Goal: Communication & Community: Answer question/provide support

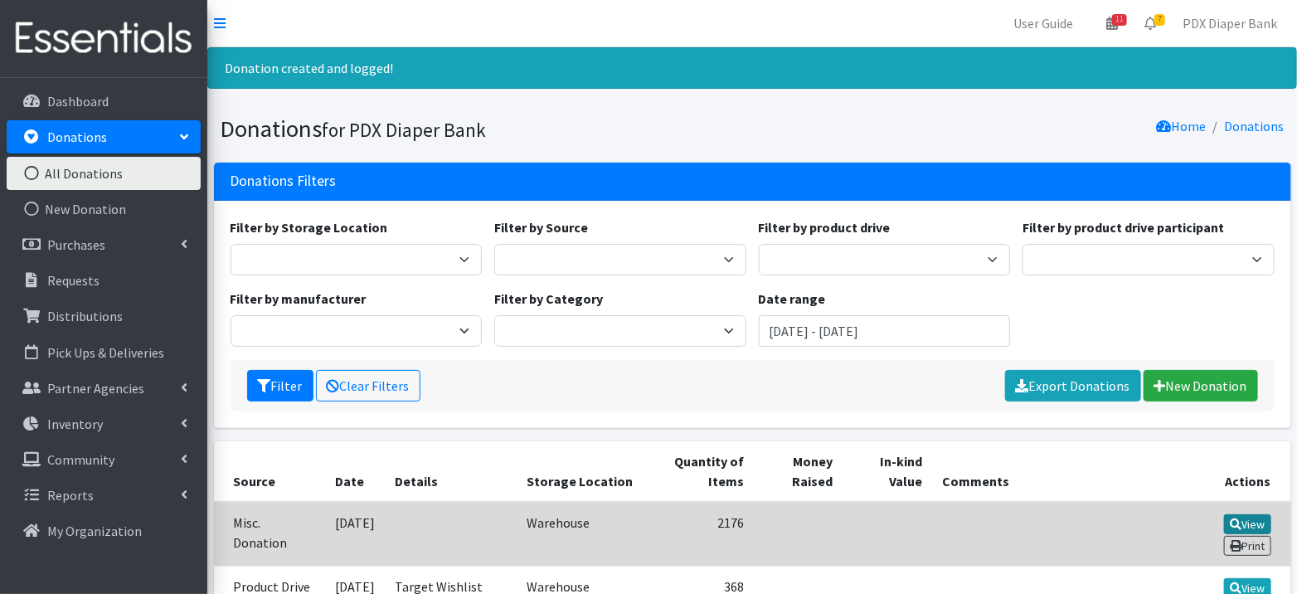
click at [1254, 522] on link "View" at bounding box center [1247, 524] width 47 height 20
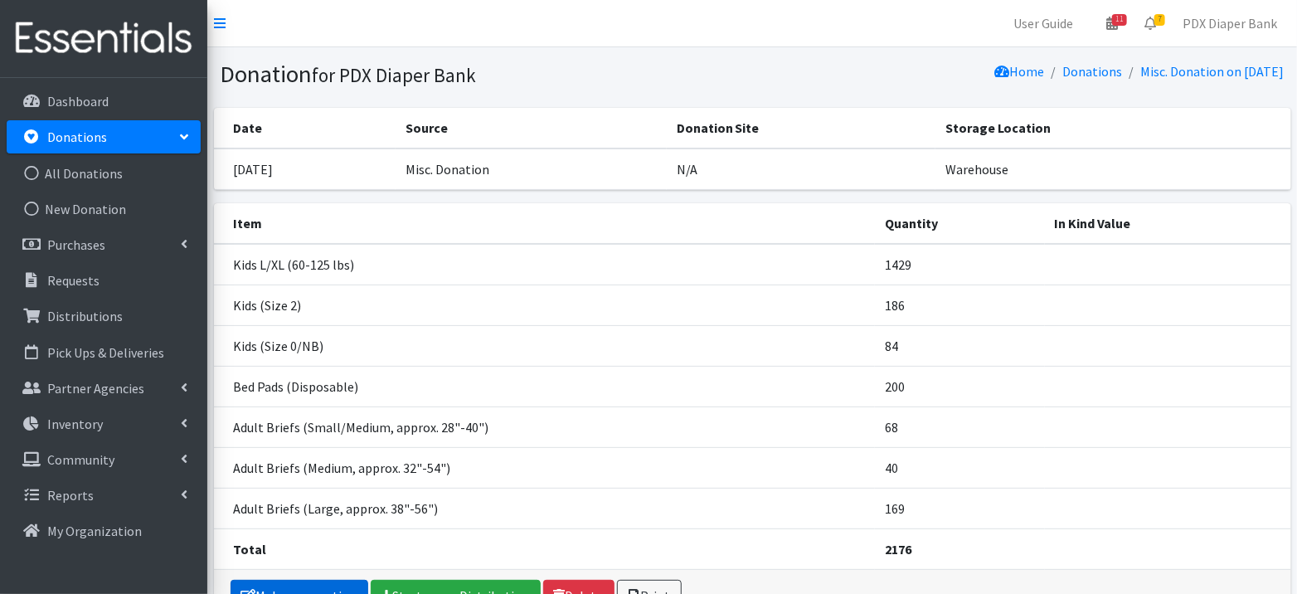
click at [337, 581] on link "Make a correction" at bounding box center [300, 596] width 138 height 32
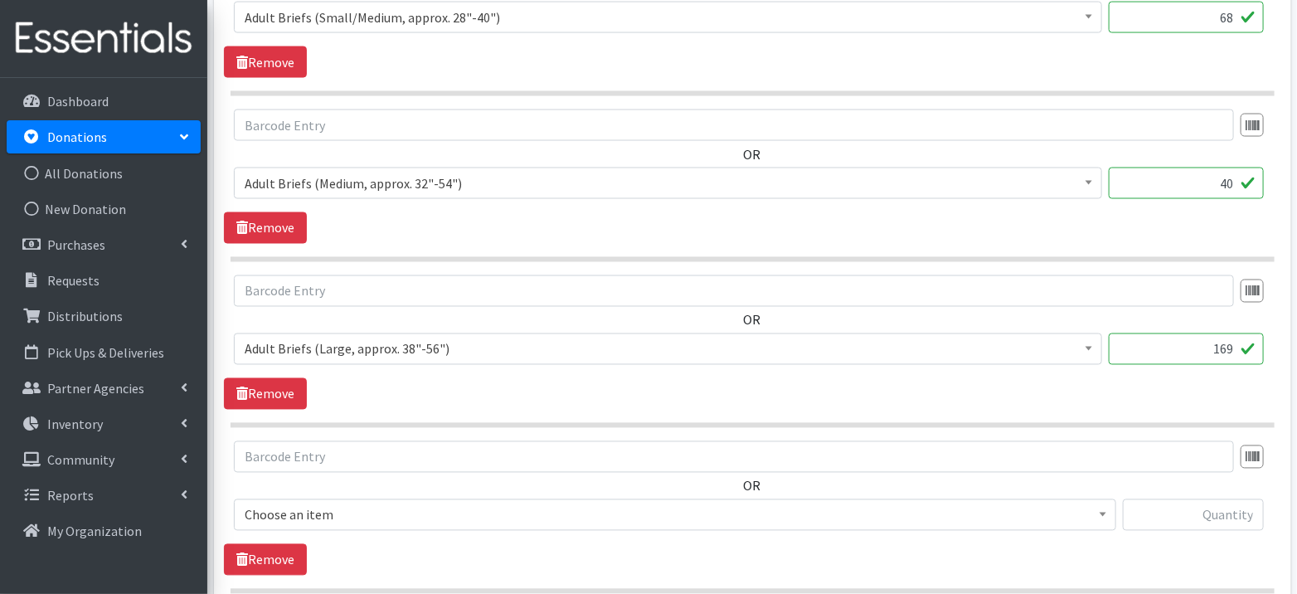
scroll to position [1261, 0]
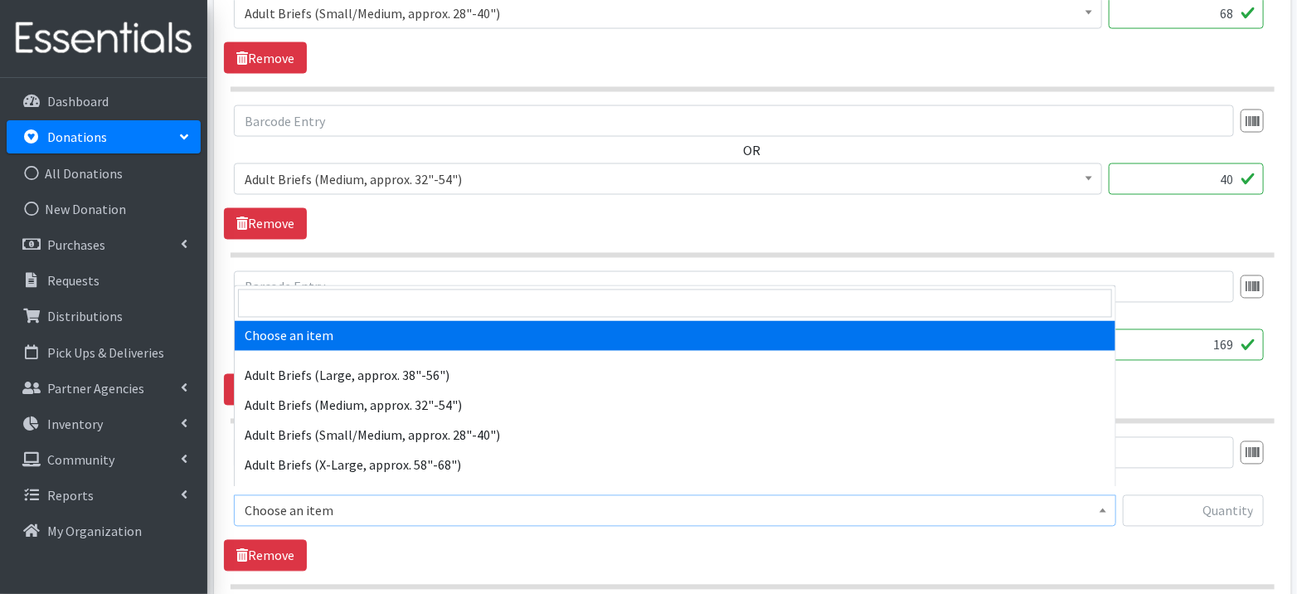
click at [581, 507] on span "Choose an item" at bounding box center [675, 510] width 861 height 23
click at [514, 302] on input "search" at bounding box center [675, 303] width 874 height 28
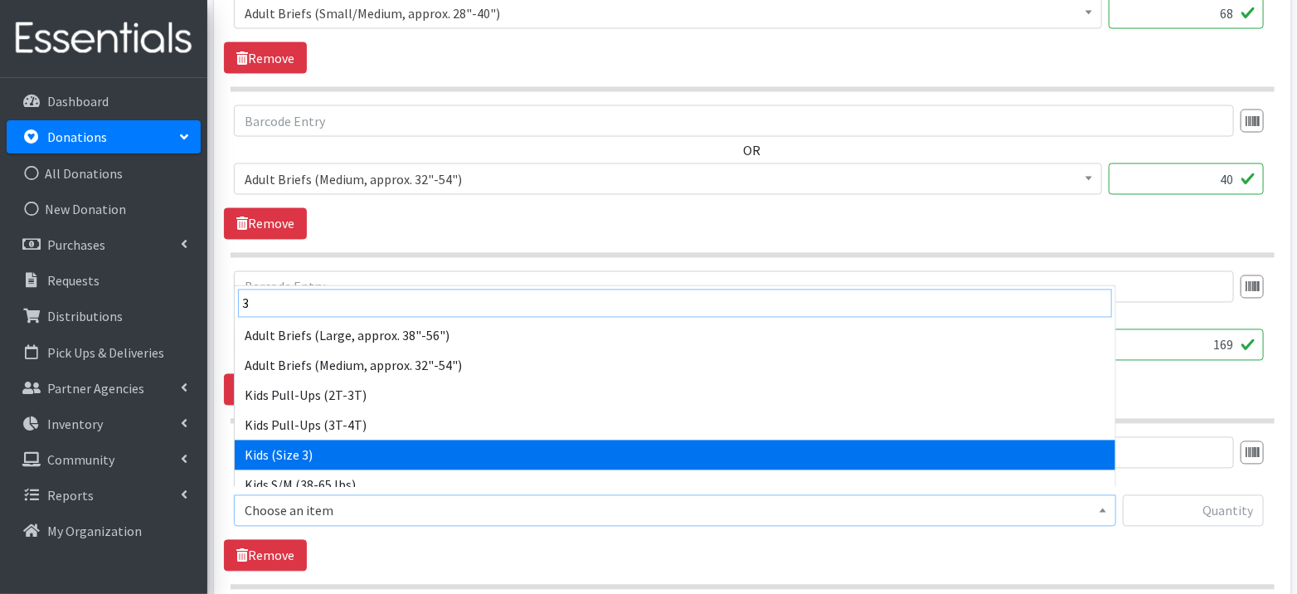
type input "3"
select select "1186"
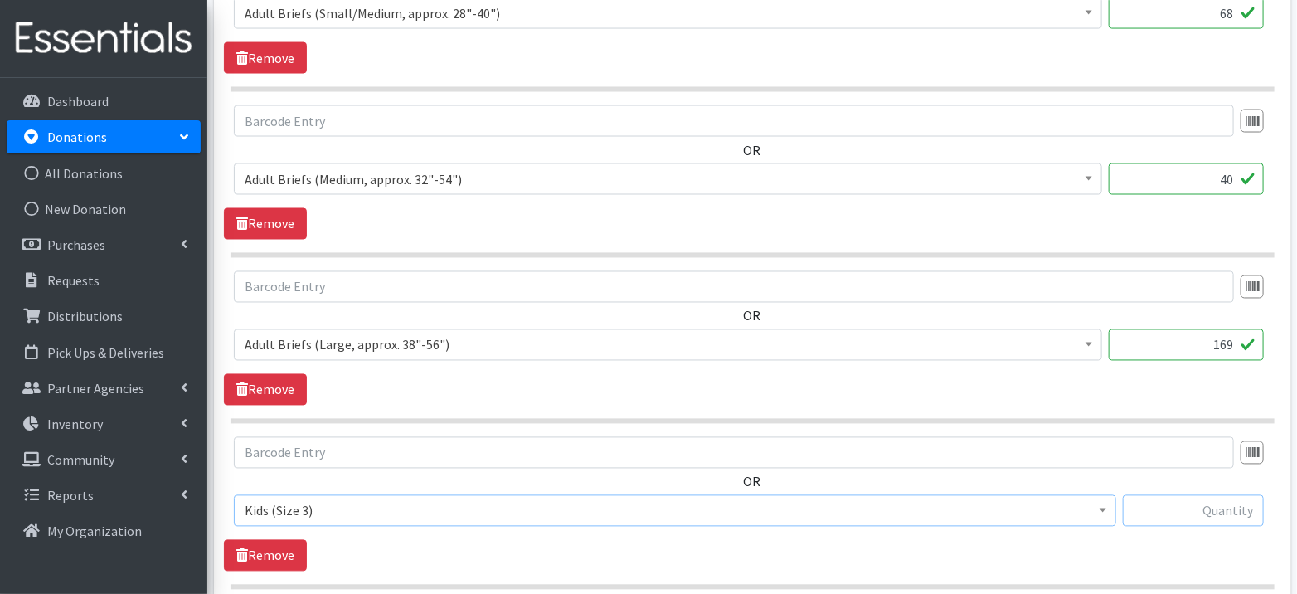
click at [1183, 496] on input "text" at bounding box center [1193, 511] width 141 height 32
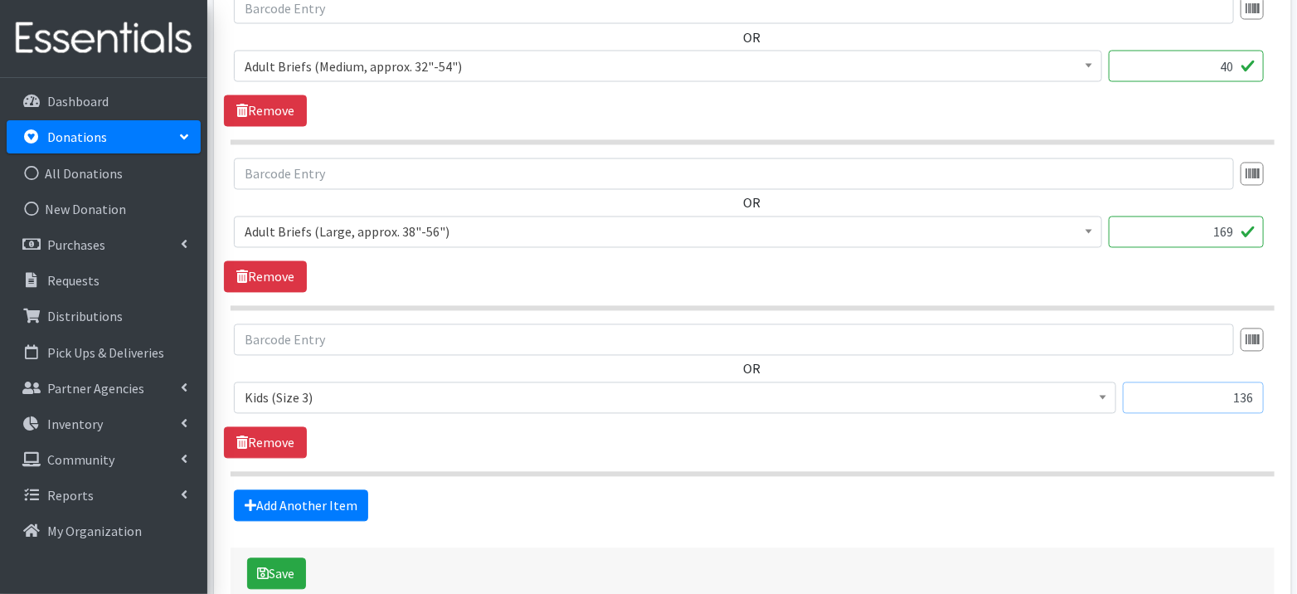
scroll to position [1379, 0]
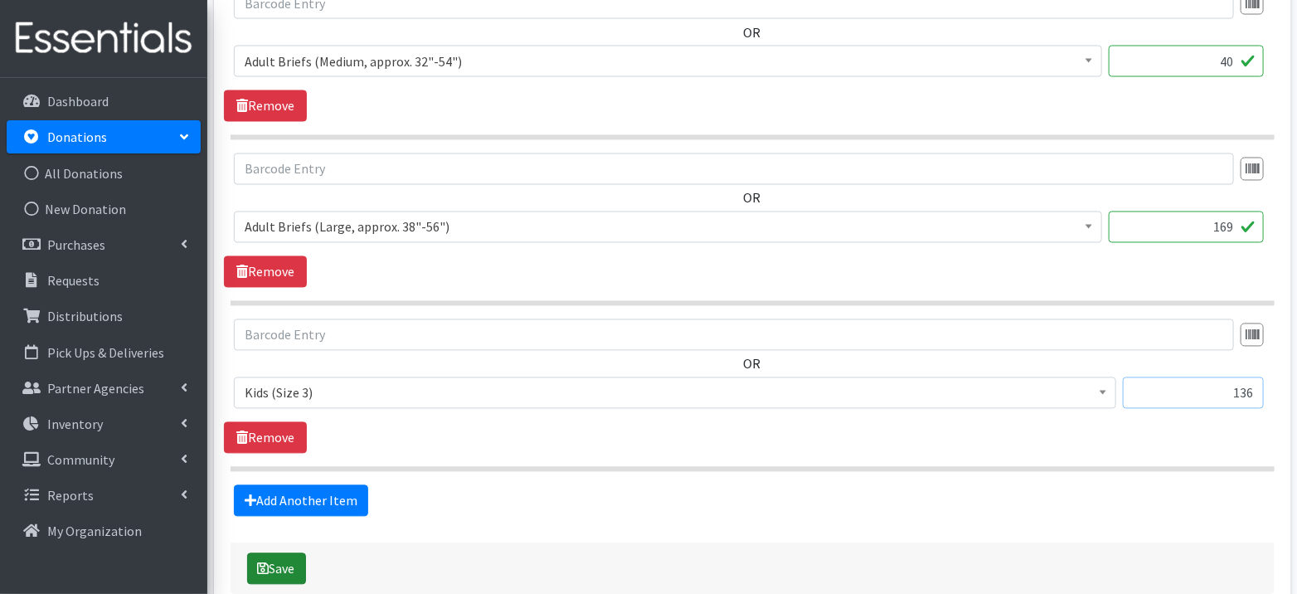
type input "136"
click at [275, 561] on button "Save" at bounding box center [276, 569] width 59 height 32
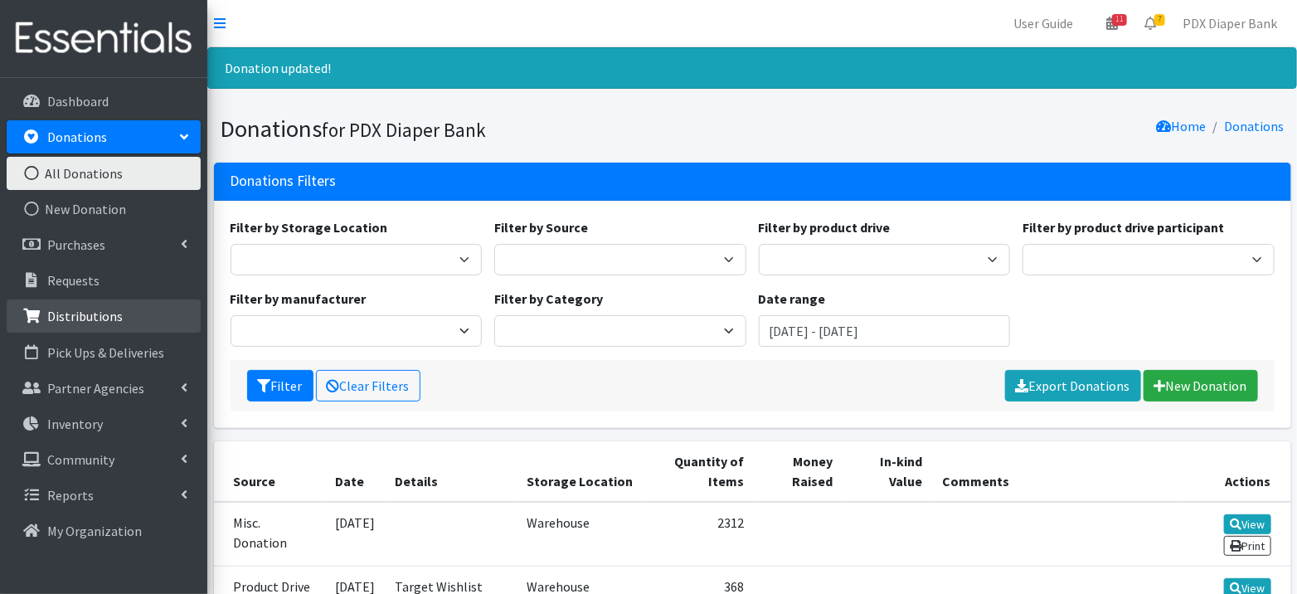
click at [92, 318] on p "Distributions" at bounding box center [84, 316] width 75 height 17
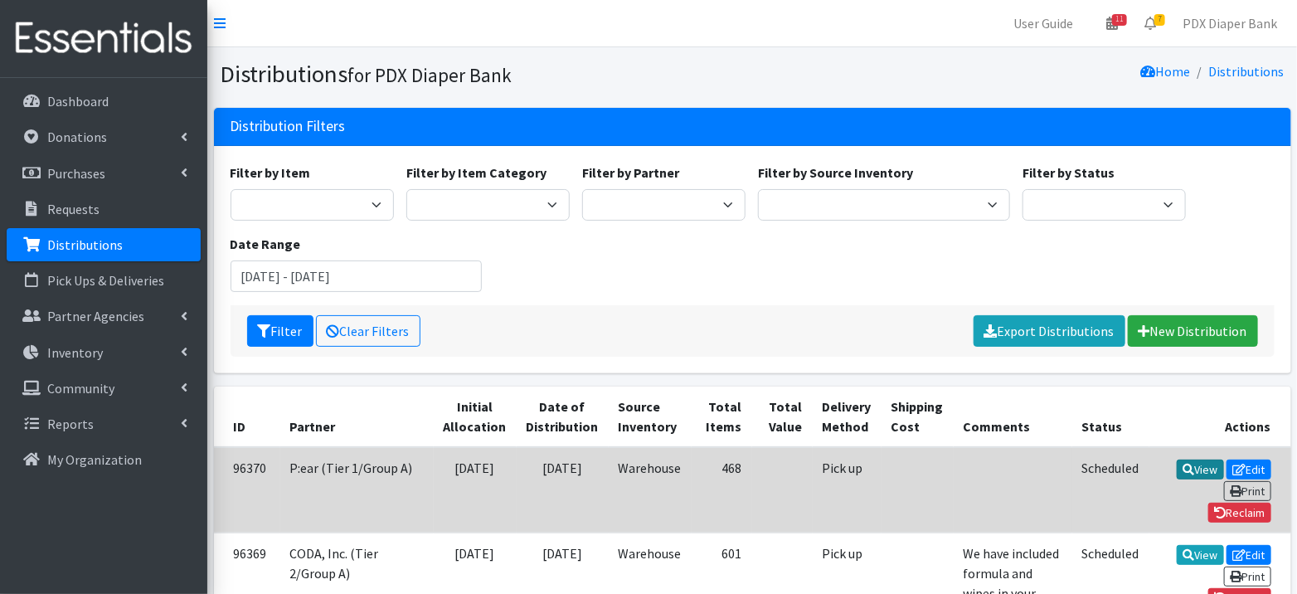
click at [1177, 467] on link "View" at bounding box center [1200, 469] width 47 height 20
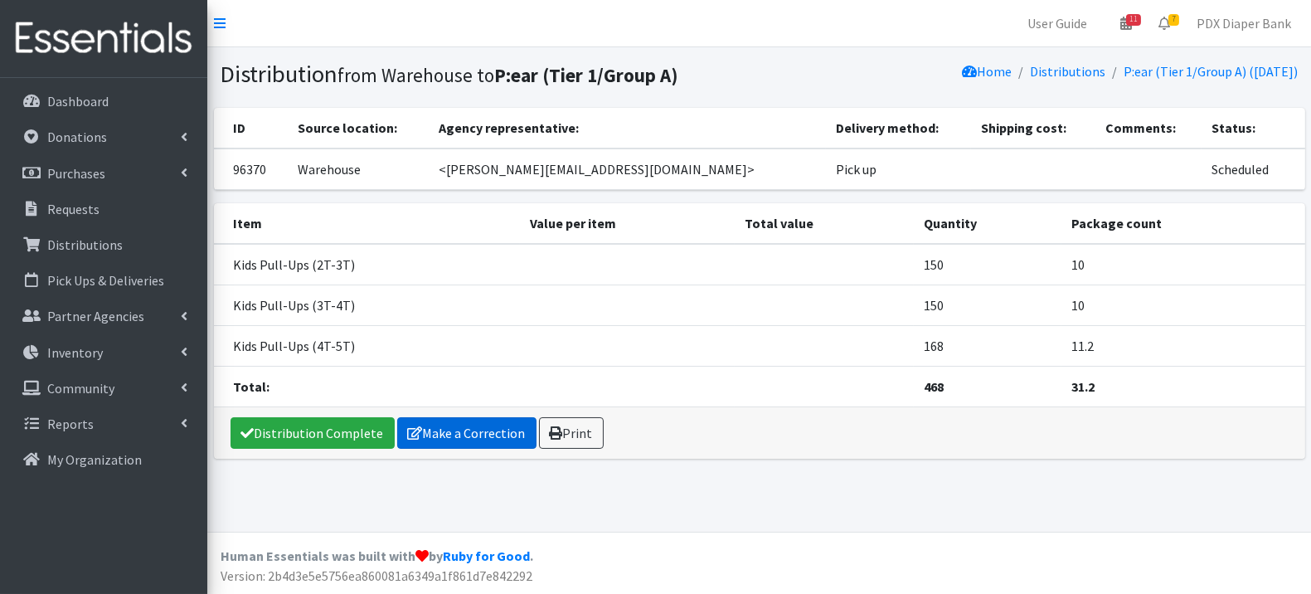
click at [453, 425] on link "Make a Correction" at bounding box center [466, 433] width 139 height 32
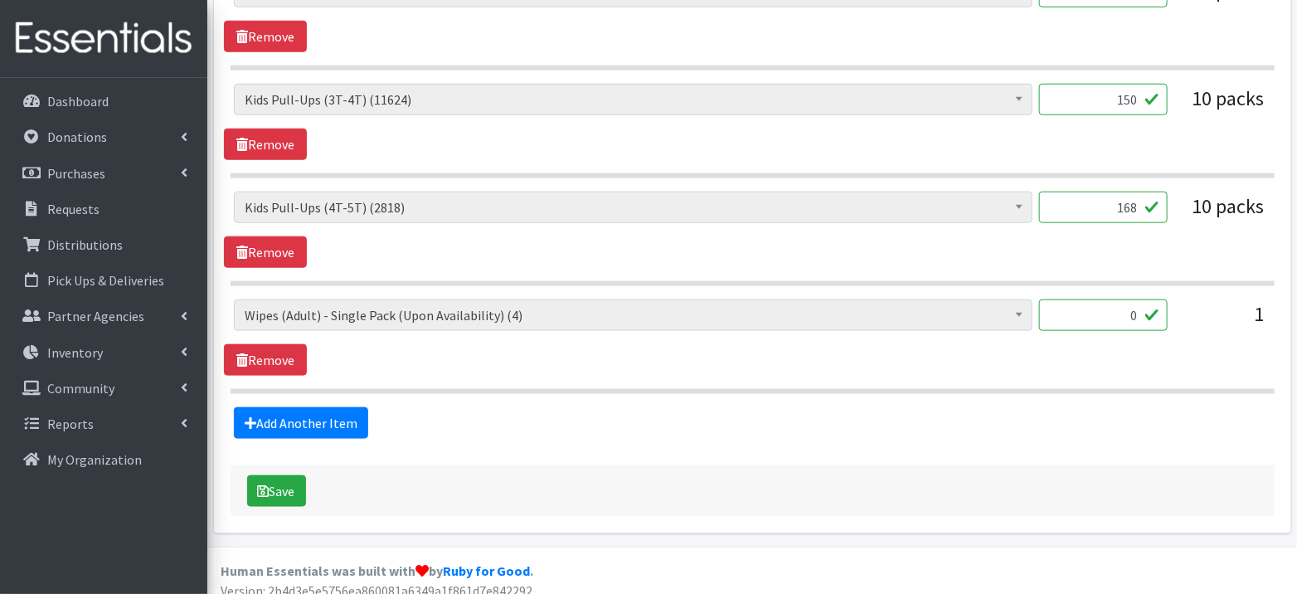
scroll to position [777, 0]
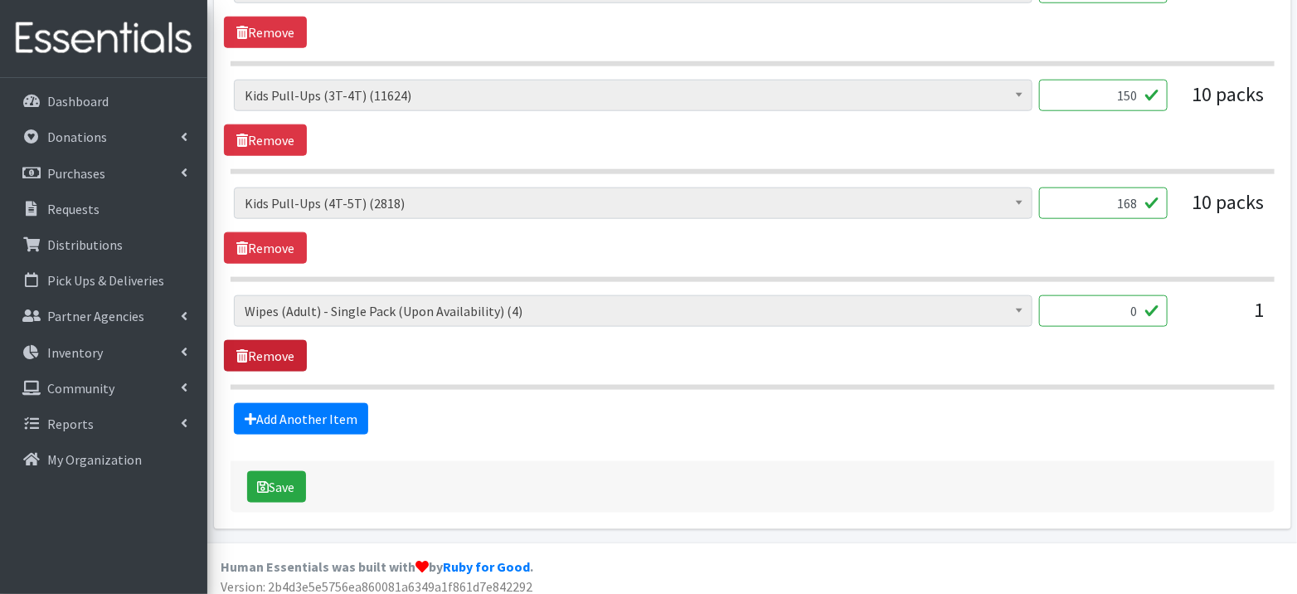
click at [284, 345] on link "Remove" at bounding box center [265, 356] width 83 height 32
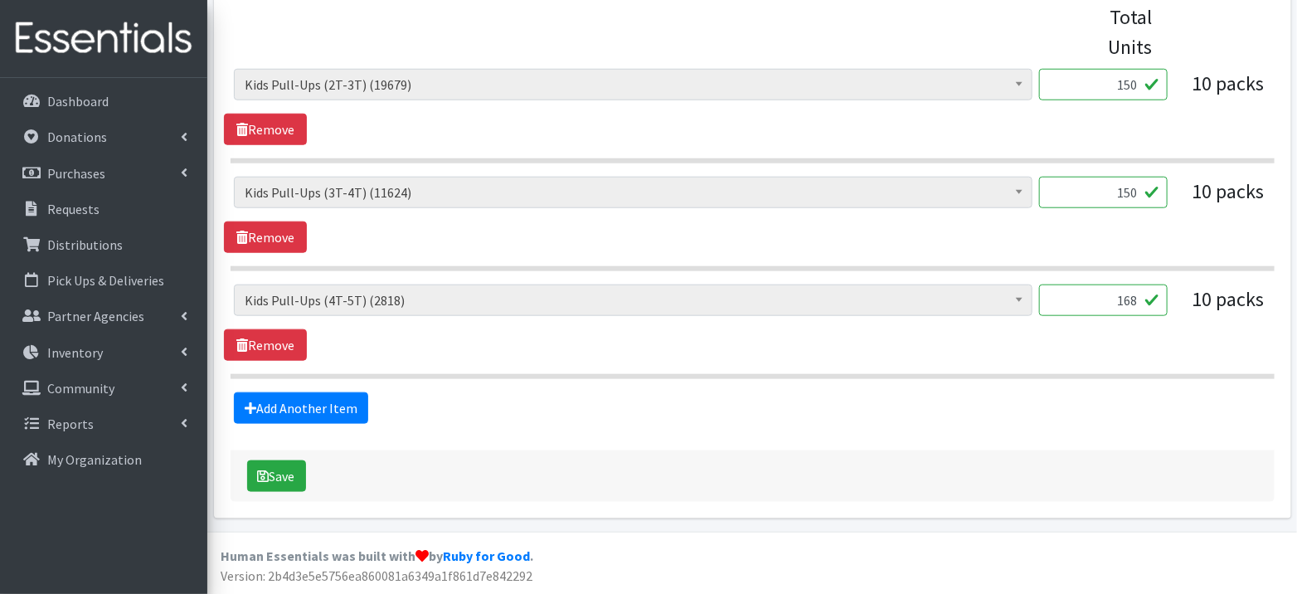
scroll to position [673, 0]
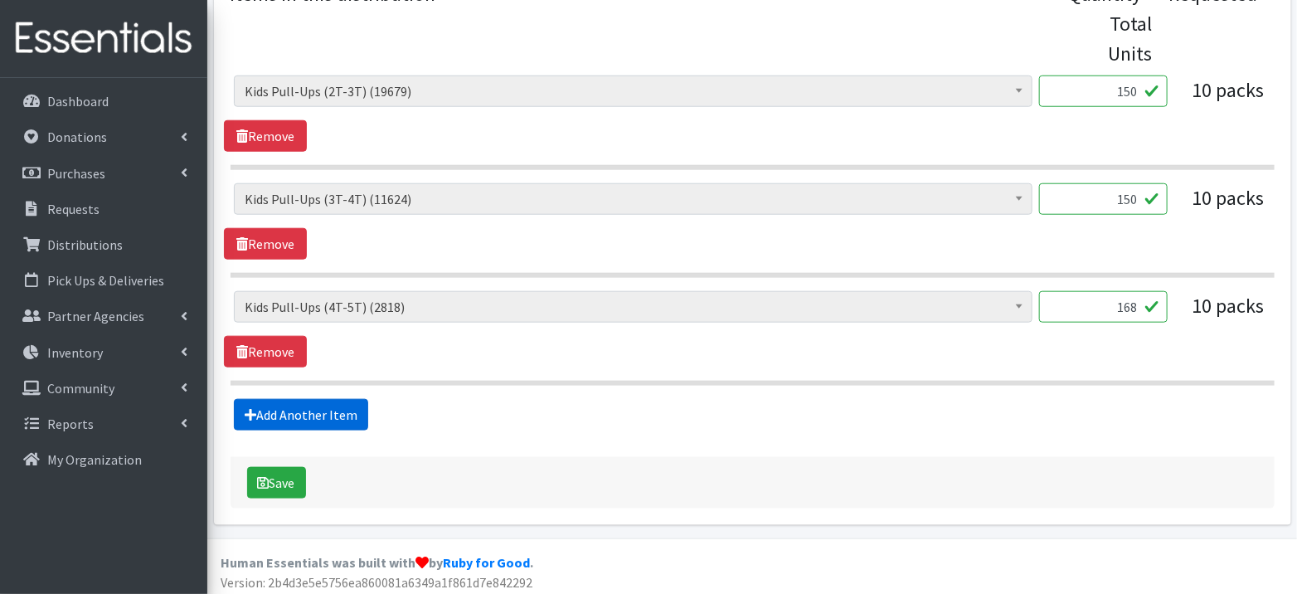
click at [296, 407] on link "Add Another Item" at bounding box center [301, 415] width 134 height 32
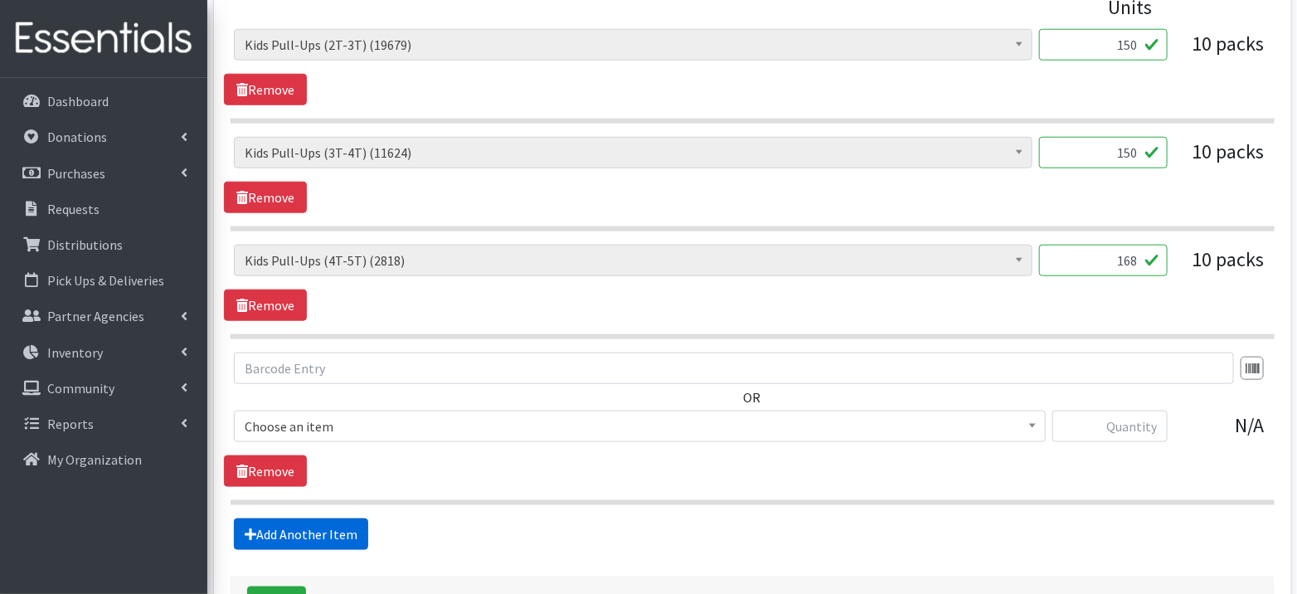
scroll to position [838, 0]
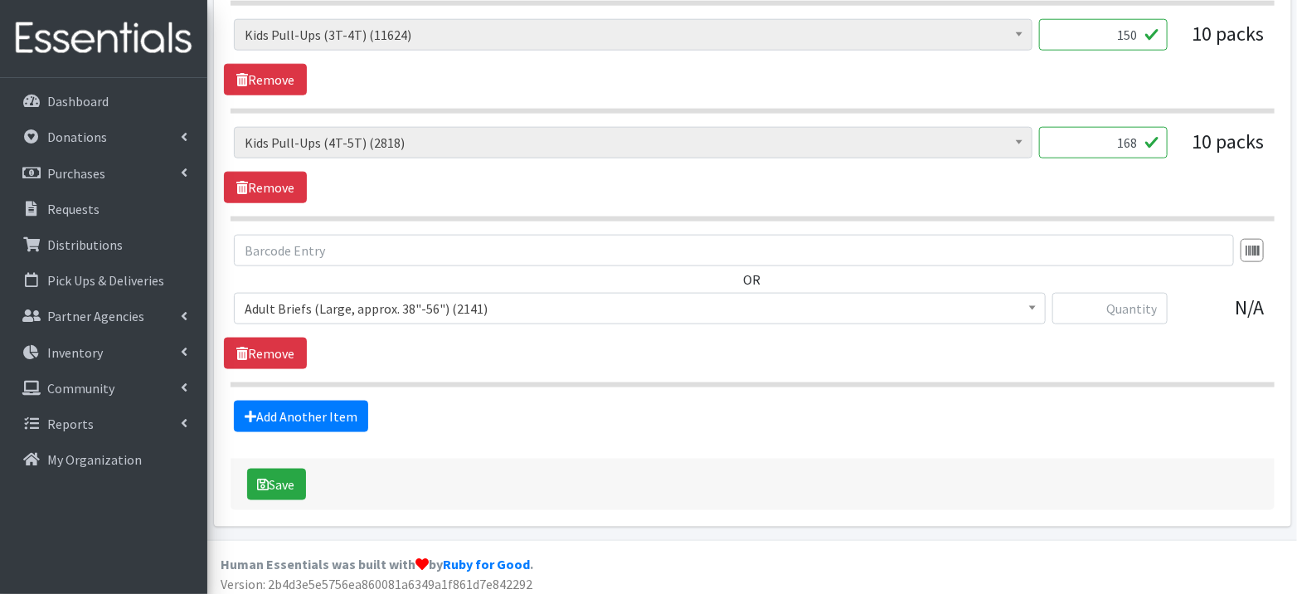
click at [338, 304] on span "Adult Briefs (Large, approx. 38"-56") (2141)" at bounding box center [640, 308] width 790 height 23
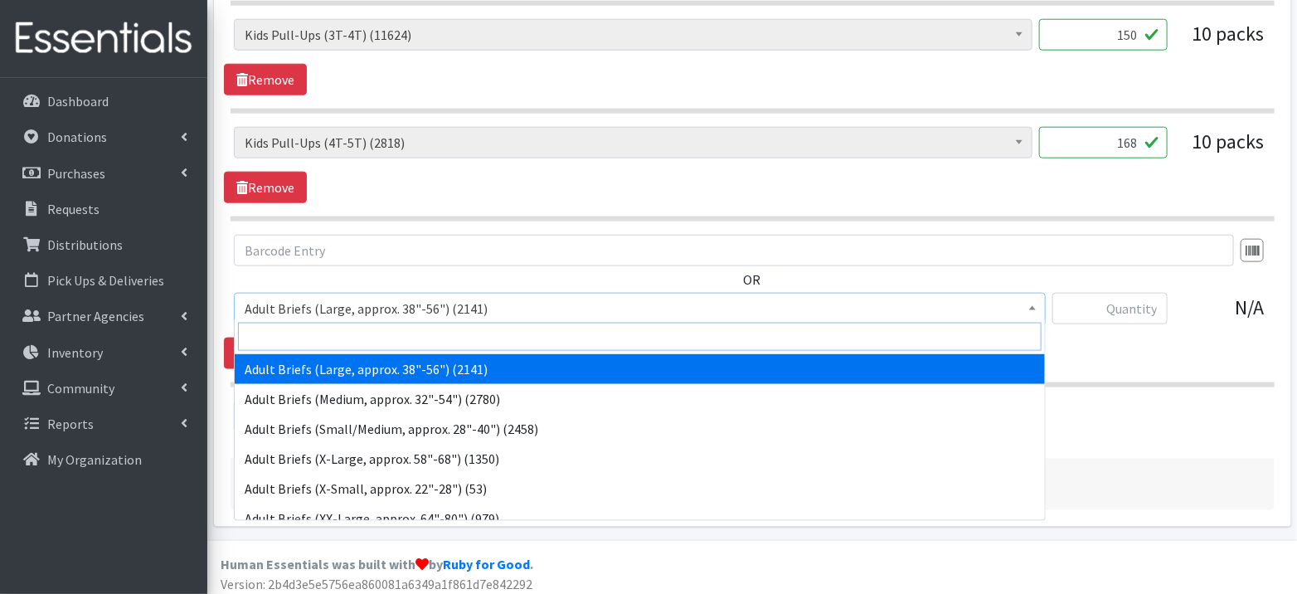
click at [326, 334] on input "search" at bounding box center [640, 337] width 804 height 28
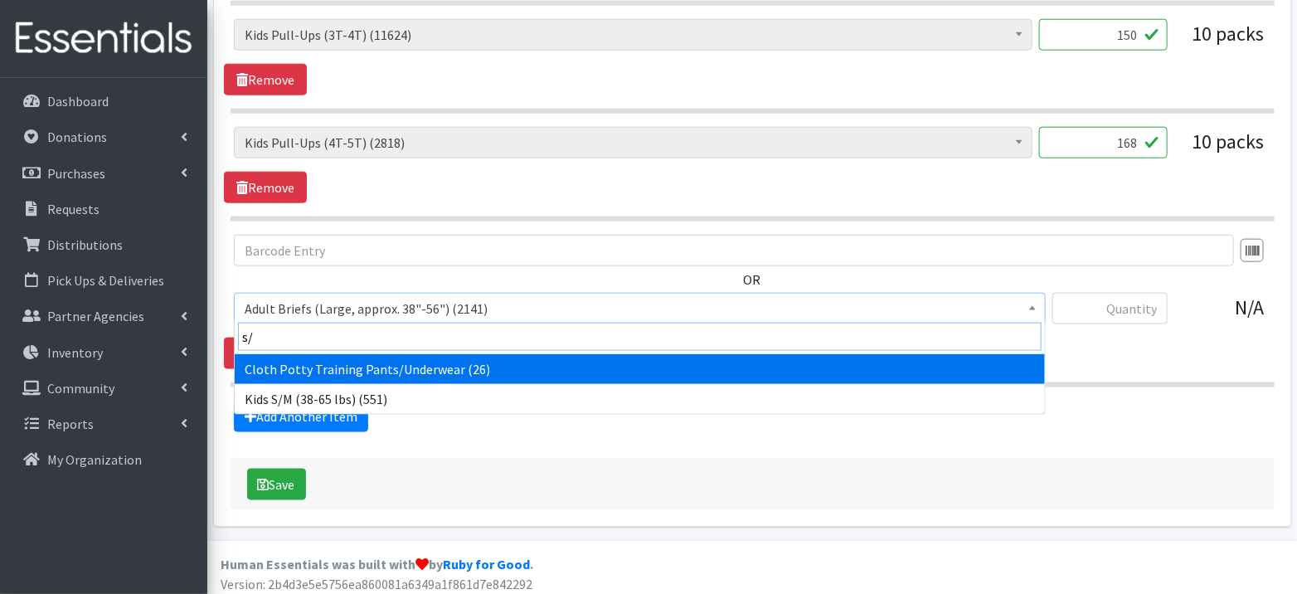
type input "s/m"
select select "1166"
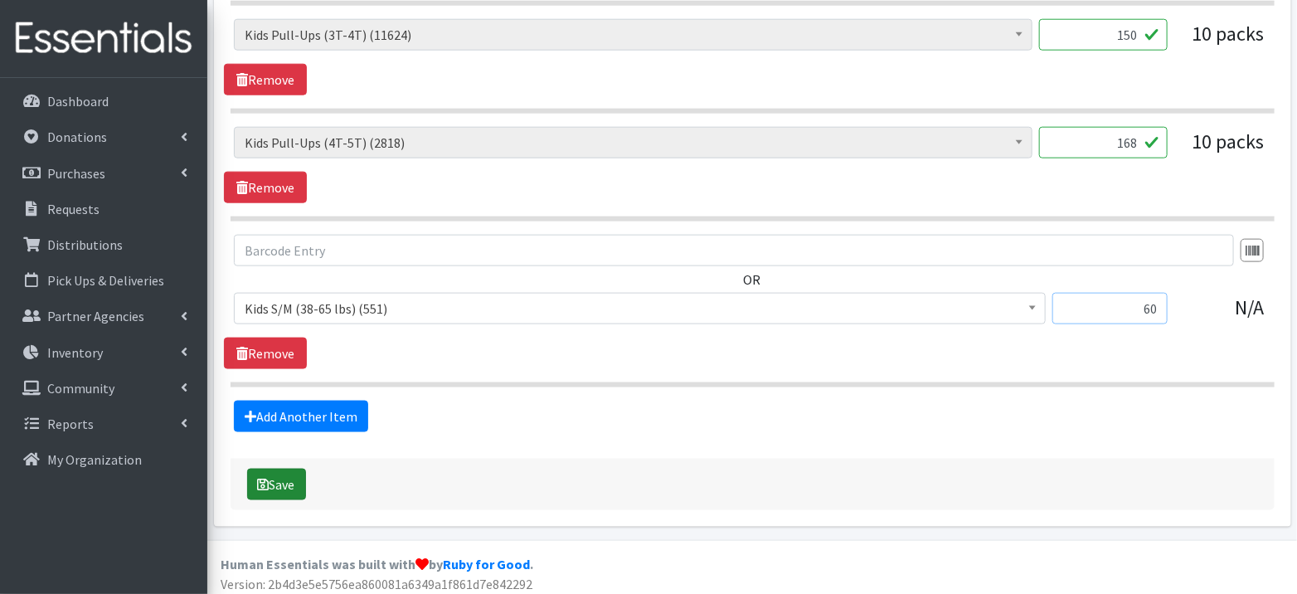
type input "60"
click at [283, 481] on button "Save" at bounding box center [276, 485] width 59 height 32
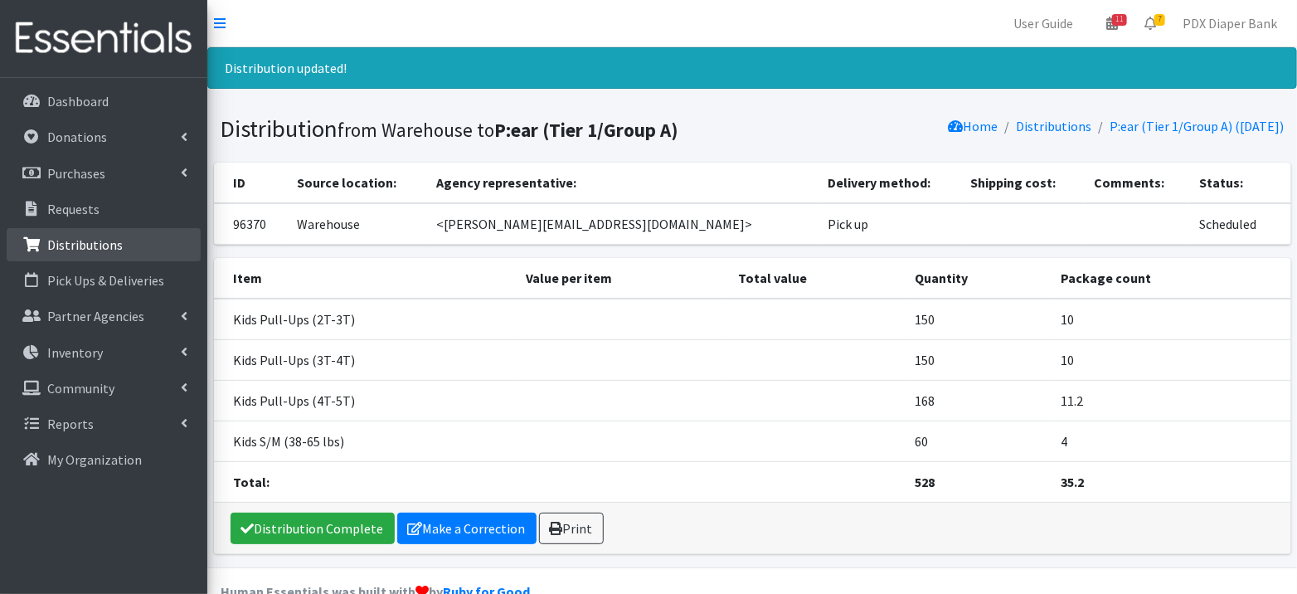
click at [81, 234] on link "Distributions" at bounding box center [104, 244] width 194 height 33
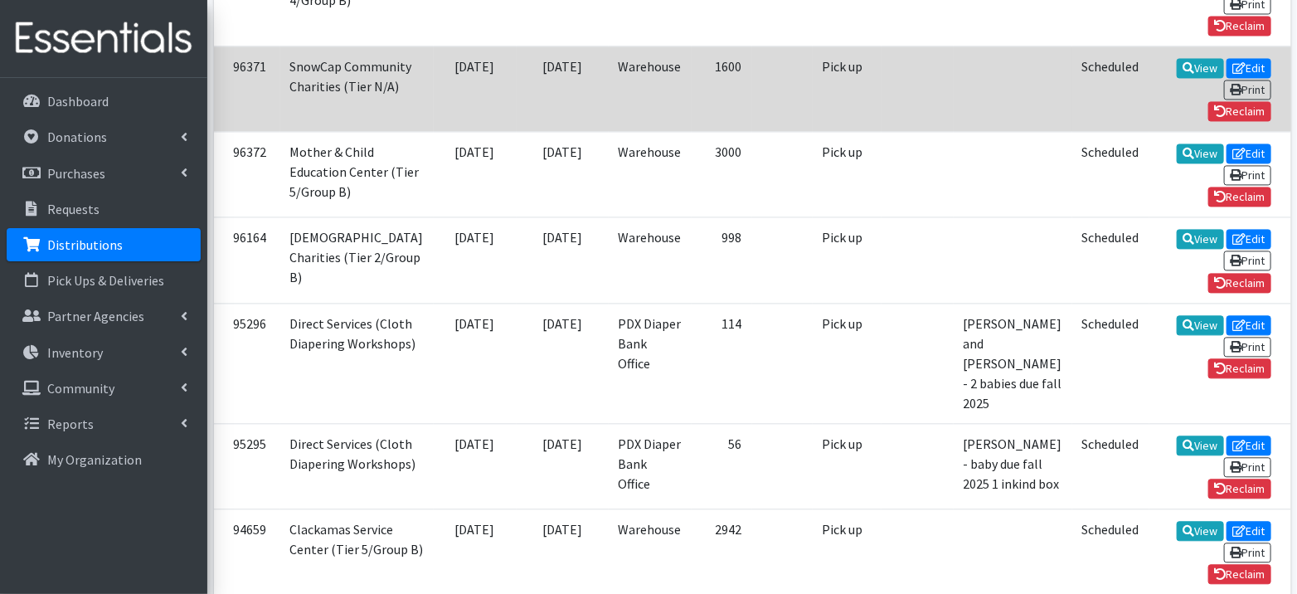
scroll to position [1497, 0]
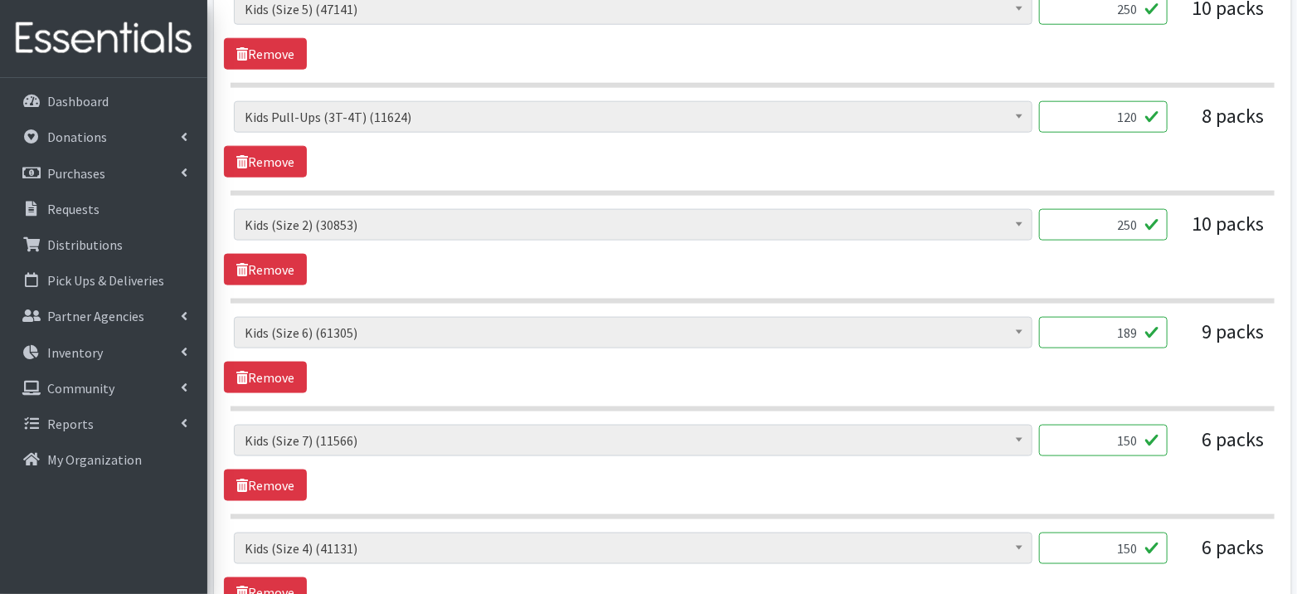
scroll to position [872, 0]
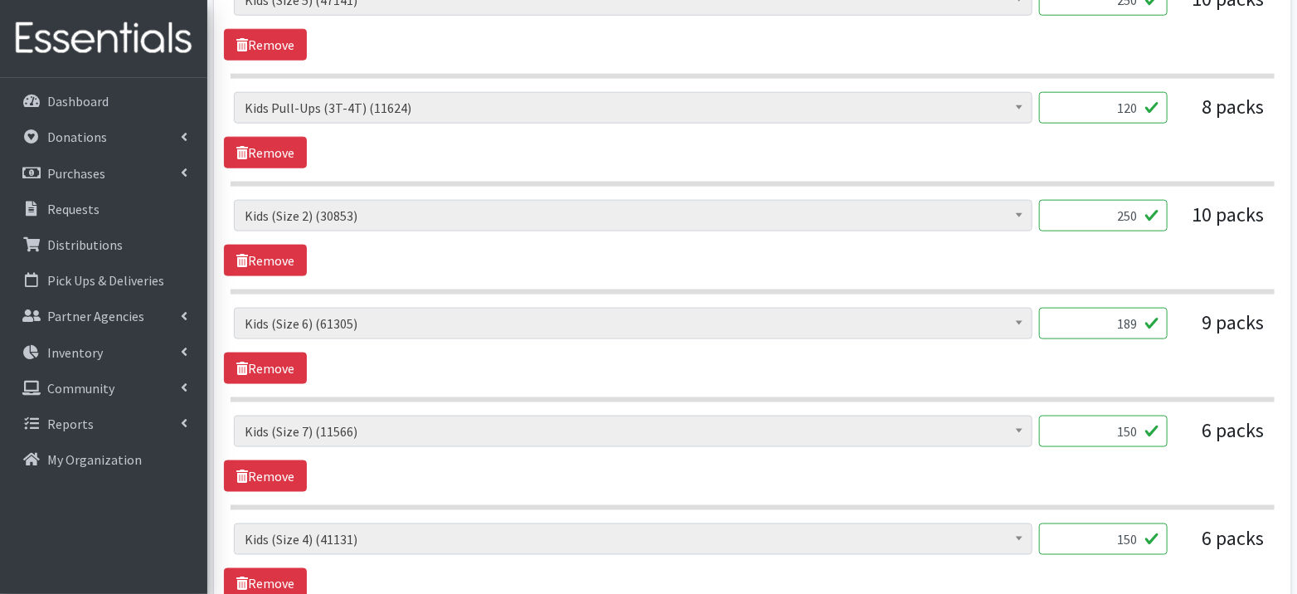
click at [1136, 322] on input "189" at bounding box center [1103, 324] width 129 height 32
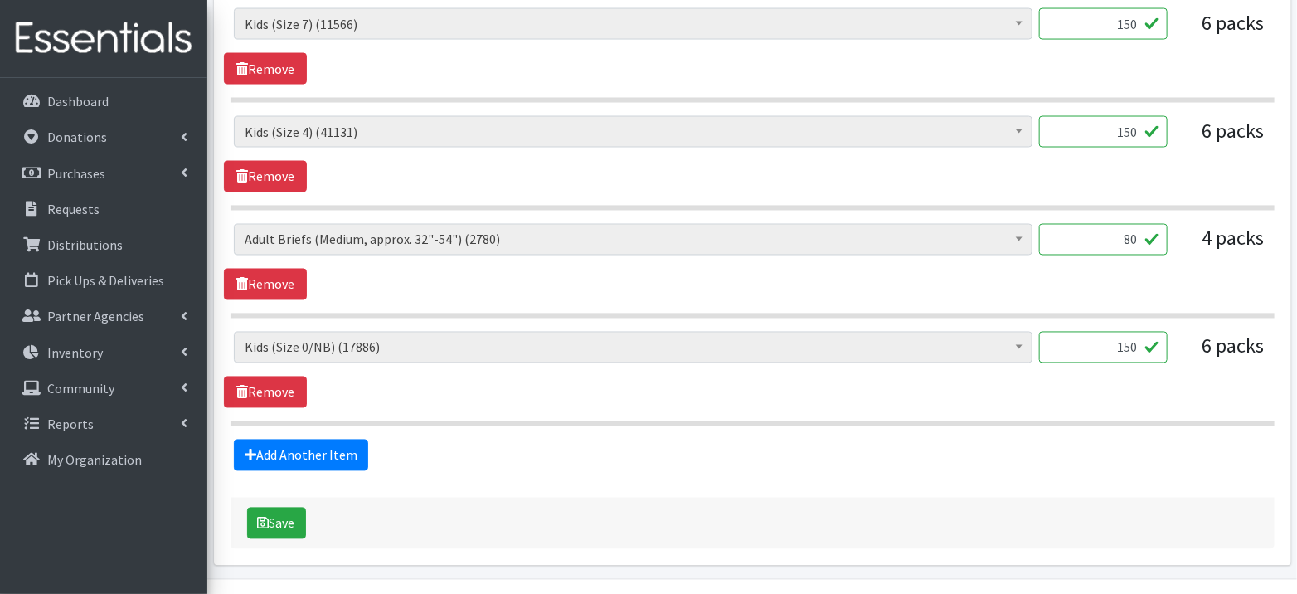
scroll to position [1313, 0]
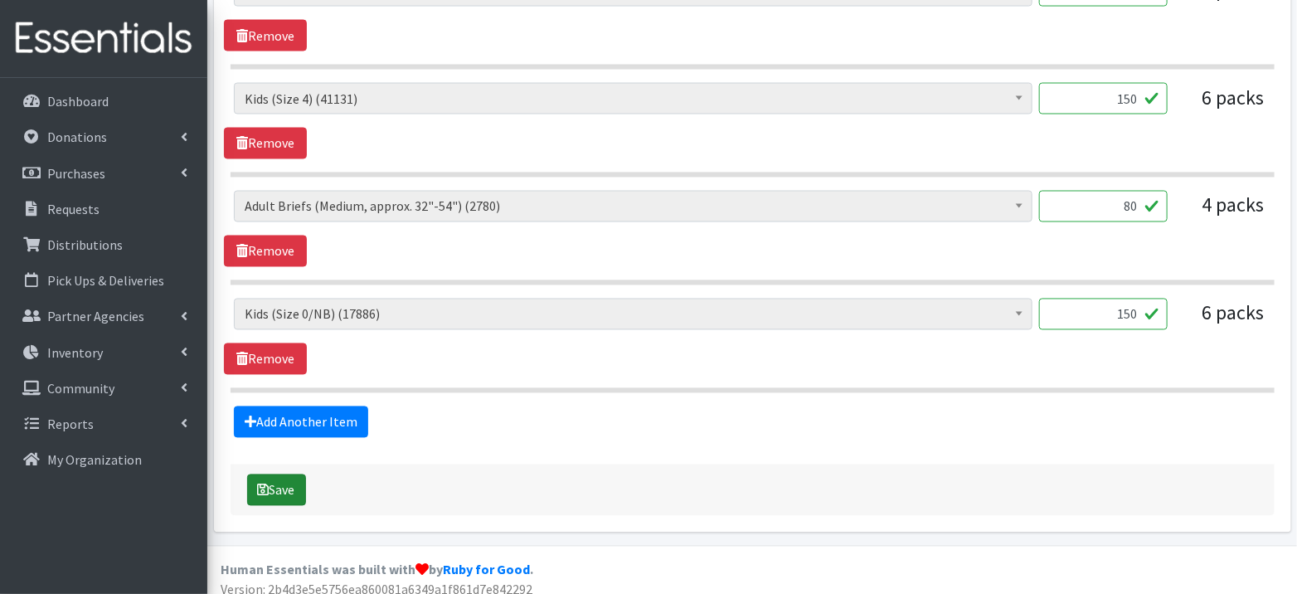
type input "223"
click at [283, 478] on button "Save" at bounding box center [276, 490] width 59 height 32
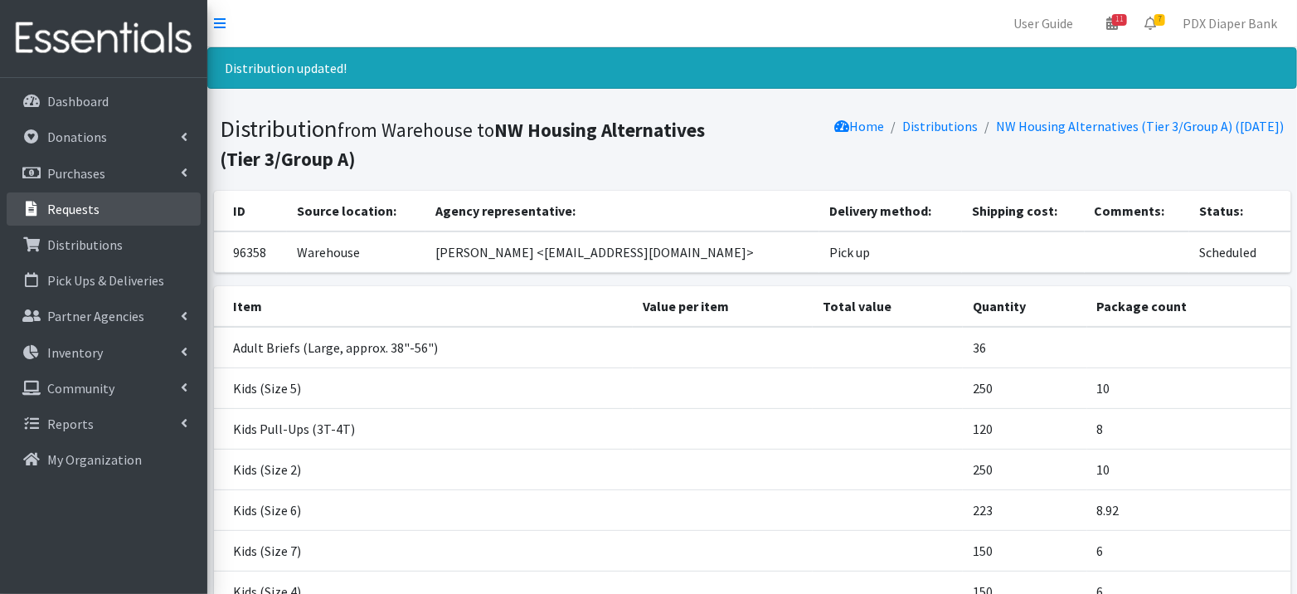
click at [118, 203] on link "Requests" at bounding box center [104, 208] width 194 height 33
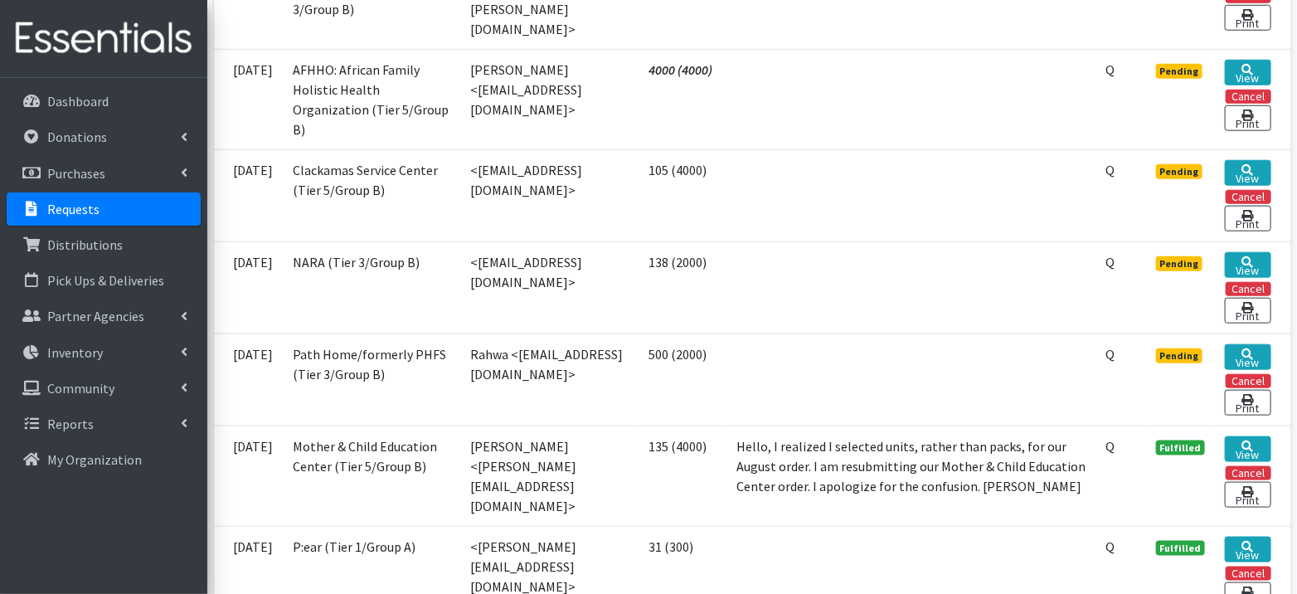
scroll to position [683, 0]
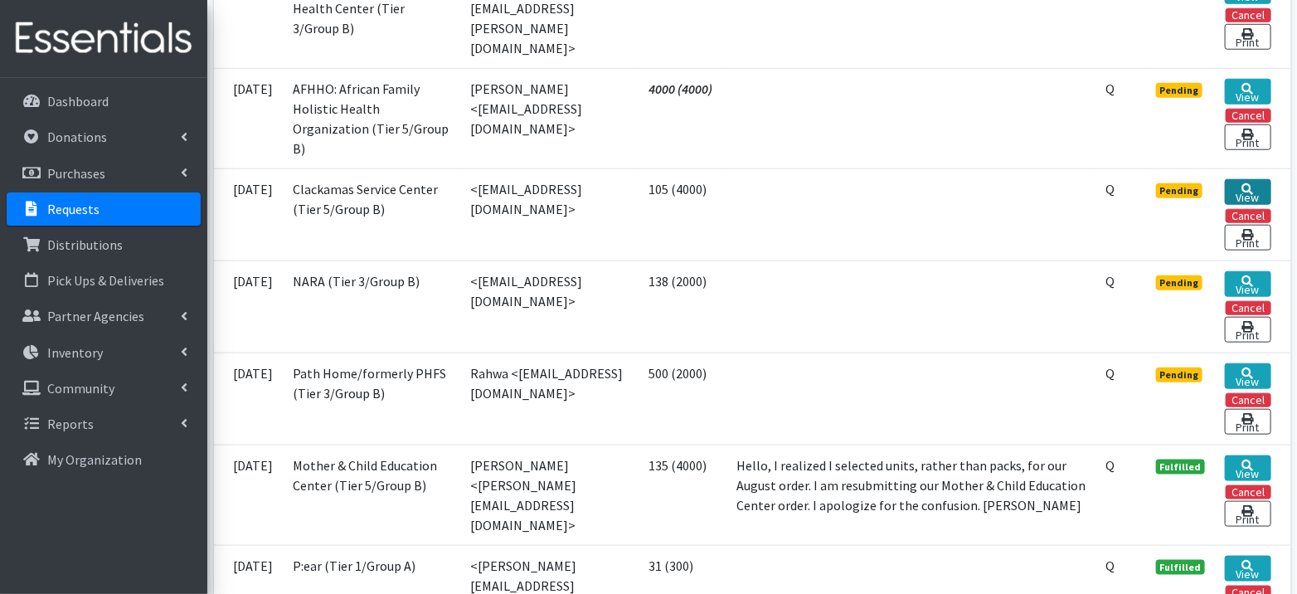
click at [1244, 183] on icon at bounding box center [1248, 189] width 12 height 12
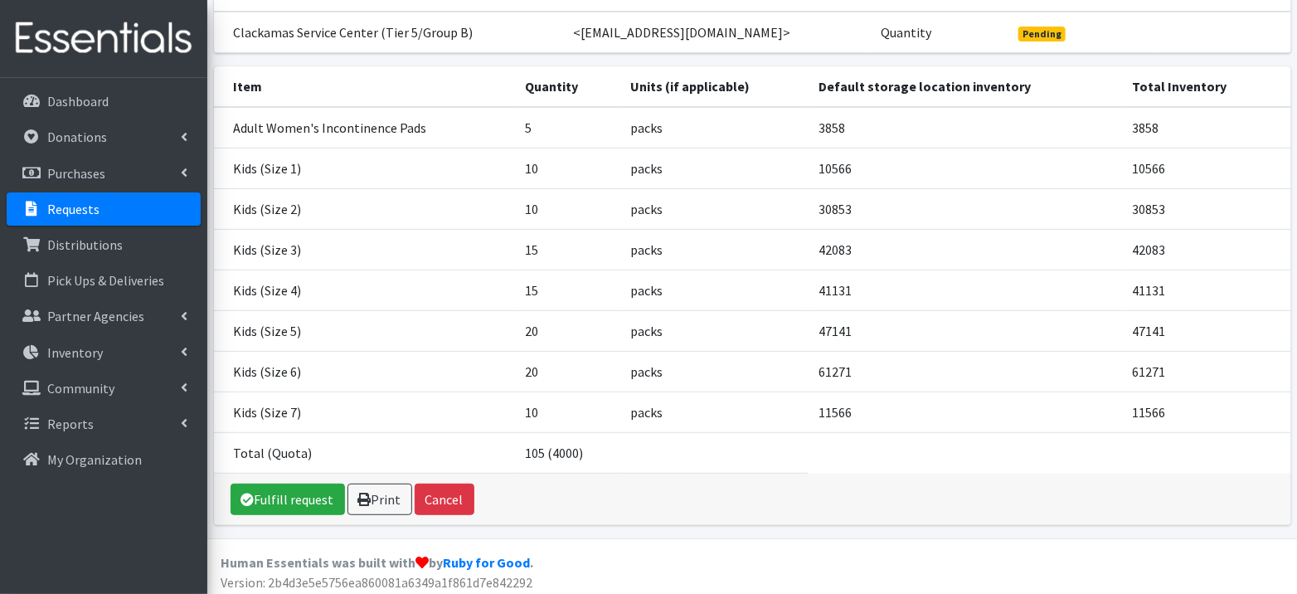
scroll to position [194, 0]
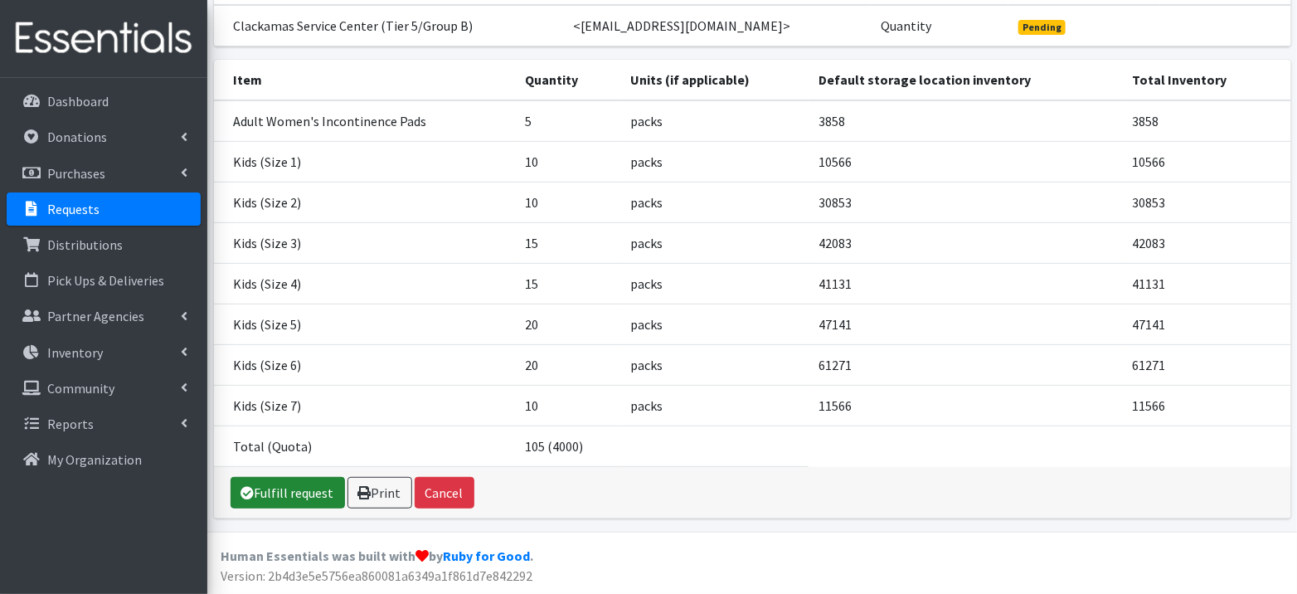
click at [302, 499] on link "Fulfill request" at bounding box center [288, 493] width 114 height 32
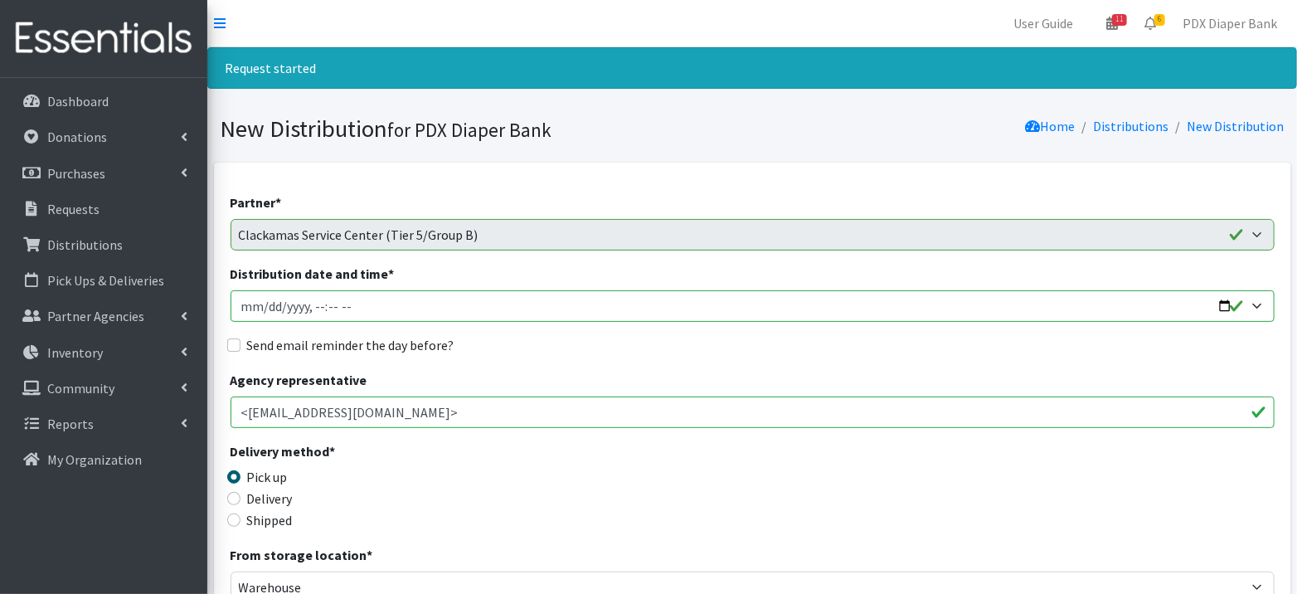
click at [261, 310] on input "Distribution date and time *" at bounding box center [753, 306] width 1044 height 32
click at [315, 309] on input "Distribution date and time *" at bounding box center [753, 306] width 1044 height 32
type input "2025-09-12T09:00"
click at [364, 350] on label "Send email reminder the day before?" at bounding box center [350, 345] width 207 height 20
click at [241, 350] on input "Send email reminder the day before?" at bounding box center [233, 344] width 13 height 13
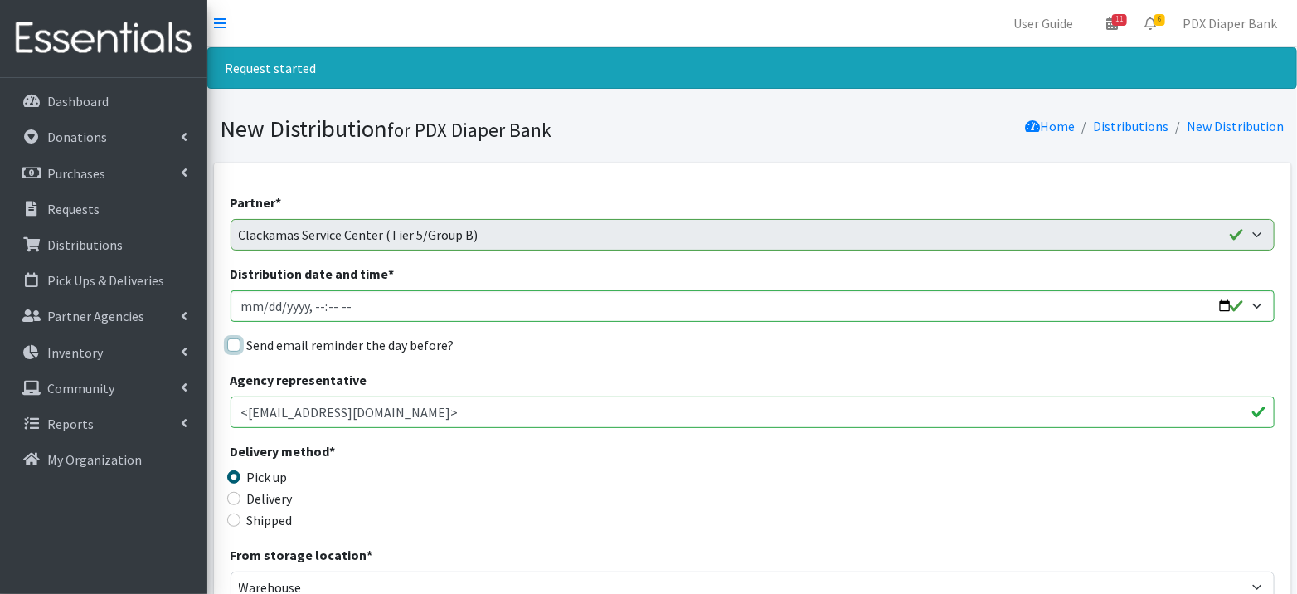
checkbox input "true"
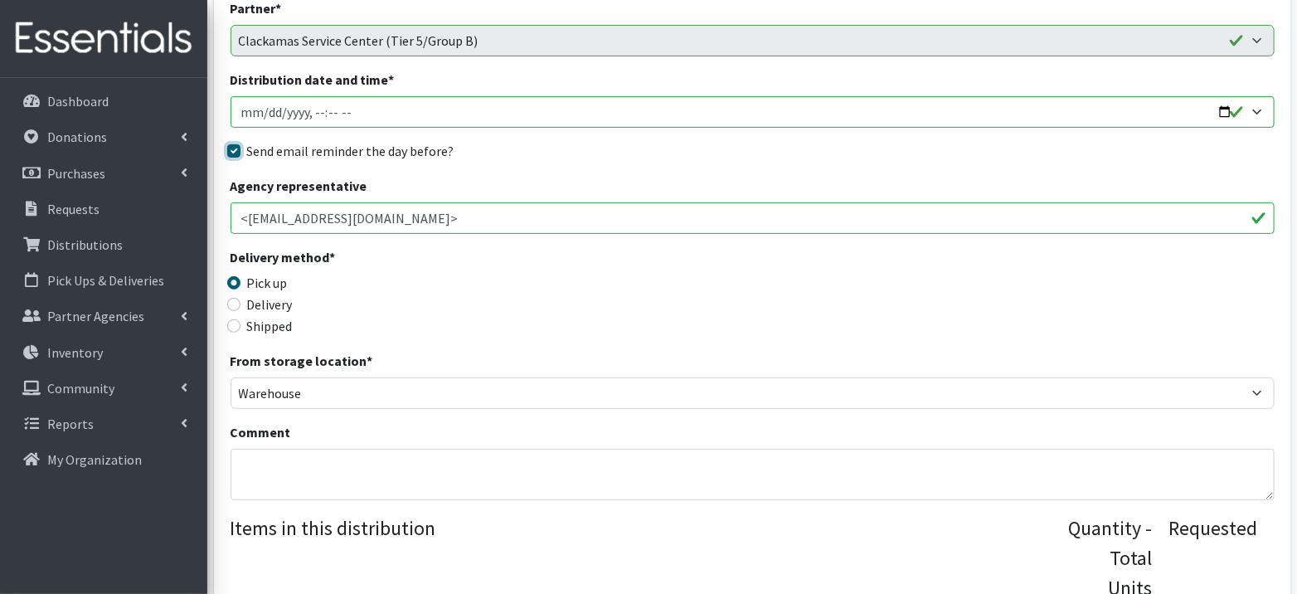
scroll to position [195, 0]
click at [335, 468] on textarea "Comment" at bounding box center [753, 473] width 1044 height 51
click at [313, 470] on textarea "Pickup anytime from 9am-12pm" at bounding box center [753, 473] width 1044 height 51
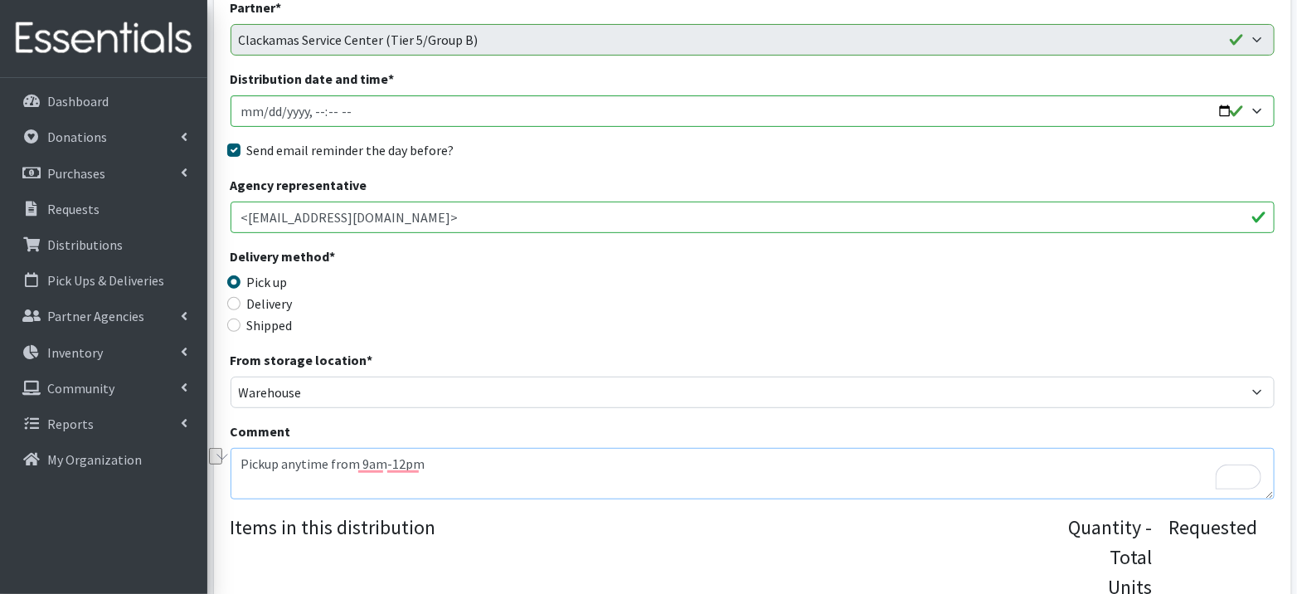
type textarea "Pickup anytime from 9am-12pm"
click at [651, 373] on div "From storage location * PDX Diaper Bank Office Warehouse" at bounding box center [753, 379] width 1044 height 58
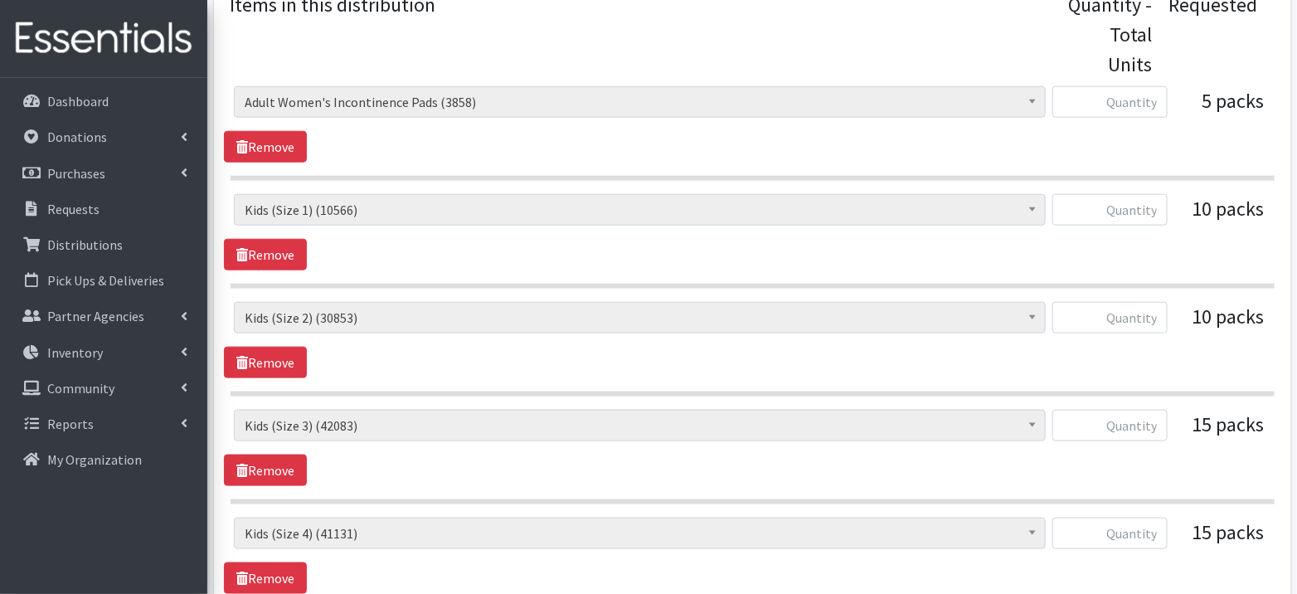
scroll to position [705, 0]
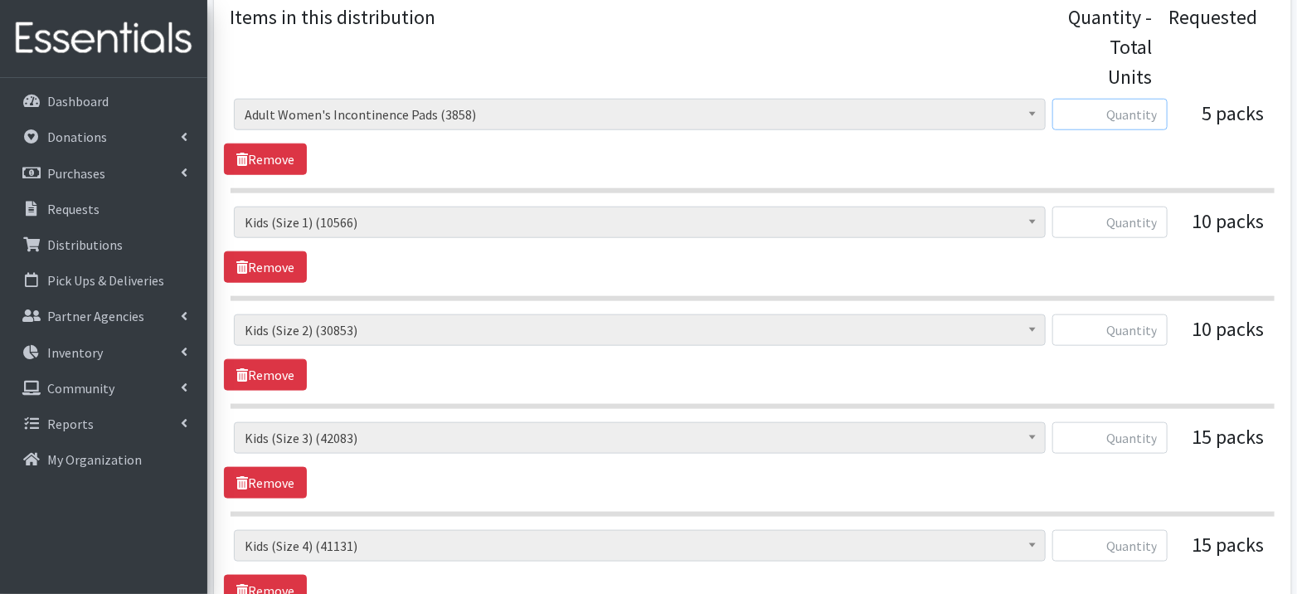
click at [1117, 117] on input "text" at bounding box center [1109, 115] width 115 height 32
type input "110"
click at [1120, 225] on input "text" at bounding box center [1109, 223] width 115 height 32
type input "250"
click at [1120, 322] on input "text" at bounding box center [1109, 330] width 115 height 32
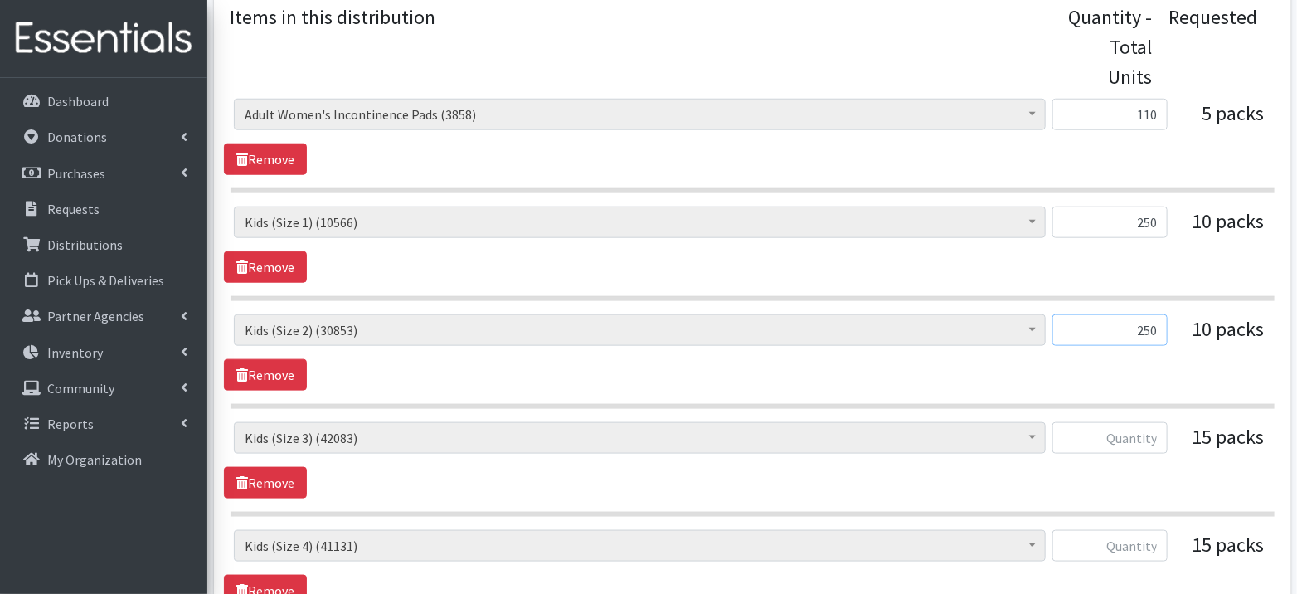
type input "250"
click at [1149, 438] on input "text" at bounding box center [1109, 438] width 115 height 32
type input "375"
click at [1149, 538] on input "text" at bounding box center [1109, 546] width 115 height 32
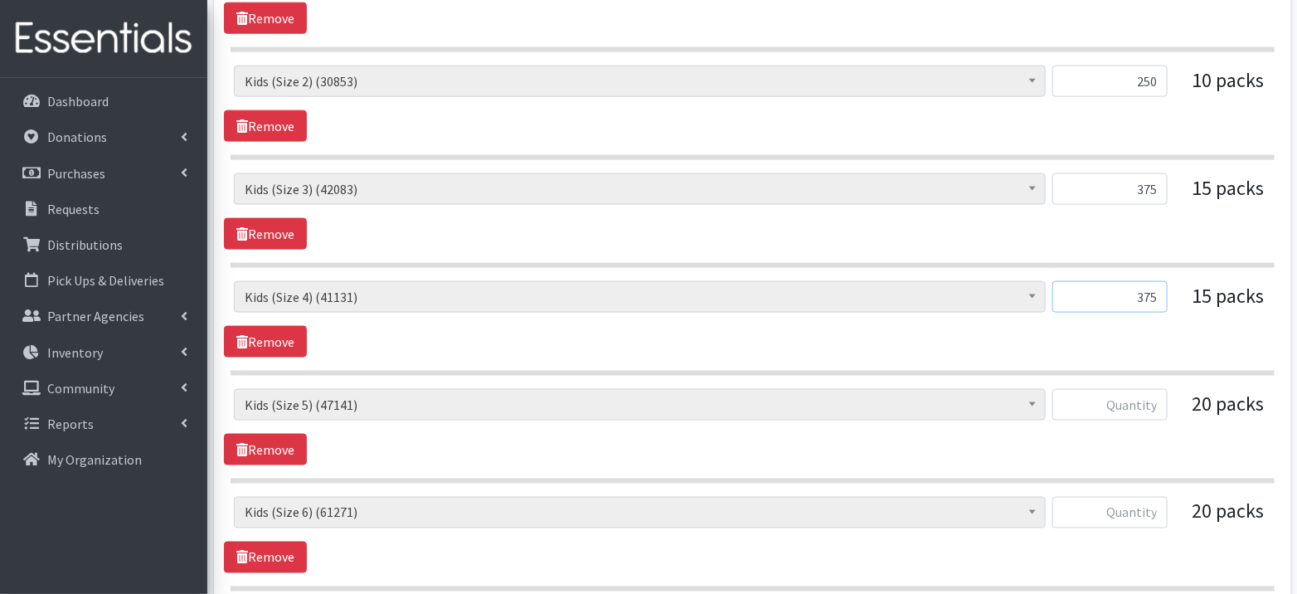
scroll to position [956, 0]
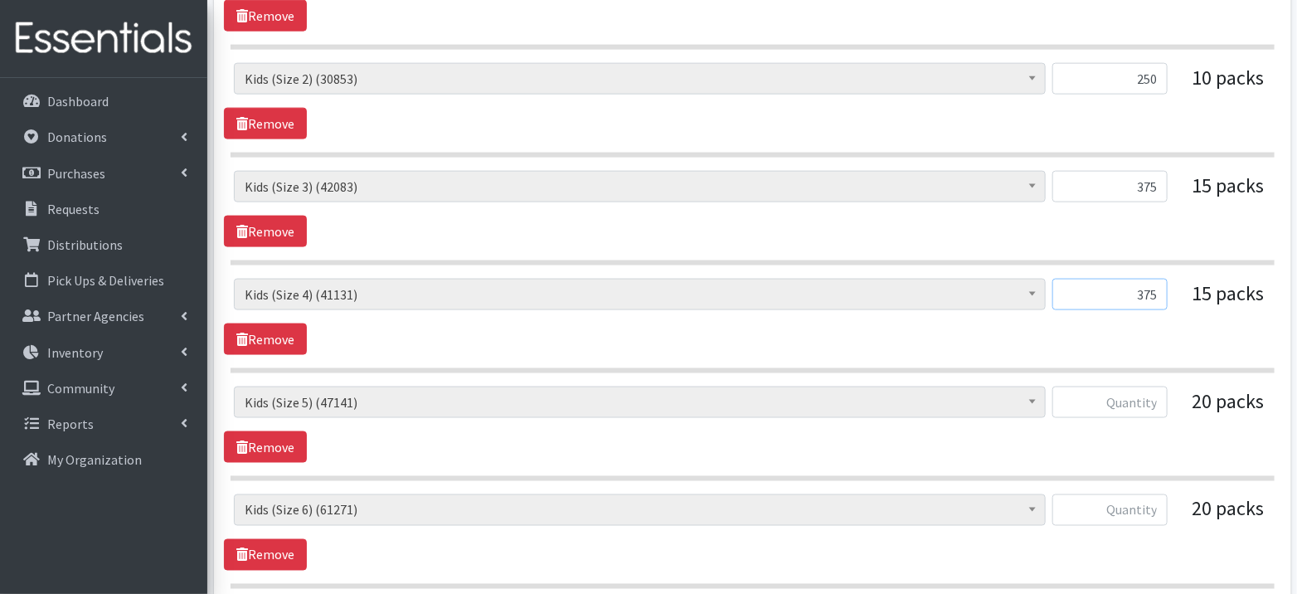
type input "375"
click at [1115, 401] on input "text" at bounding box center [1109, 402] width 115 height 32
type input "510"
click at [1124, 498] on input "text" at bounding box center [1109, 510] width 115 height 32
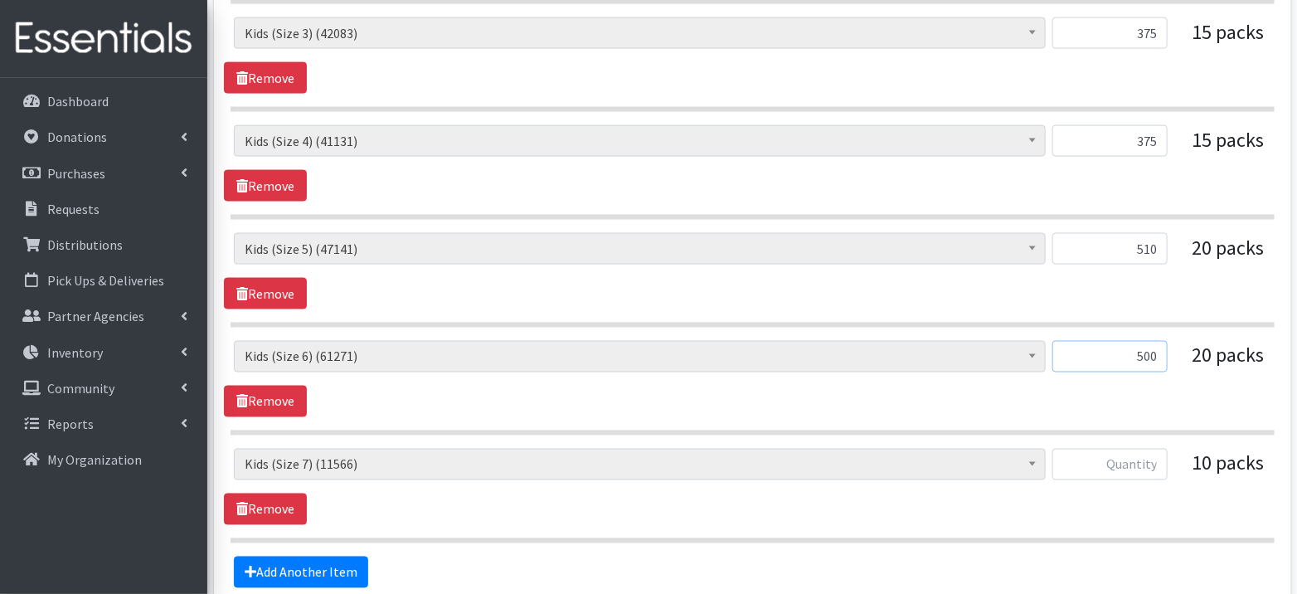
type input "500"
click at [1126, 459] on input "text" at bounding box center [1109, 465] width 115 height 32
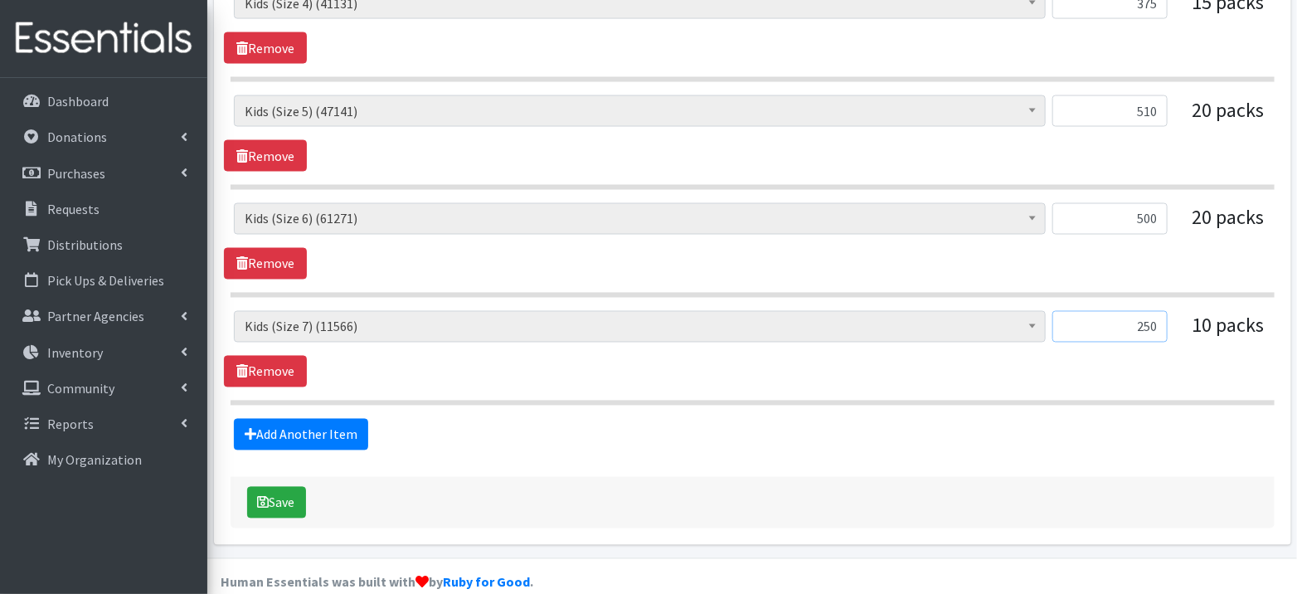
scroll to position [1261, 0]
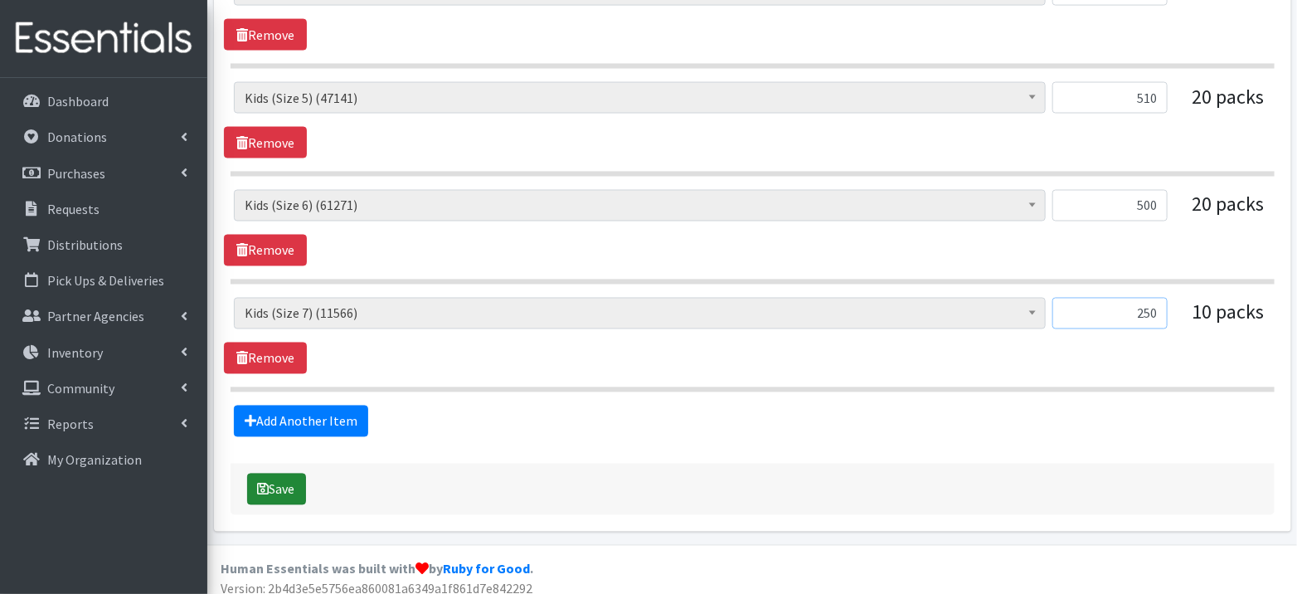
type input "250"
click at [284, 474] on button "Save" at bounding box center [276, 490] width 59 height 32
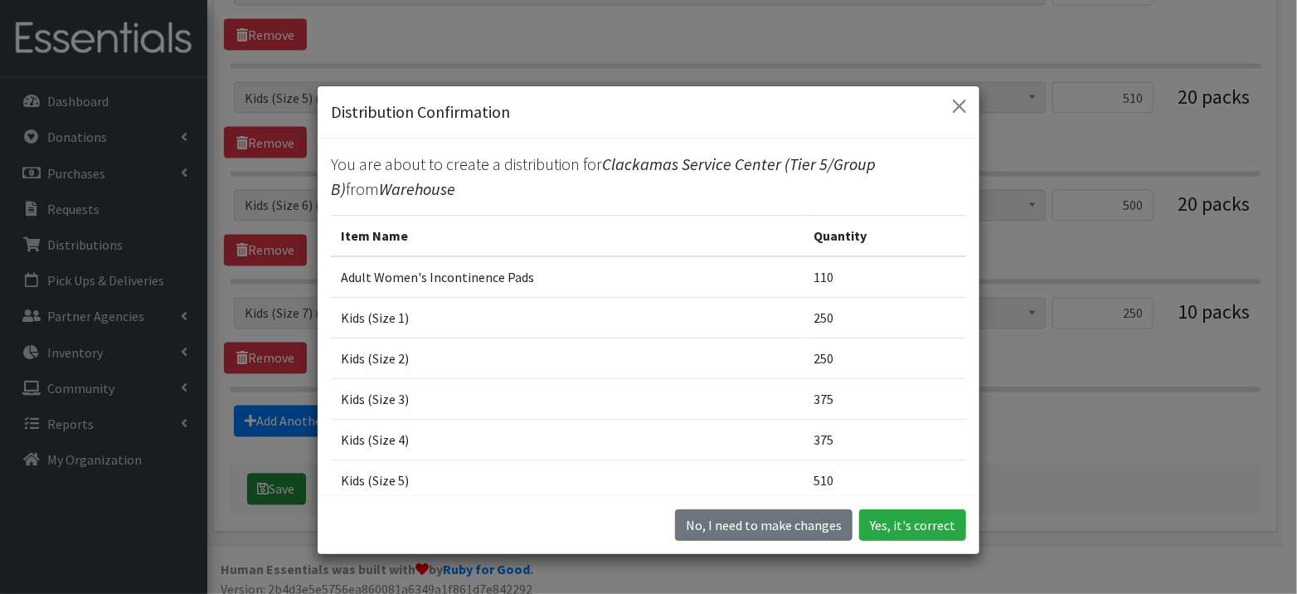
scroll to position [1230, 0]
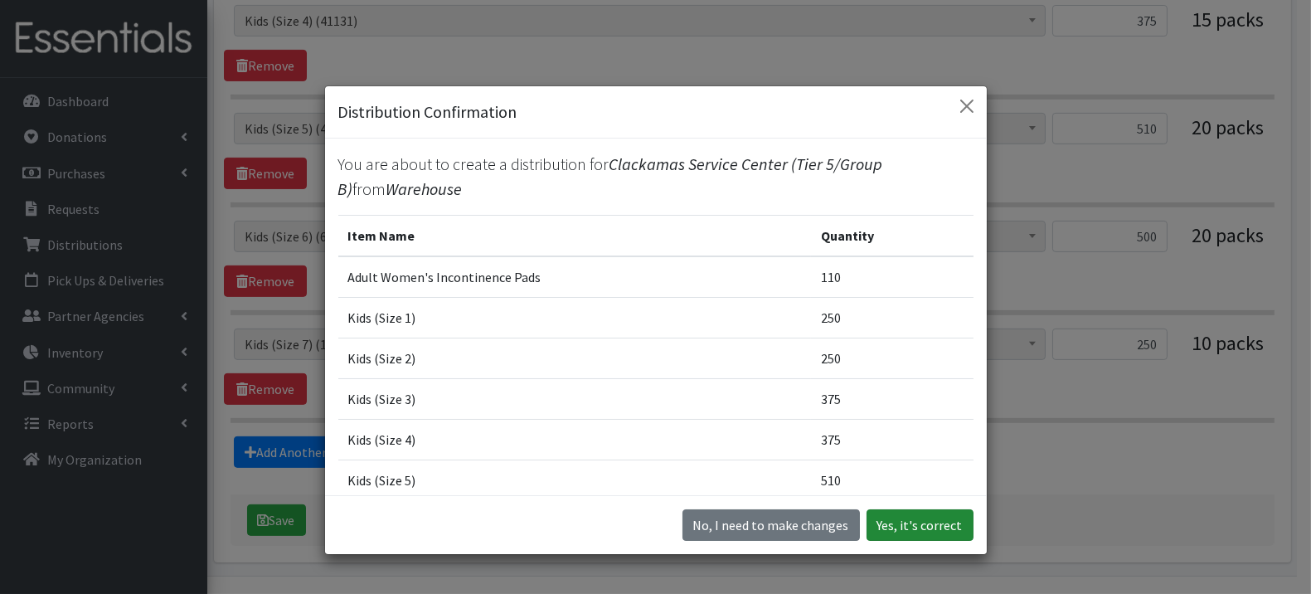
click at [938, 521] on button "Yes, it's correct" at bounding box center [920, 525] width 107 height 32
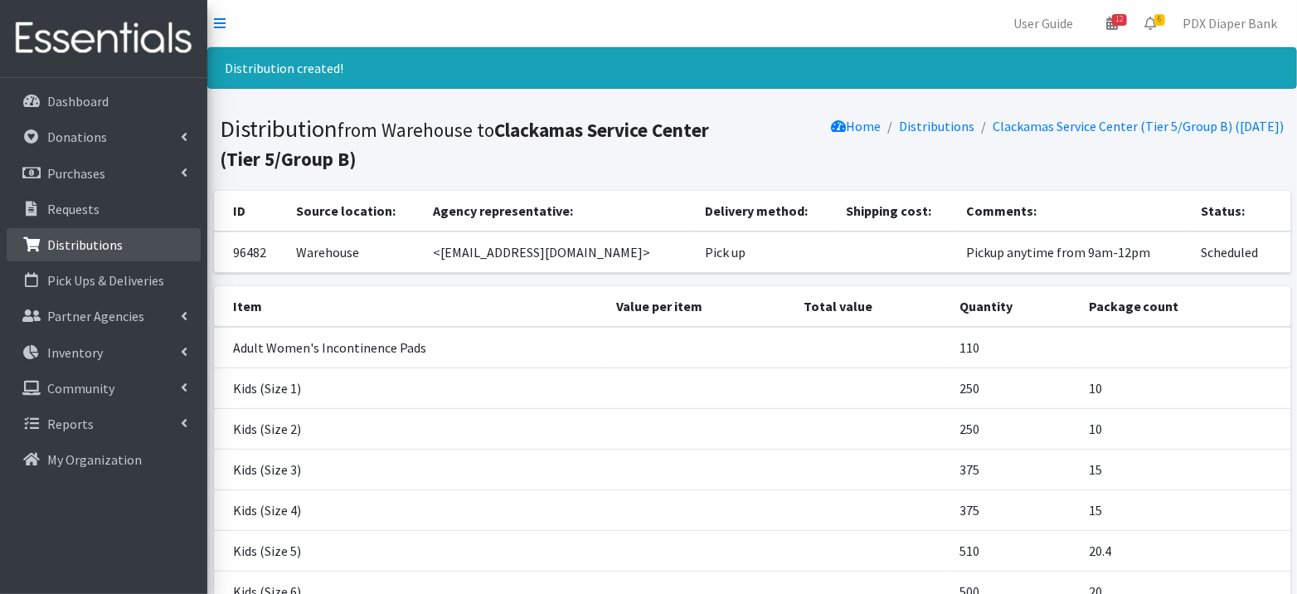
click at [100, 237] on p "Distributions" at bounding box center [84, 244] width 75 height 17
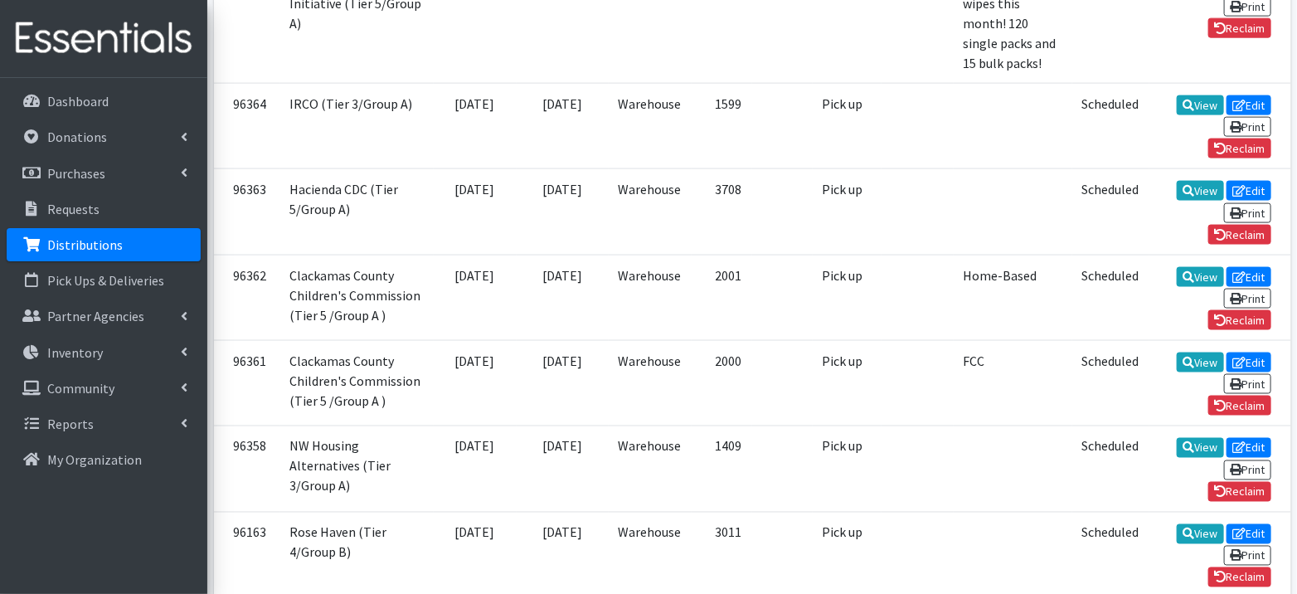
scroll to position [1046, 0]
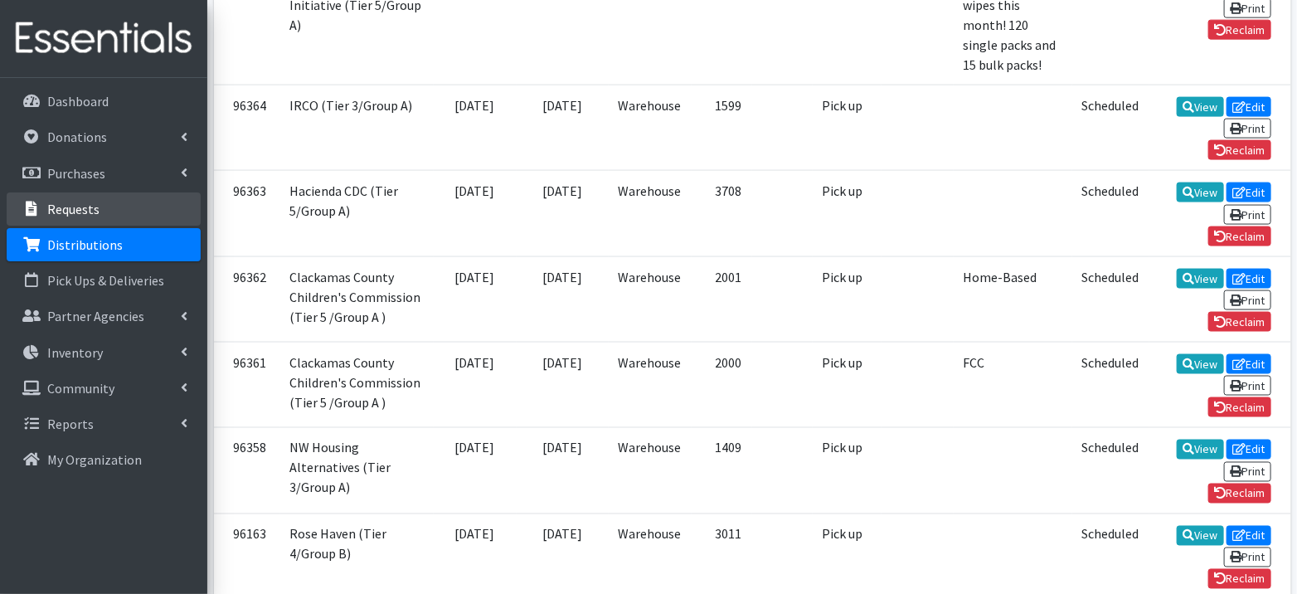
click at [79, 213] on p "Requests" at bounding box center [73, 209] width 52 height 17
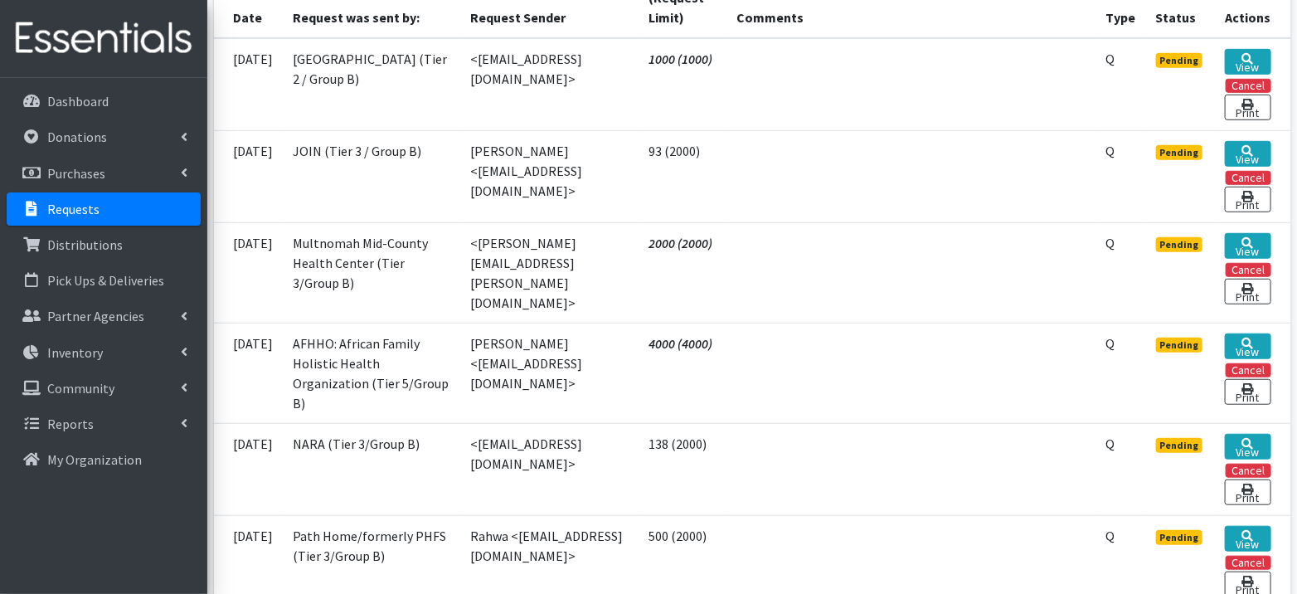
scroll to position [430, 0]
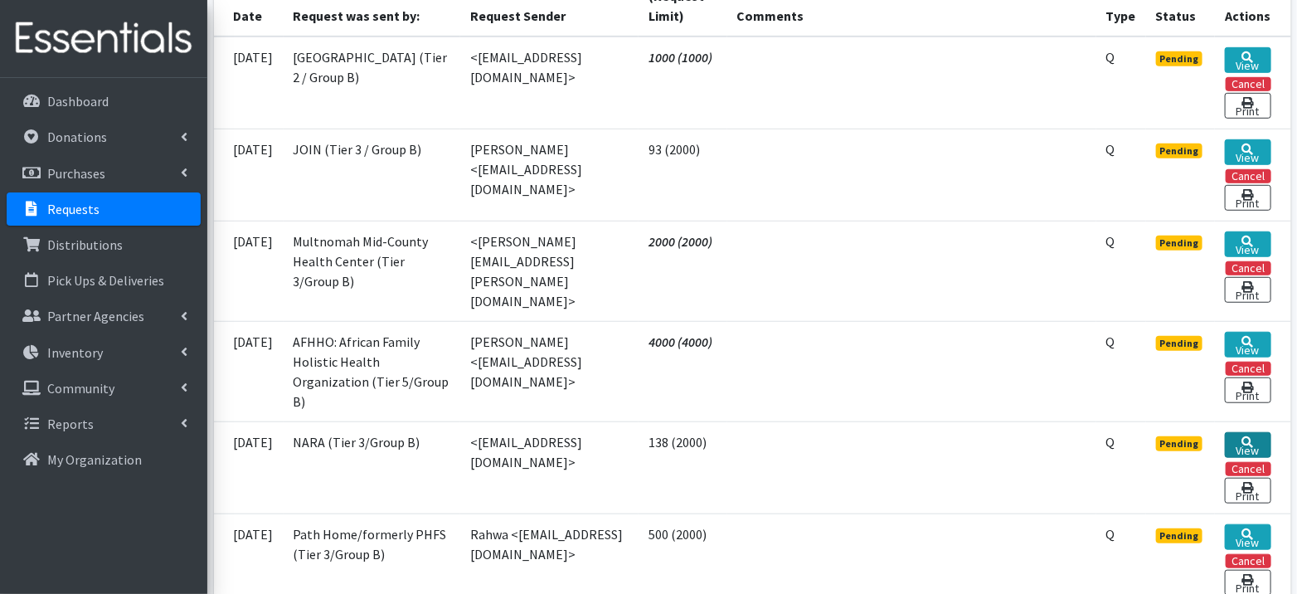
click at [1247, 436] on icon at bounding box center [1248, 442] width 12 height 12
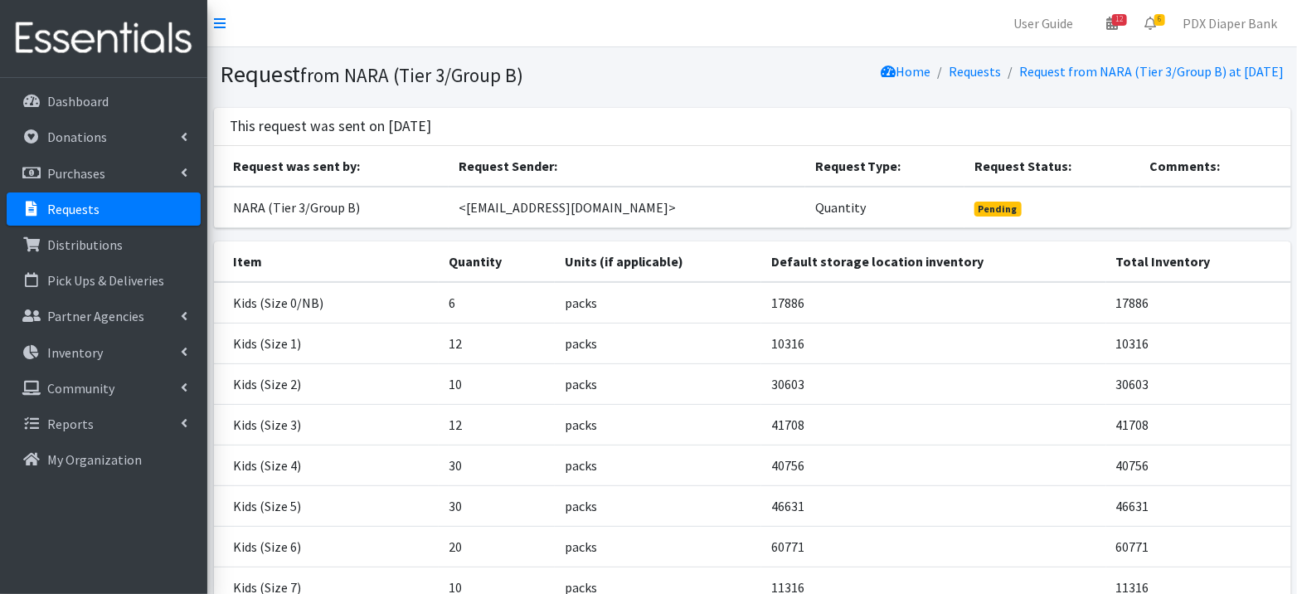
scroll to position [255, 0]
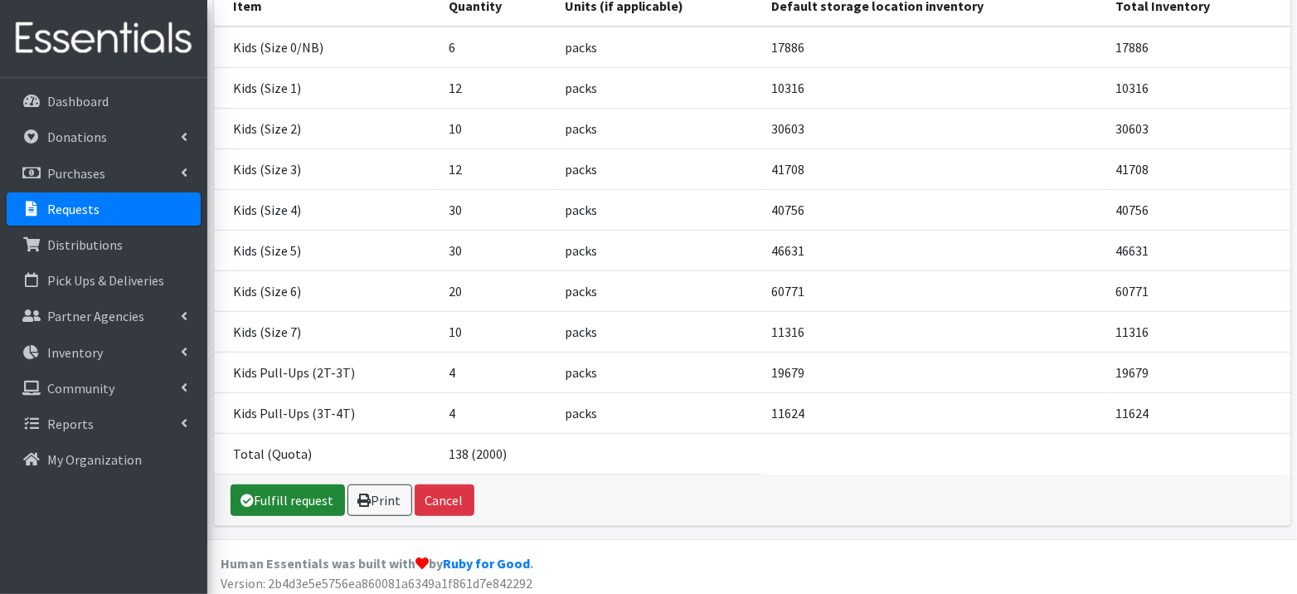
click at [313, 494] on link "Fulfill request" at bounding box center [288, 500] width 114 height 32
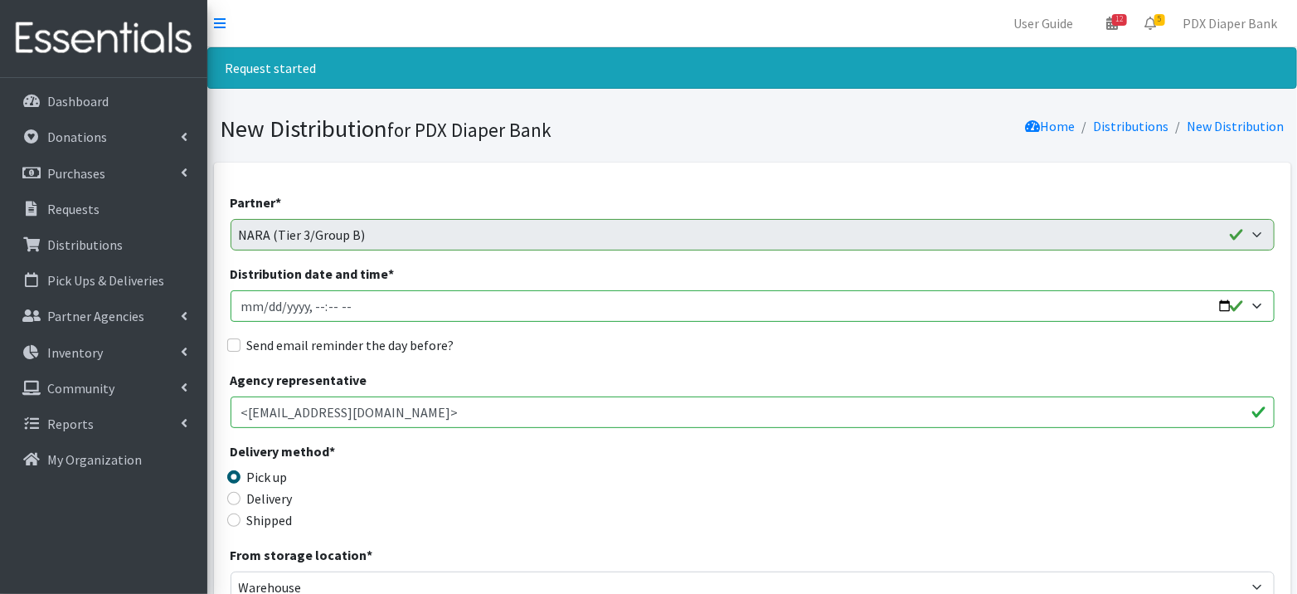
click at [265, 305] on input "Distribution date and time *" at bounding box center [753, 306] width 1044 height 32
click at [316, 304] on input "Distribution date and time *" at bounding box center [753, 306] width 1044 height 32
type input "2025-09-12T09:00"
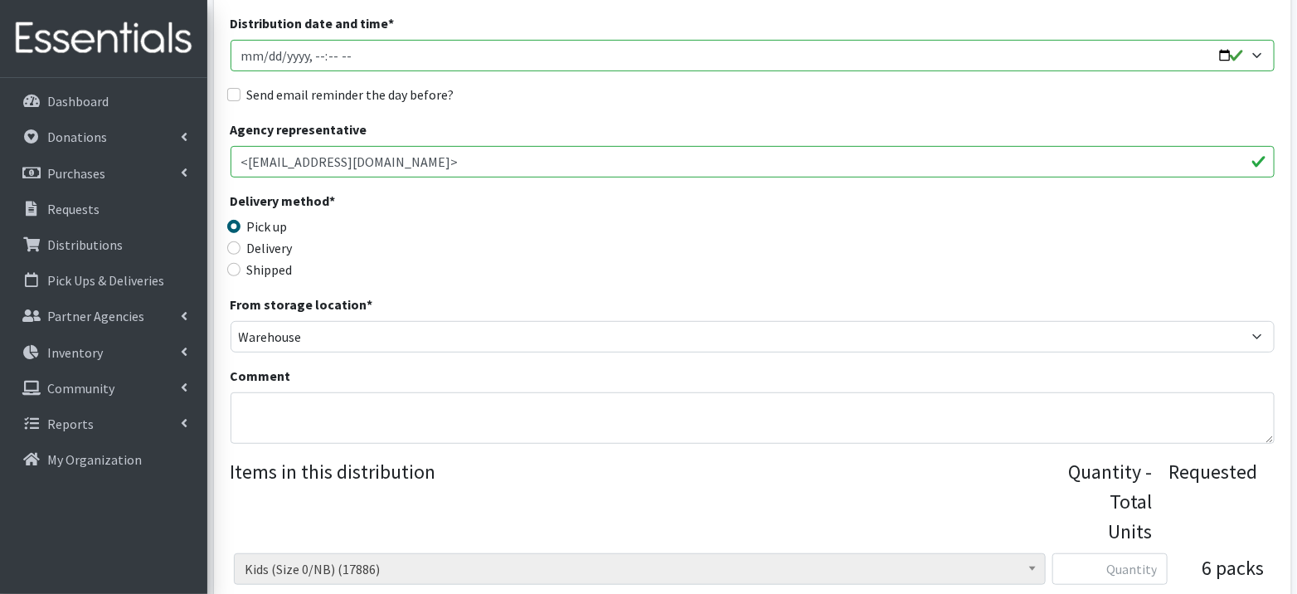
scroll to position [251, 0]
click at [318, 416] on textarea "Comment" at bounding box center [753, 416] width 1044 height 51
paste textarea "Pickup anytime from 9am-12pm"
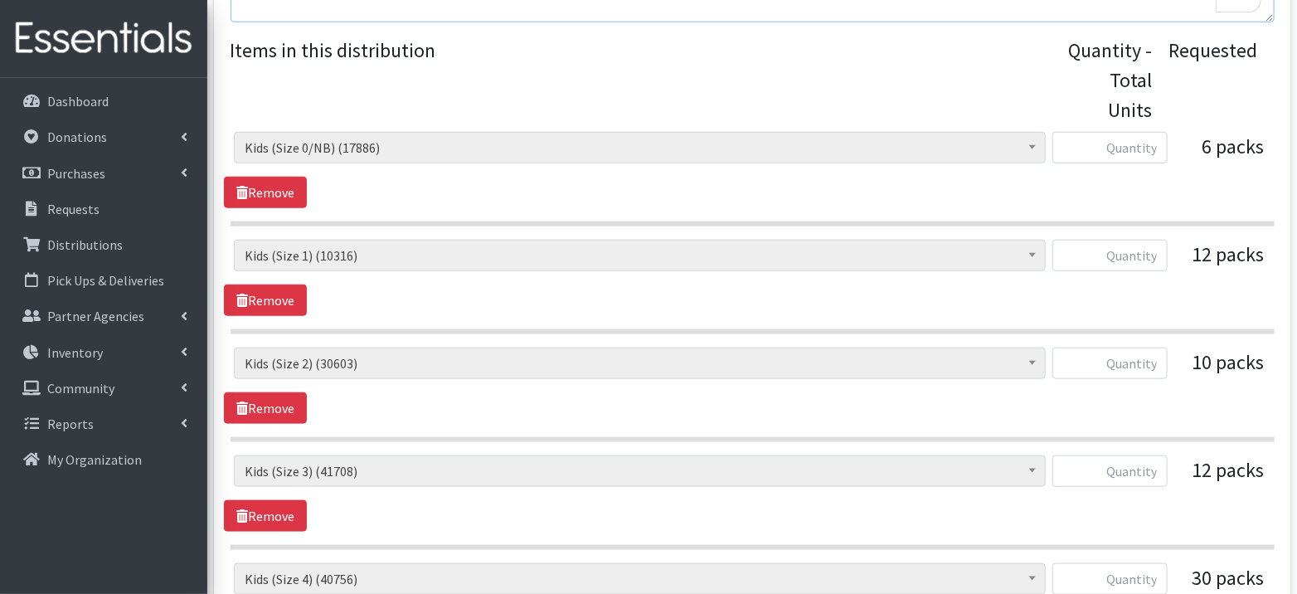
scroll to position [680, 0]
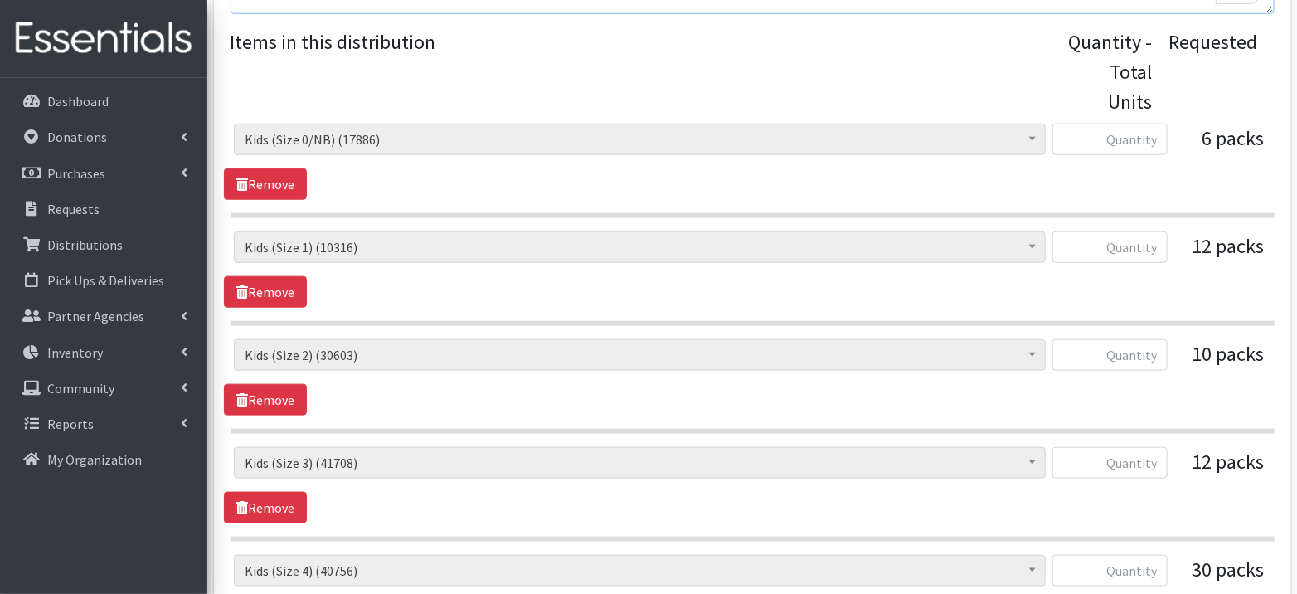
type textarea "Pickup anytime from 9am-12pm"
click at [1102, 143] on input "text" at bounding box center [1109, 140] width 115 height 32
type input "150"
click at [1149, 252] on input "text" at bounding box center [1109, 247] width 115 height 32
type input "300"
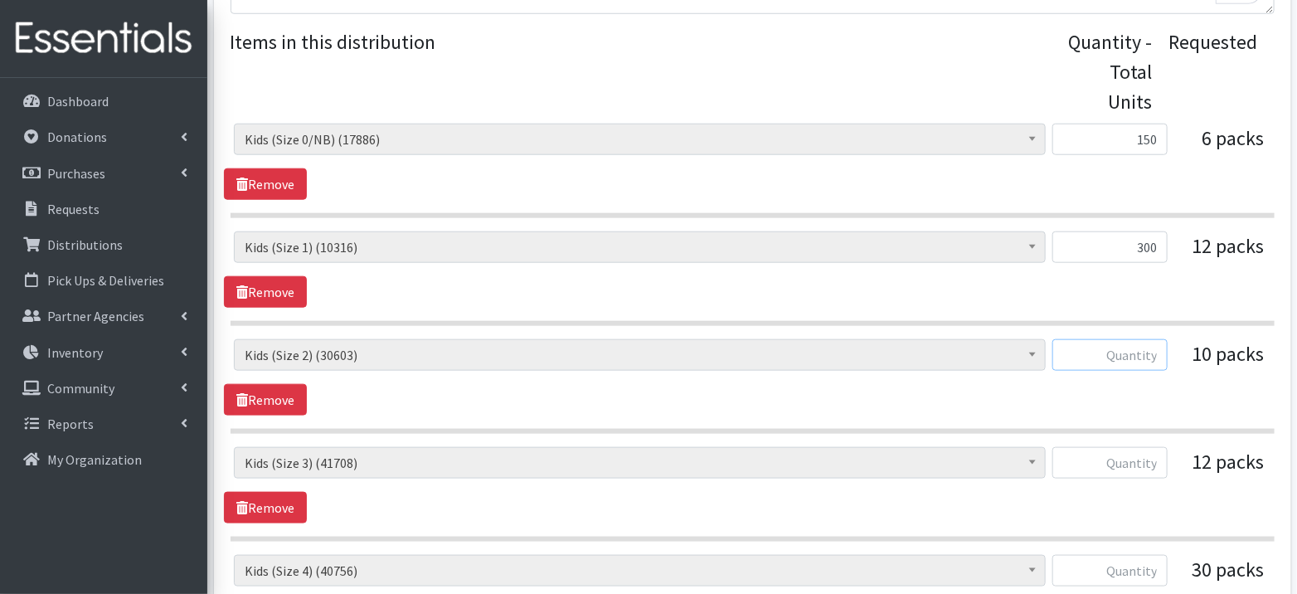
click at [1128, 357] on input "text" at bounding box center [1109, 355] width 115 height 32
type input "250"
click at [1135, 470] on input "text" at bounding box center [1109, 463] width 115 height 32
type input "300"
click at [1126, 566] on input "text" at bounding box center [1109, 571] width 115 height 32
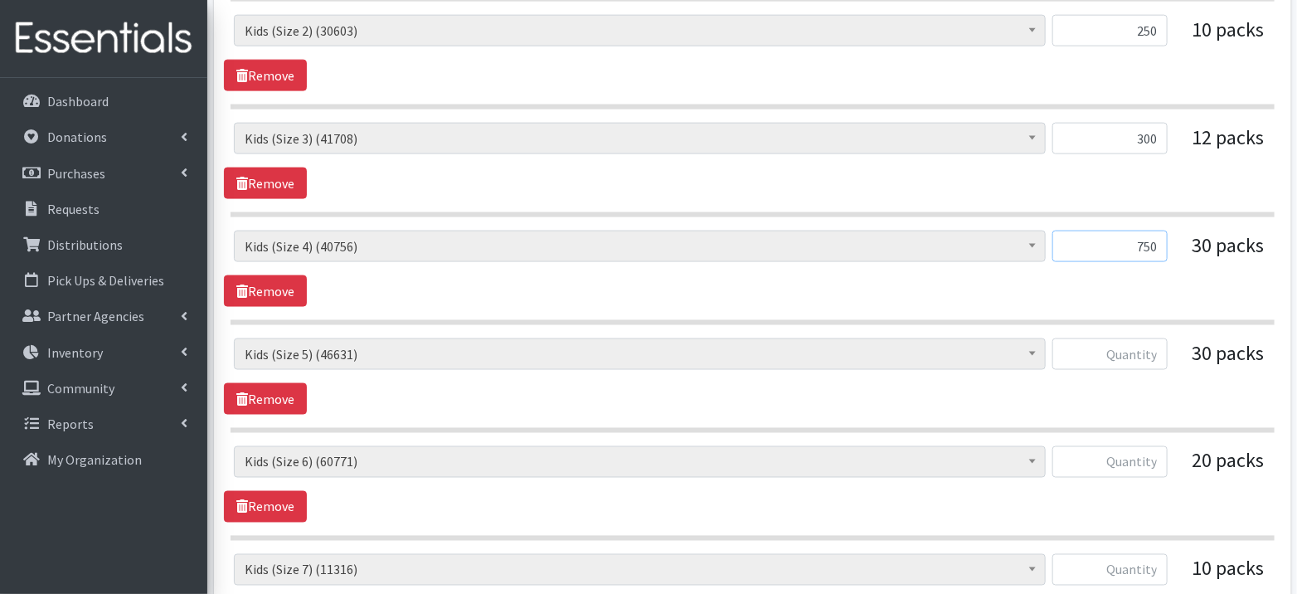
scroll to position [1021, 0]
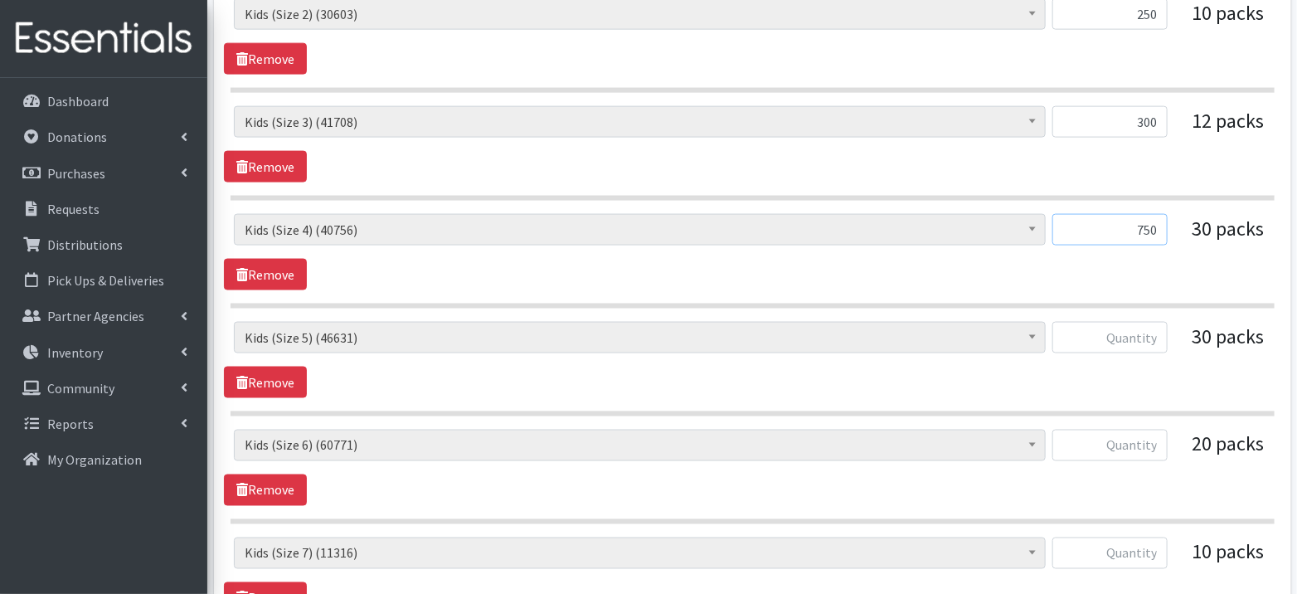
type input "750"
click at [1130, 335] on input "text" at bounding box center [1109, 338] width 115 height 32
type input "750"
click at [1129, 443] on input "text" at bounding box center [1109, 446] width 115 height 32
type input "500"
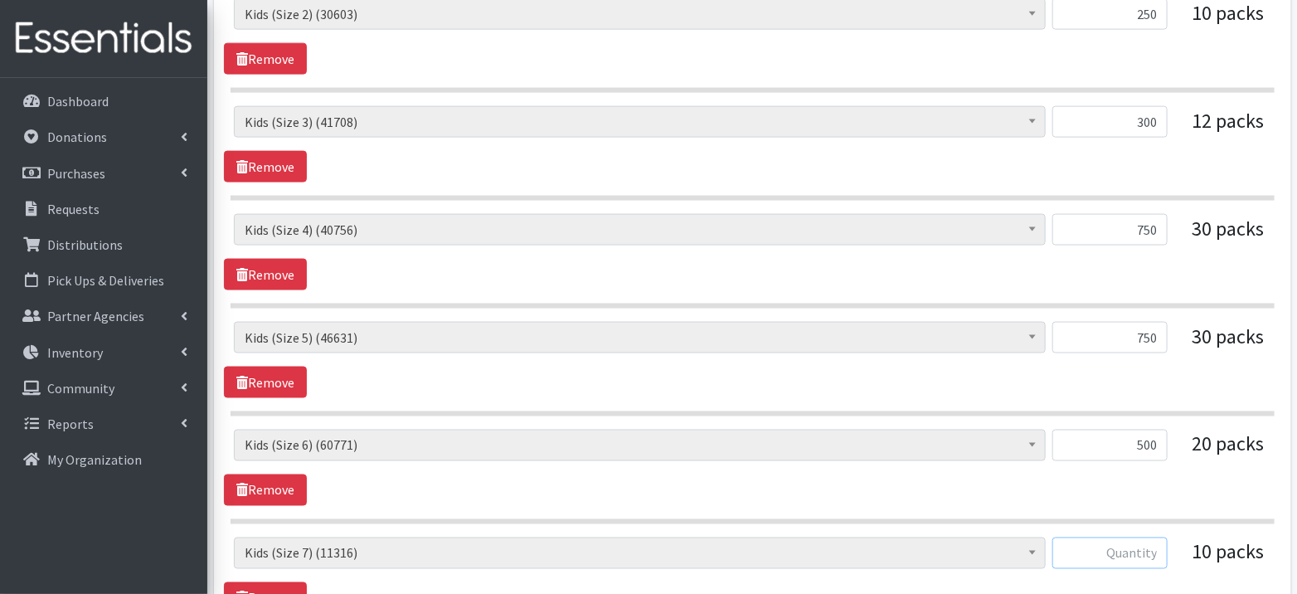
click at [1148, 547] on input "text" at bounding box center [1109, 553] width 115 height 32
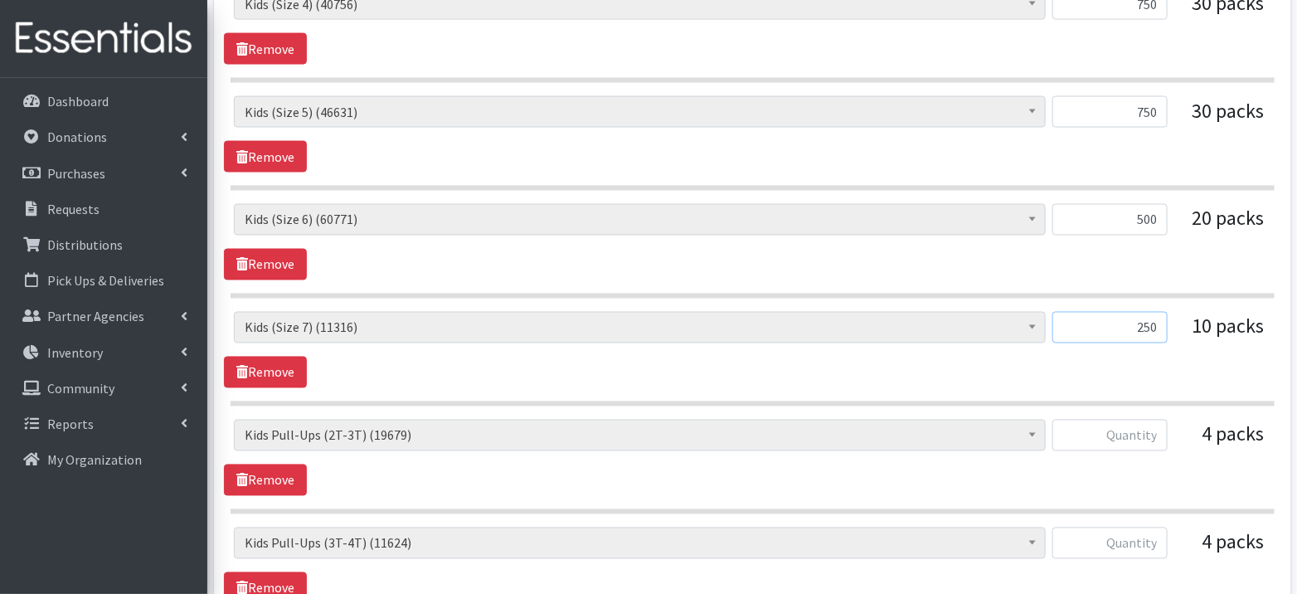
scroll to position [1257, 0]
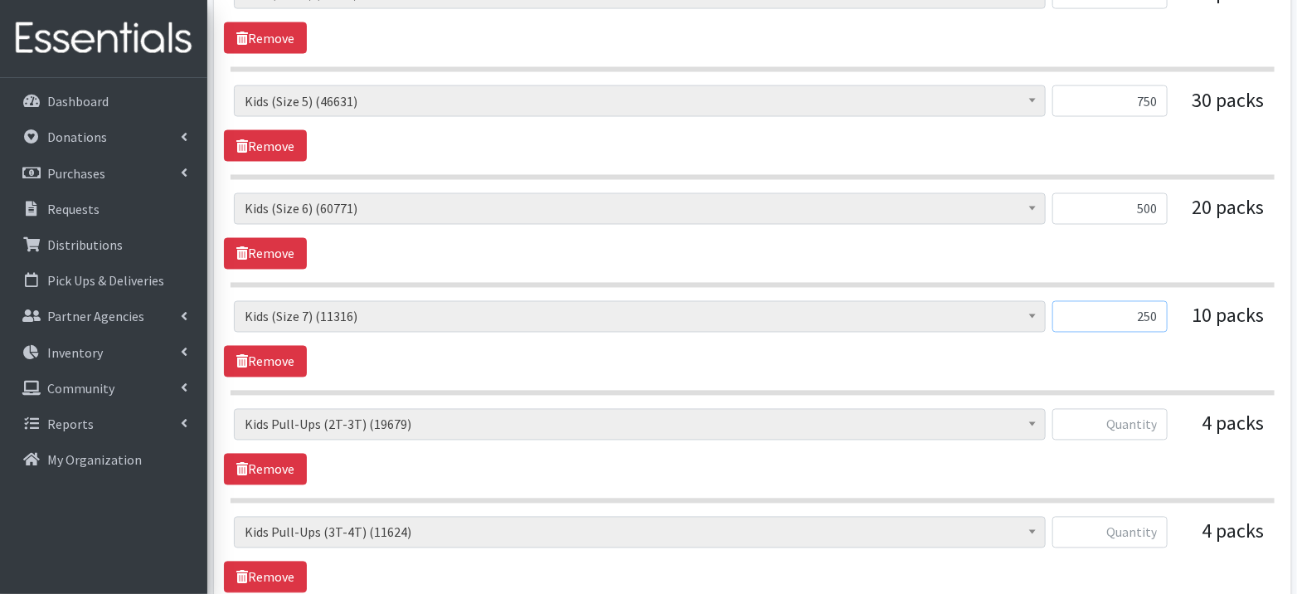
type input "250"
click at [1132, 415] on input "text" at bounding box center [1109, 425] width 115 height 32
type input "4"
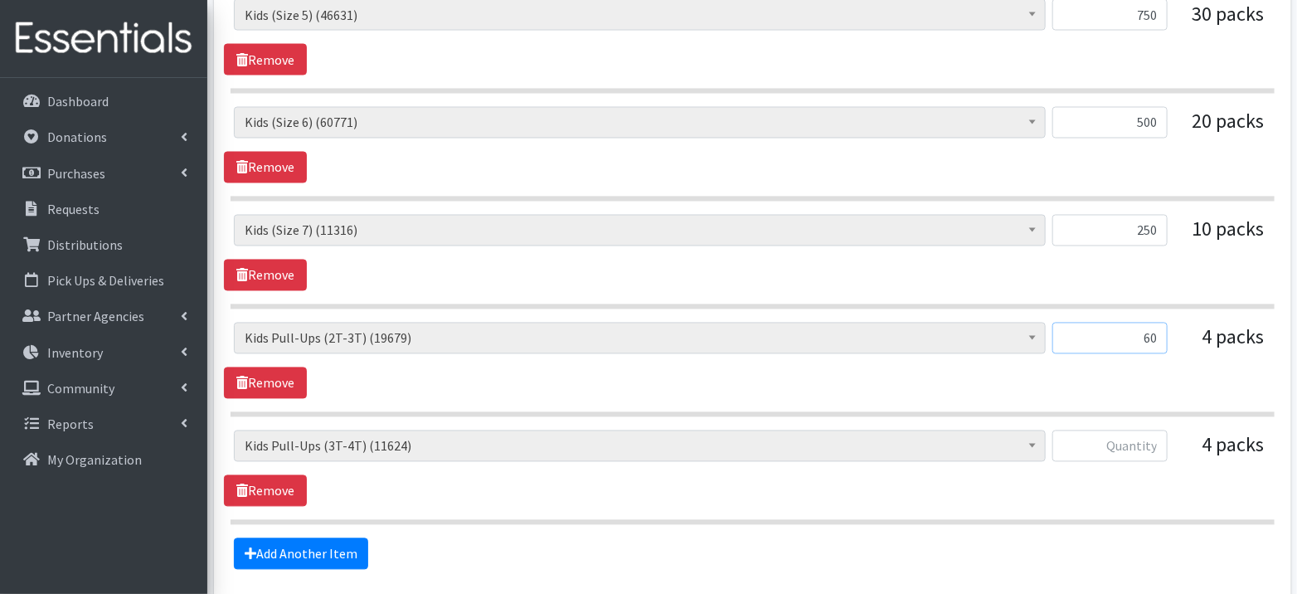
scroll to position [1345, 0]
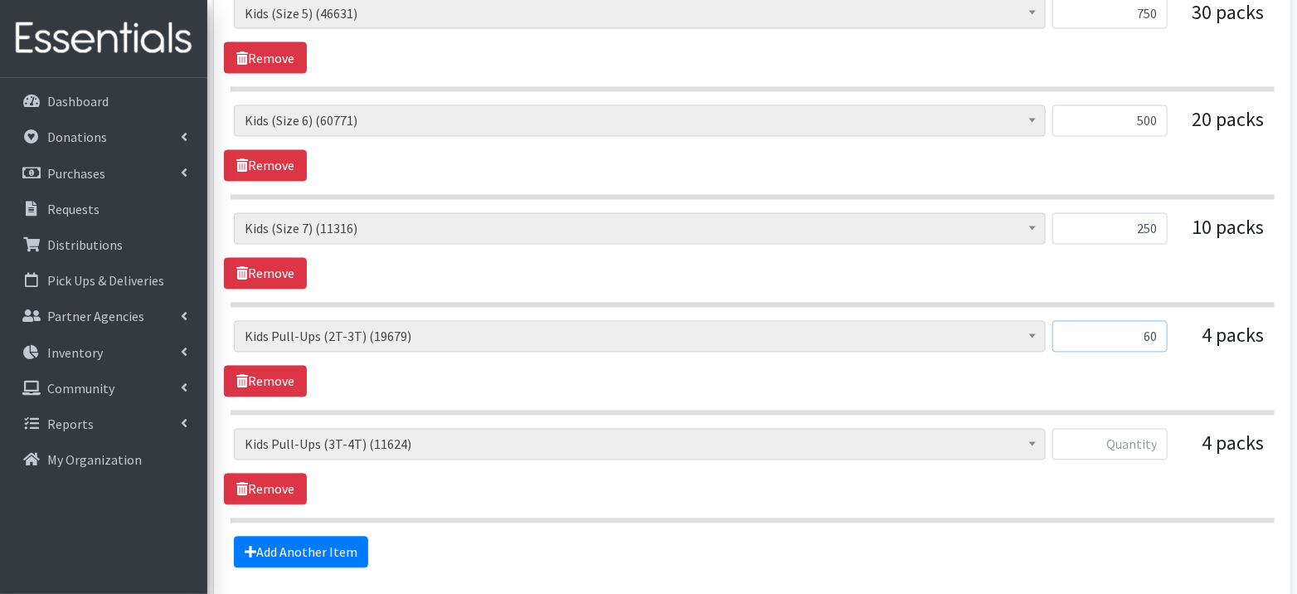
type input "60"
click at [1120, 429] on input "text" at bounding box center [1109, 445] width 115 height 32
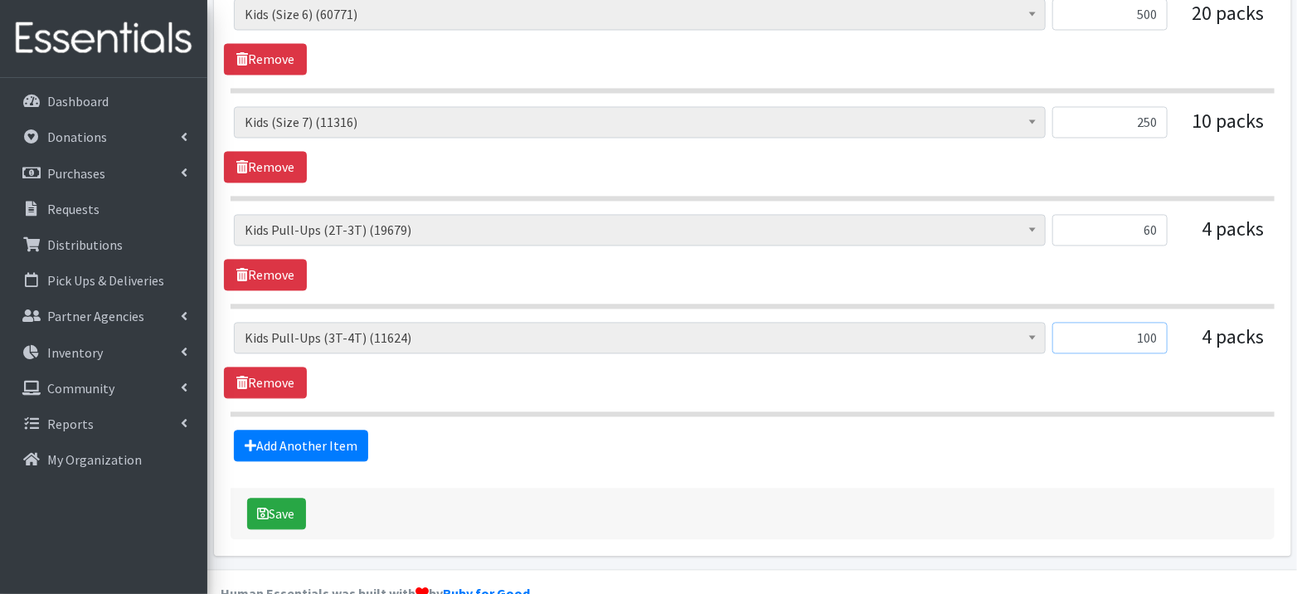
scroll to position [1469, 0]
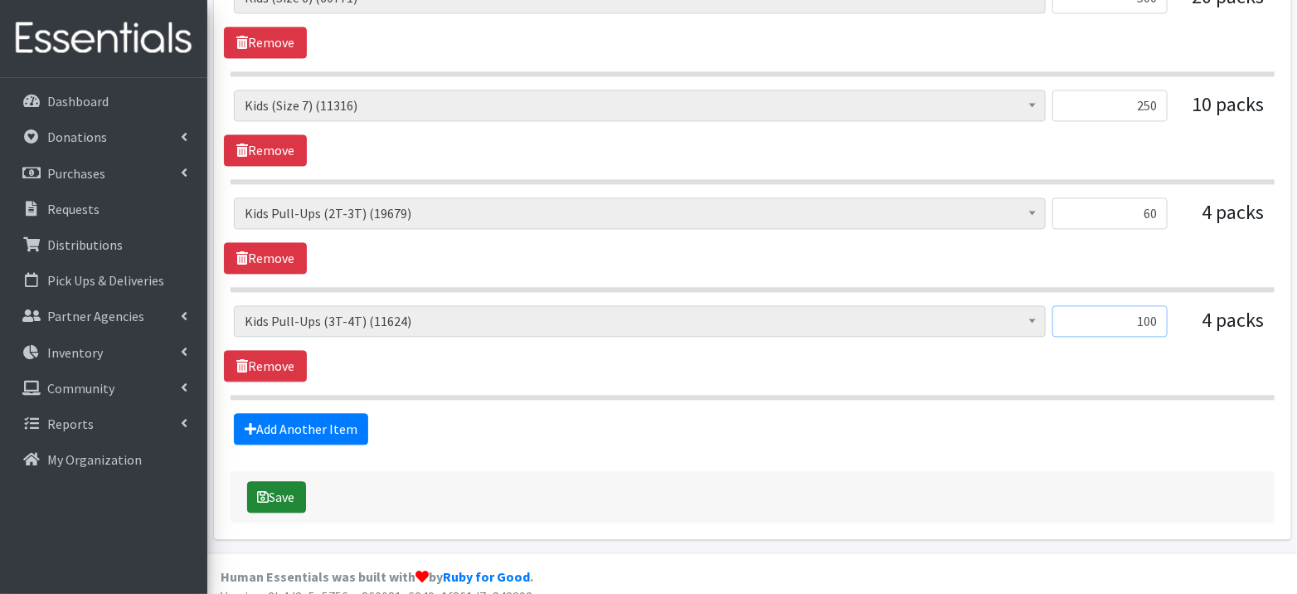
type input "100"
click at [290, 481] on button "Save" at bounding box center [276, 497] width 59 height 32
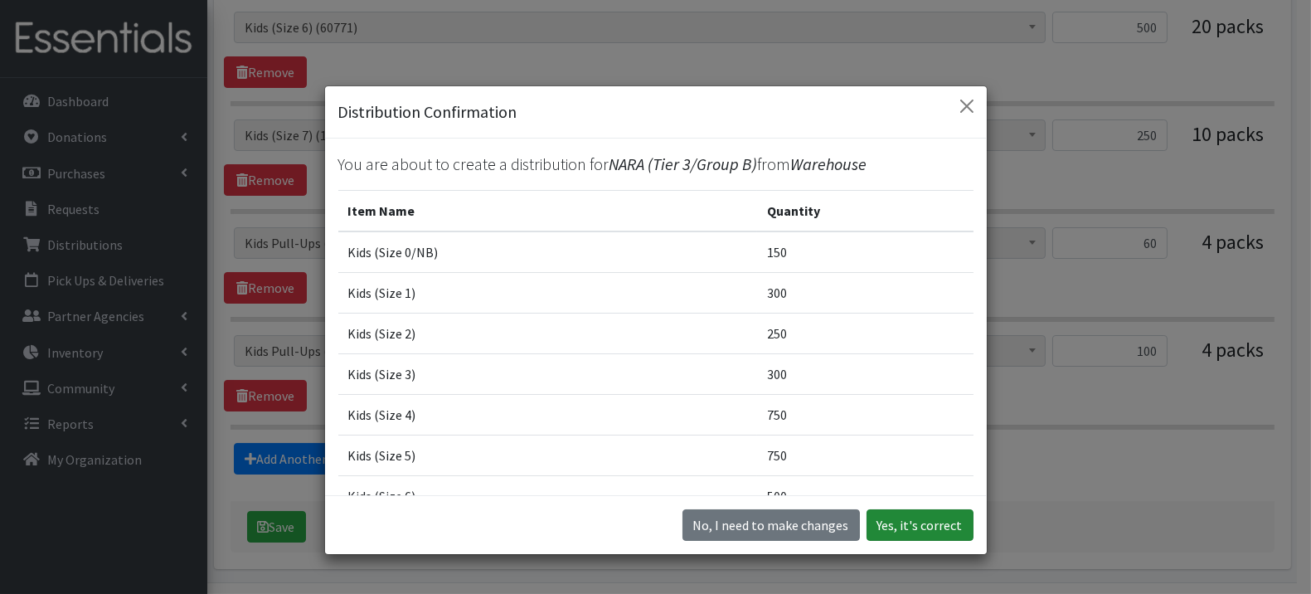
click at [895, 518] on button "Yes, it's correct" at bounding box center [920, 525] width 107 height 32
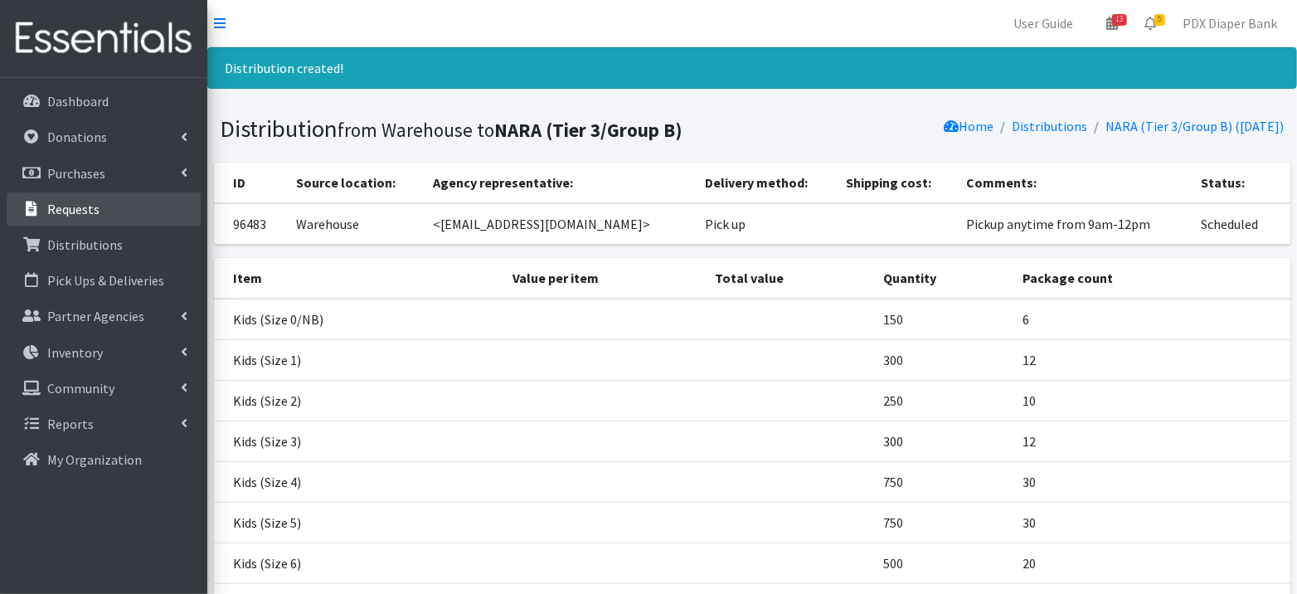
click at [114, 207] on link "Requests" at bounding box center [104, 208] width 194 height 33
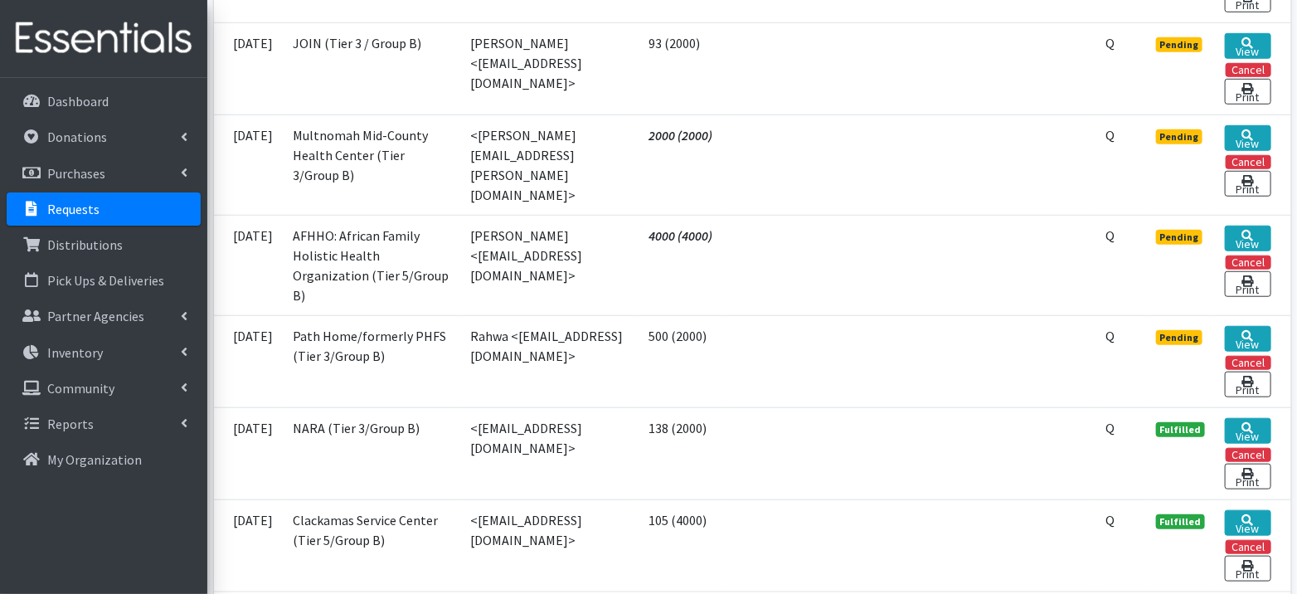
scroll to position [541, 0]
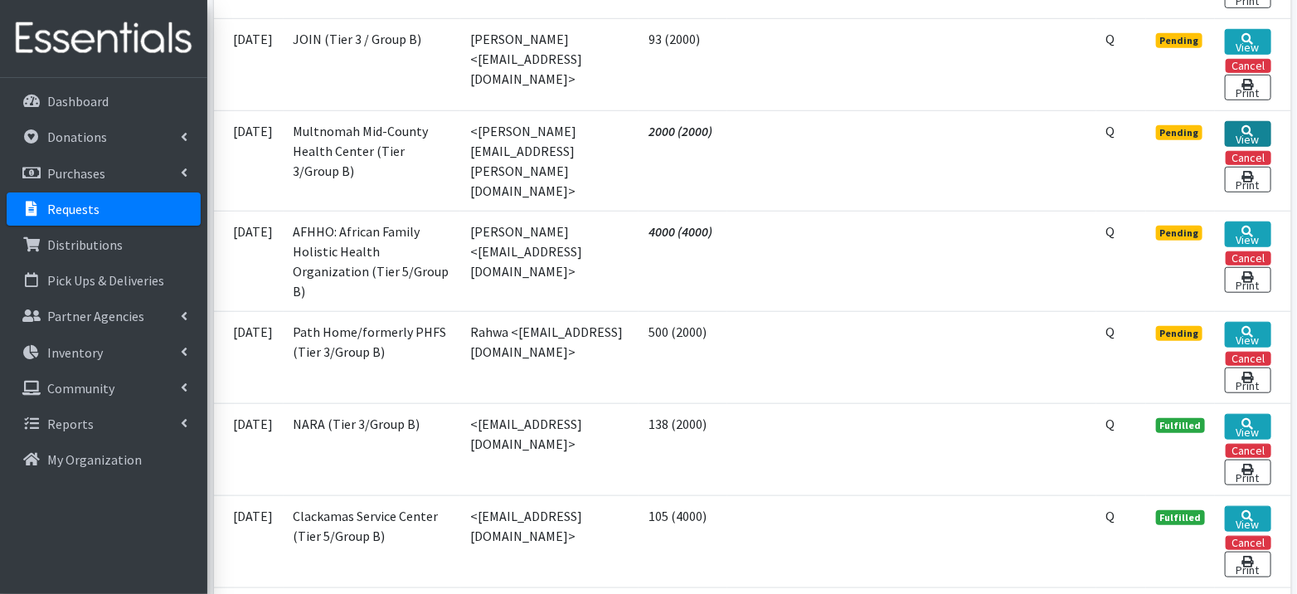
click at [1256, 129] on link "View" at bounding box center [1248, 134] width 46 height 26
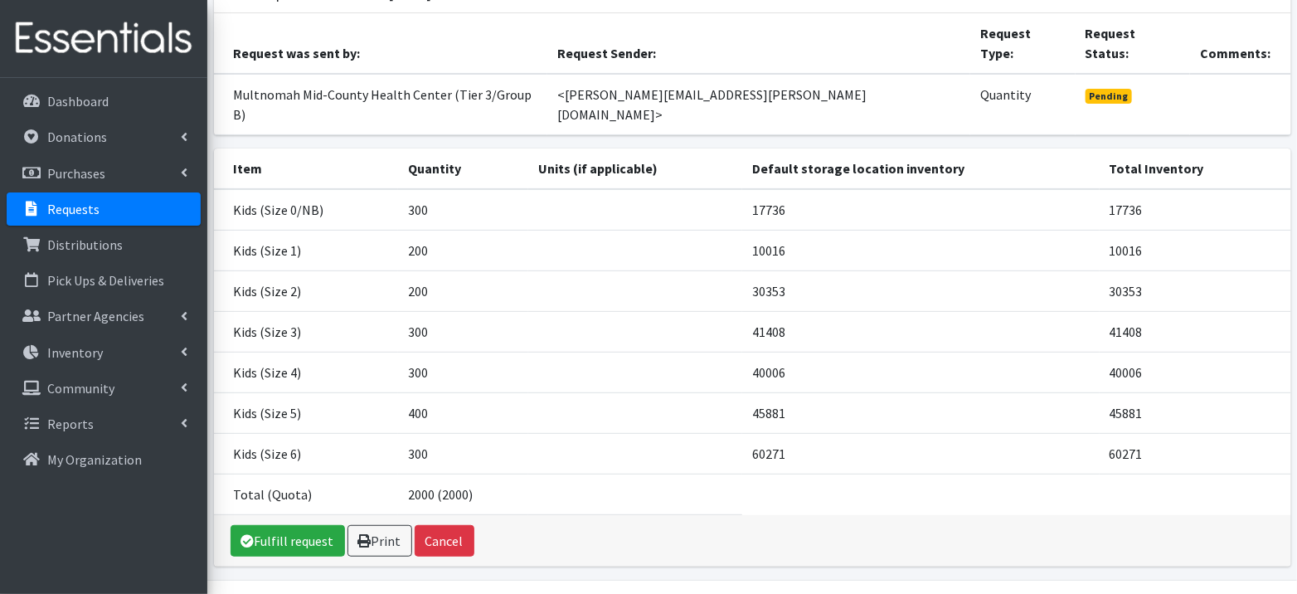
scroll to position [163, 0]
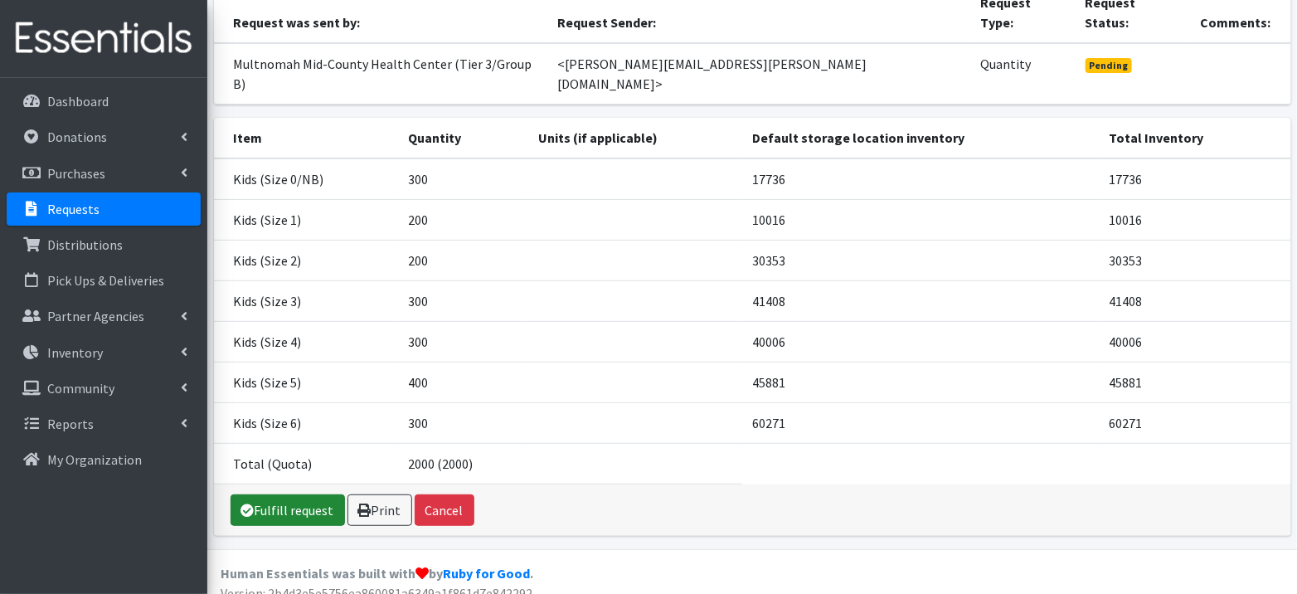
click at [277, 502] on link "Fulfill request" at bounding box center [288, 510] width 114 height 32
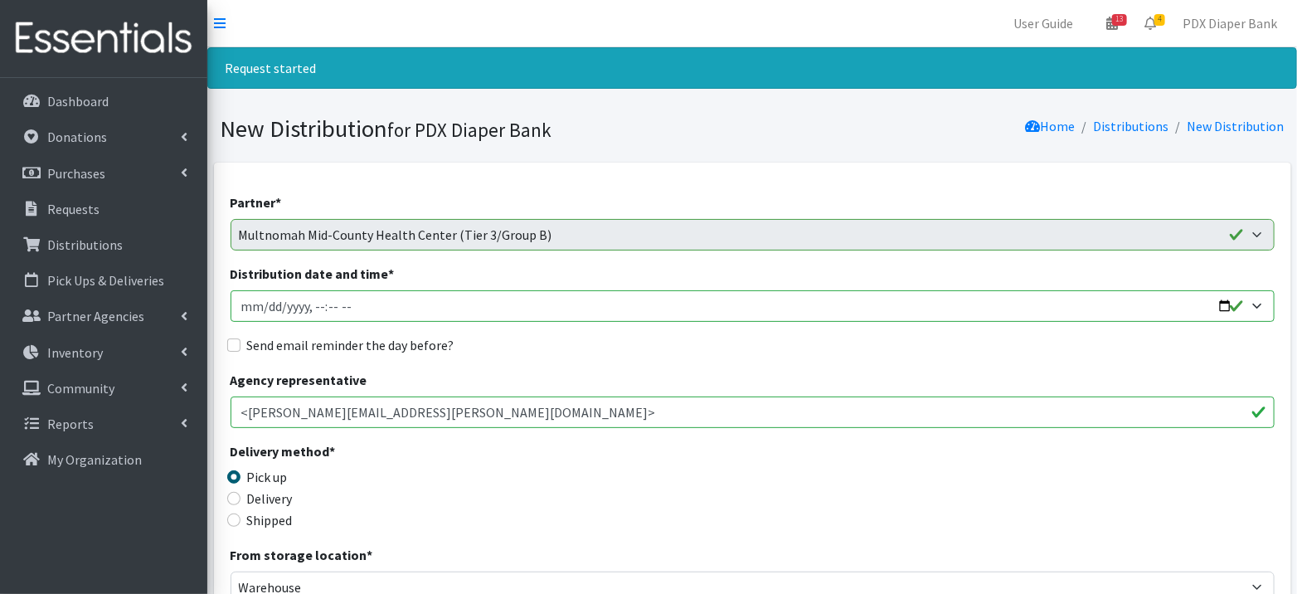
click at [261, 302] on input "Distribution date and time *" at bounding box center [753, 306] width 1044 height 32
type input "[DATE]T23:59"
click at [311, 305] on input "Distribution date and time *" at bounding box center [753, 306] width 1044 height 32
type input "[DATE]T09:00"
click at [698, 485] on div "Delivery method * Pick up Delivery Shipped Shipping cost" at bounding box center [753, 493] width 1044 height 104
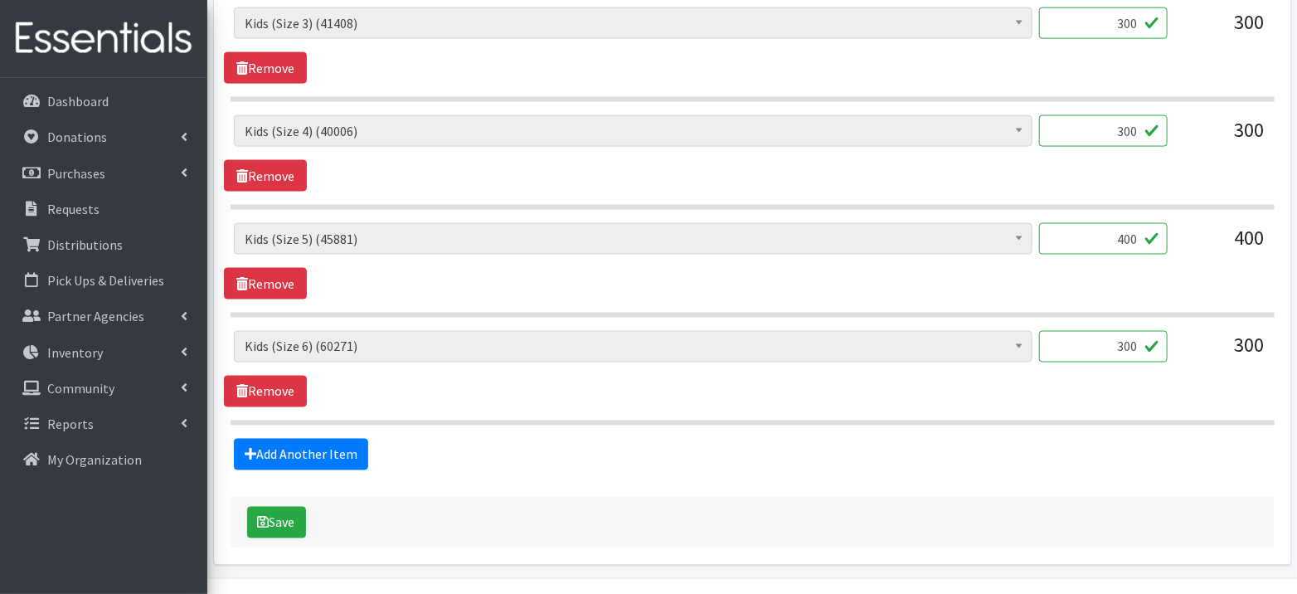
scroll to position [1154, 0]
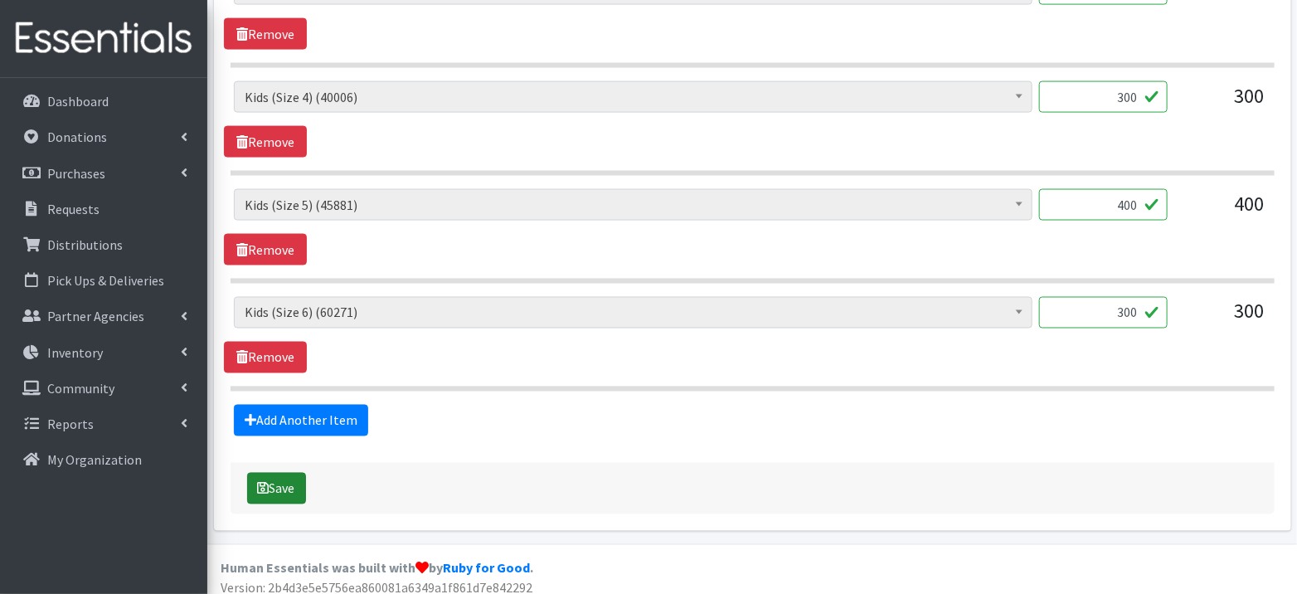
click at [293, 481] on button "Save" at bounding box center [276, 489] width 59 height 32
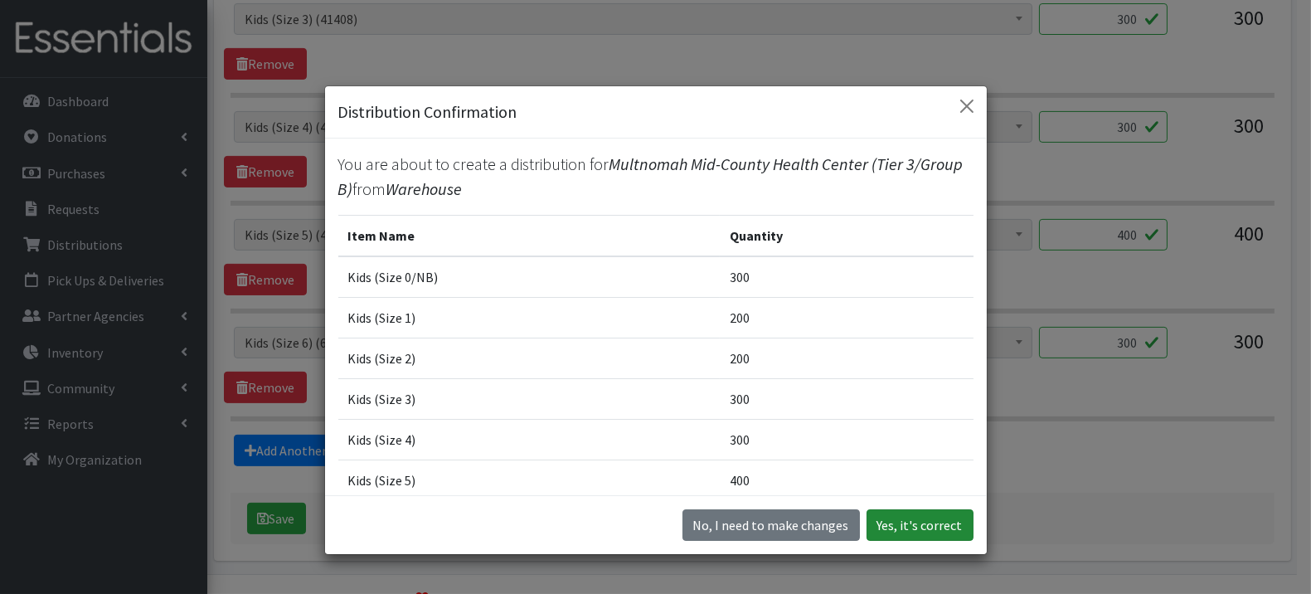
click at [902, 523] on button "Yes, it's correct" at bounding box center [920, 525] width 107 height 32
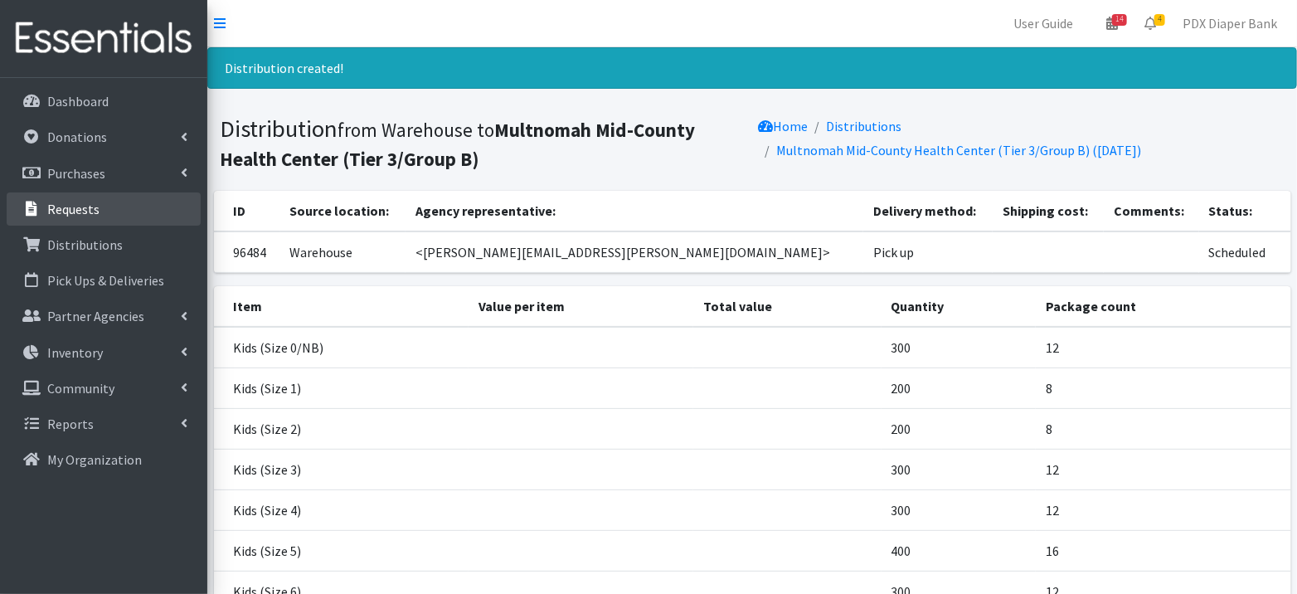
click at [89, 207] on p "Requests" at bounding box center [73, 209] width 52 height 17
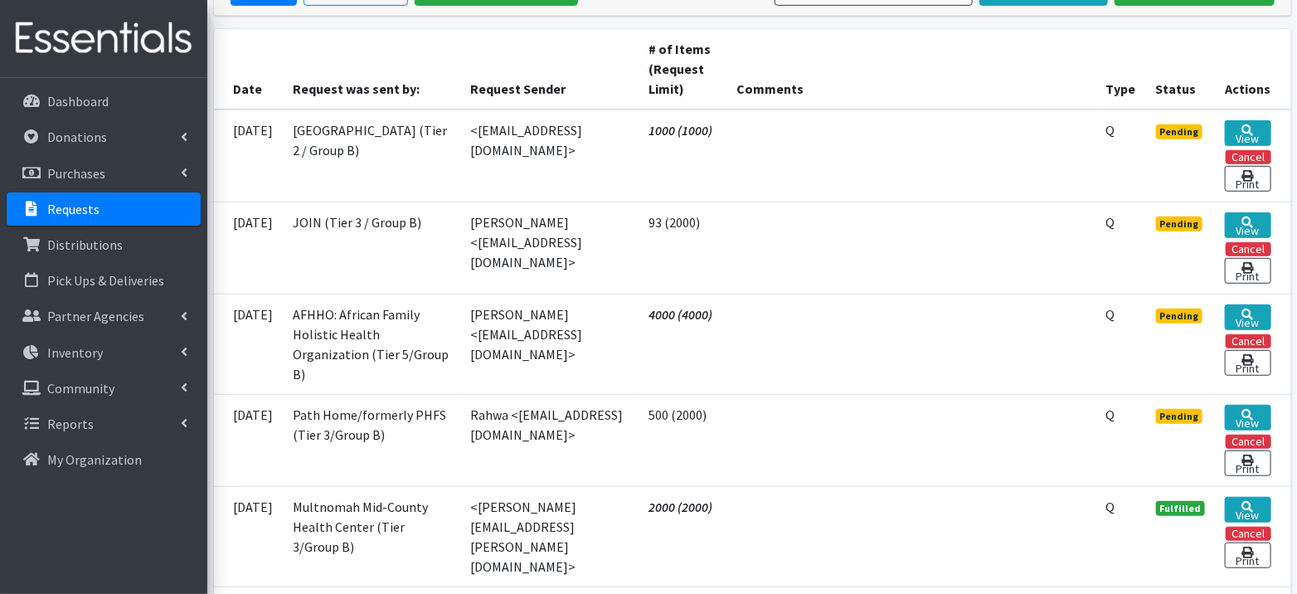
scroll to position [359, 0]
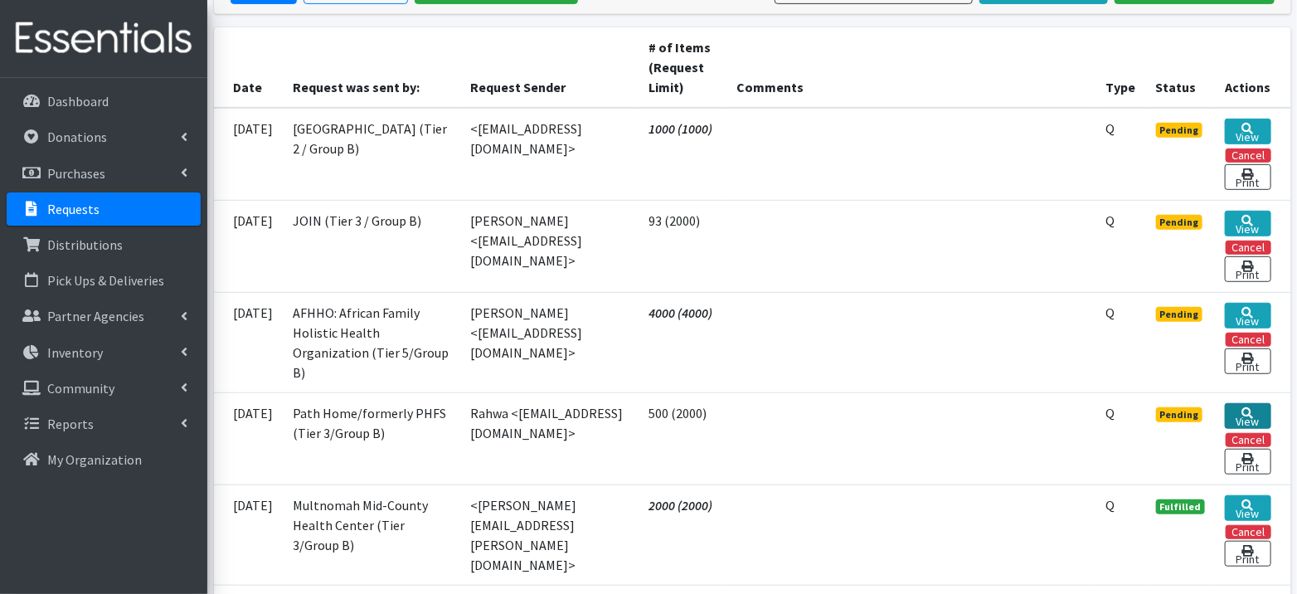
click at [1255, 407] on link "View" at bounding box center [1248, 416] width 46 height 26
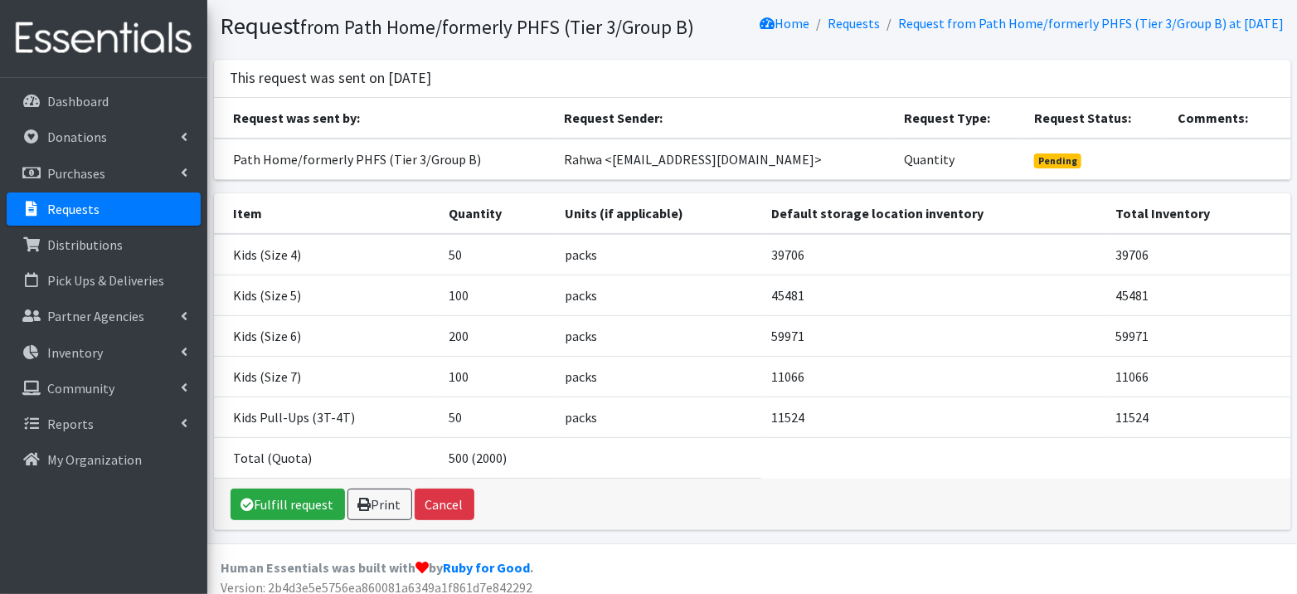
scroll to position [73, 0]
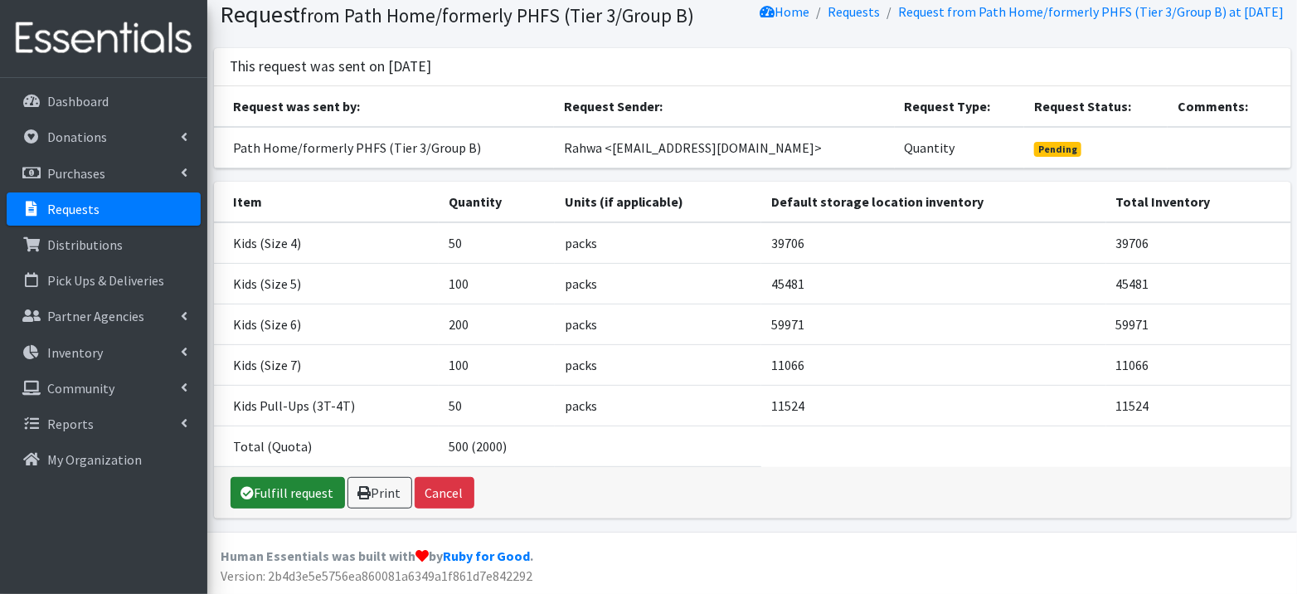
click at [293, 495] on link "Fulfill request" at bounding box center [288, 493] width 114 height 32
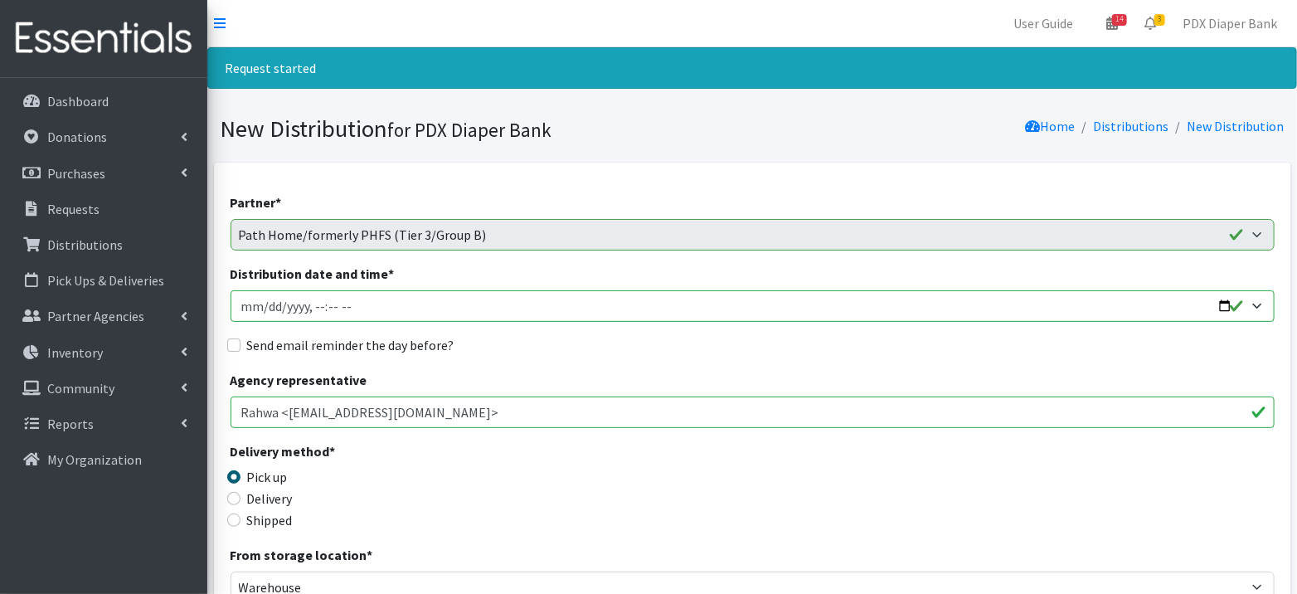
click at [270, 305] on input "Distribution date and time *" at bounding box center [753, 306] width 1044 height 32
type input "2025-09-12T23:59"
click at [318, 306] on input "Distribution date and time *" at bounding box center [753, 306] width 1044 height 32
type input "2025-09-12T09:00"
click at [326, 344] on label "Send email reminder the day before?" at bounding box center [350, 345] width 207 height 20
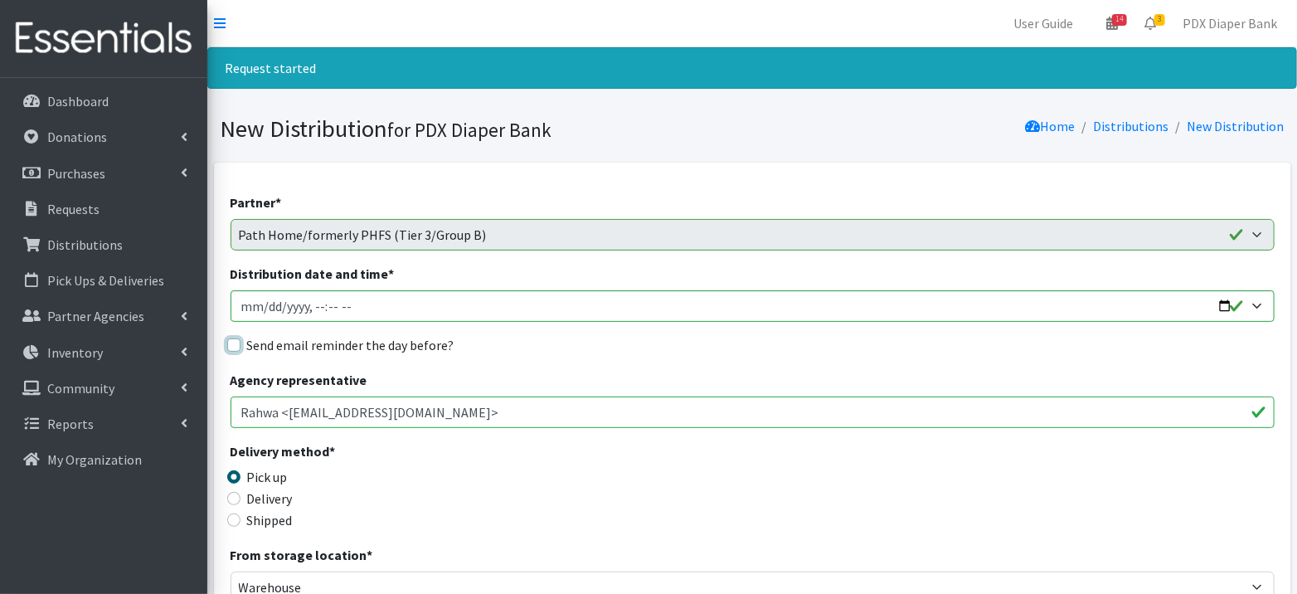
click at [241, 344] on input "Send email reminder the day before?" at bounding box center [233, 344] width 13 height 13
checkbox input "true"
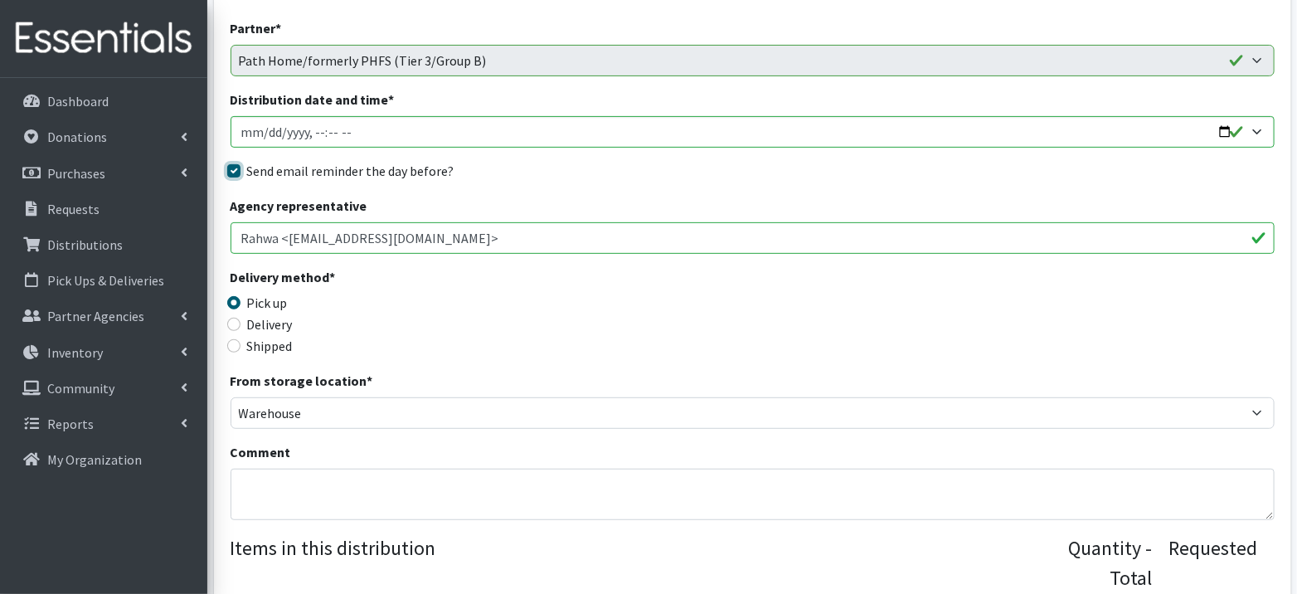
scroll to position [285, 0]
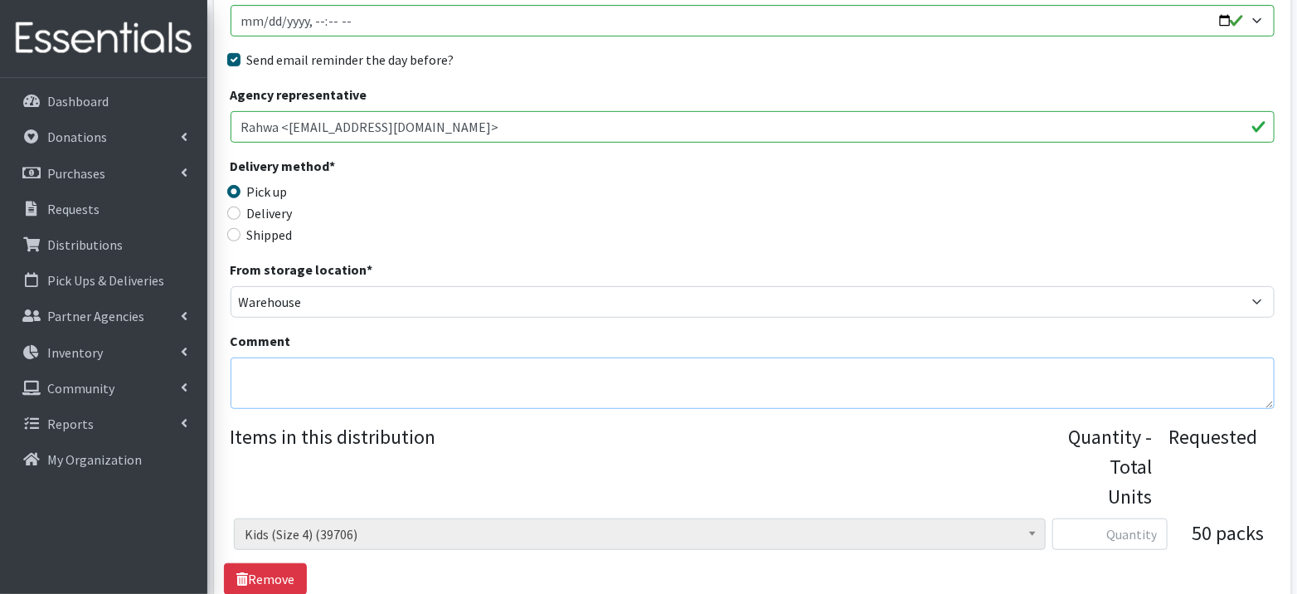
click at [386, 367] on textarea "Comment" at bounding box center [753, 382] width 1044 height 51
paste textarea "Pickup anytime from 9am-12pm"
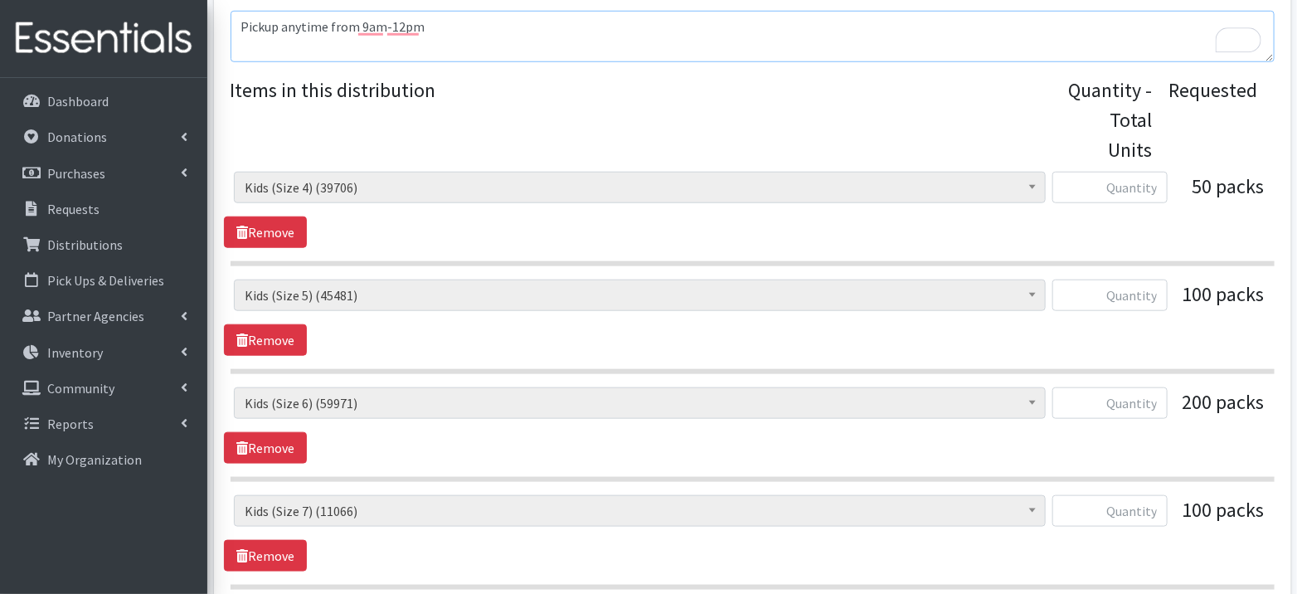
scroll to position [637, 0]
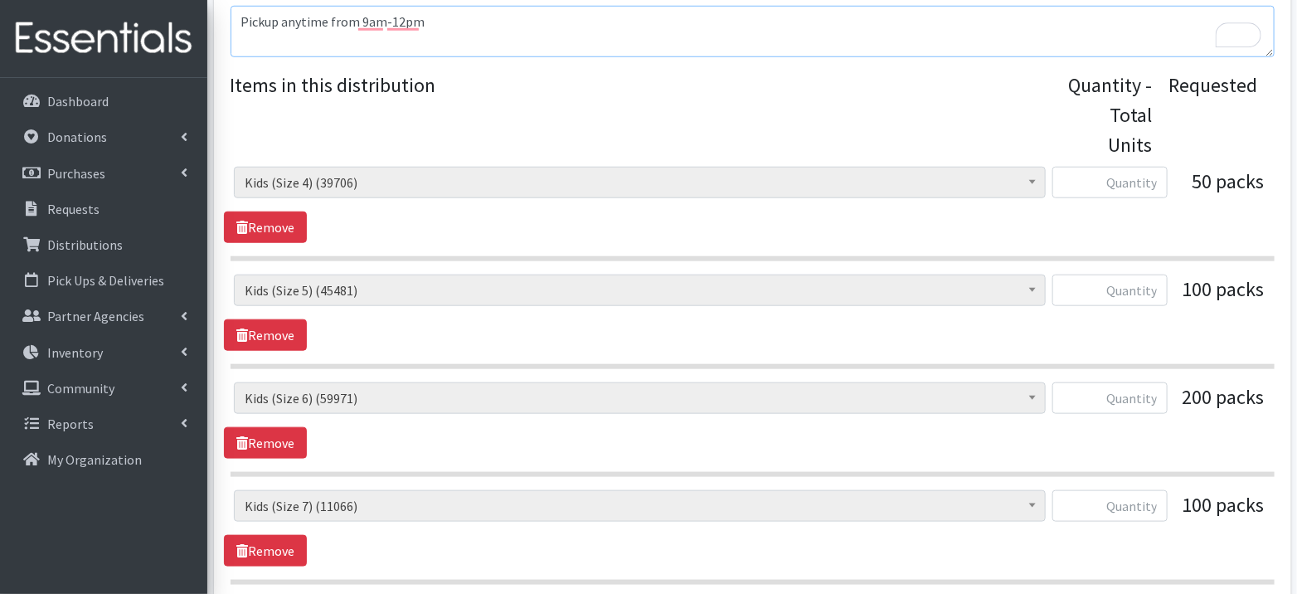
type textarea "Pickup anytime from 9am-12pm"
click at [1113, 178] on input "text" at bounding box center [1109, 183] width 115 height 32
type input "58"
click at [1145, 290] on input "text" at bounding box center [1109, 291] width 115 height 32
type input "100"
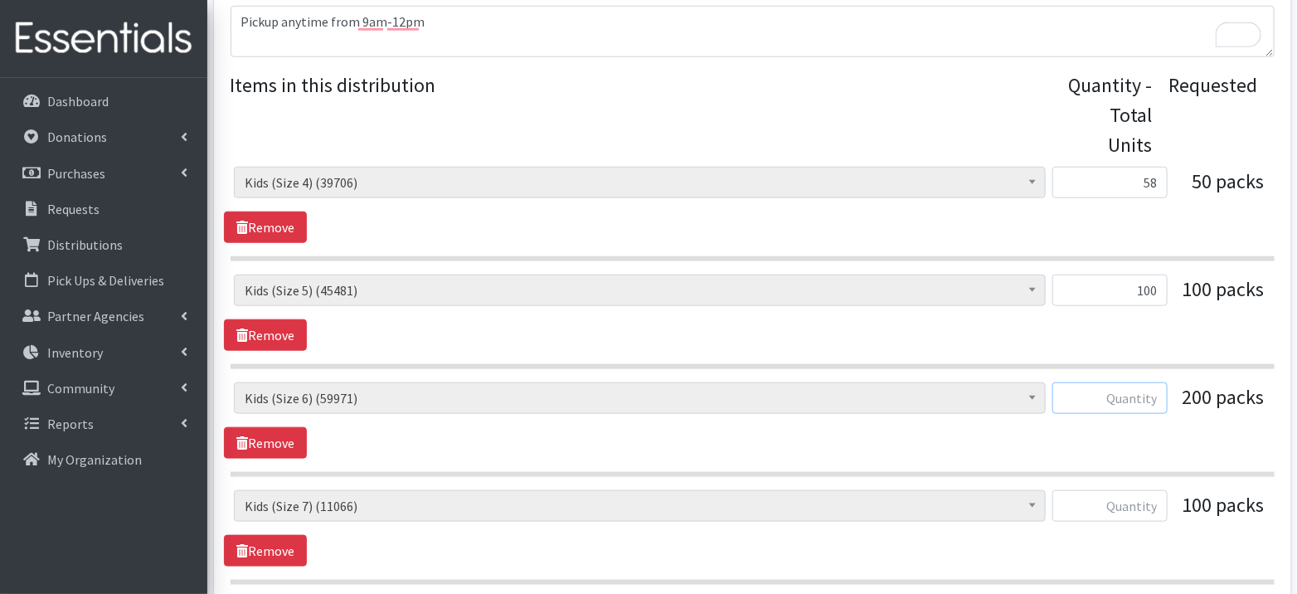
click at [1145, 393] on input "text" at bounding box center [1109, 398] width 115 height 32
type input "200"
click at [1142, 493] on input "text" at bounding box center [1109, 506] width 115 height 32
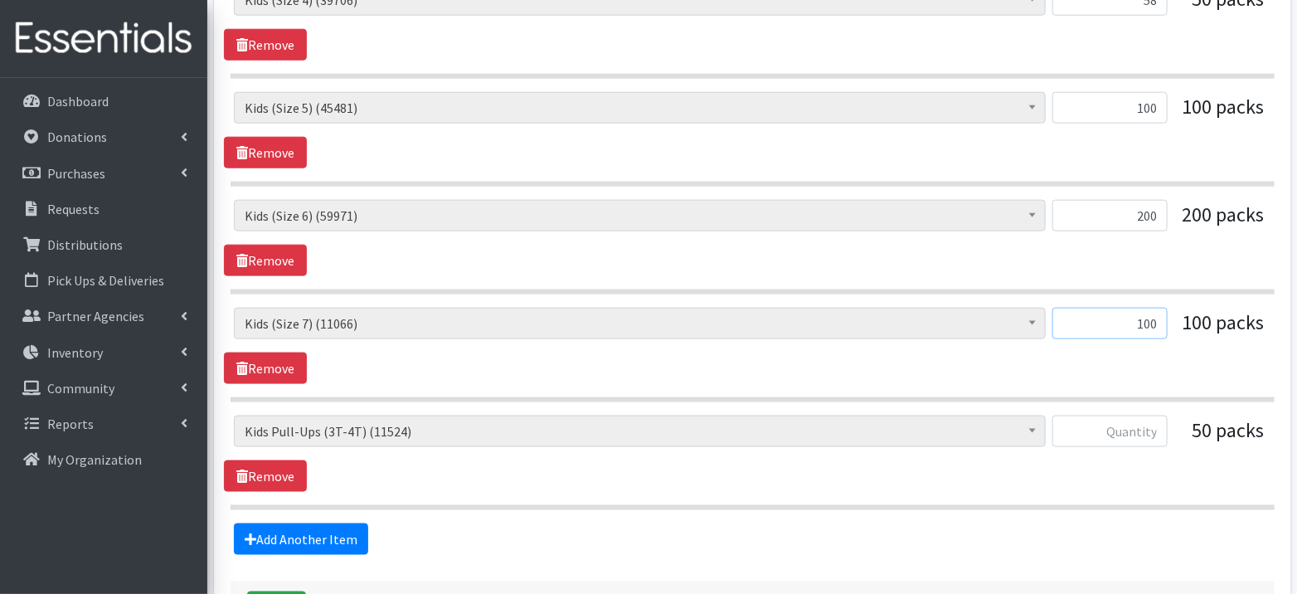
scroll to position [824, 0]
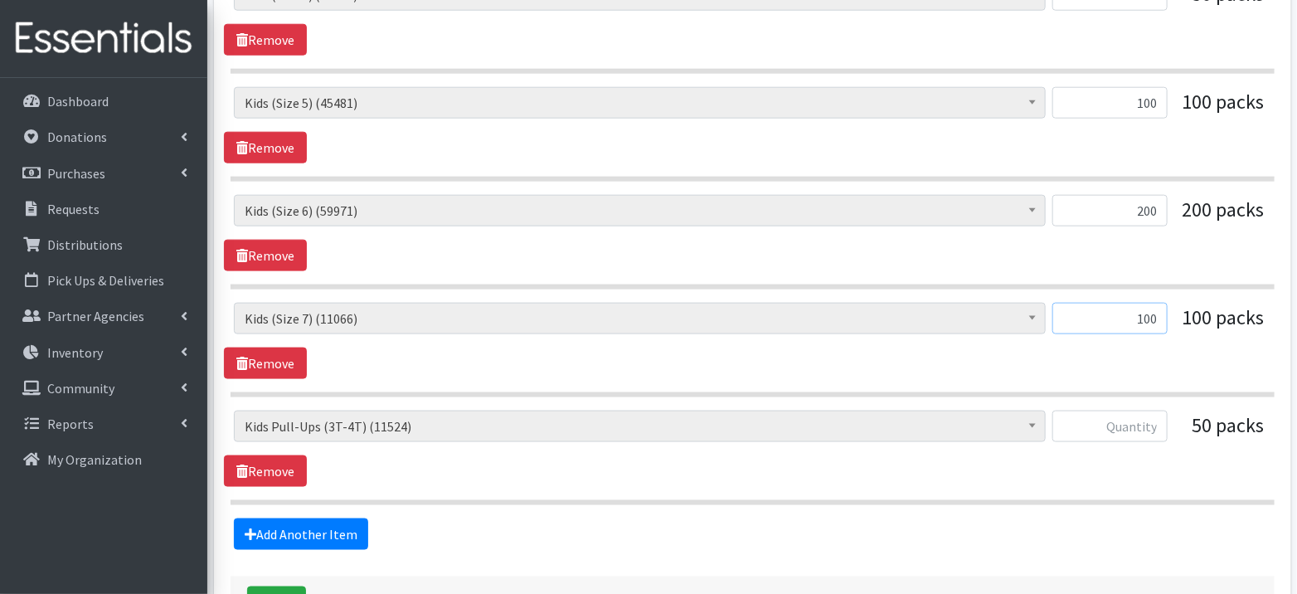
type input "100"
click at [1129, 421] on input "text" at bounding box center [1109, 427] width 115 height 32
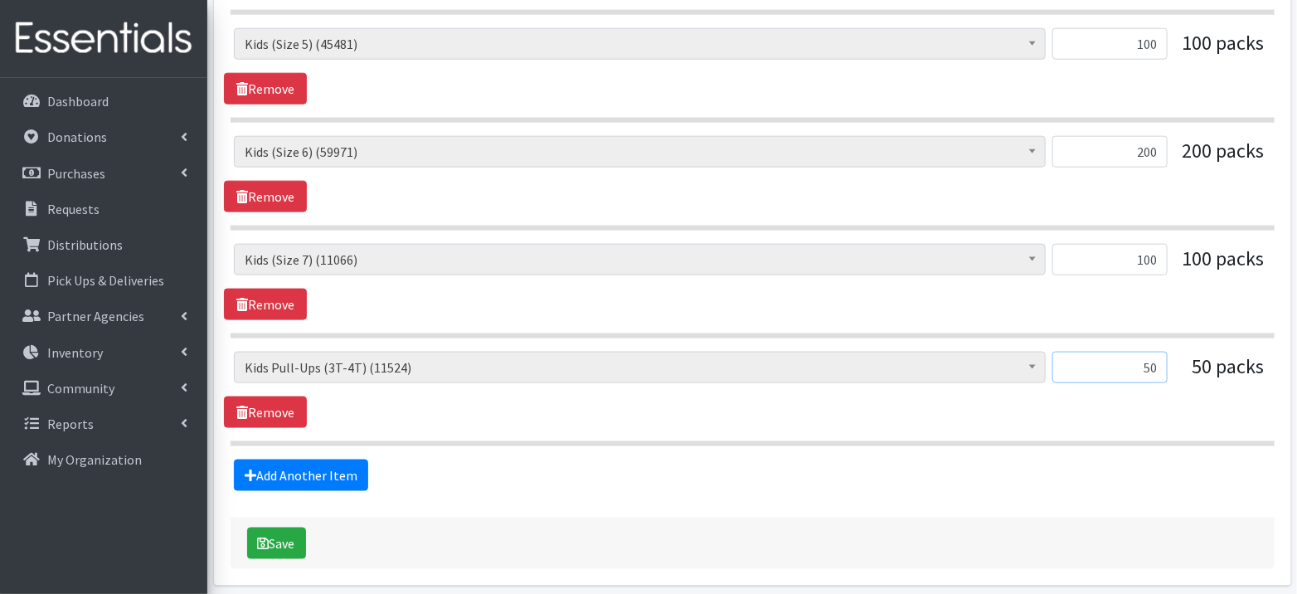
scroll to position [891, 0]
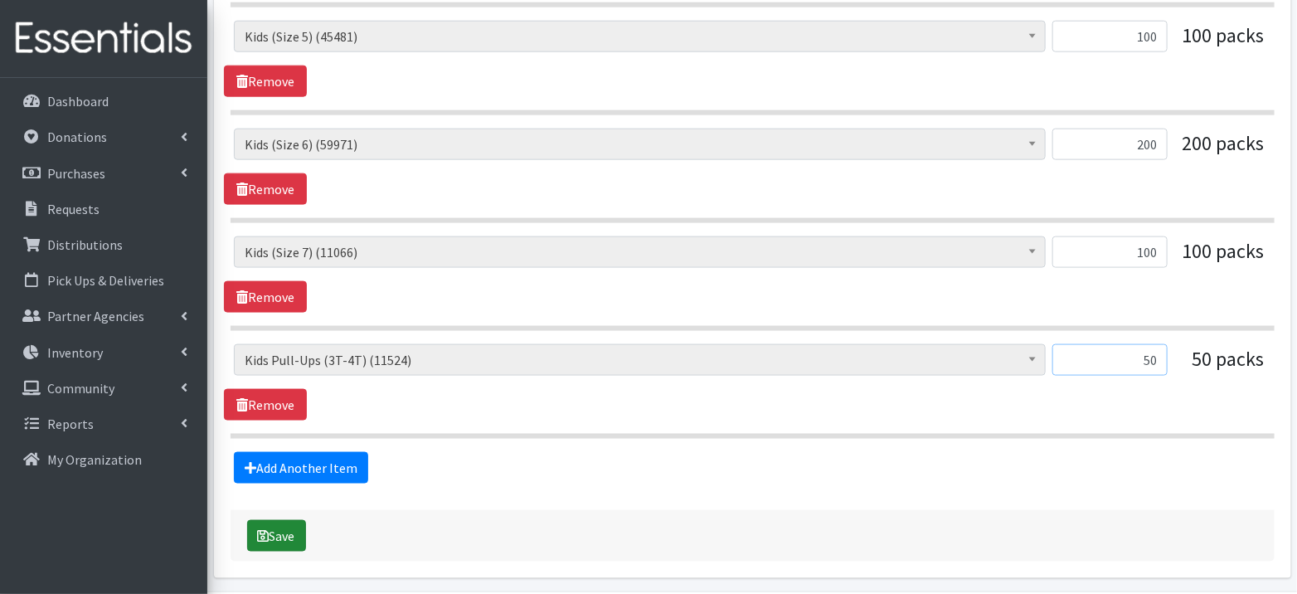
type input "50"
click at [279, 529] on button "Save" at bounding box center [276, 536] width 59 height 32
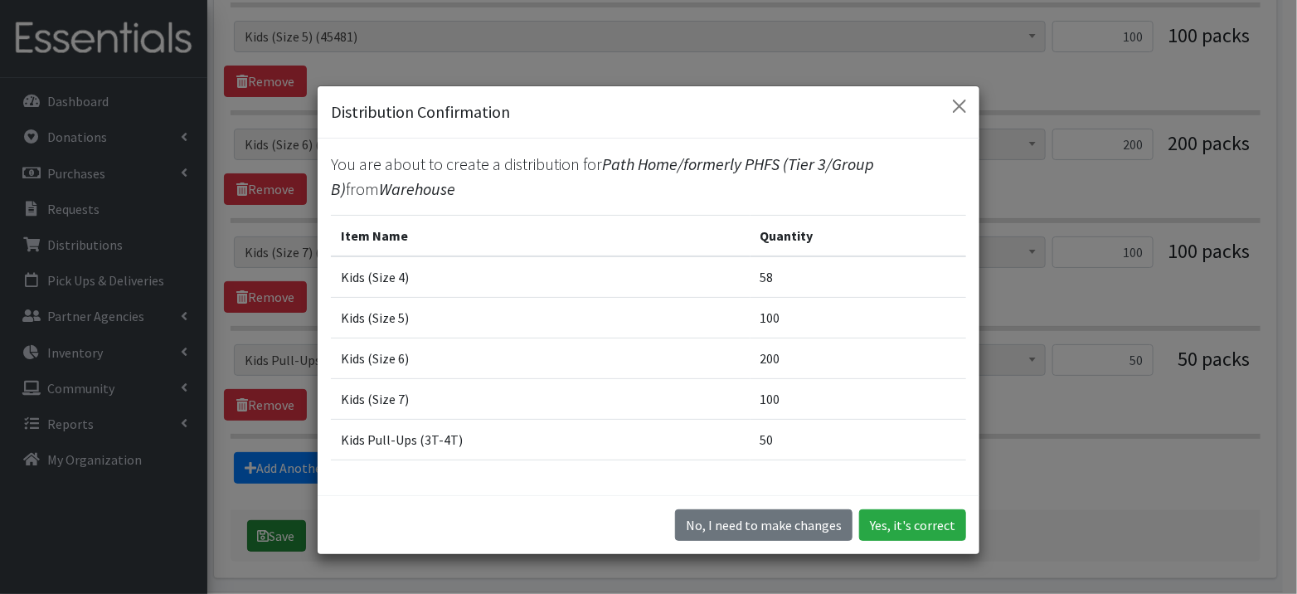
scroll to position [861, 0]
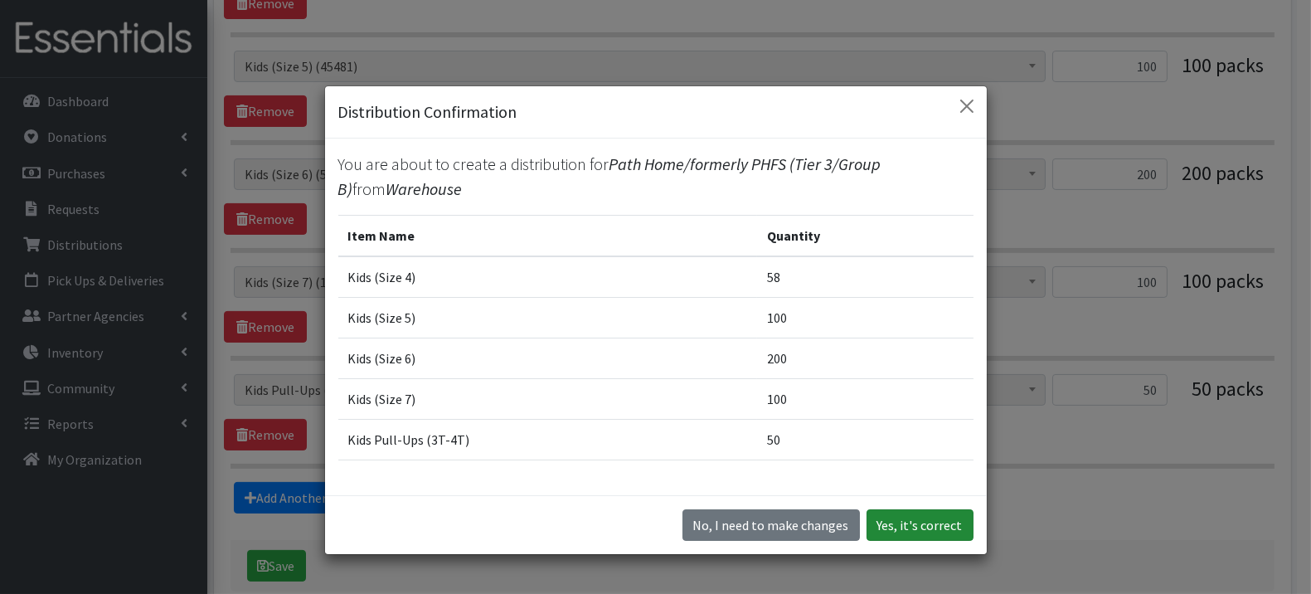
click at [887, 522] on button "Yes, it's correct" at bounding box center [920, 525] width 107 height 32
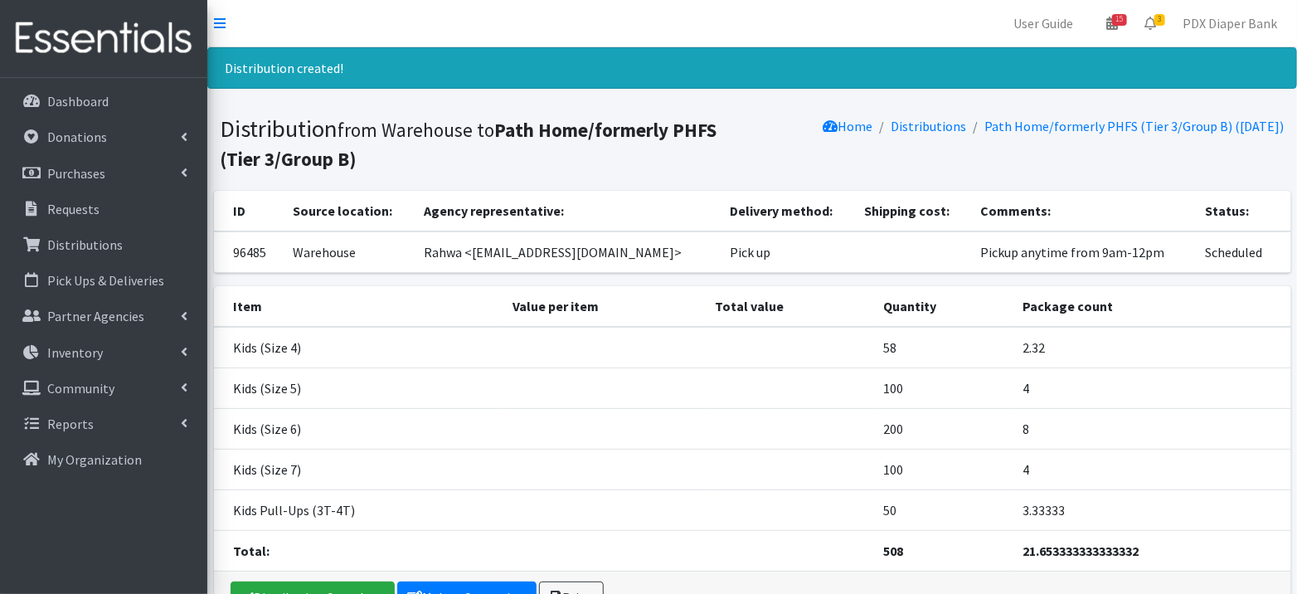
scroll to position [100, 0]
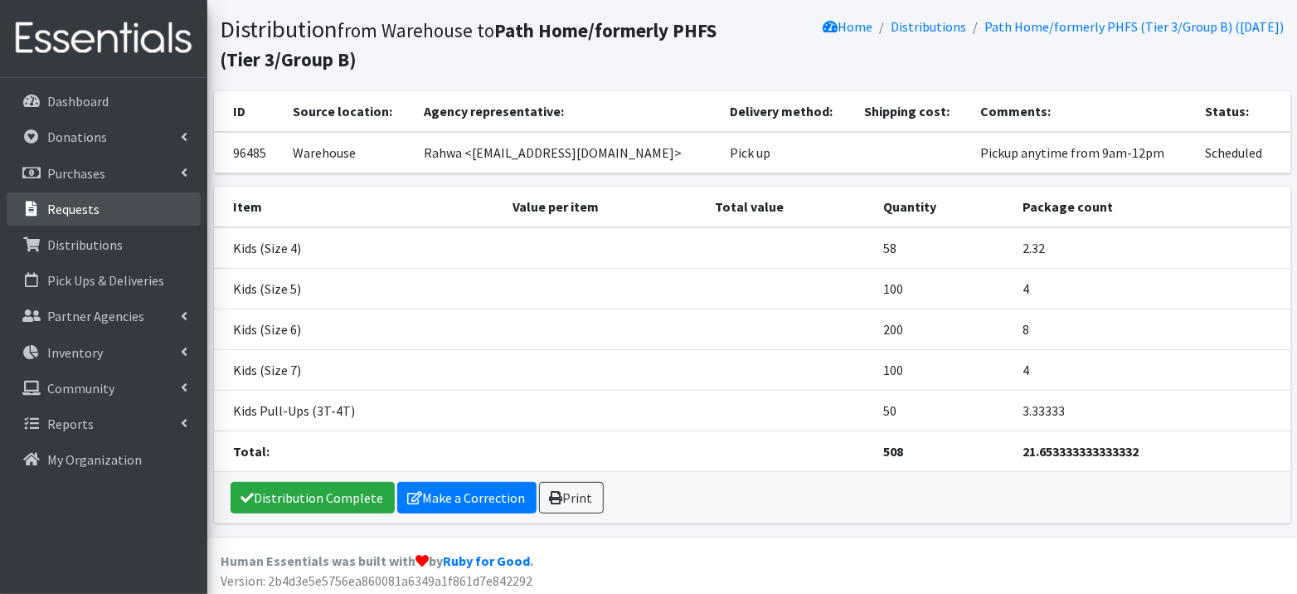
click at [90, 207] on p "Requests" at bounding box center [73, 209] width 52 height 17
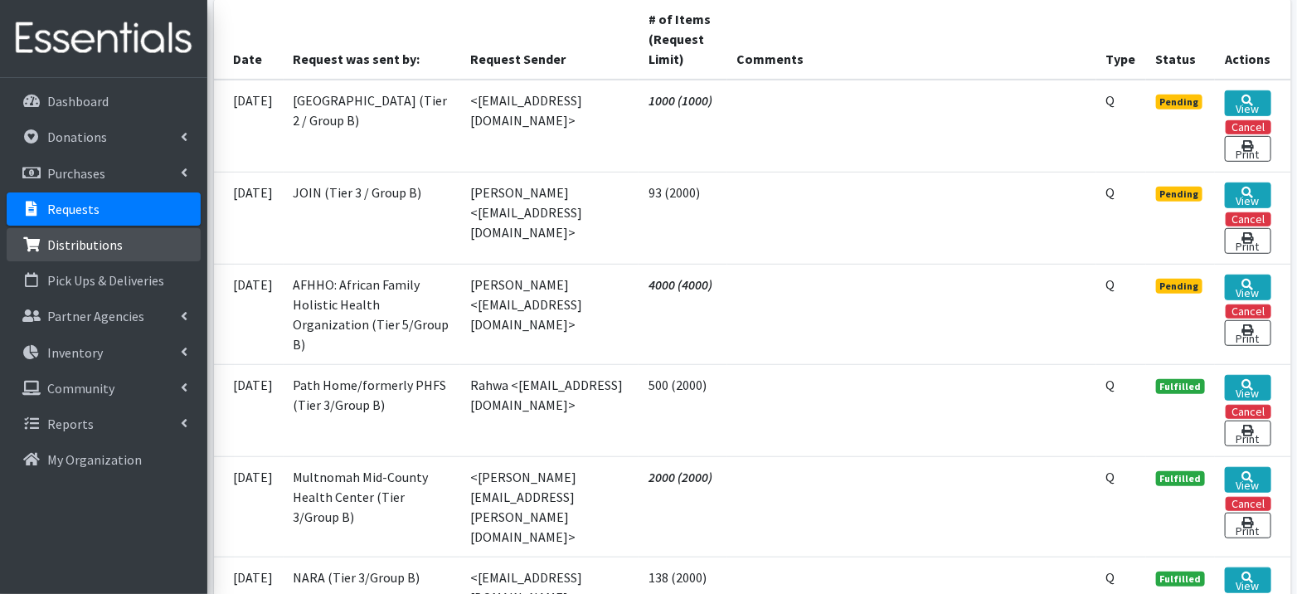
scroll to position [386, 0]
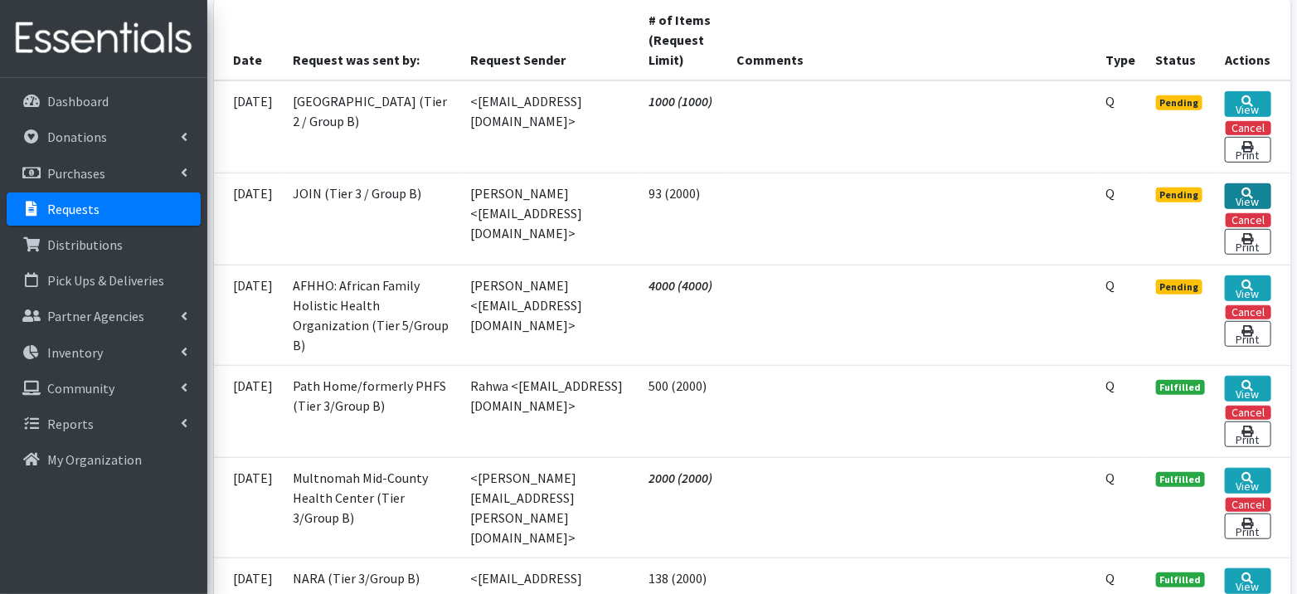
click at [1245, 189] on link "View" at bounding box center [1248, 196] width 46 height 26
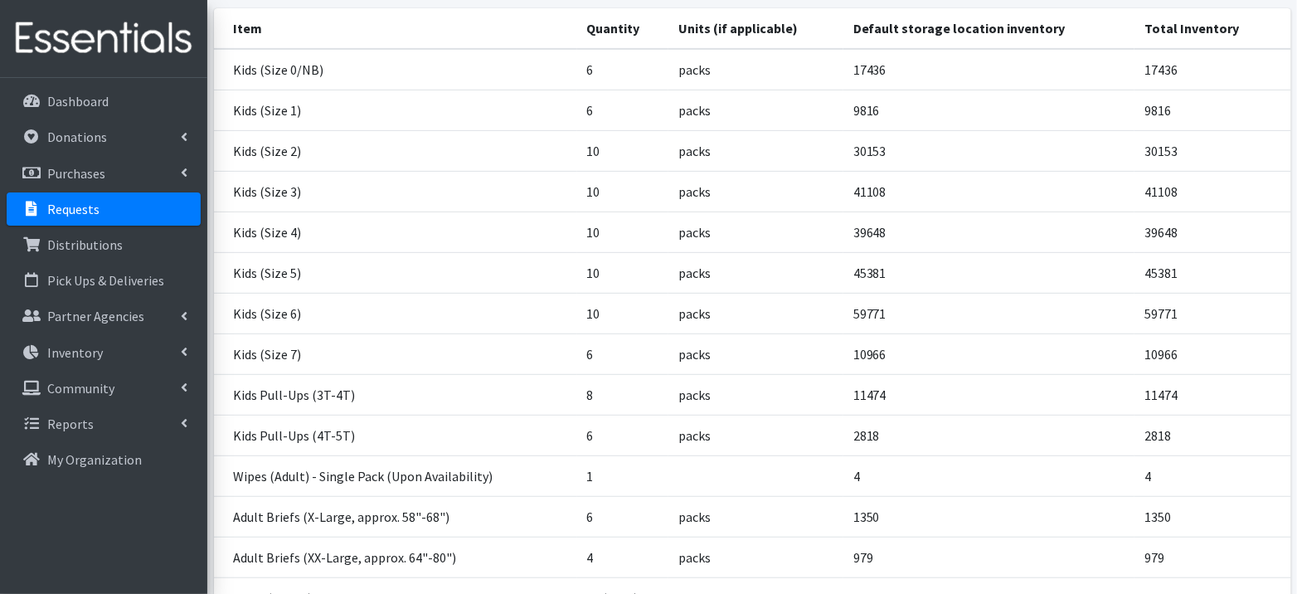
scroll to position [376, 0]
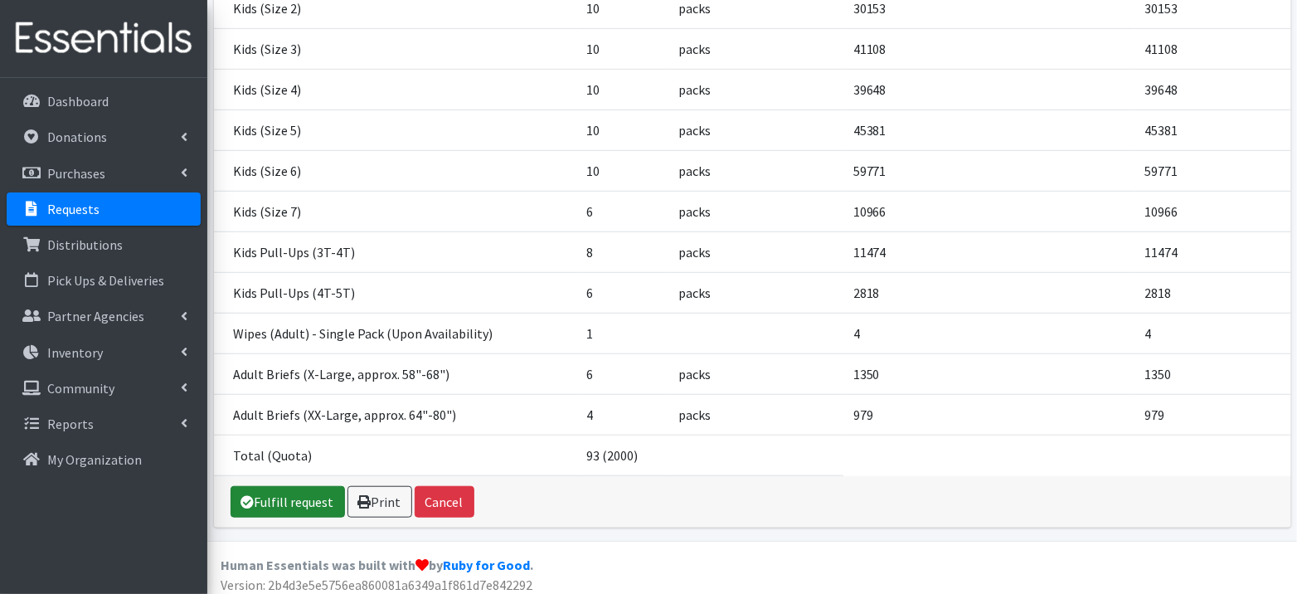
click at [267, 493] on link "Fulfill request" at bounding box center [288, 502] width 114 height 32
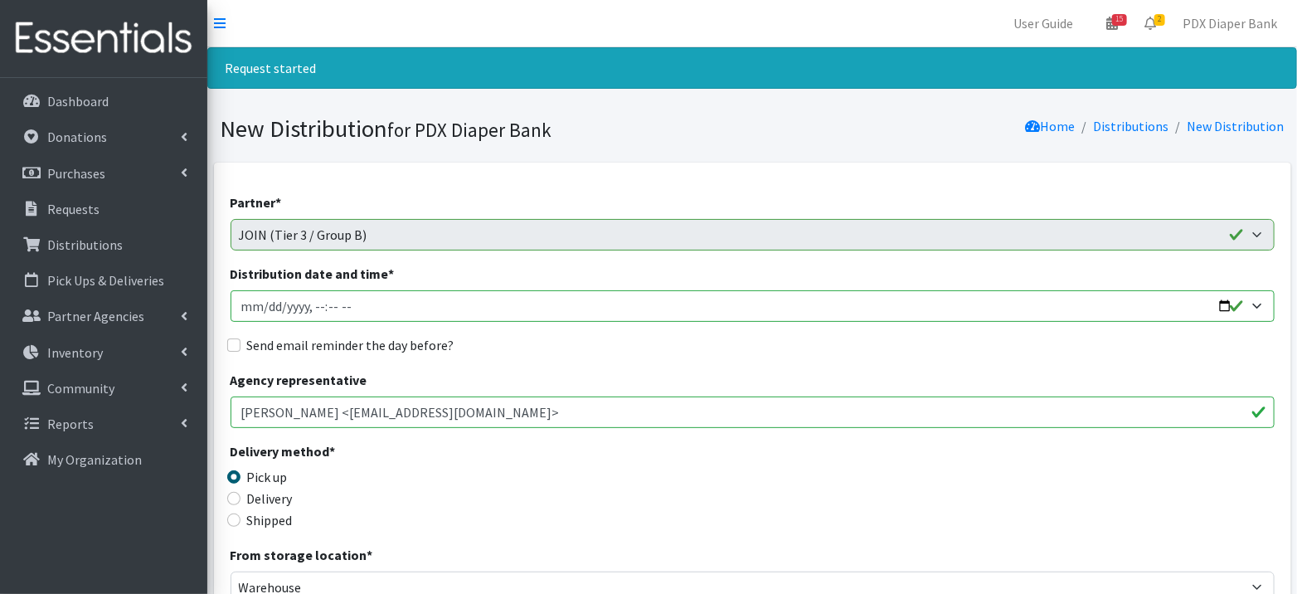
click at [270, 309] on input "Distribution date and time *" at bounding box center [753, 306] width 1044 height 32
click at [317, 302] on input "Distribution date and time *" at bounding box center [753, 306] width 1044 height 32
type input "2025-09-12T10:00"
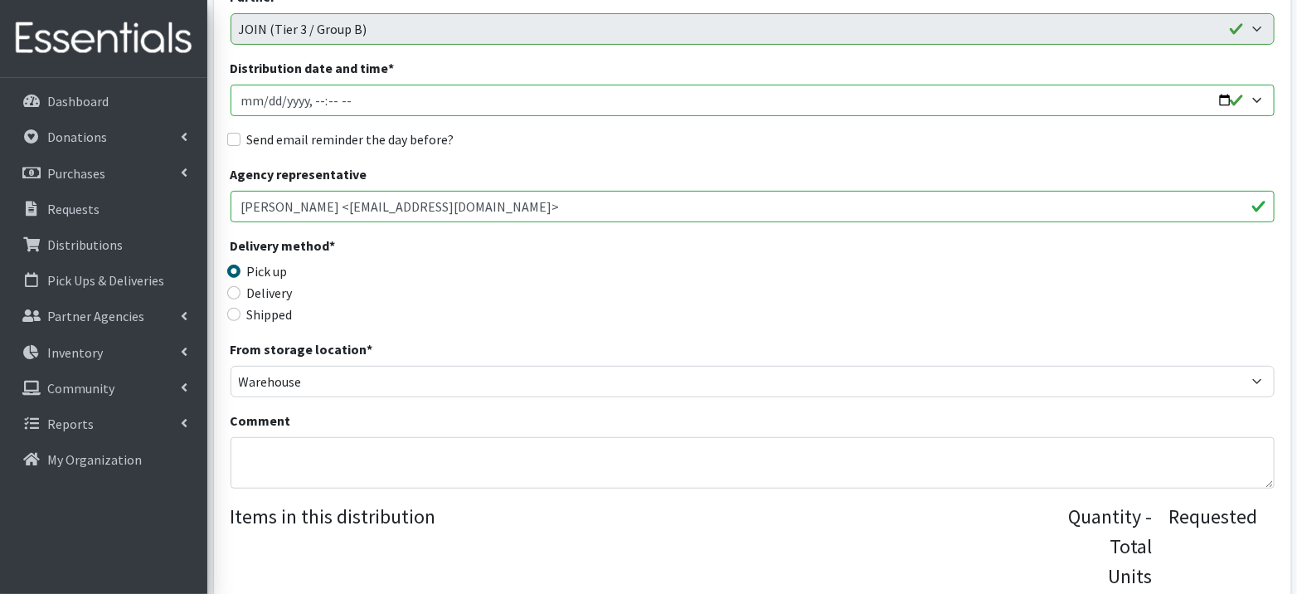
scroll to position [216, 0]
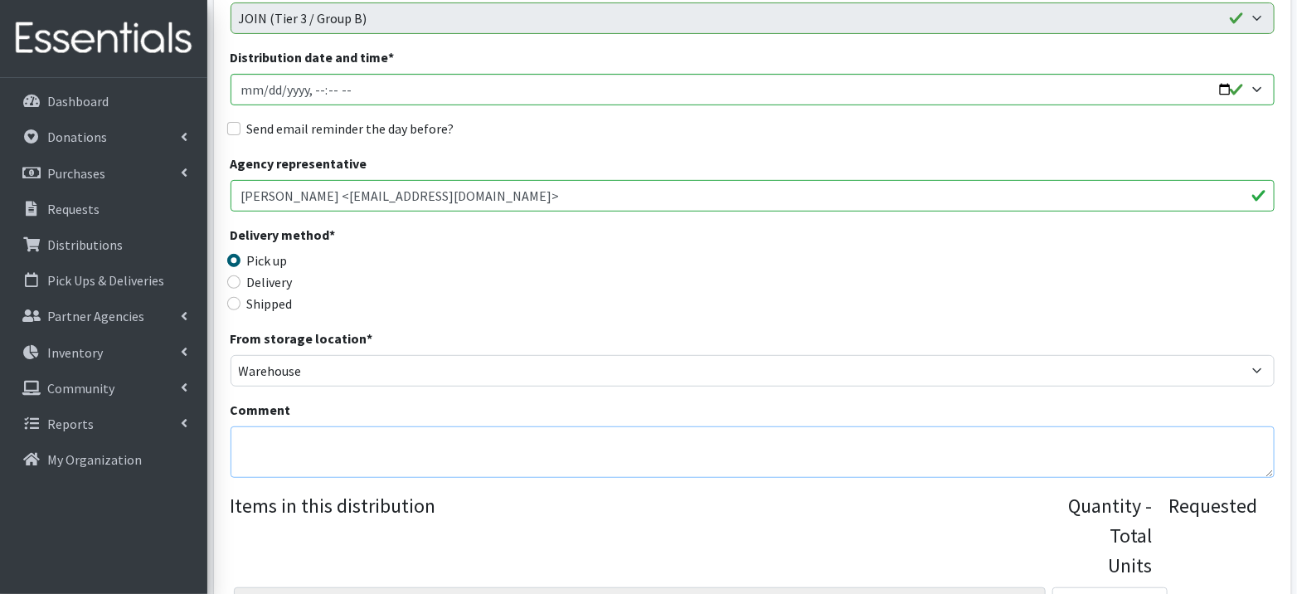
click at [338, 450] on textarea "Comment" at bounding box center [753, 451] width 1044 height 51
paste textarea "Pickup anytime from 9am-12pm"
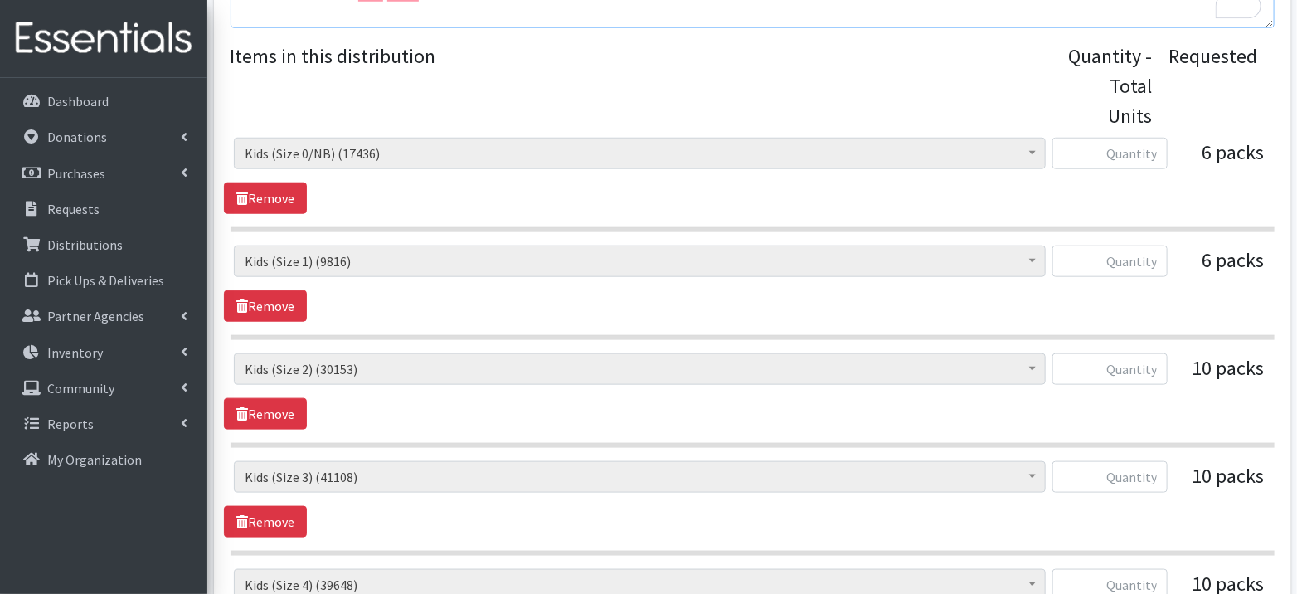
scroll to position [668, 0]
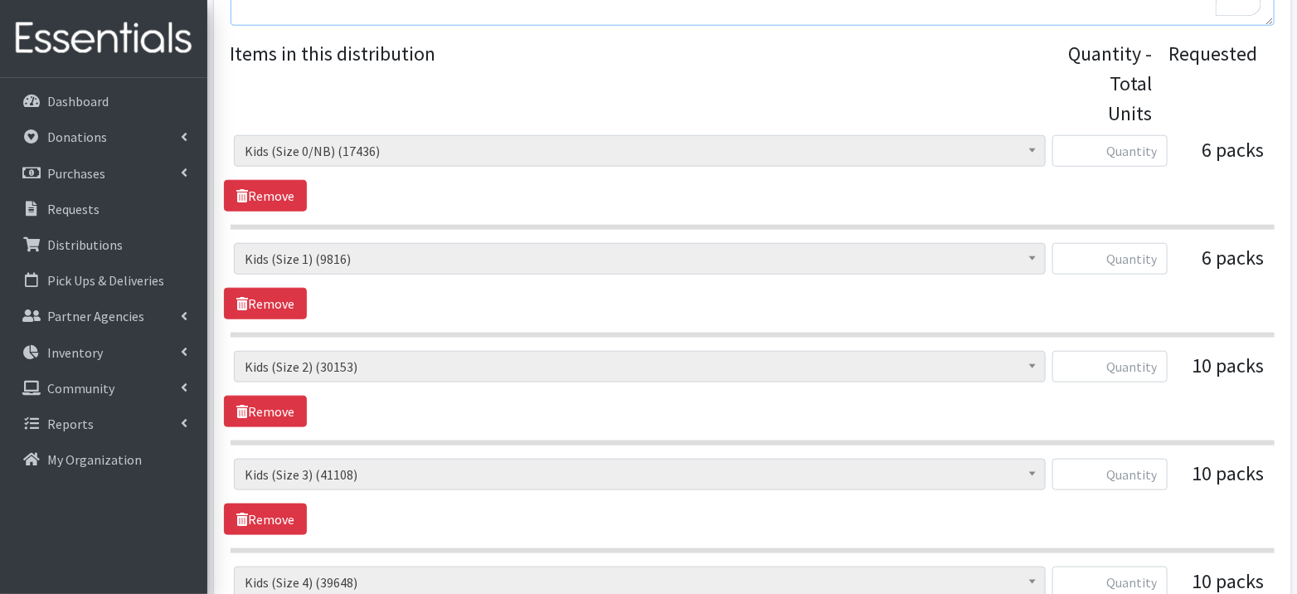
type textarea "Pickup anytime from 9am-12pm"
click at [1093, 153] on input "text" at bounding box center [1109, 151] width 115 height 32
type input "150"
click at [1111, 256] on input "text" at bounding box center [1109, 259] width 115 height 32
type input "150"
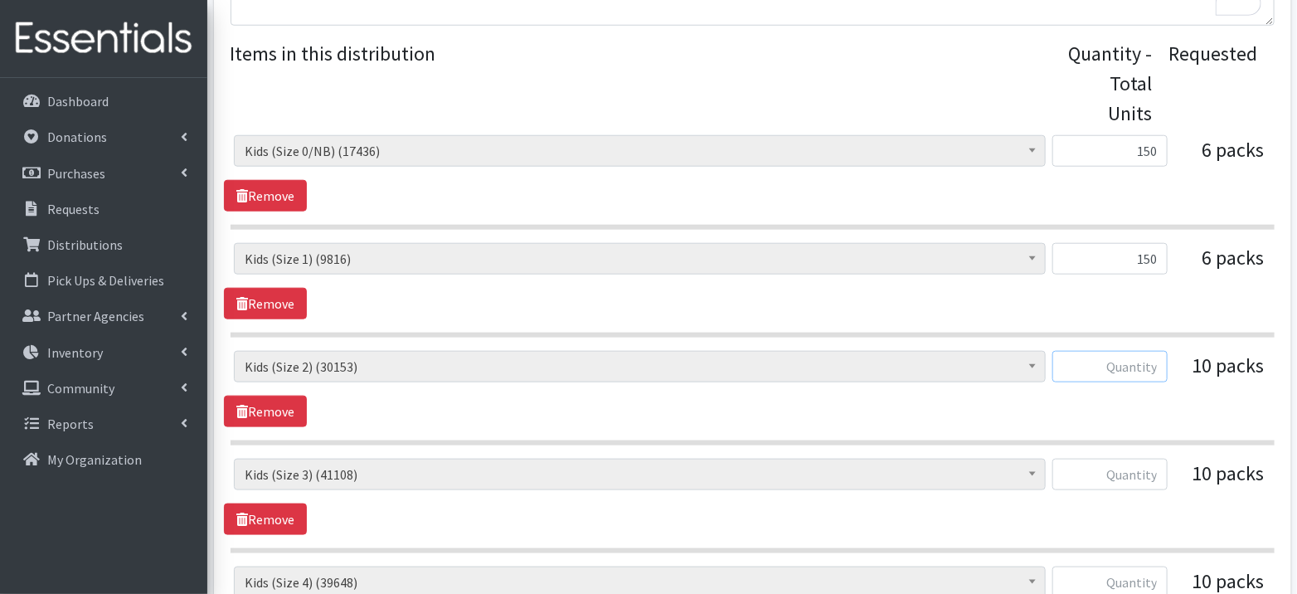
click at [1147, 354] on input "text" at bounding box center [1109, 367] width 115 height 32
type input "1"
type input "250"
click at [1144, 464] on input "text" at bounding box center [1109, 475] width 115 height 32
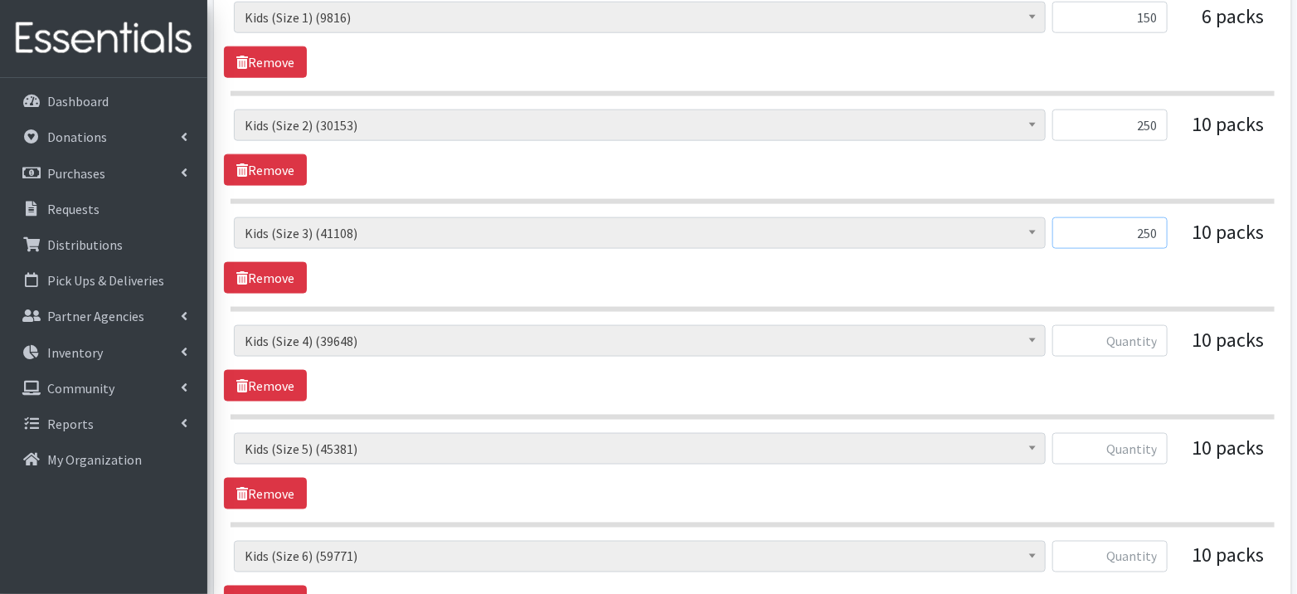
scroll to position [1027, 0]
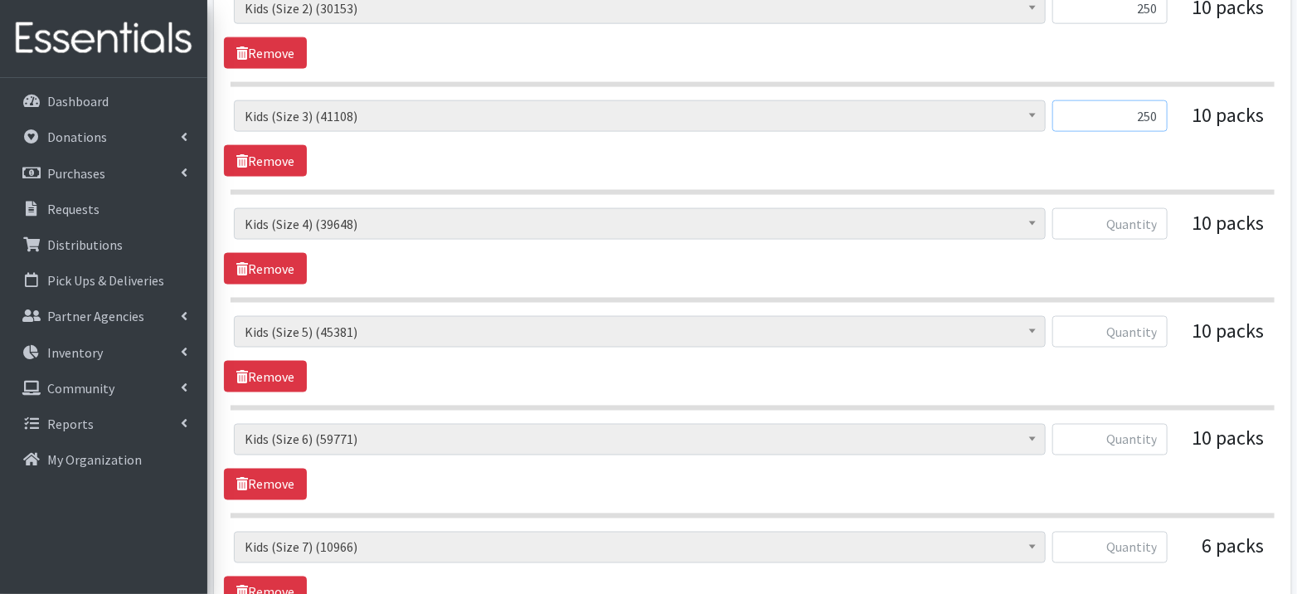
type input "250"
click at [1133, 229] on input "text" at bounding box center [1109, 224] width 115 height 32
type input "250"
click at [1136, 333] on input "text" at bounding box center [1109, 332] width 115 height 32
type input "250"
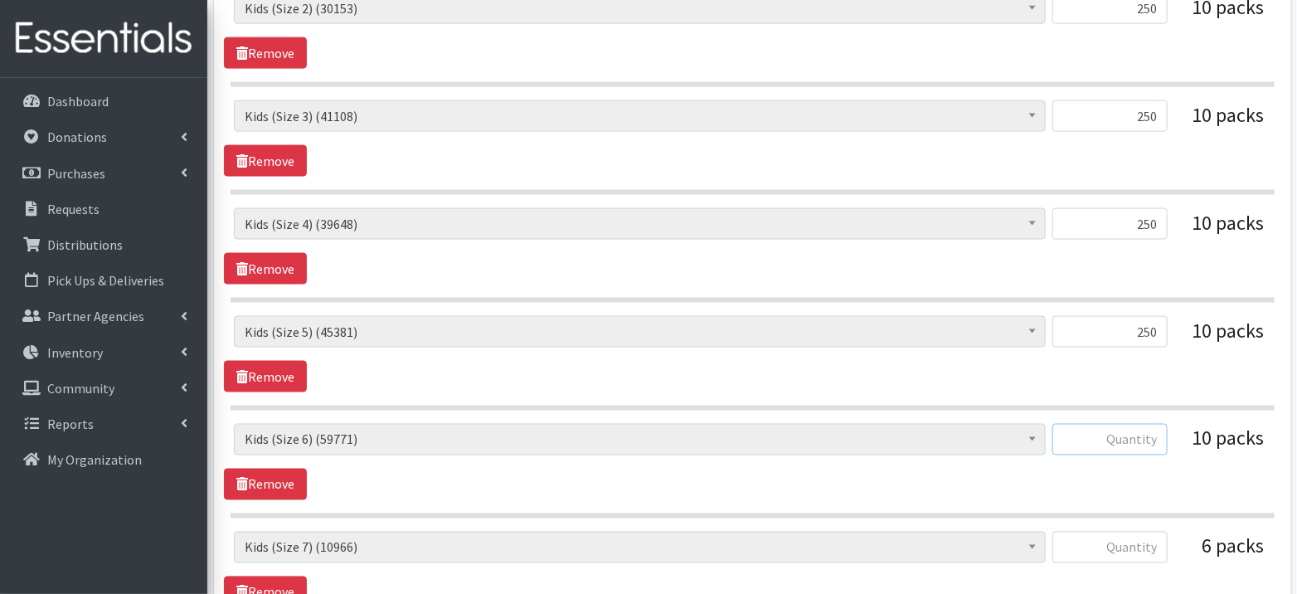
click at [1138, 433] on input "text" at bounding box center [1109, 440] width 115 height 32
type input "250"
click at [1135, 541] on input "text" at bounding box center [1109, 548] width 115 height 32
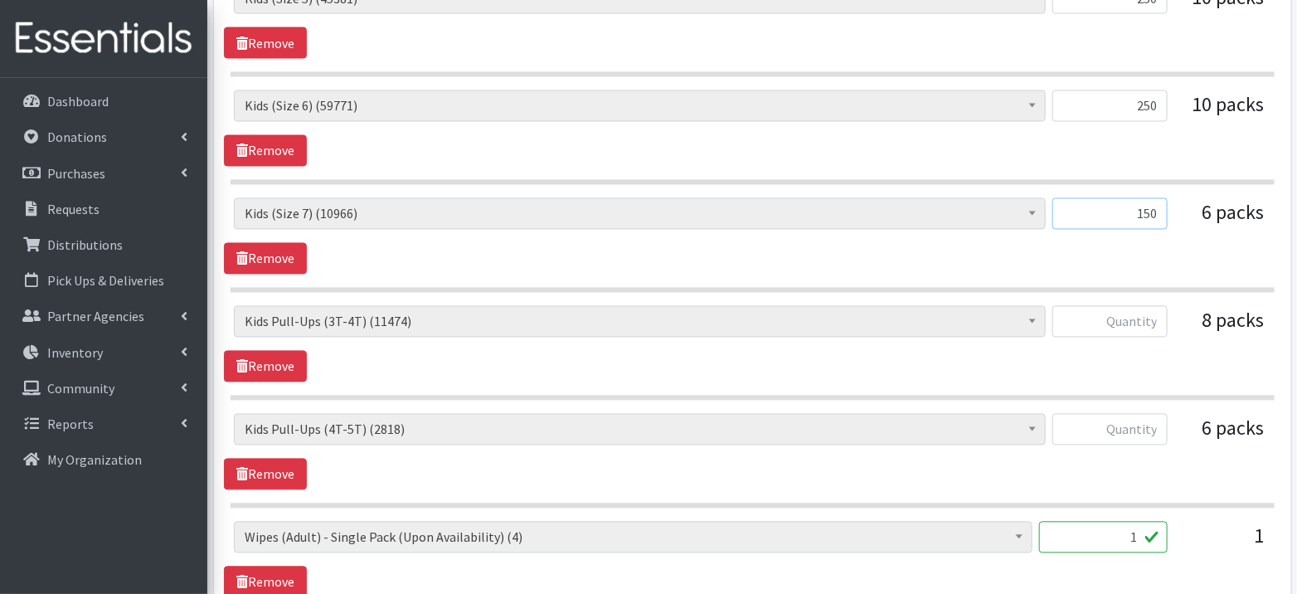
scroll to position [1362, 0]
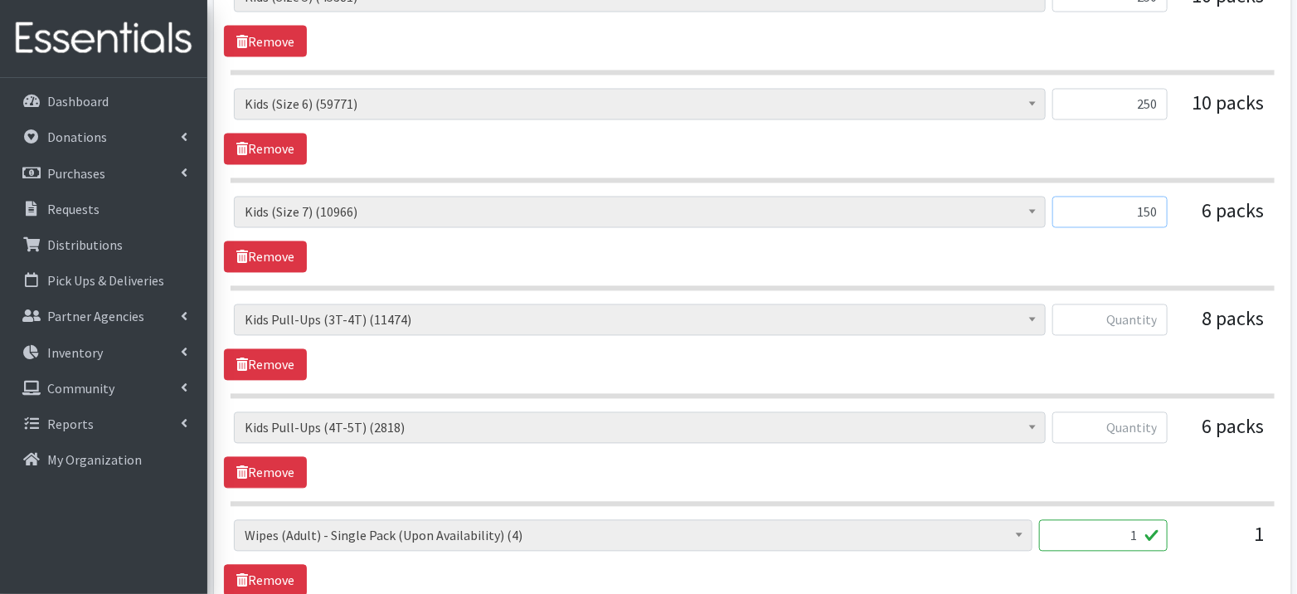
type input "150"
click at [1128, 305] on input "text" at bounding box center [1109, 320] width 115 height 32
type input "120"
click at [1120, 422] on input "text" at bounding box center [1109, 428] width 115 height 32
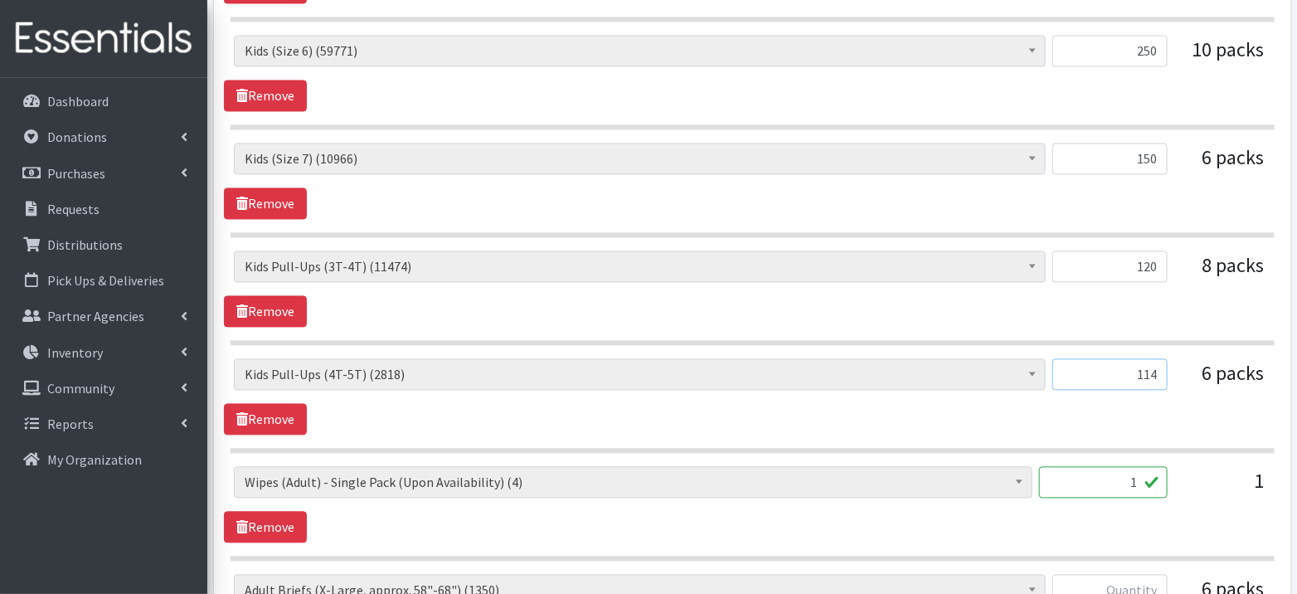
scroll to position [1442, 0]
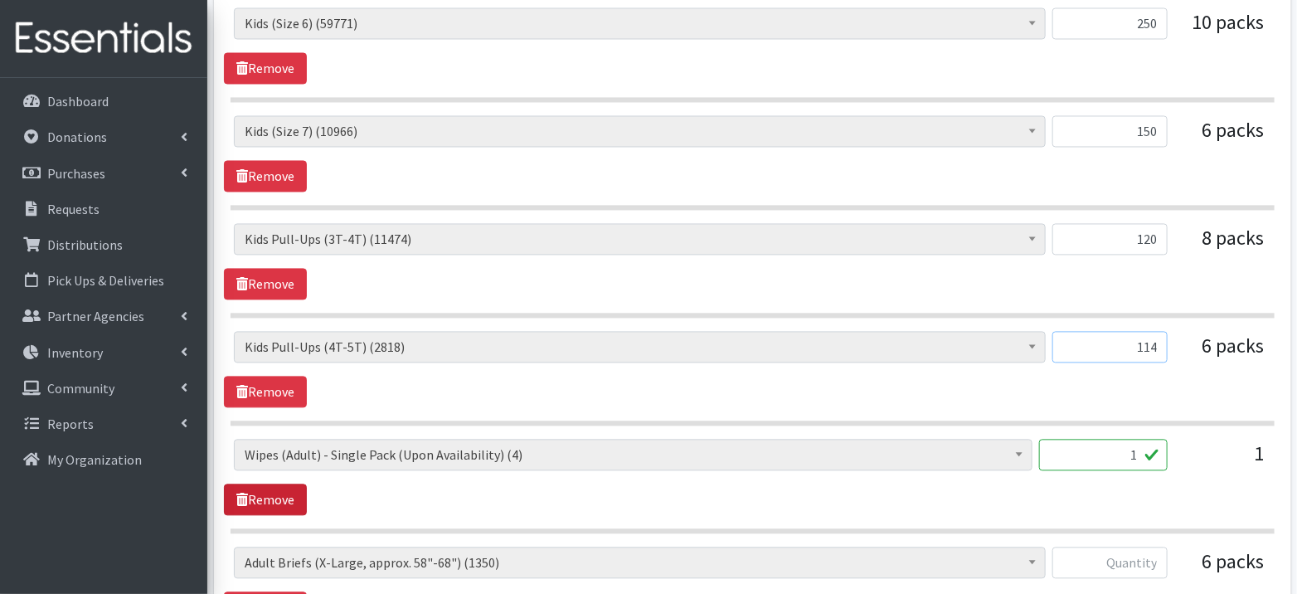
type input "114"
click at [255, 484] on link "Remove" at bounding box center [265, 500] width 83 height 32
click at [1104, 447] on input "text" at bounding box center [1109, 456] width 115 height 32
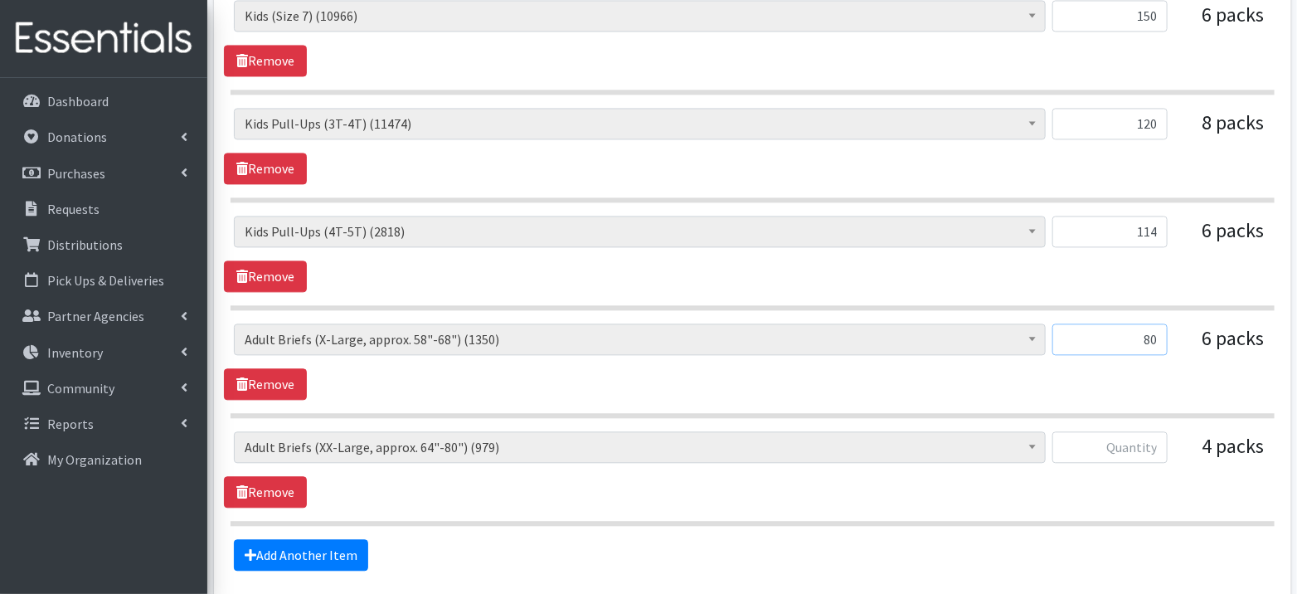
scroll to position [1565, 0]
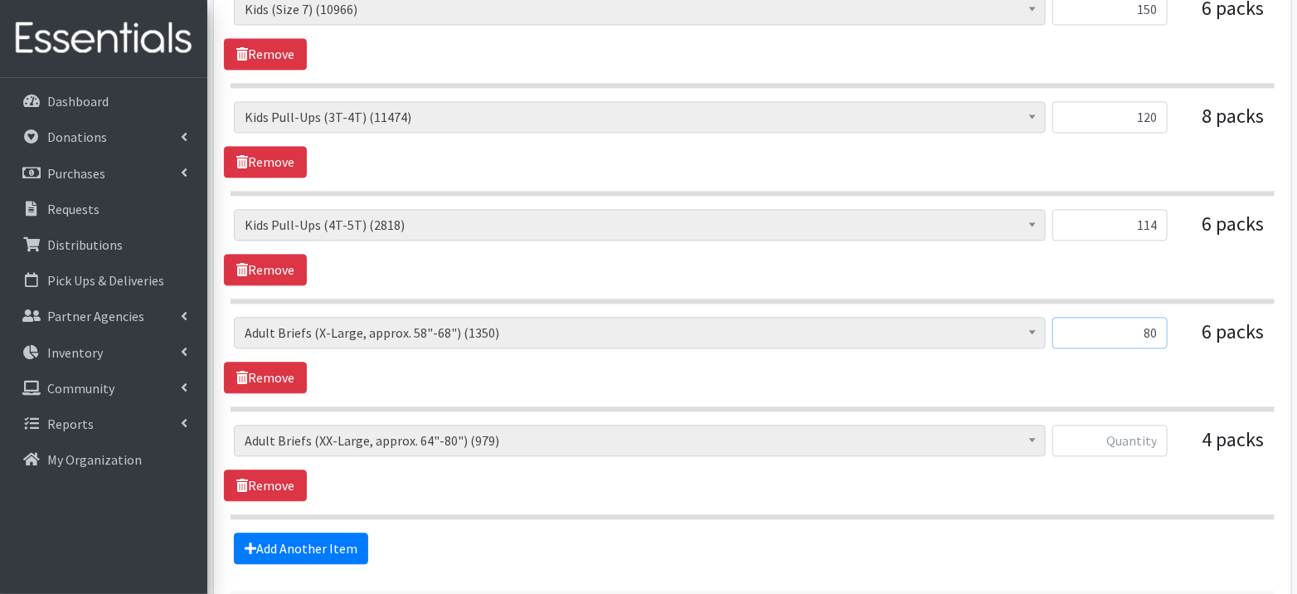
type input "80"
click at [1144, 429] on input "text" at bounding box center [1109, 441] width 115 height 32
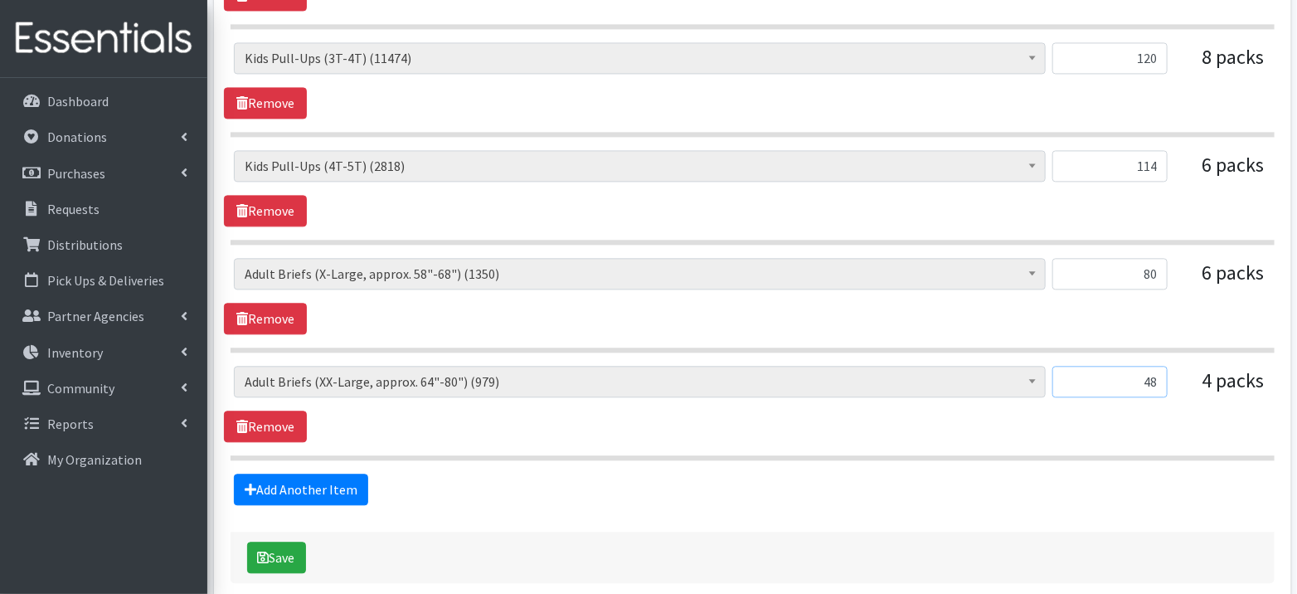
scroll to position [1688, 0]
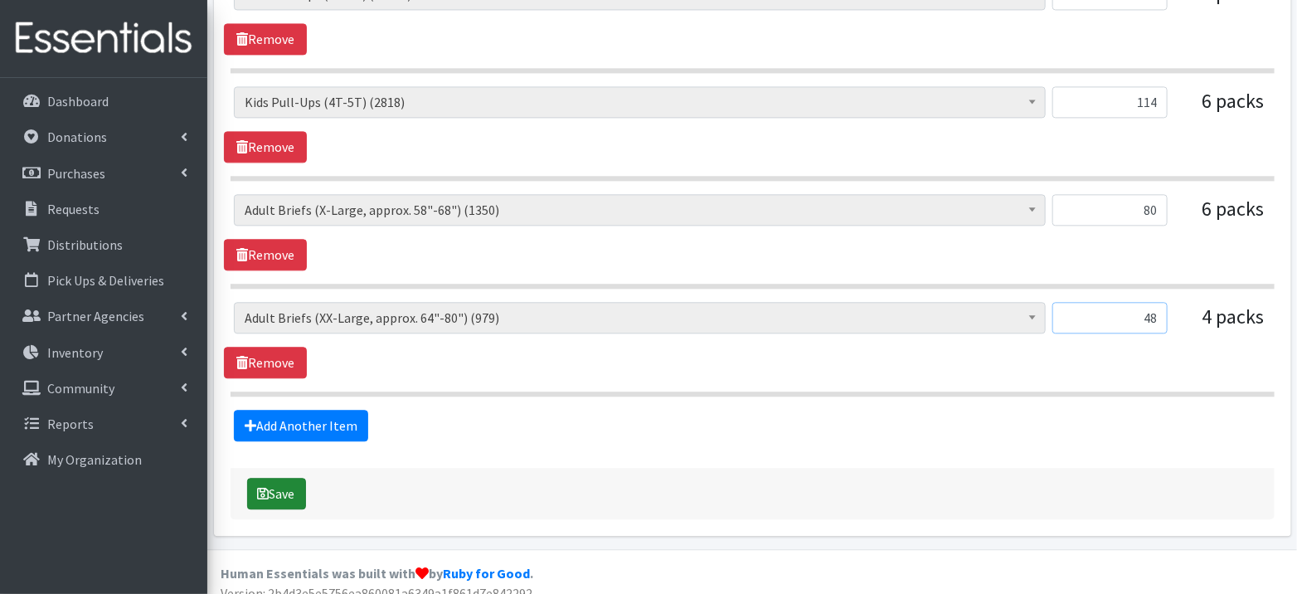
type input "48"
click at [276, 478] on button "Save" at bounding box center [276, 494] width 59 height 32
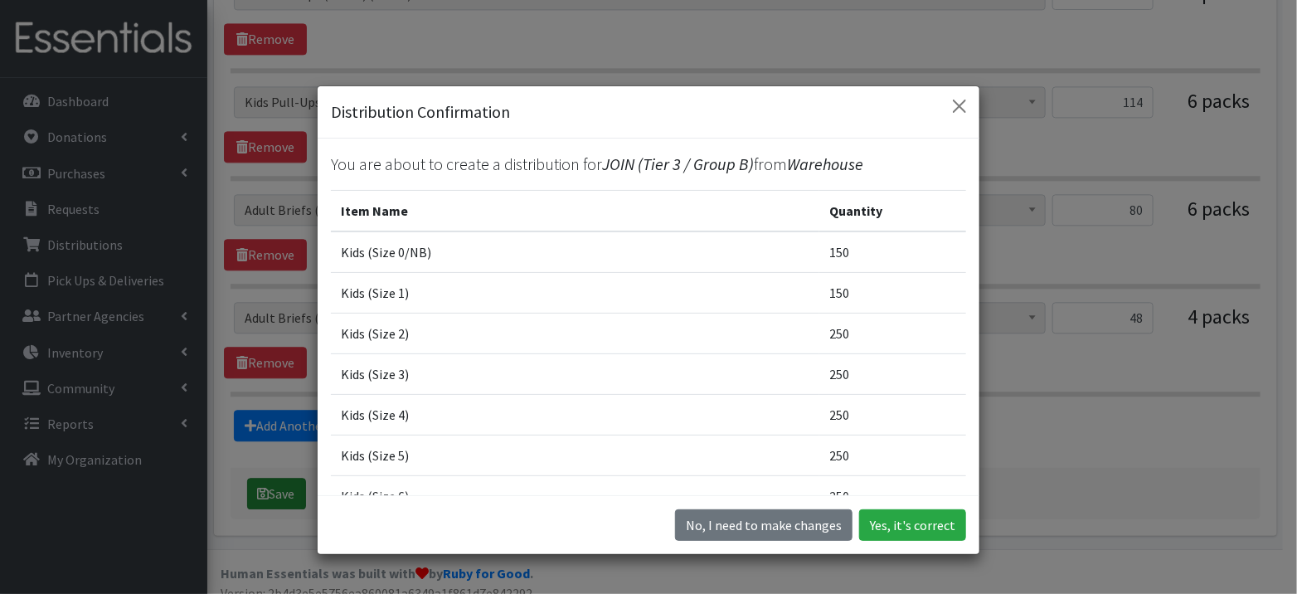
scroll to position [1657, 0]
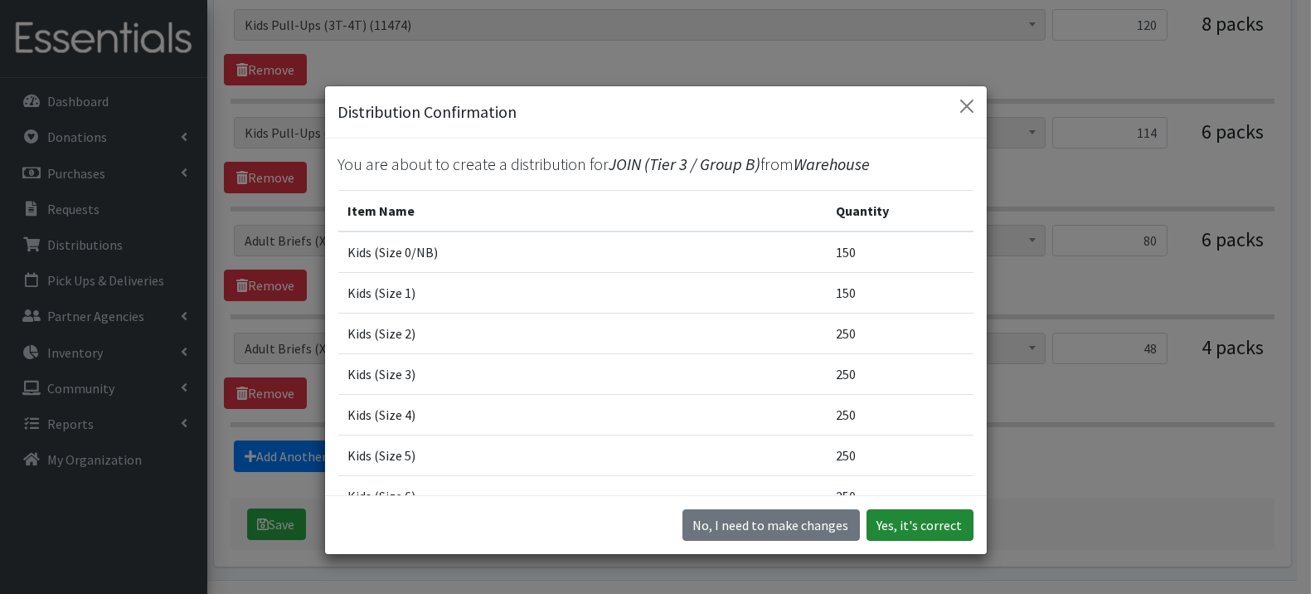
click at [906, 531] on button "Yes, it's correct" at bounding box center [920, 525] width 107 height 32
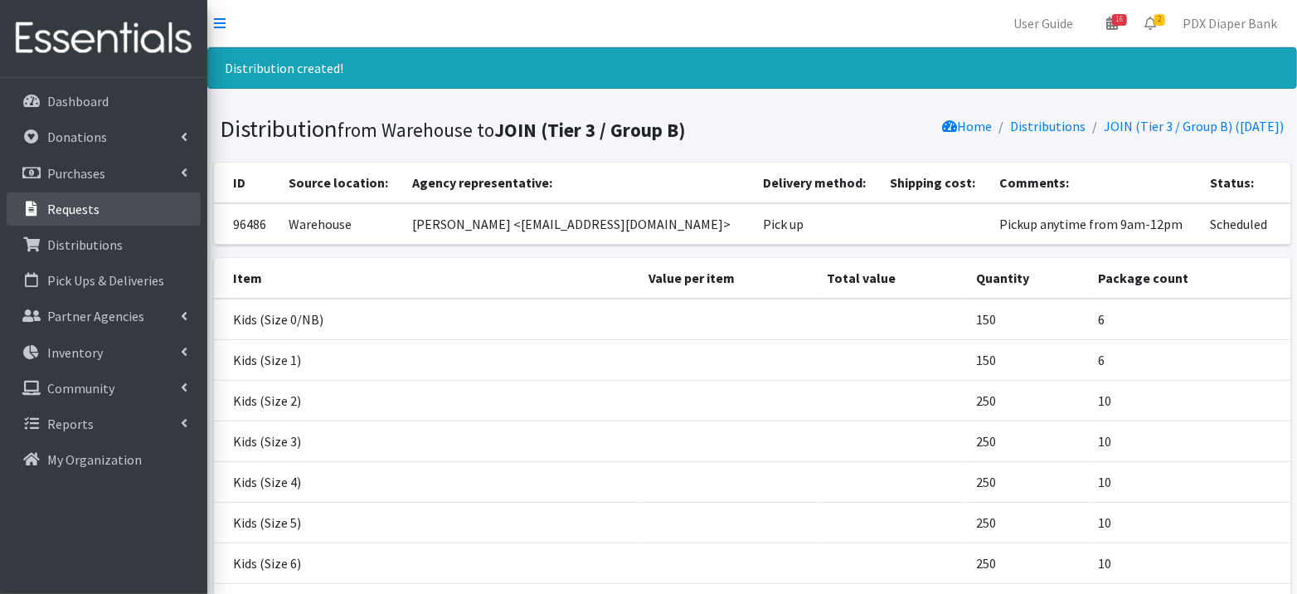
click at [98, 207] on link "Requests" at bounding box center [104, 208] width 194 height 33
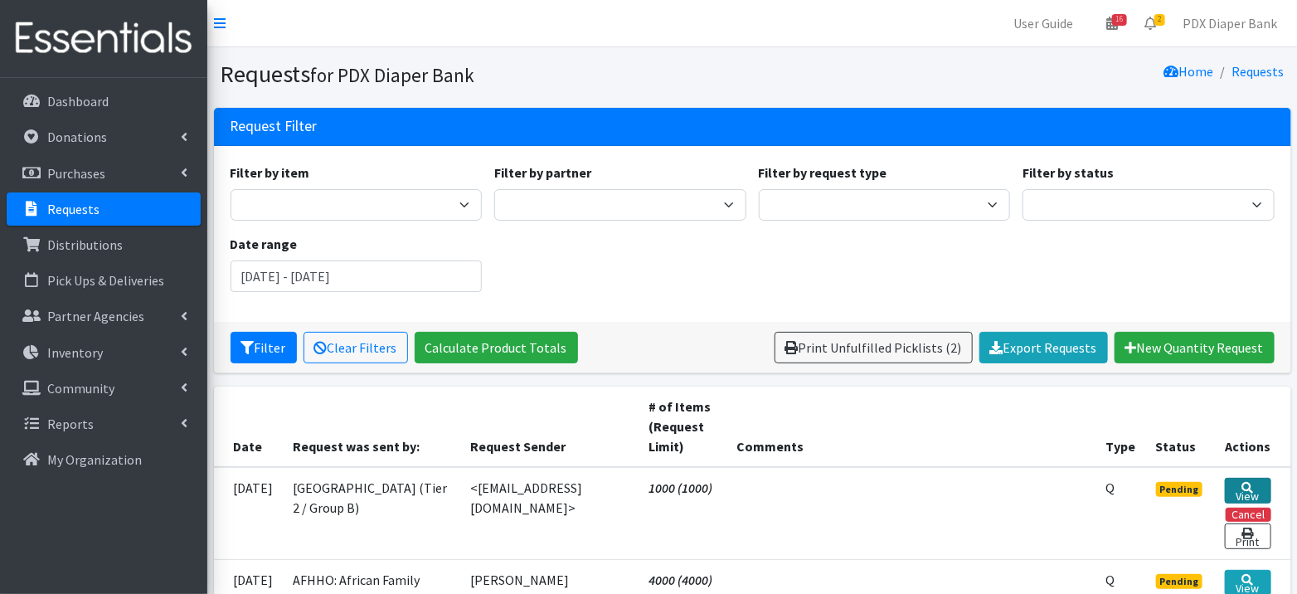
click at [1252, 478] on link "View" at bounding box center [1248, 491] width 46 height 26
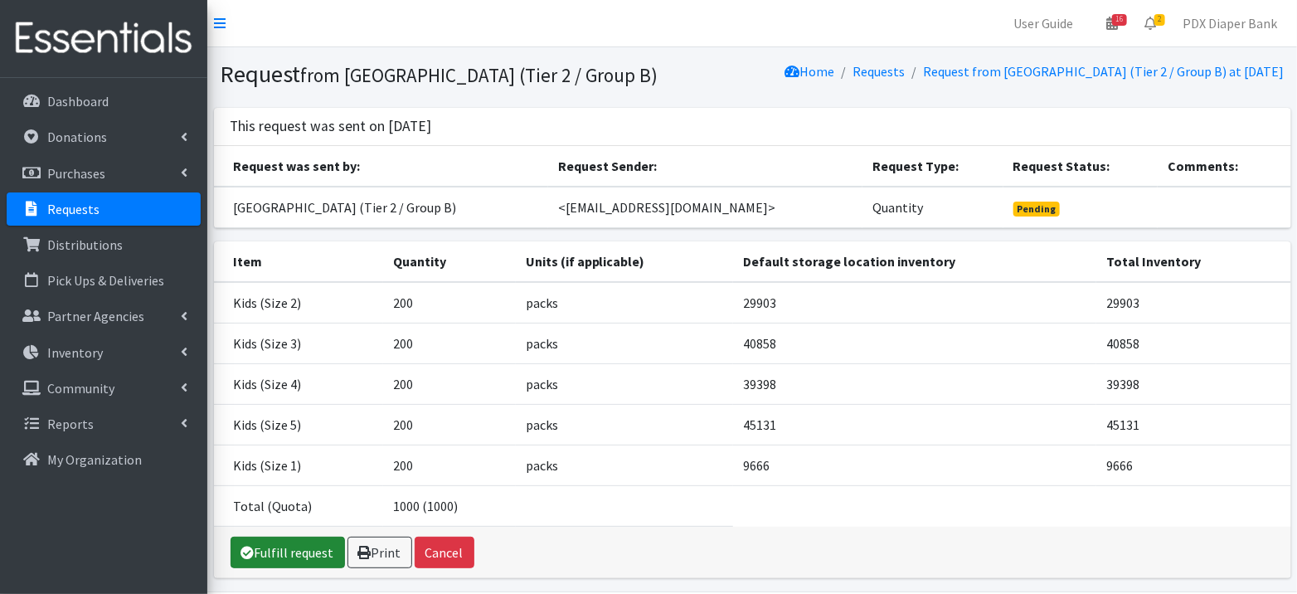
click at [289, 568] on link "Fulfill request" at bounding box center [288, 553] width 114 height 32
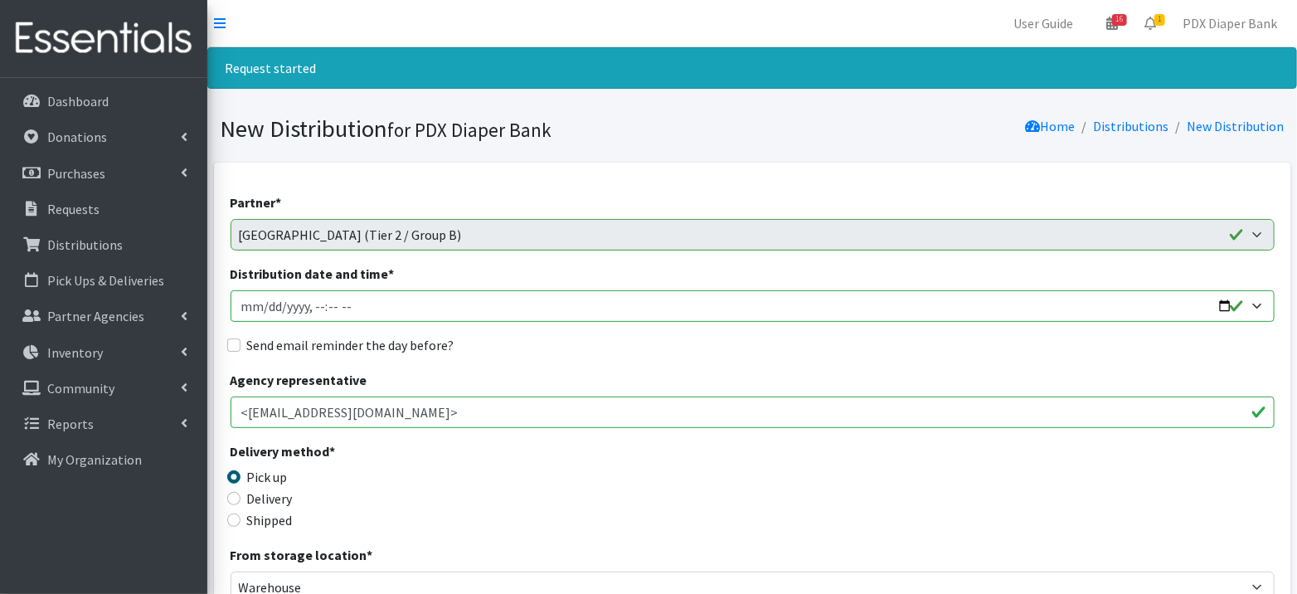
click at [267, 304] on input "Distribution date and time *" at bounding box center [753, 306] width 1044 height 32
click at [324, 303] on input "Distribution date and time *" at bounding box center [753, 306] width 1044 height 32
click at [317, 304] on input "Distribution date and time *" at bounding box center [753, 306] width 1044 height 32
type input "[DATE]T12:59"
type input "[DATE]T09:00"
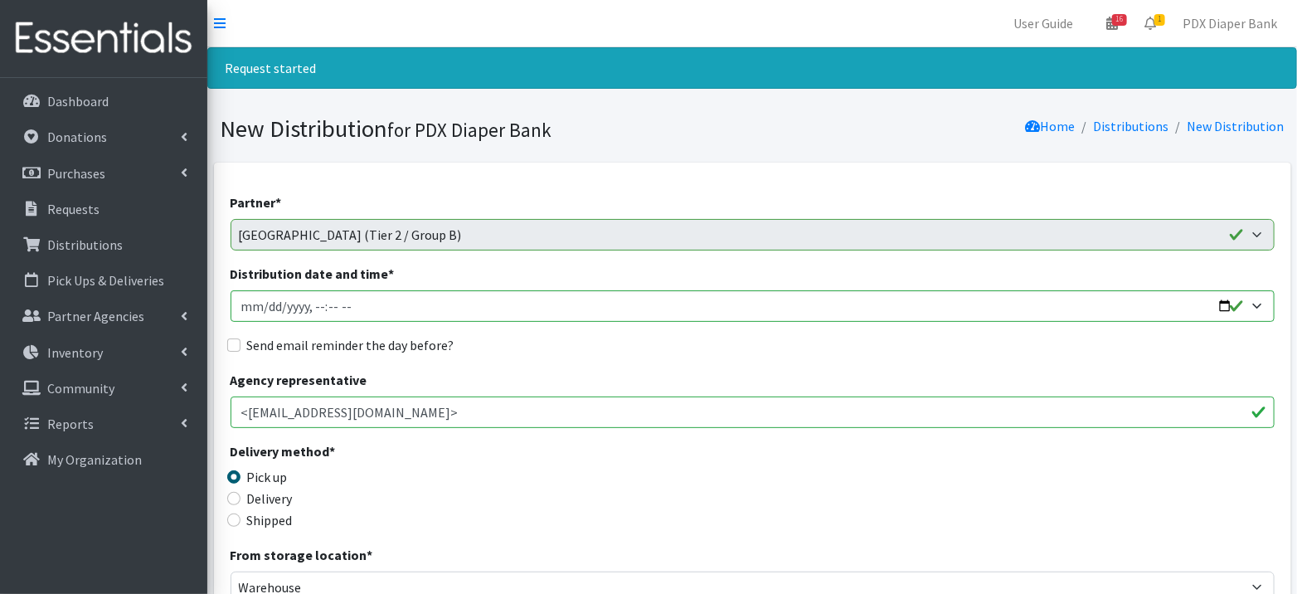
click at [318, 343] on label "Send email reminder the day before?" at bounding box center [350, 345] width 207 height 20
click at [241, 343] on input "Send email reminder the day before?" at bounding box center [233, 344] width 13 height 13
checkbox input "true"
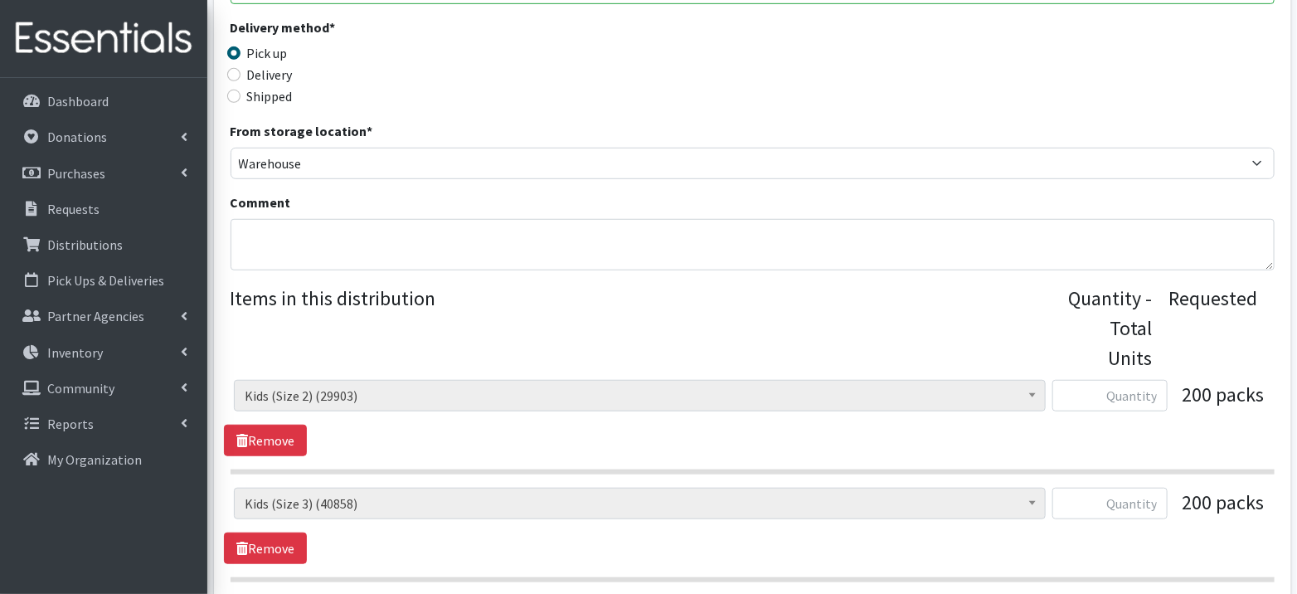
scroll to position [420, 0]
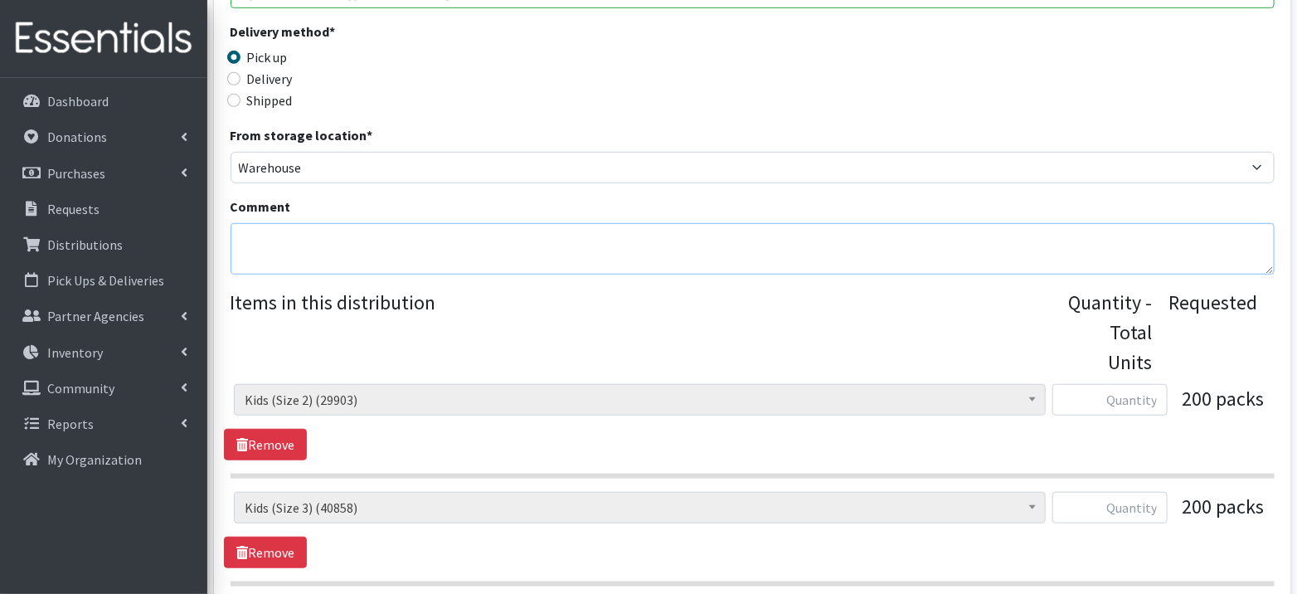
click at [322, 228] on textarea "Comment" at bounding box center [753, 248] width 1044 height 51
paste textarea "Pickup anytime from 9am-12pm"
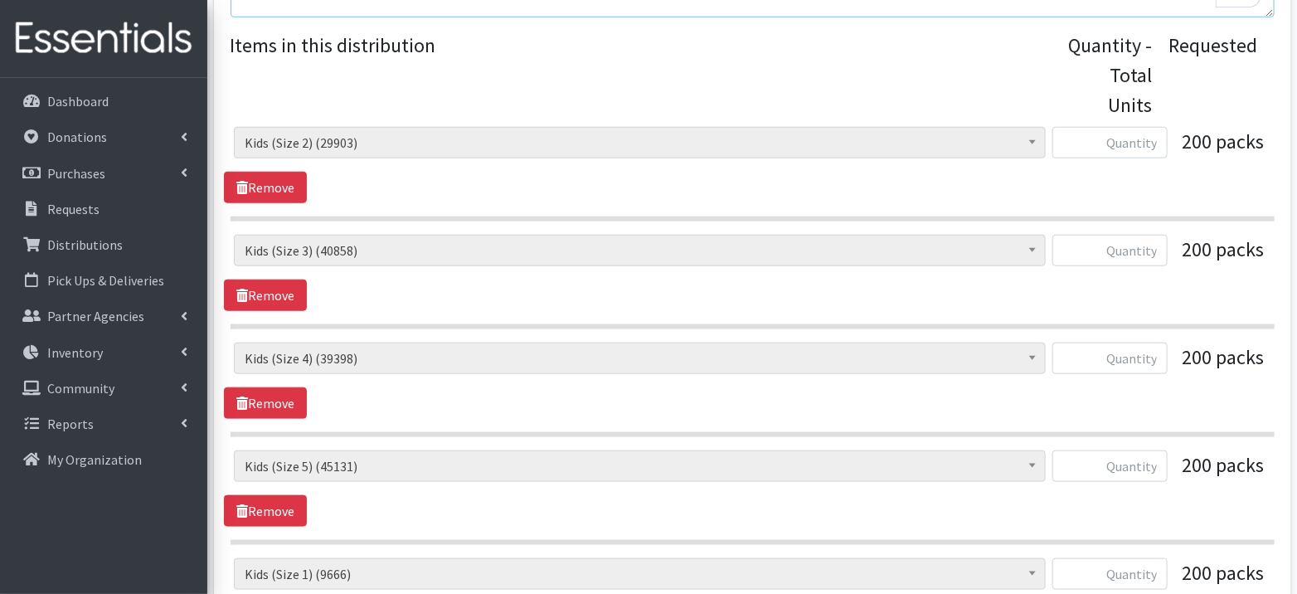
scroll to position [678, 0]
type textarea "Pickup anytime from 9am-12pm"
click at [1102, 137] on input "text" at bounding box center [1109, 142] width 115 height 32
type input "200"
click at [1130, 244] on input "text" at bounding box center [1109, 250] width 115 height 32
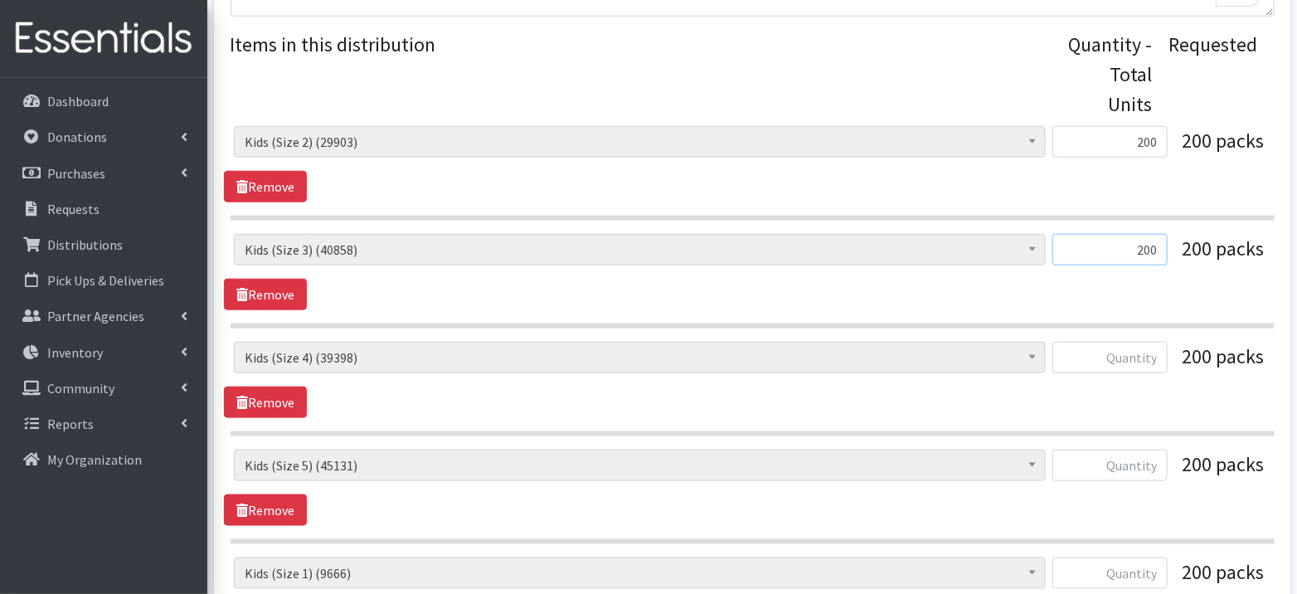
type input "200"
click at [1125, 347] on input "text" at bounding box center [1109, 358] width 115 height 32
type input "200"
click at [1131, 464] on input "text" at bounding box center [1109, 466] width 115 height 32
type input "200"
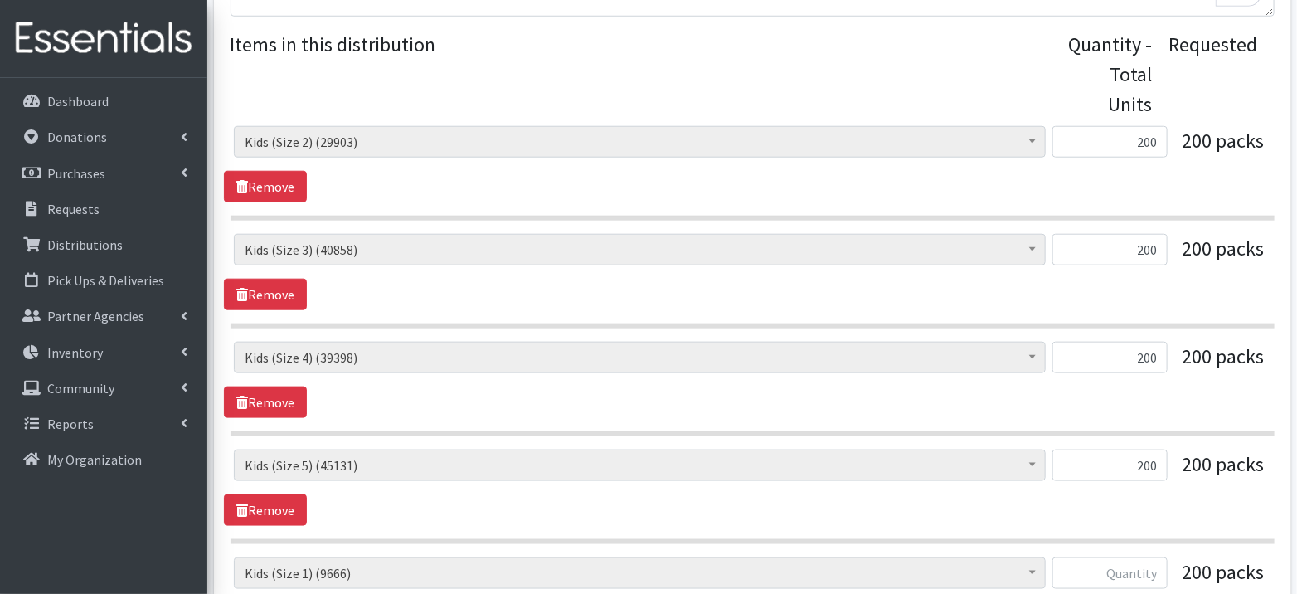
click at [1219, 509] on div "Adult Briefs (Large, approx. 38"-56") (2141) Adult Briefs (Medium, approx. 32"-…" at bounding box center [752, 488] width 1057 height 76
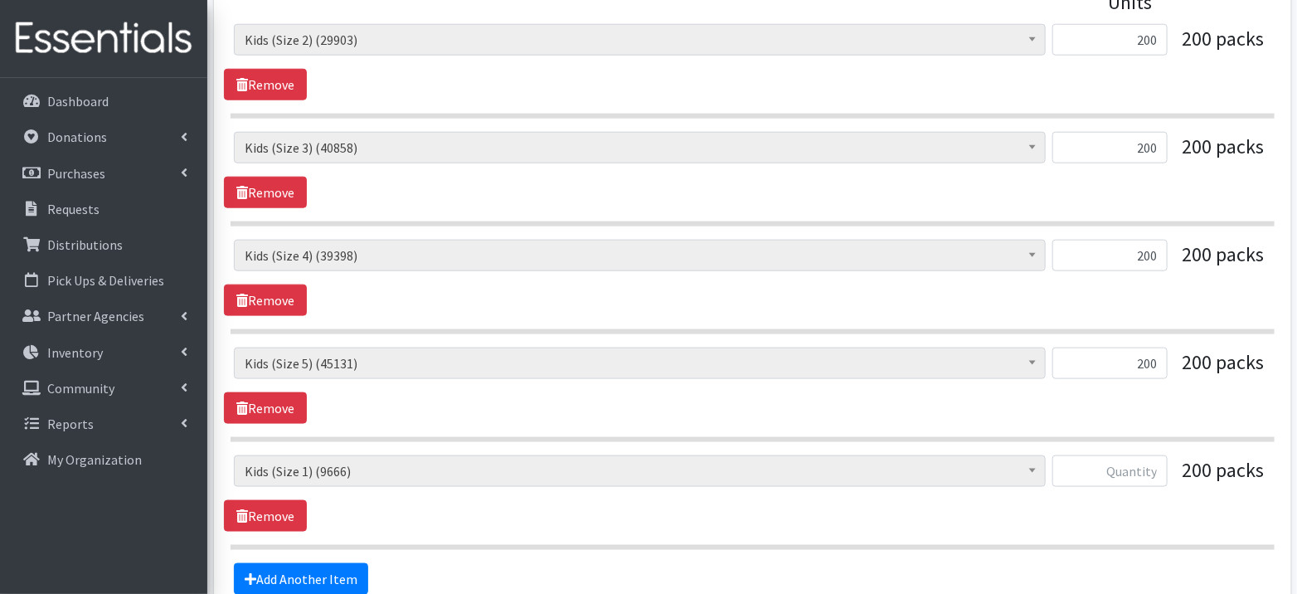
scroll to position [789, 0]
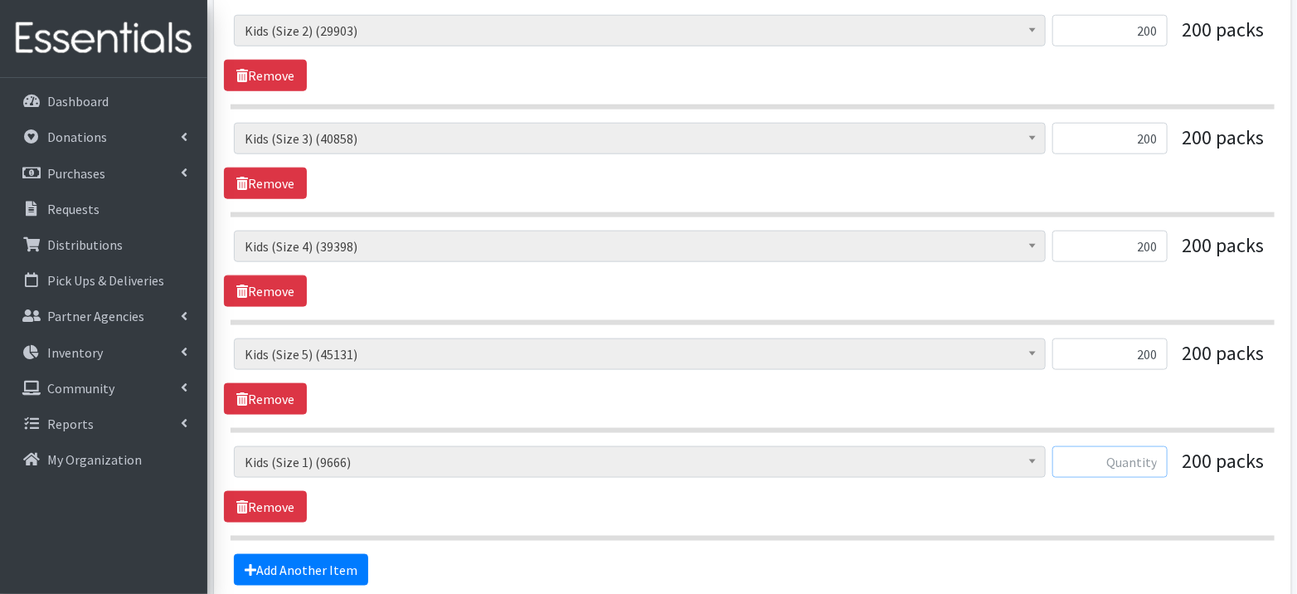
click at [1110, 454] on input "text" at bounding box center [1109, 462] width 115 height 32
type input "200"
click at [1092, 502] on div "Adult Briefs (Large, approx. 38"-56") (2141) Adult Briefs (Medium, approx. 32"-…" at bounding box center [752, 484] width 1057 height 76
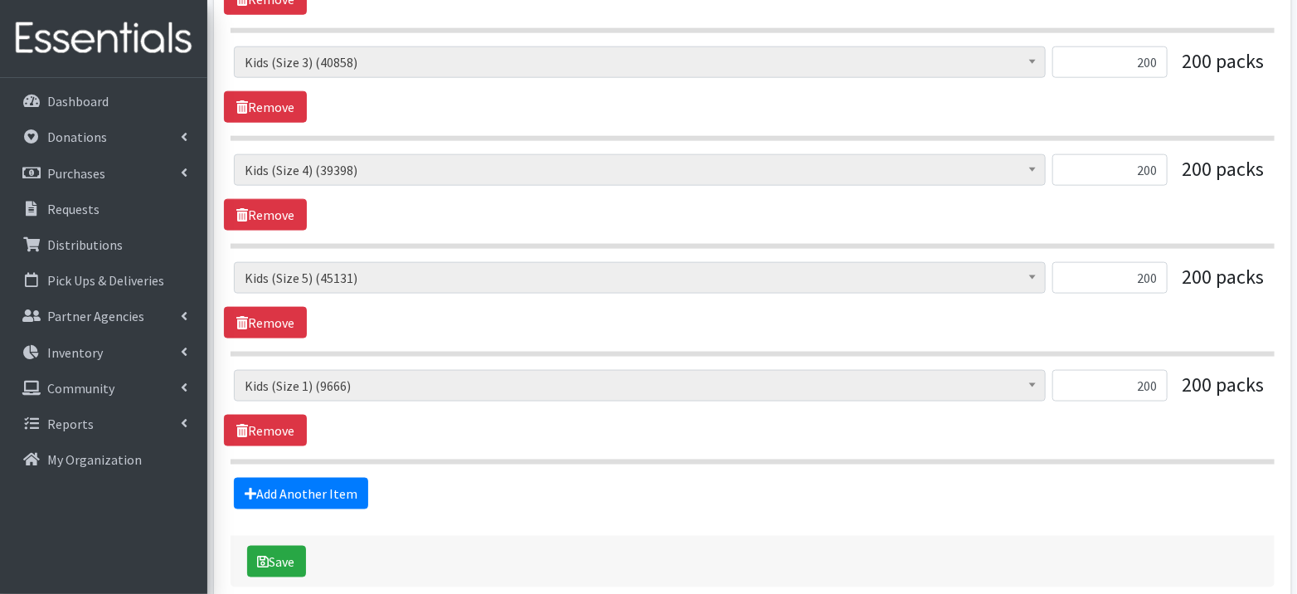
scroll to position [869, 0]
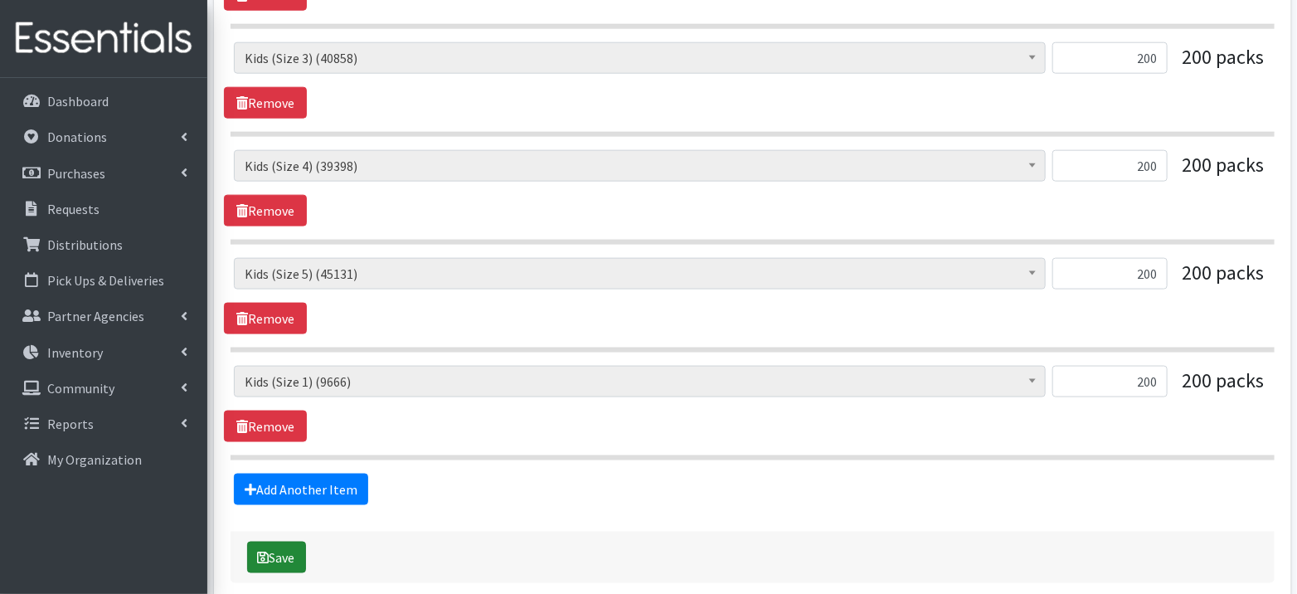
click at [271, 546] on button "Save" at bounding box center [276, 558] width 59 height 32
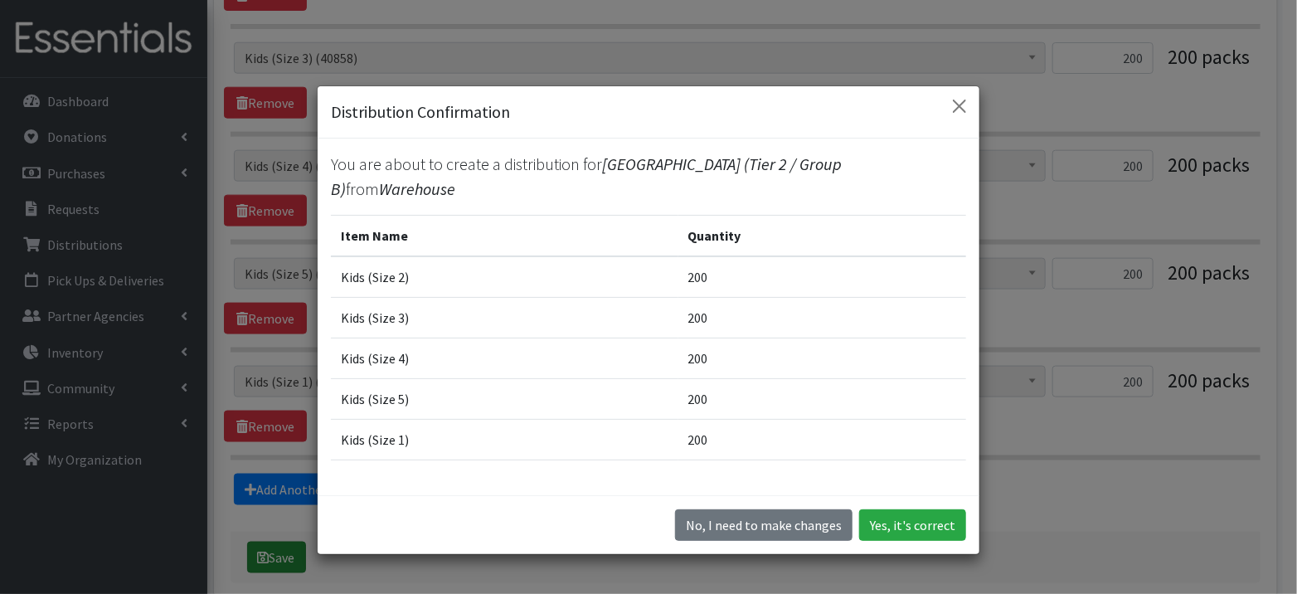
scroll to position [839, 0]
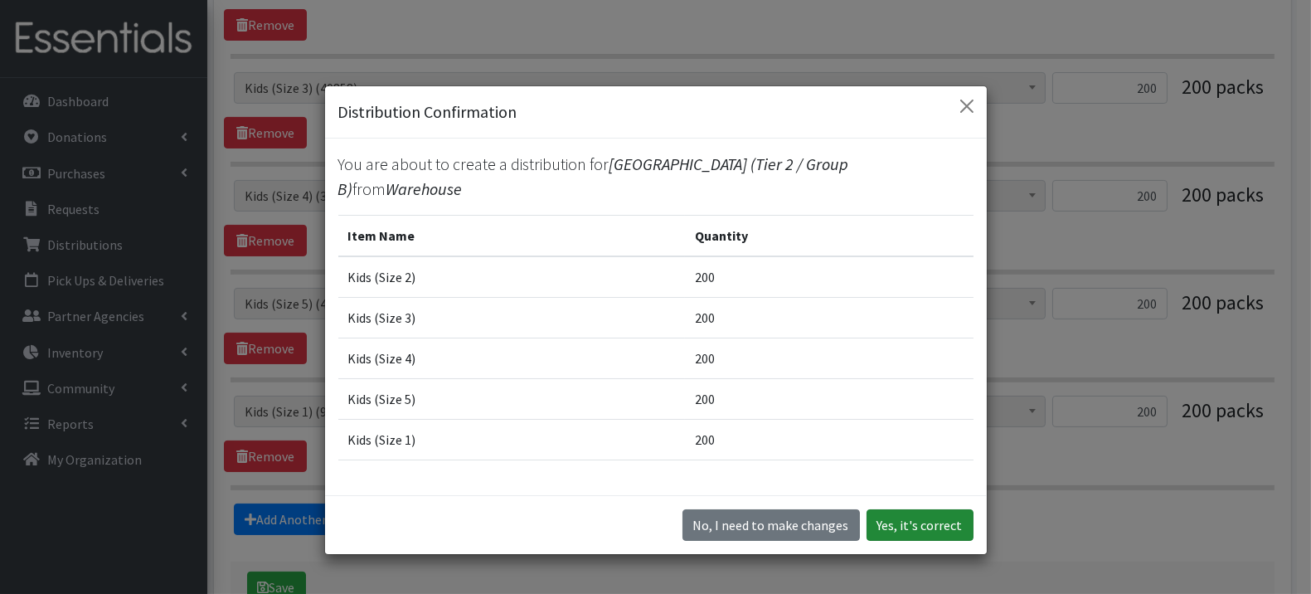
click at [955, 522] on button "Yes, it's correct" at bounding box center [920, 525] width 107 height 32
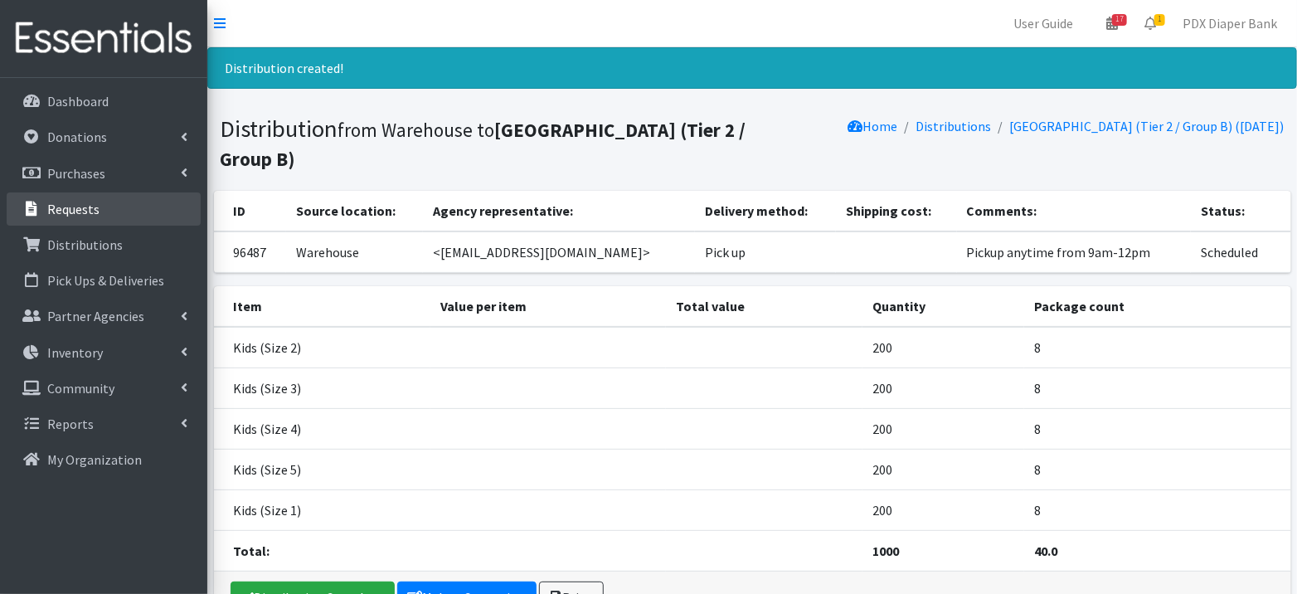
click at [98, 204] on link "Requests" at bounding box center [104, 208] width 194 height 33
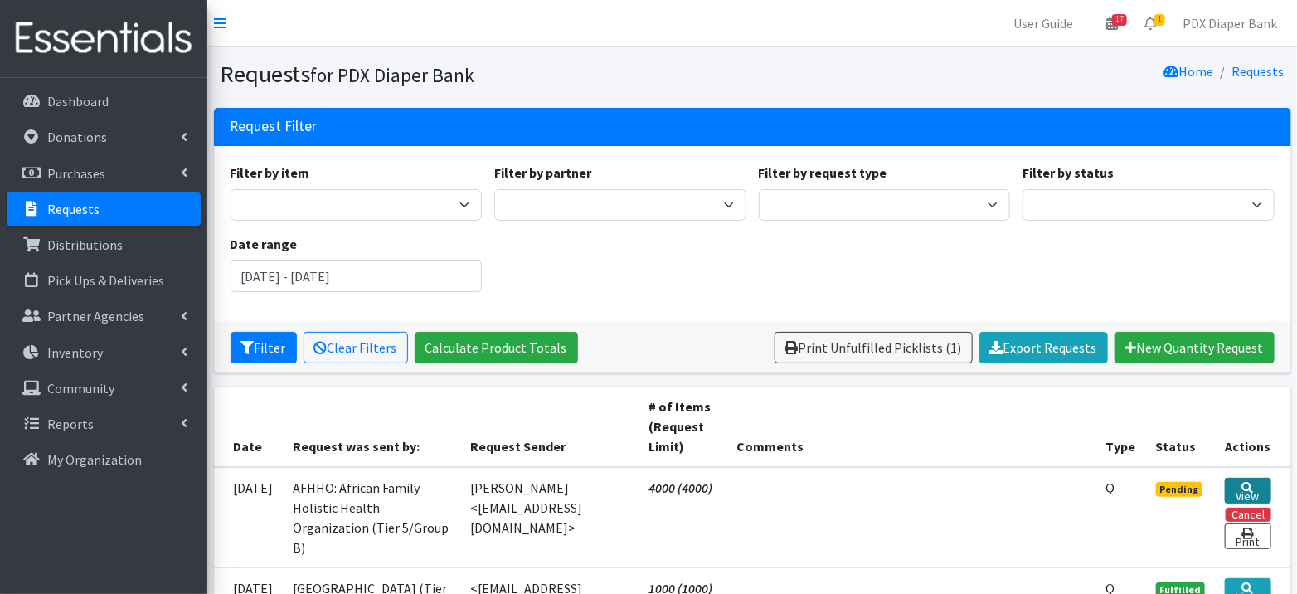
click at [1252, 482] on icon at bounding box center [1248, 488] width 12 height 12
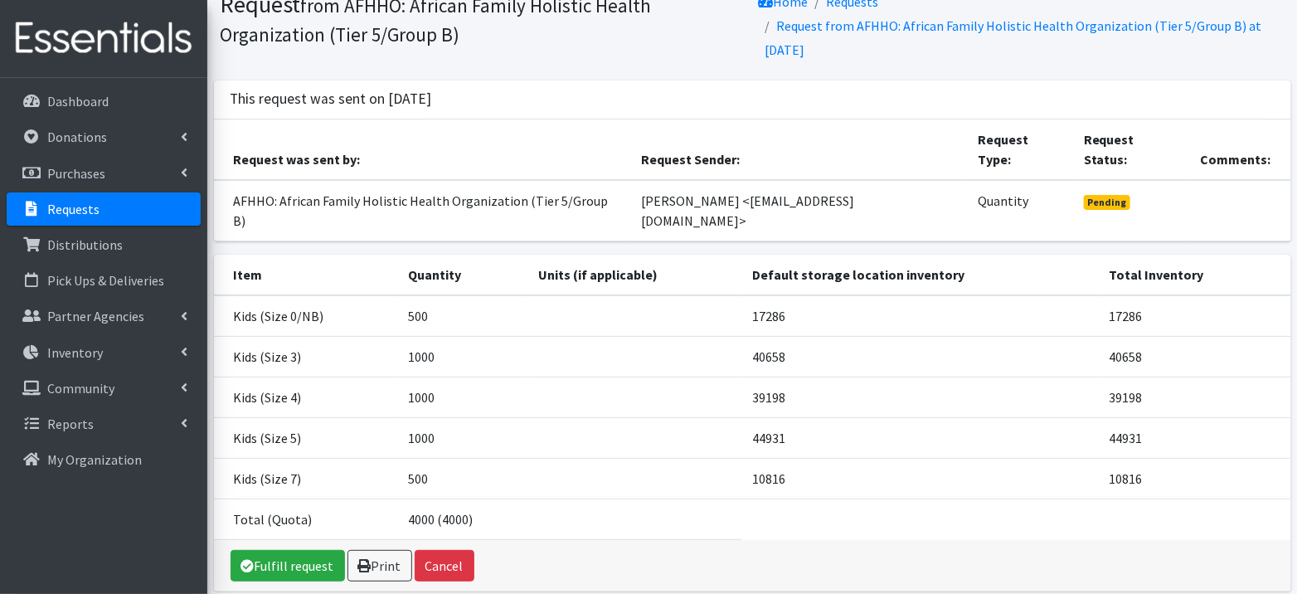
scroll to position [97, 0]
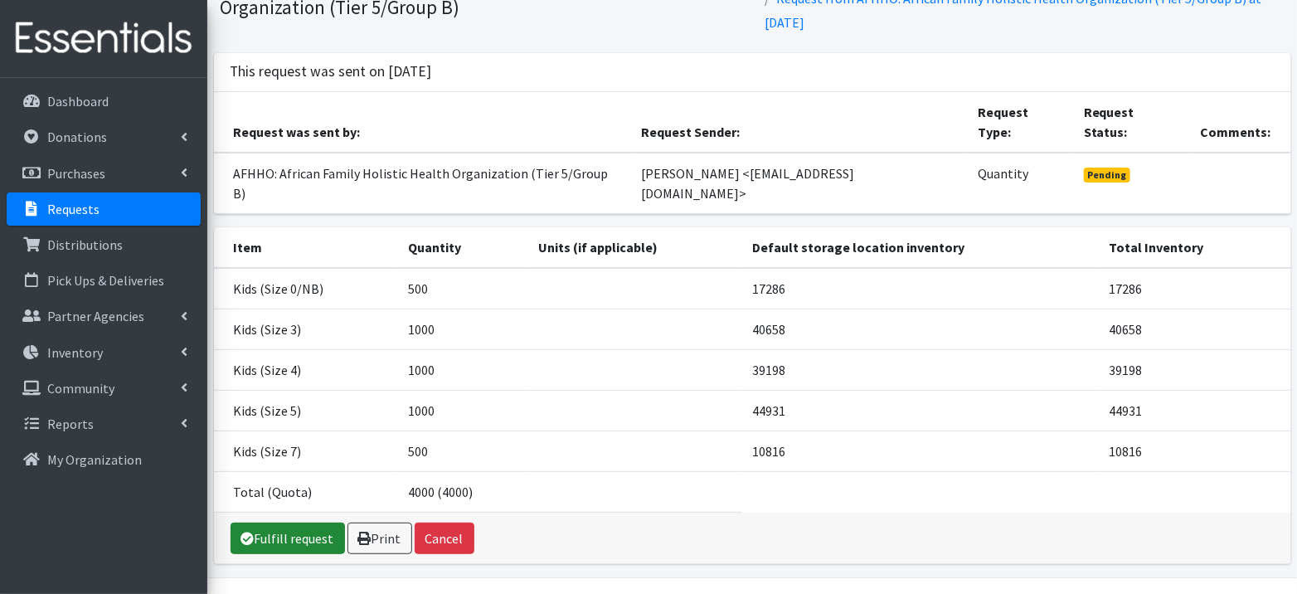
click at [279, 522] on link "Fulfill request" at bounding box center [288, 538] width 114 height 32
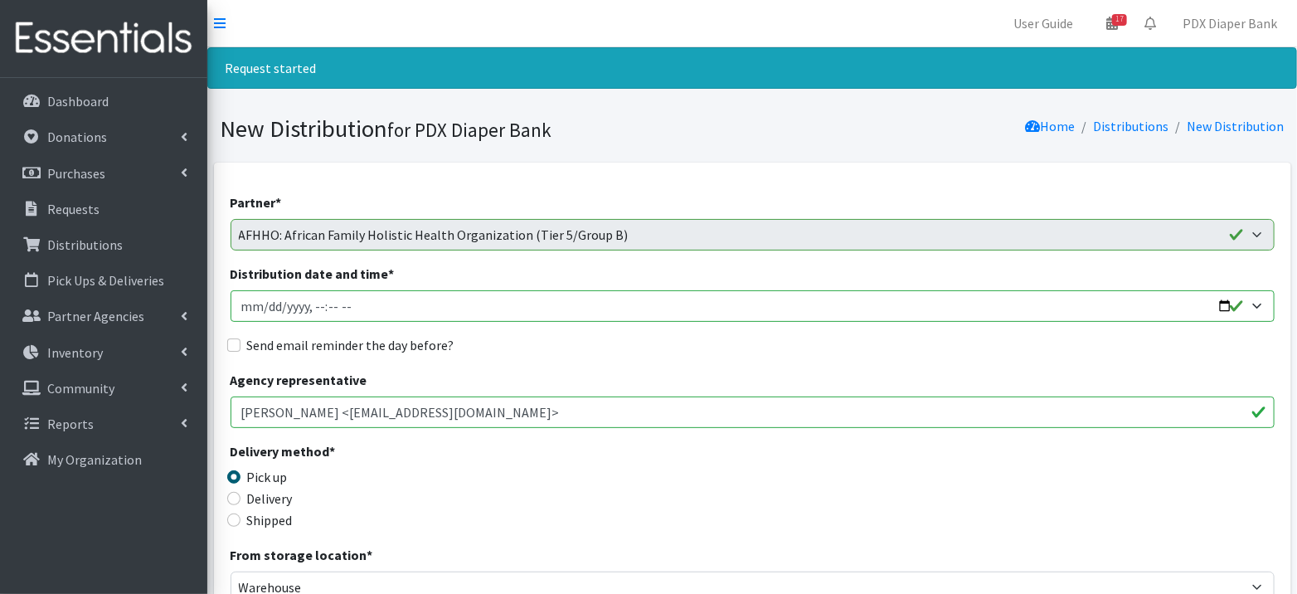
click at [262, 300] on input "Distribution date and time *" at bounding box center [753, 306] width 1044 height 32
type input "[DATE]T23:59"
click at [316, 304] on input "Distribution date and time *" at bounding box center [753, 306] width 1044 height 32
type input "[DATE]T09:00"
click at [314, 350] on label "Send email reminder the day before?" at bounding box center [350, 345] width 207 height 20
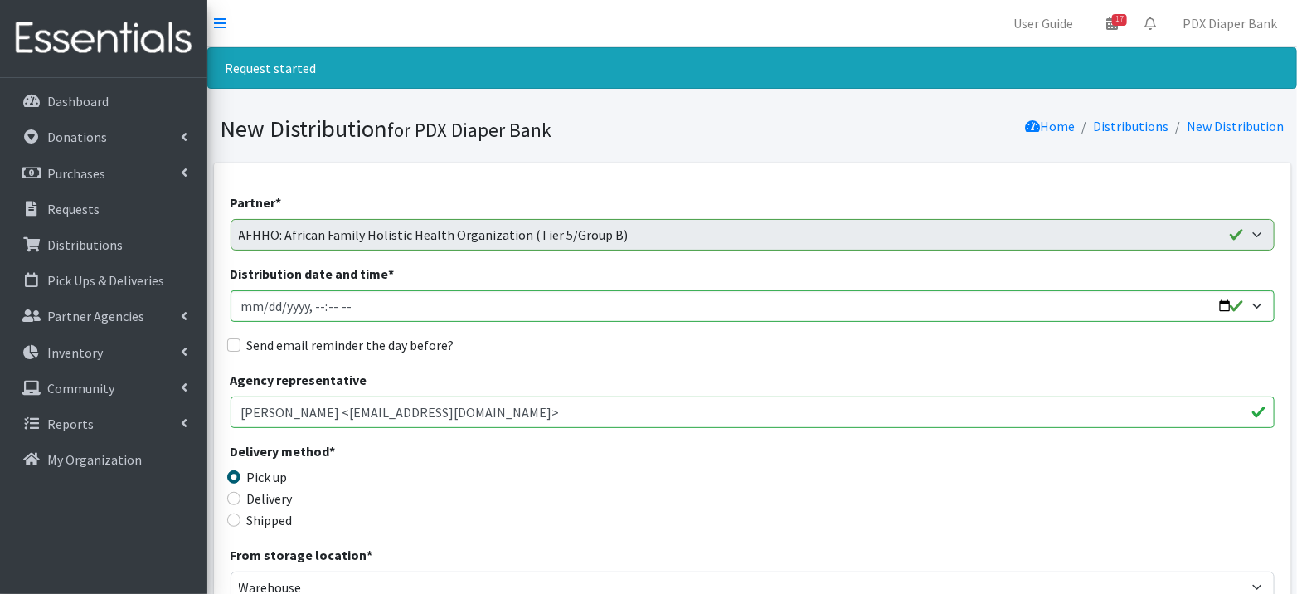
click at [241, 350] on input "Send email reminder the day before?" at bounding box center [233, 344] width 13 height 13
checkbox input "true"
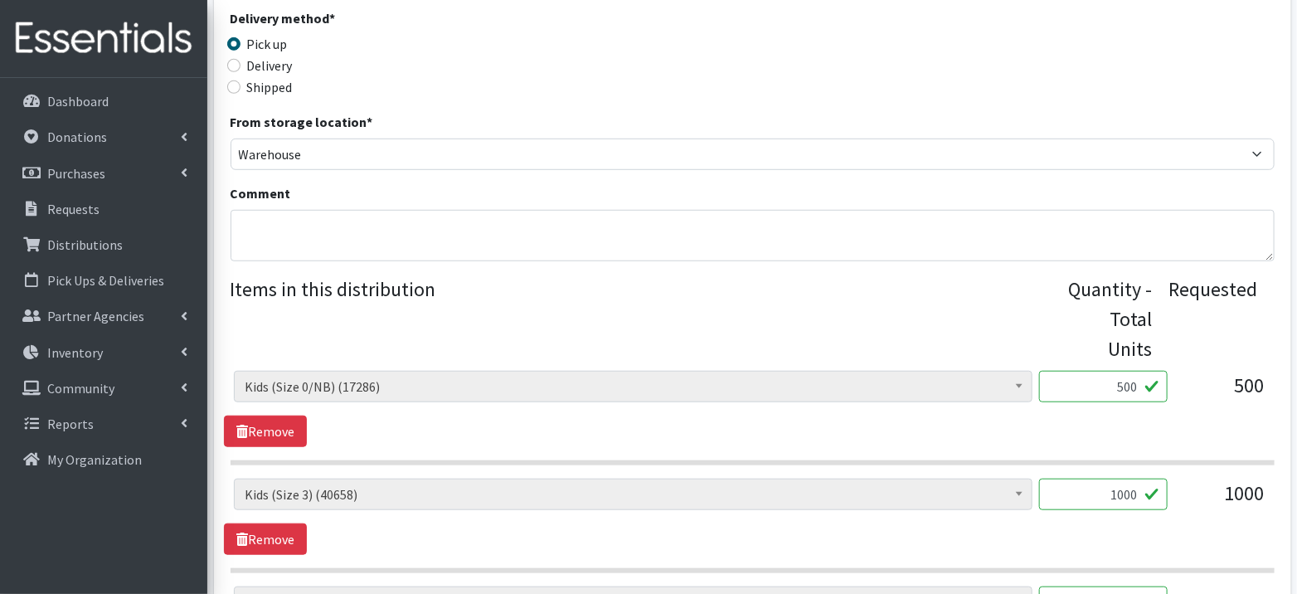
scroll to position [425, 0]
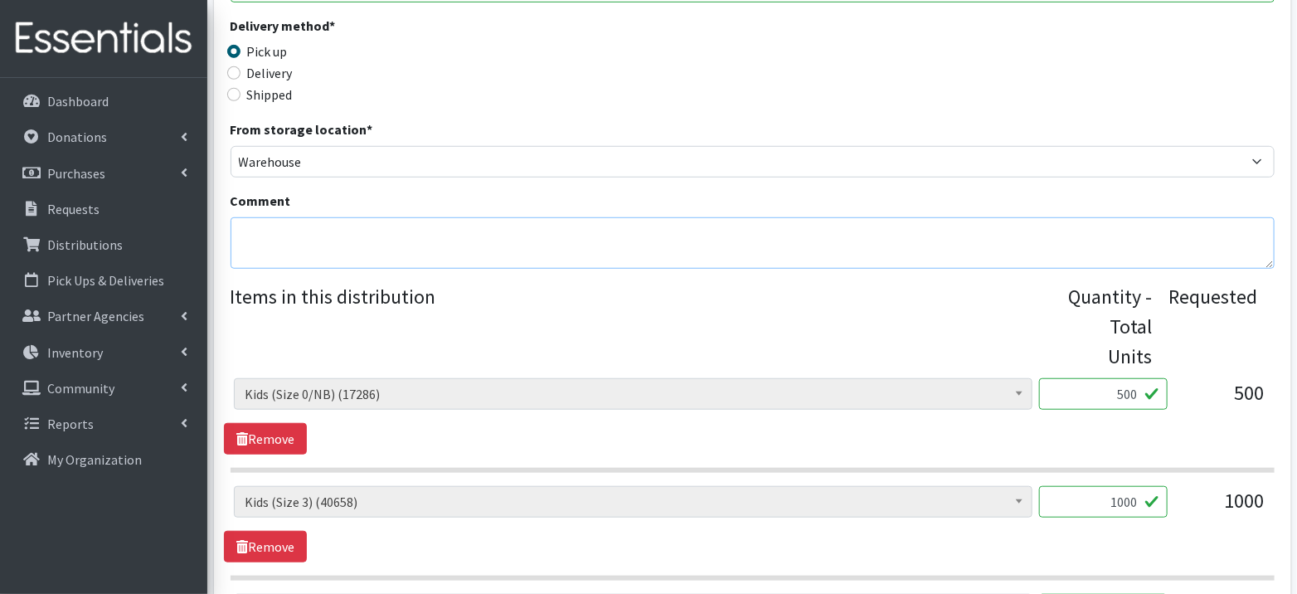
click at [394, 250] on textarea "Comment" at bounding box center [753, 242] width 1044 height 51
paste textarea "Pickup anytime from 9am-12pm"
type textarea "Pickup anytime from 9am-12pm"
click at [1139, 398] on input "500" at bounding box center [1103, 394] width 129 height 32
type input "501"
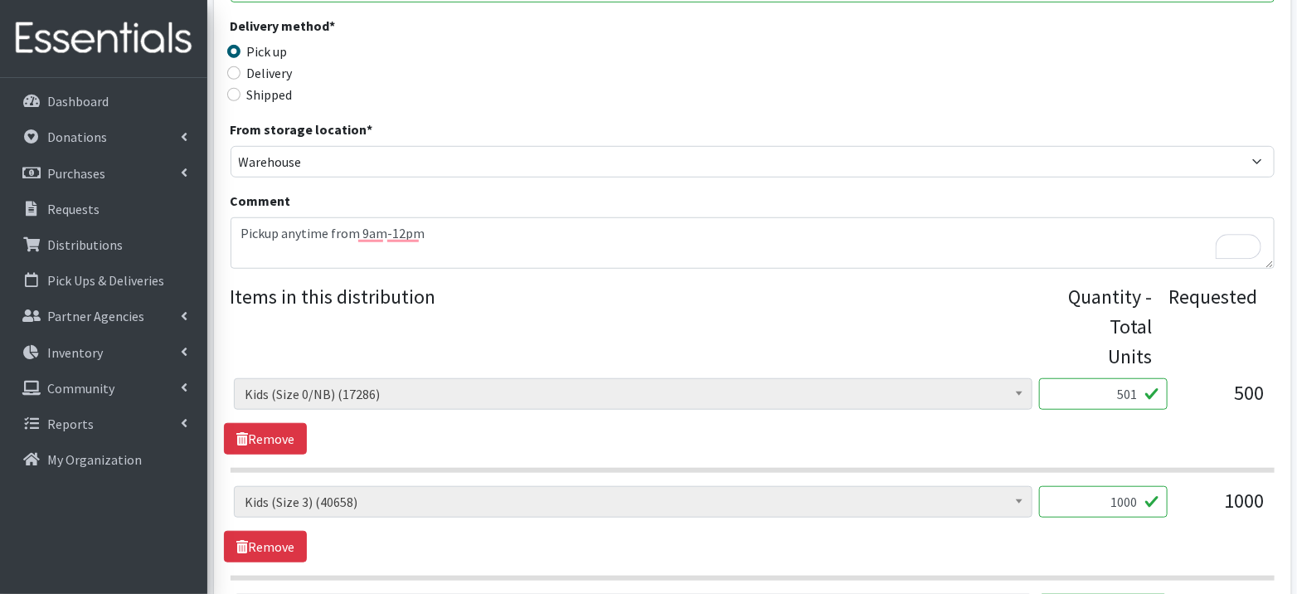
click at [1134, 500] on input "1000" at bounding box center [1103, 502] width 129 height 32
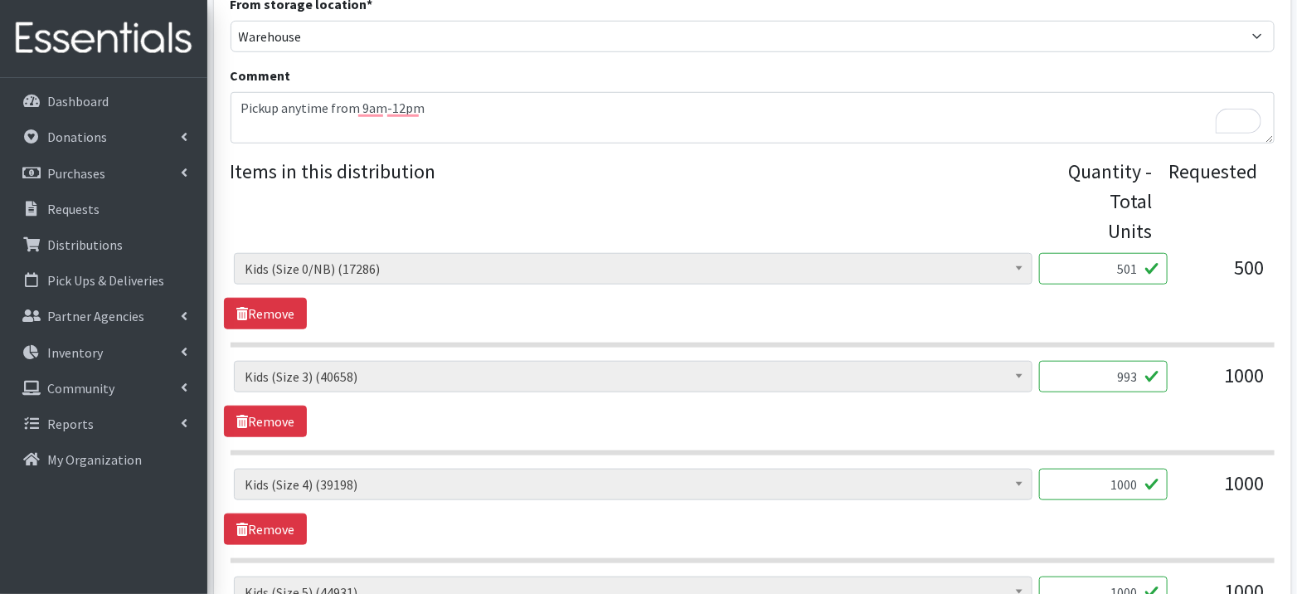
scroll to position [581, 0]
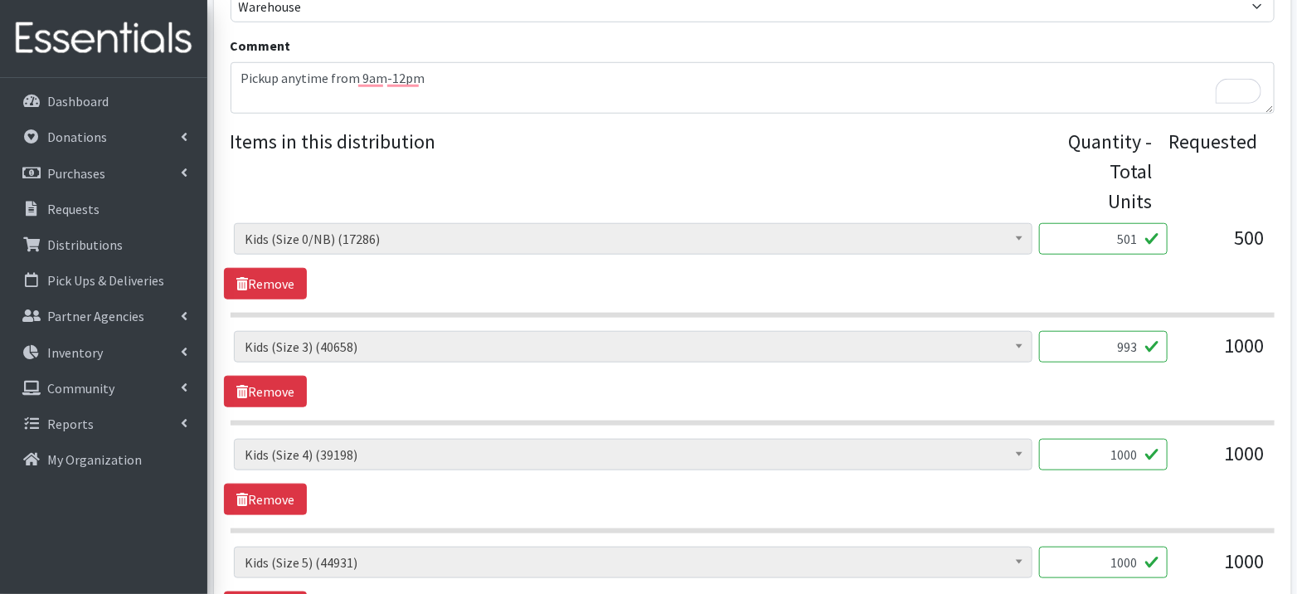
type input "993"
click at [1139, 449] on input "1000" at bounding box center [1103, 455] width 129 height 32
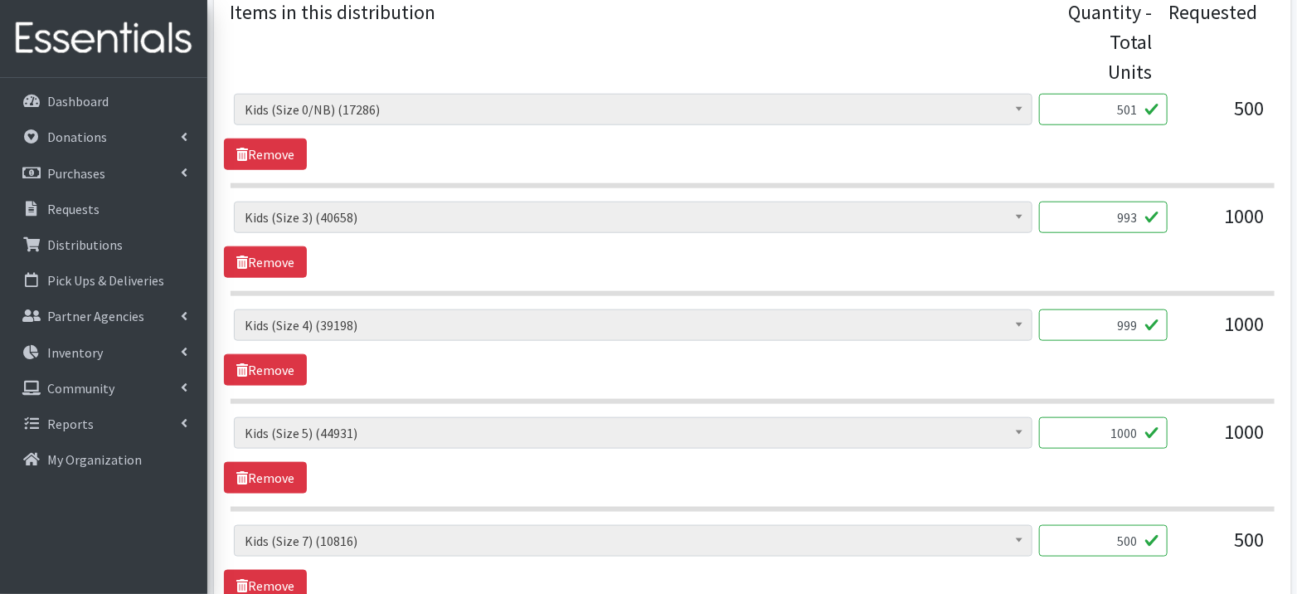
scroll to position [719, 0]
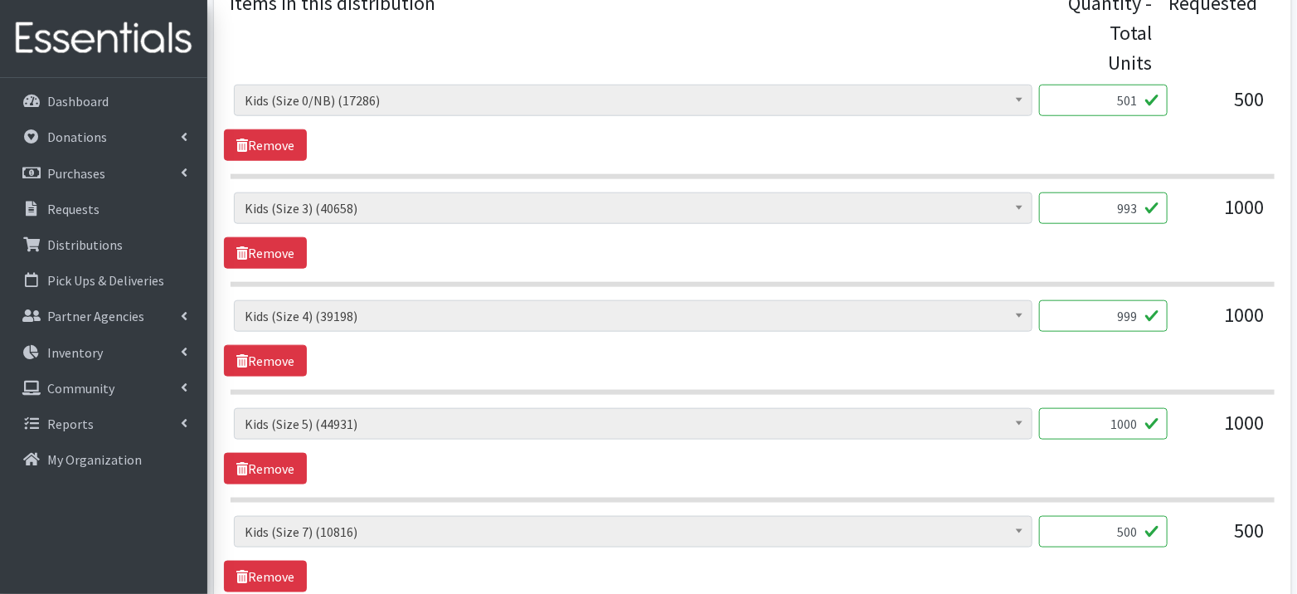
type input "999"
click at [1139, 421] on input "1000" at bounding box center [1103, 424] width 129 height 32
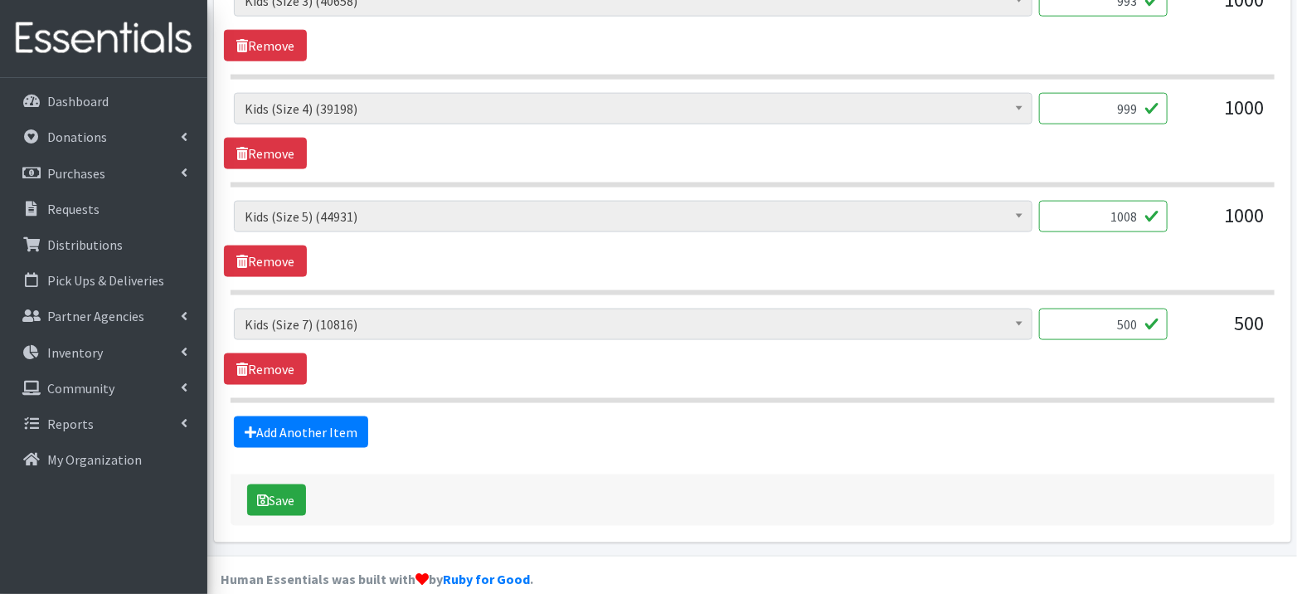
scroll to position [933, 0]
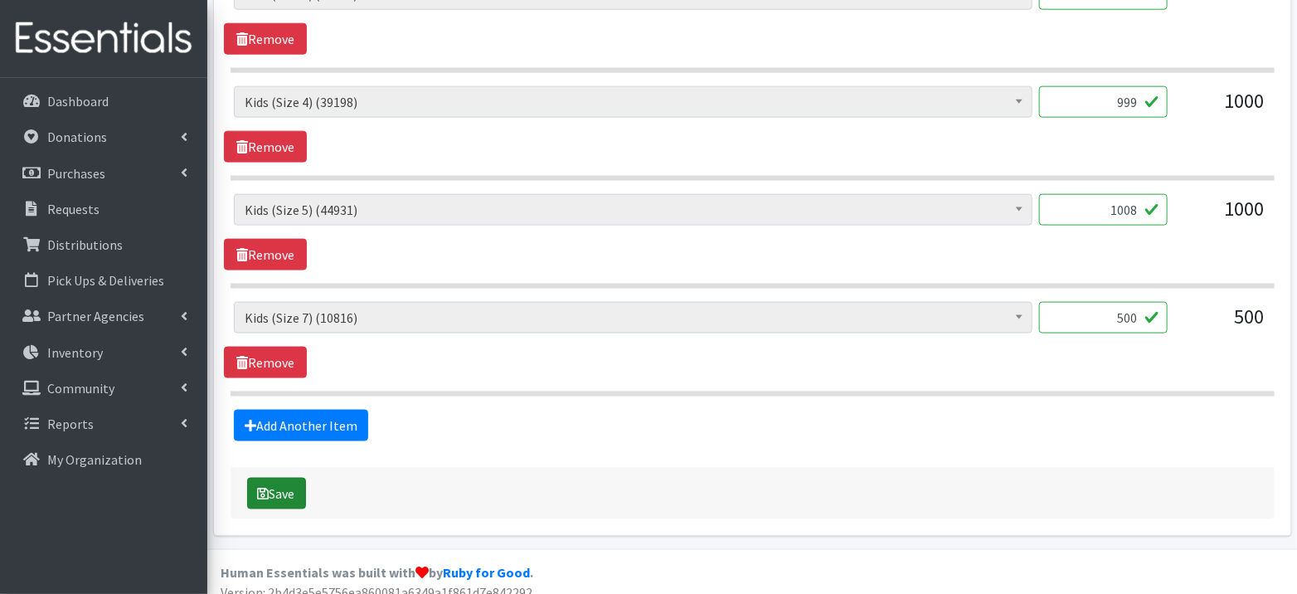
type input "1008"
click at [265, 487] on icon "submit" at bounding box center [264, 493] width 12 height 13
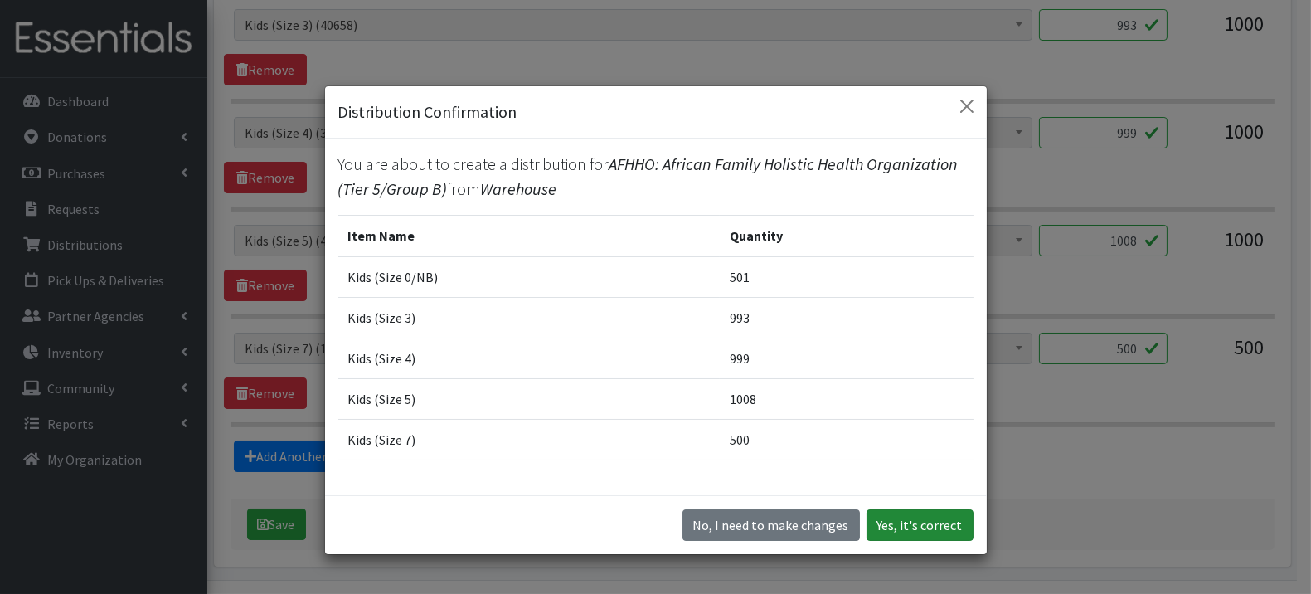
click at [911, 528] on button "Yes, it's correct" at bounding box center [920, 525] width 107 height 32
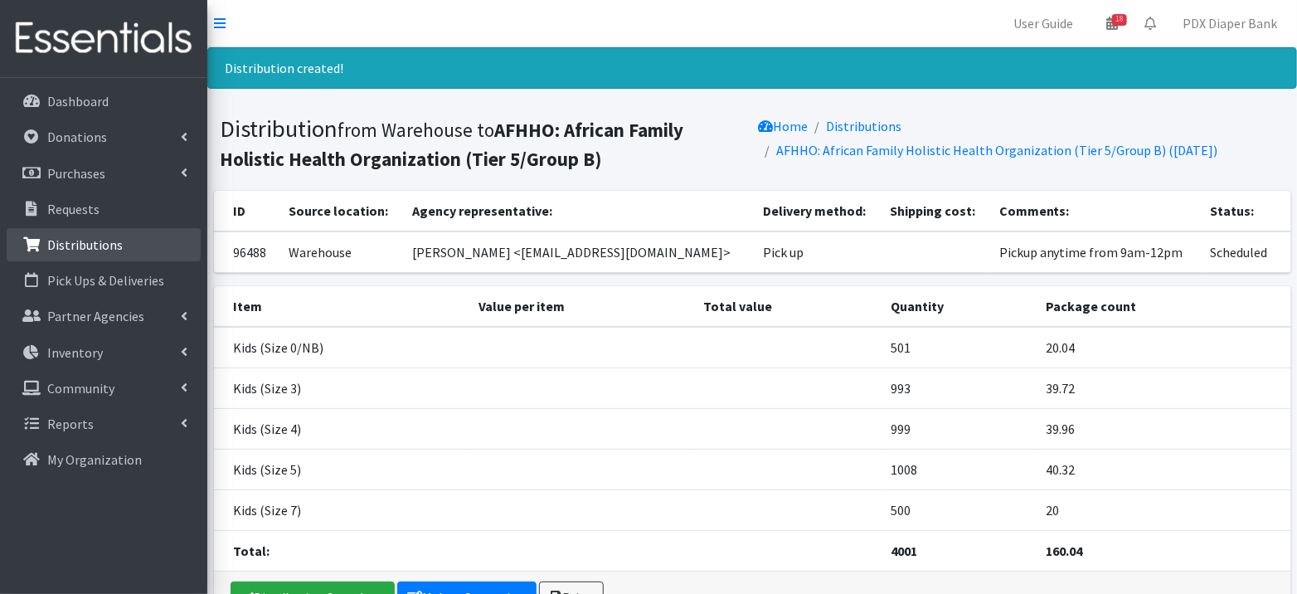
click at [84, 250] on p "Distributions" at bounding box center [84, 244] width 75 height 17
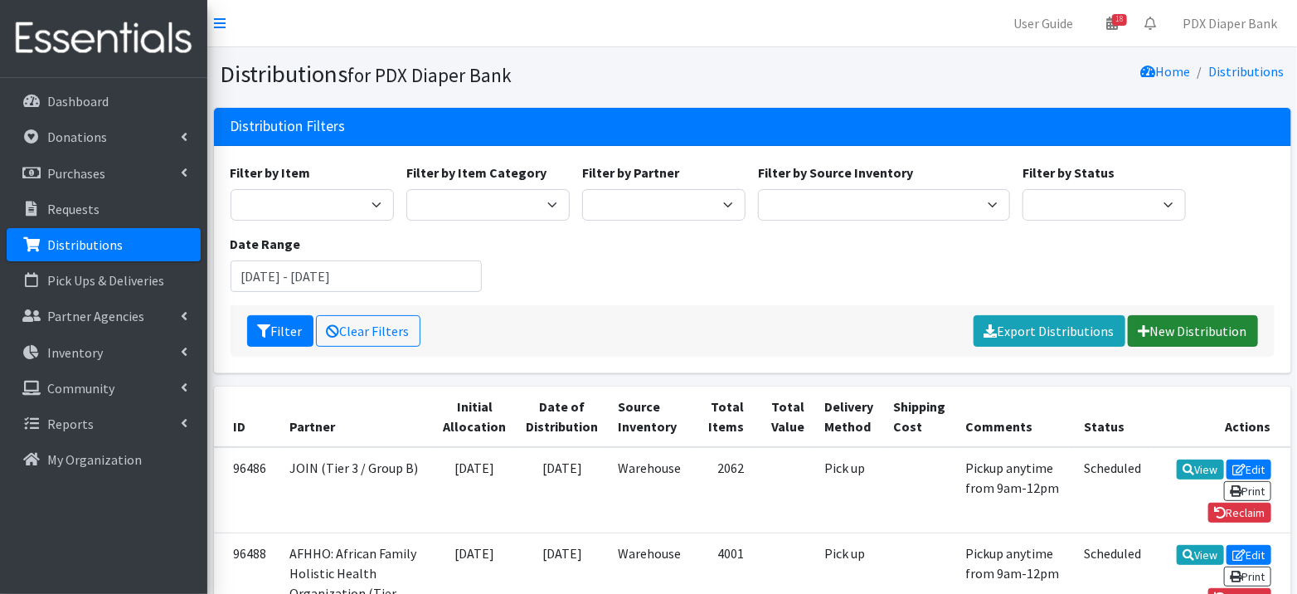
click at [1229, 329] on link "New Distribution" at bounding box center [1193, 331] width 130 height 32
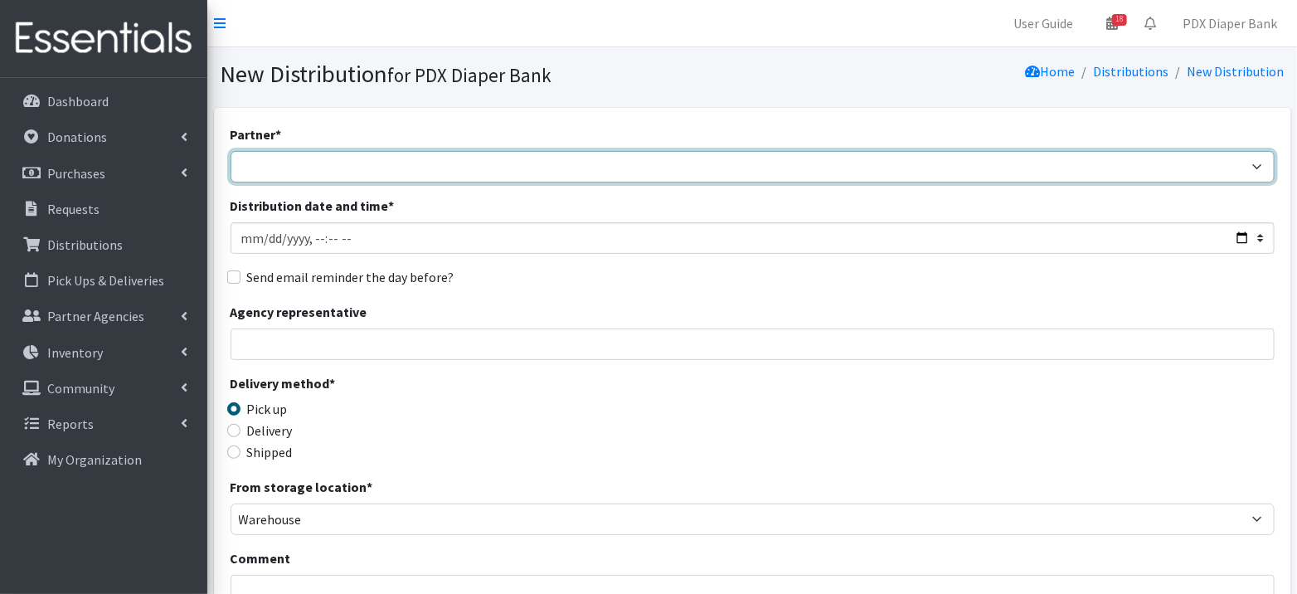
click at [764, 173] on select "AFHHO: African Family Holistic Health Organization (Tier 5/Group B) Beach Bum D…" at bounding box center [753, 167] width 1044 height 32
select select "3865"
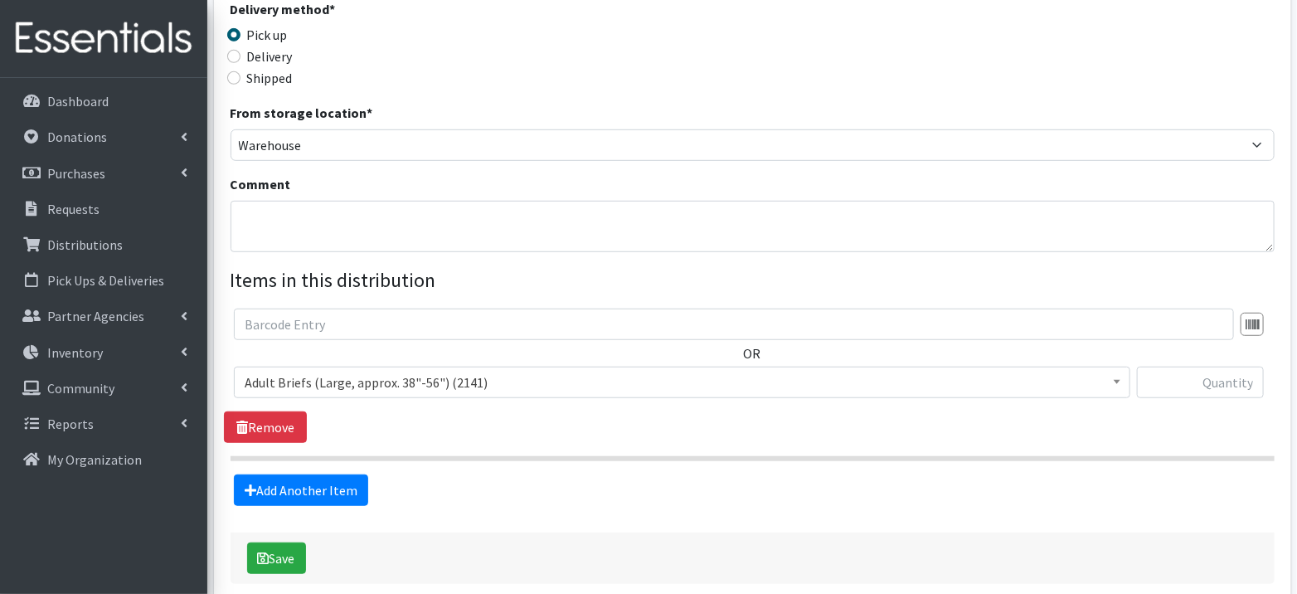
scroll to position [451, 0]
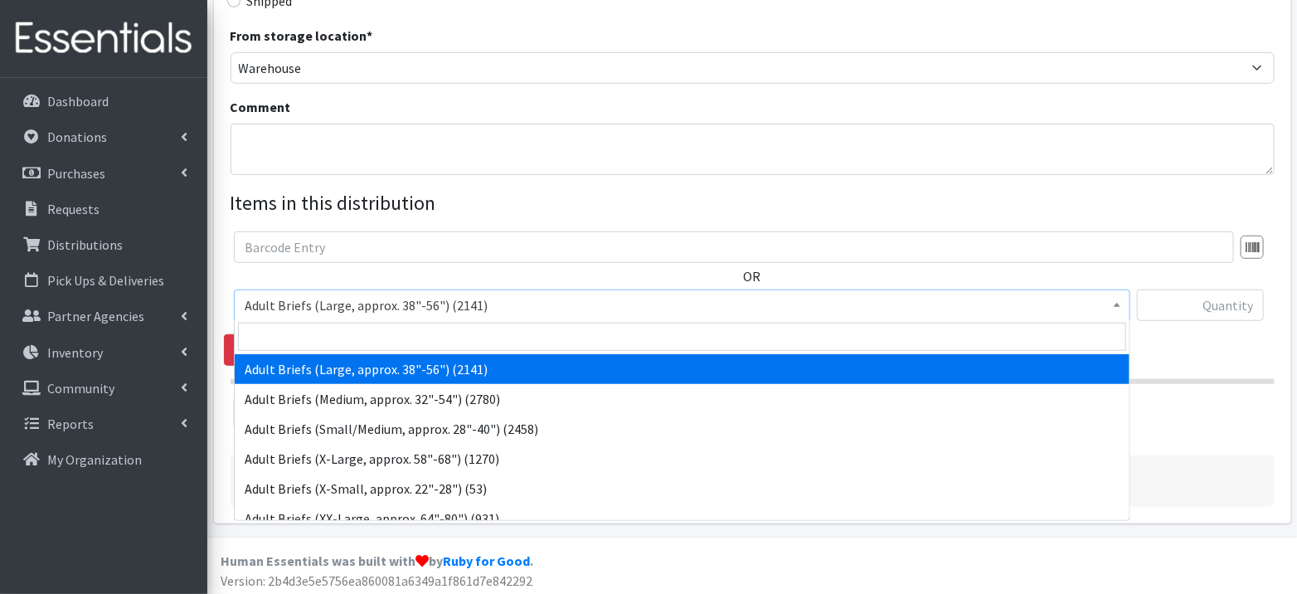
click at [389, 303] on span "Adult Briefs (Large, approx. 38"-56") (2141)" at bounding box center [682, 305] width 875 height 23
click at [361, 338] on input "search" at bounding box center [682, 337] width 888 height 28
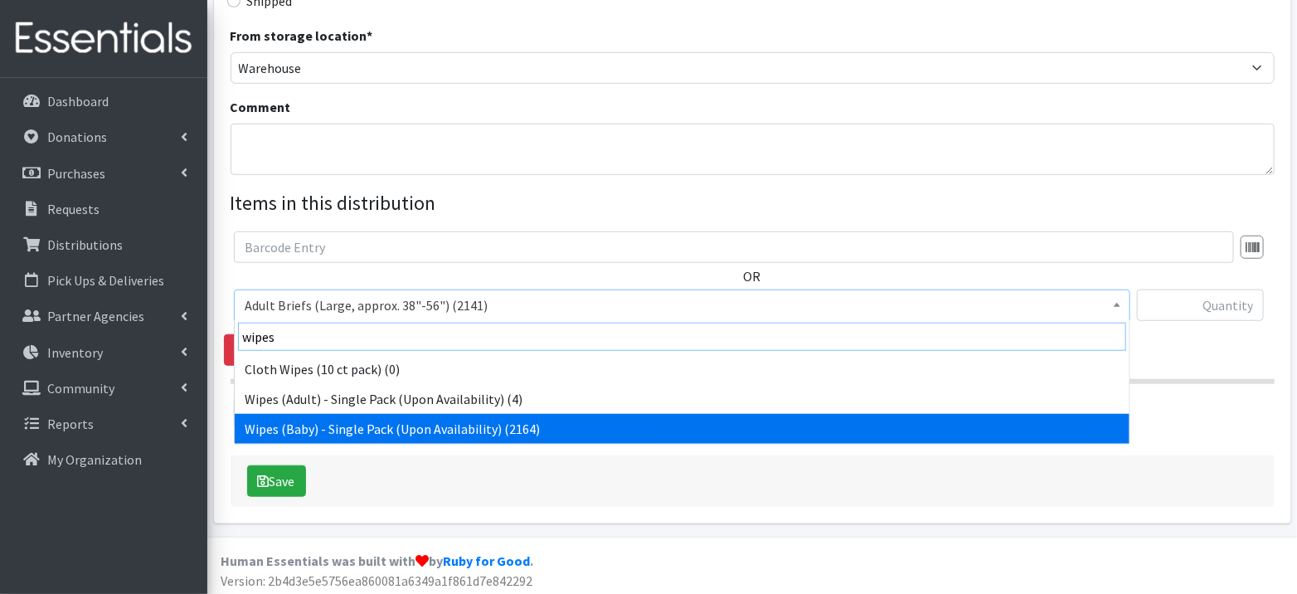
type input "wipes"
select select "1153"
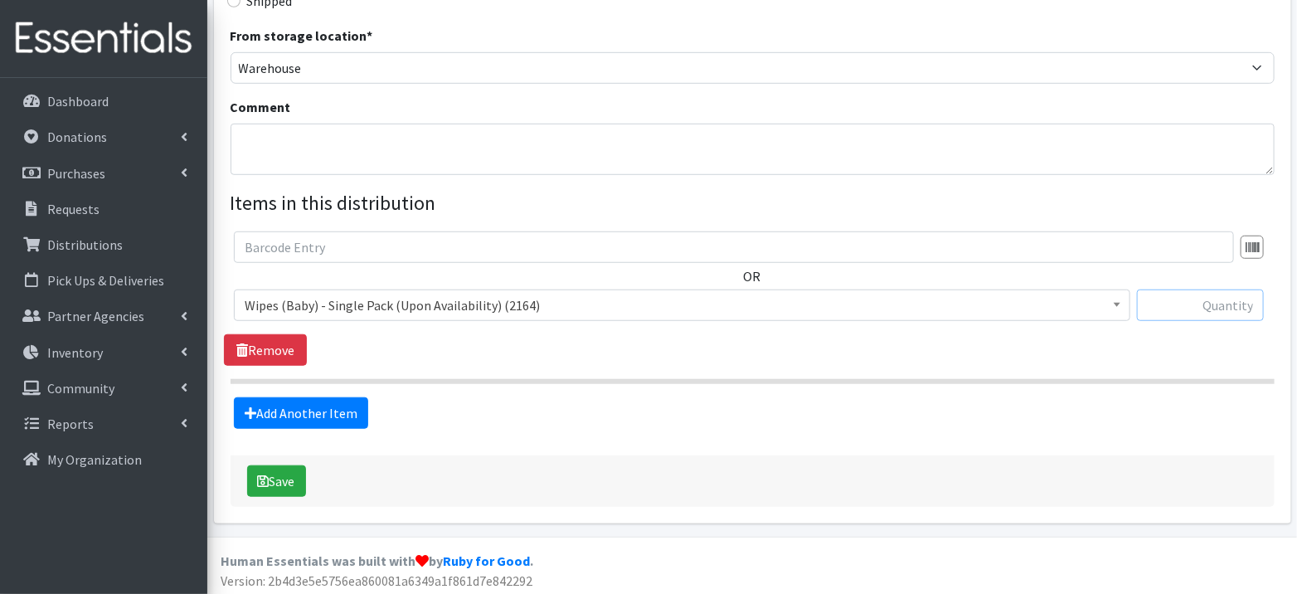
click at [1213, 299] on input "text" at bounding box center [1200, 305] width 127 height 32
type input "2164"
click at [284, 482] on button "Save" at bounding box center [276, 481] width 59 height 32
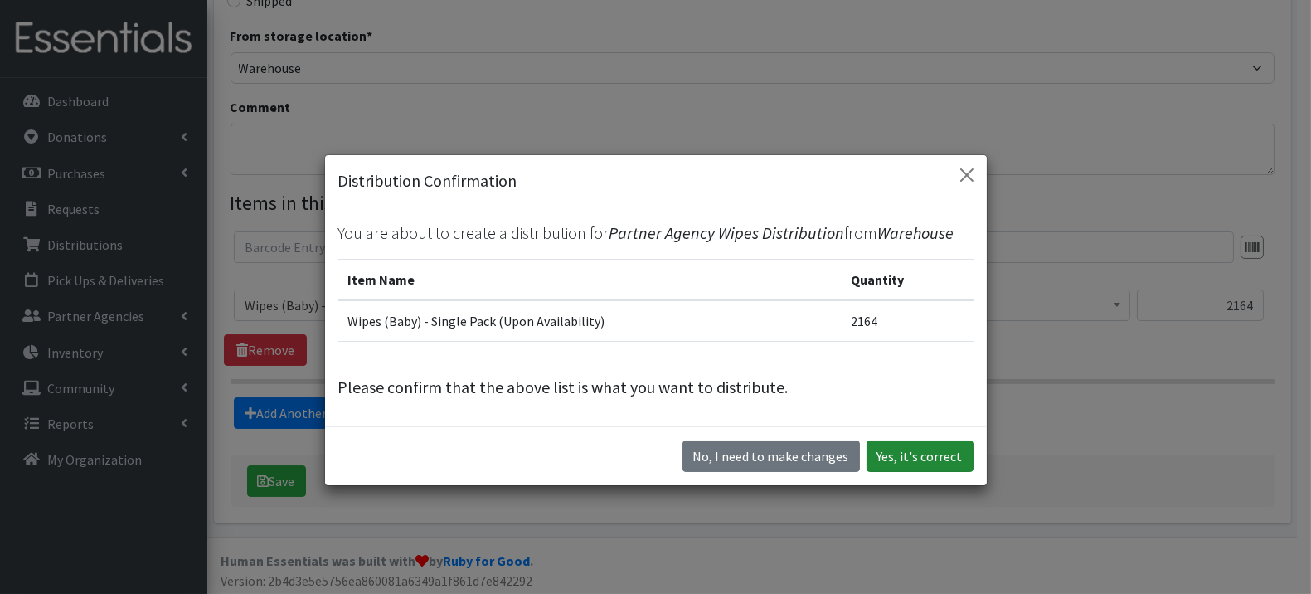
click at [924, 457] on button "Yes, it's correct" at bounding box center [920, 456] width 107 height 32
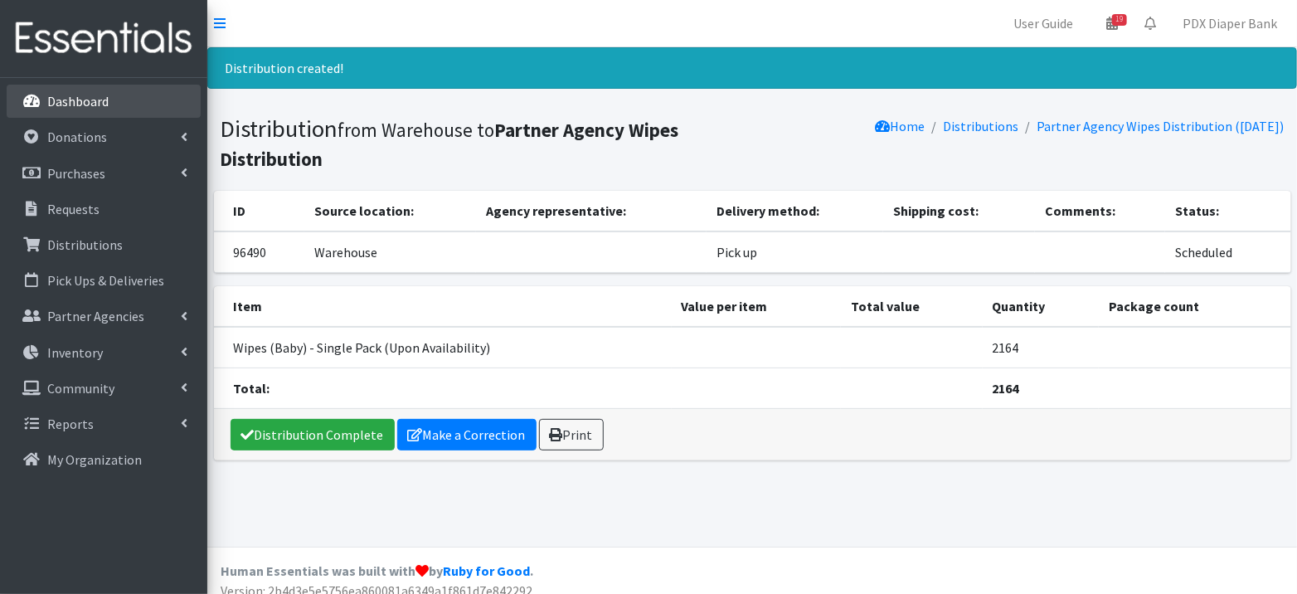
click at [78, 107] on p "Dashboard" at bounding box center [77, 101] width 61 height 17
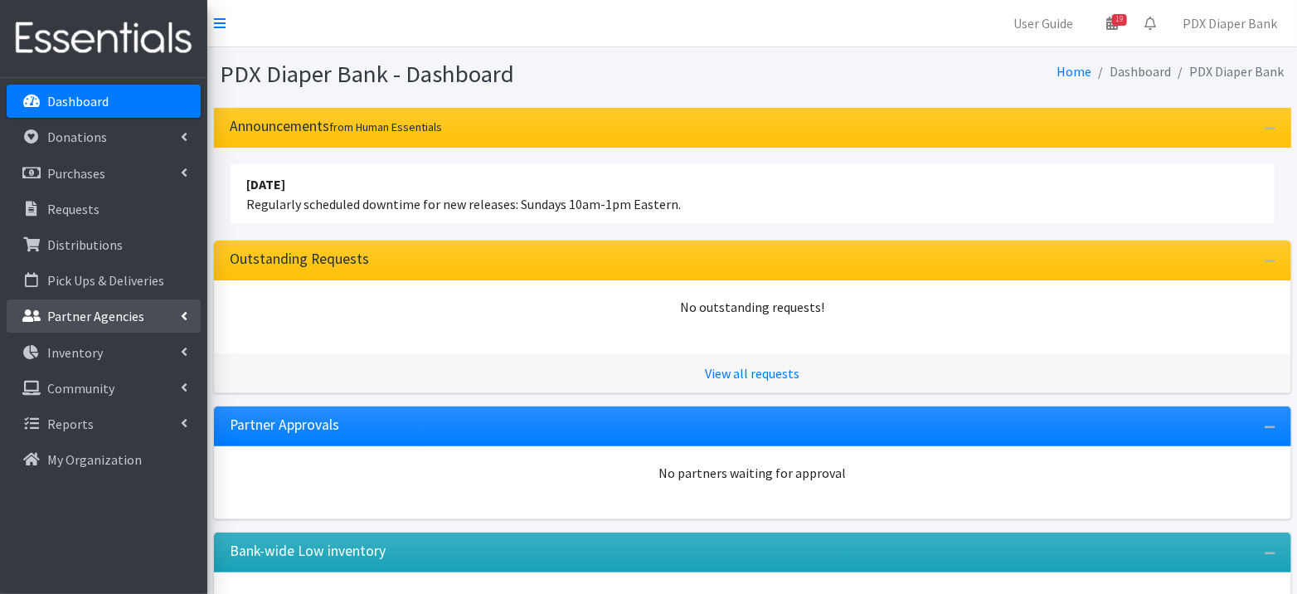
click at [93, 321] on p "Partner Agencies" at bounding box center [95, 316] width 97 height 17
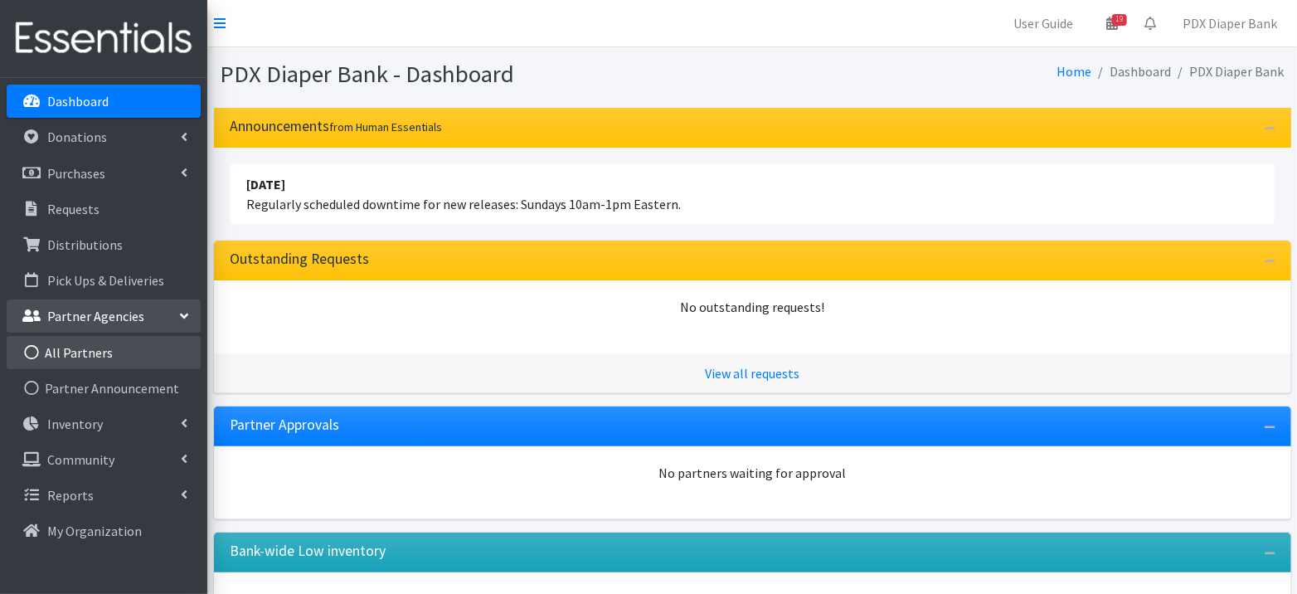
click at [90, 353] on link "All Partners" at bounding box center [104, 352] width 194 height 33
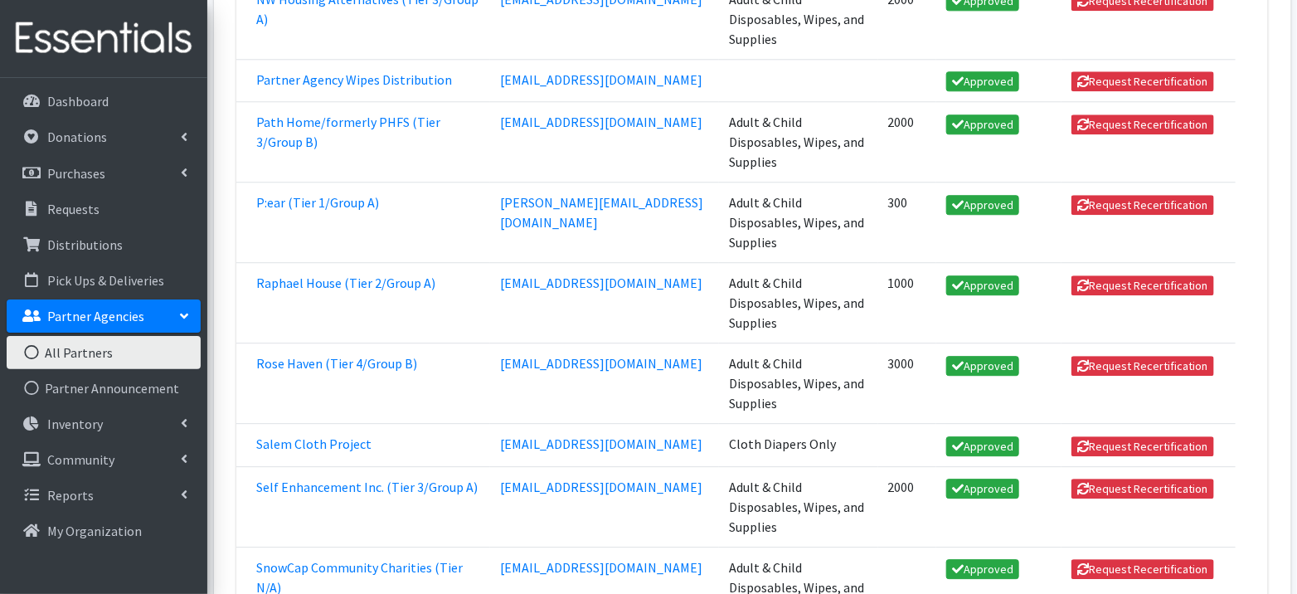
scroll to position [2001, 0]
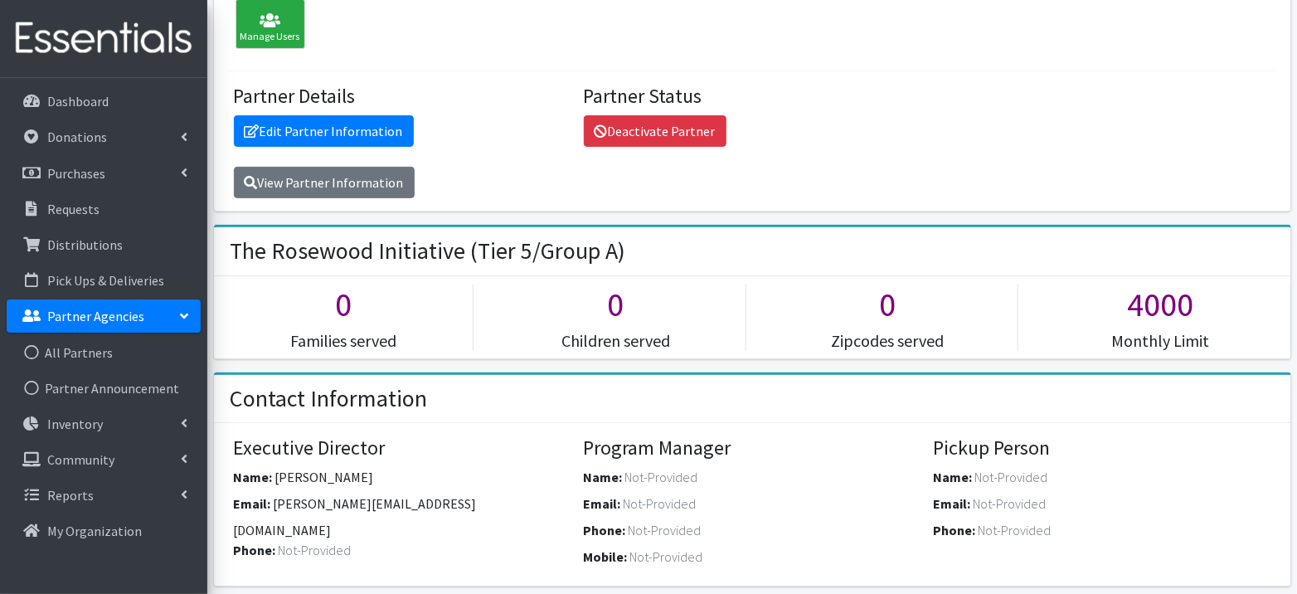
scroll to position [181, 0]
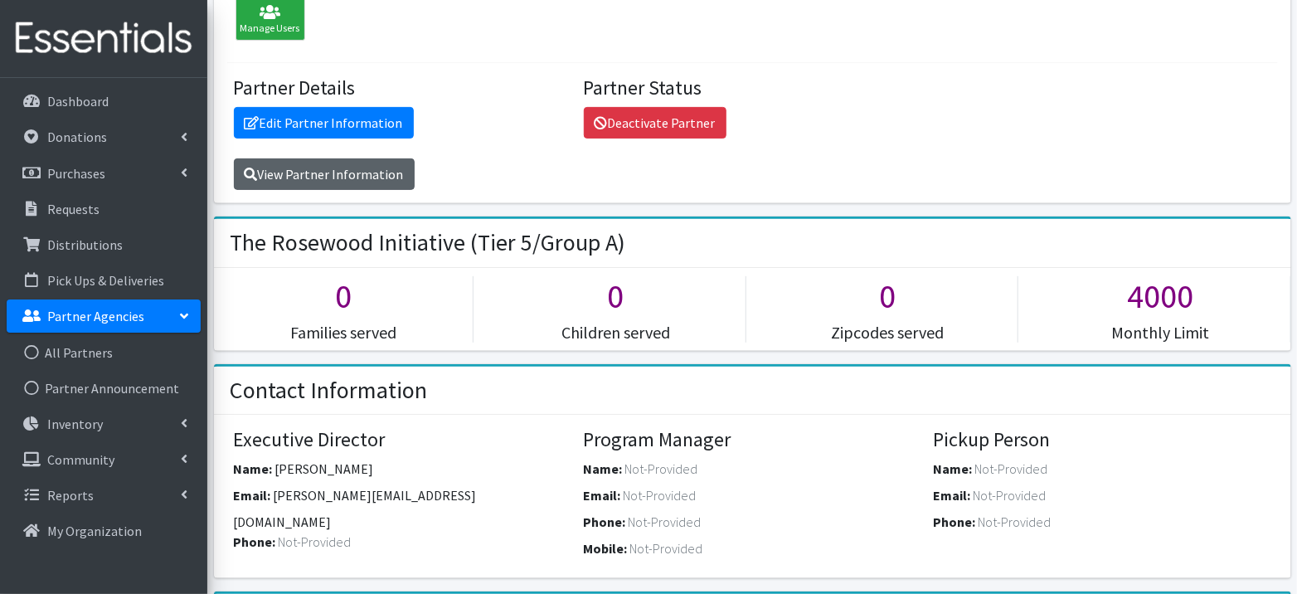
click at [333, 174] on link "View Partner Information" at bounding box center [324, 174] width 181 height 32
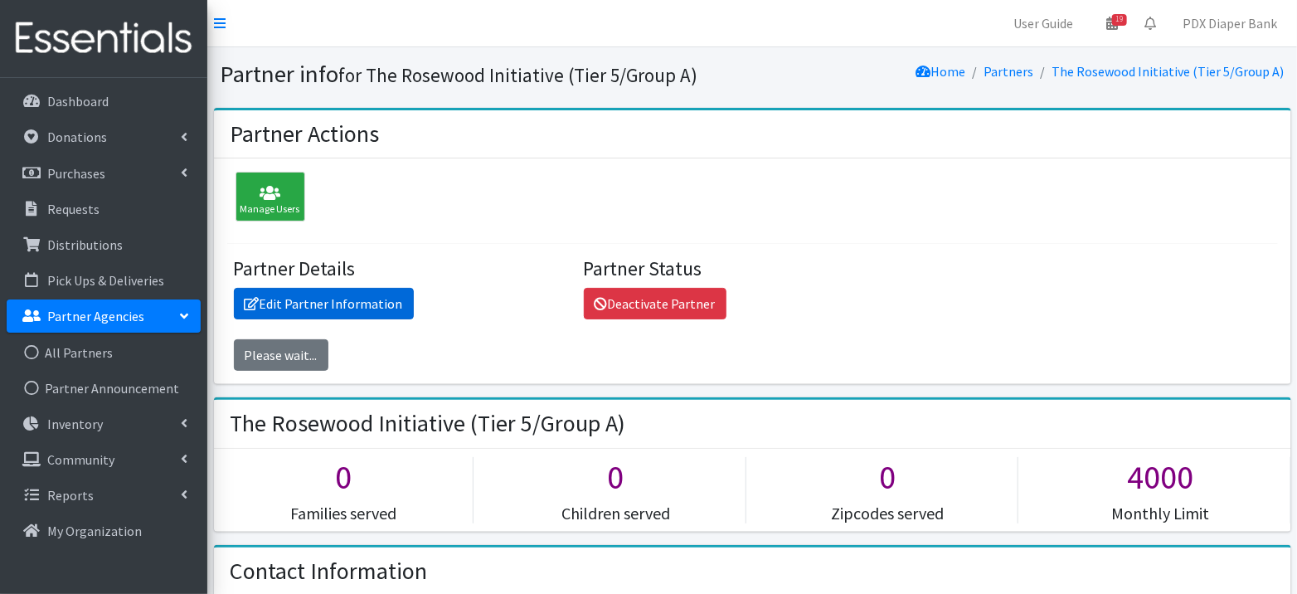
click at [348, 309] on link "Edit Partner Information" at bounding box center [324, 304] width 180 height 32
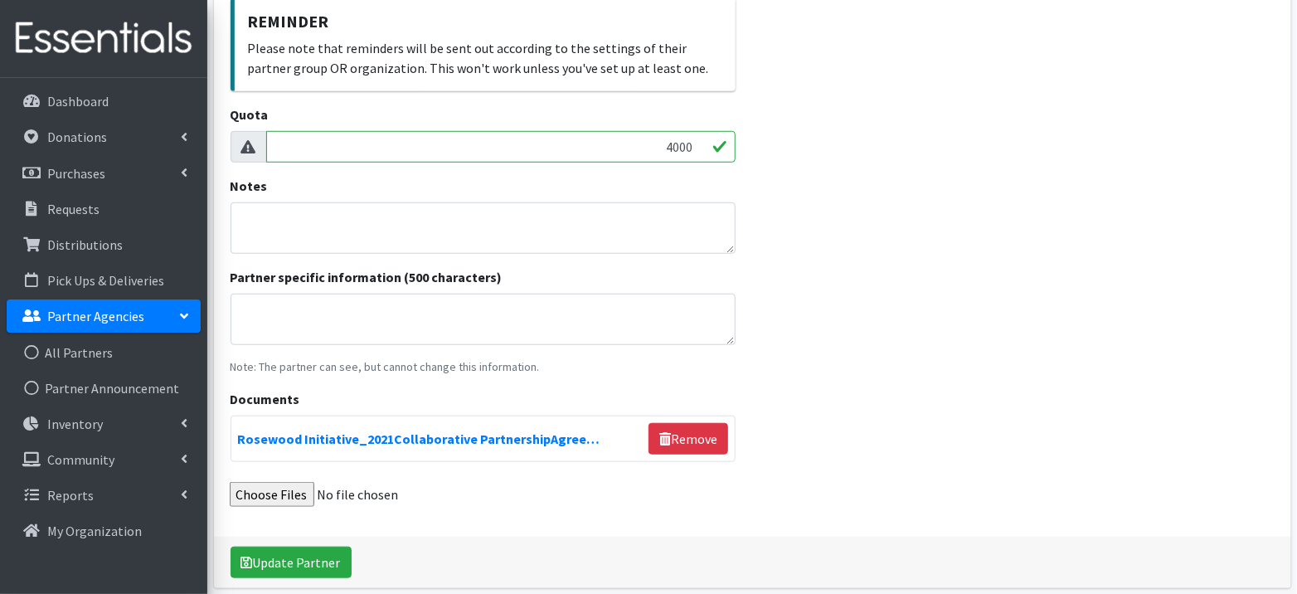
scroll to position [485, 0]
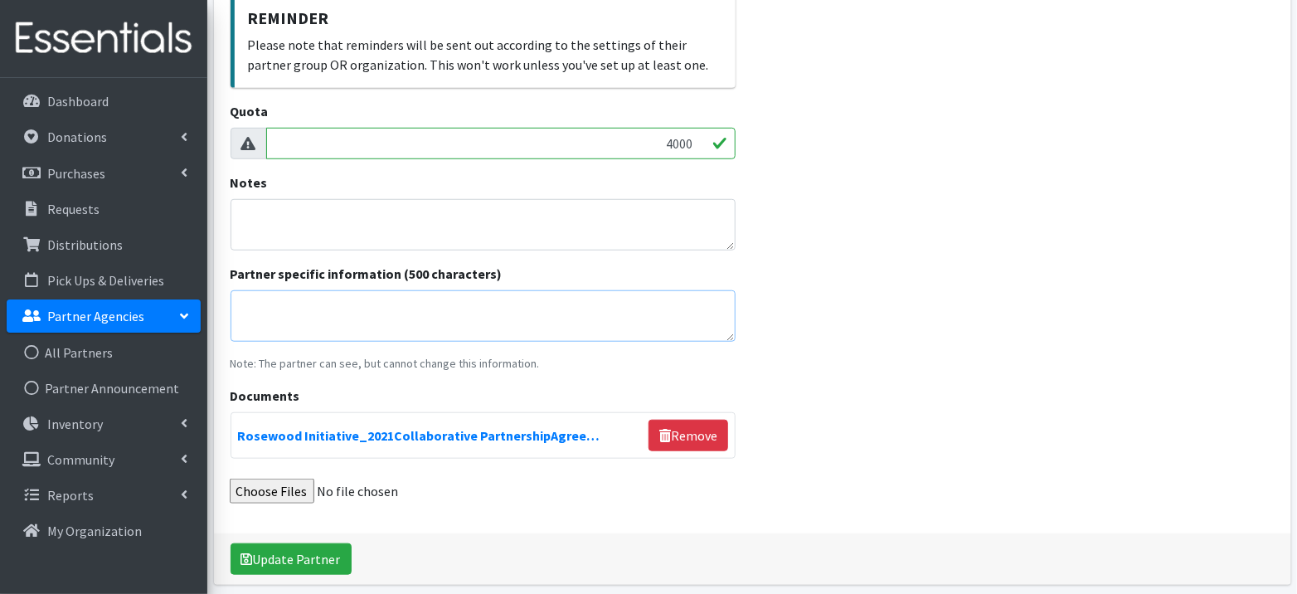
click at [348, 309] on textarea "Partner specific information (500 characters)" at bounding box center [484, 315] width 506 height 51
type textarea ";"
type textarea "w"
drag, startPoint x: 493, startPoint y: 307, endPoint x: 466, endPoint y: 307, distance: 27.4
click at [466, 307] on textarea "When requesting diapers in bulk, use the units option." at bounding box center [484, 315] width 506 height 51
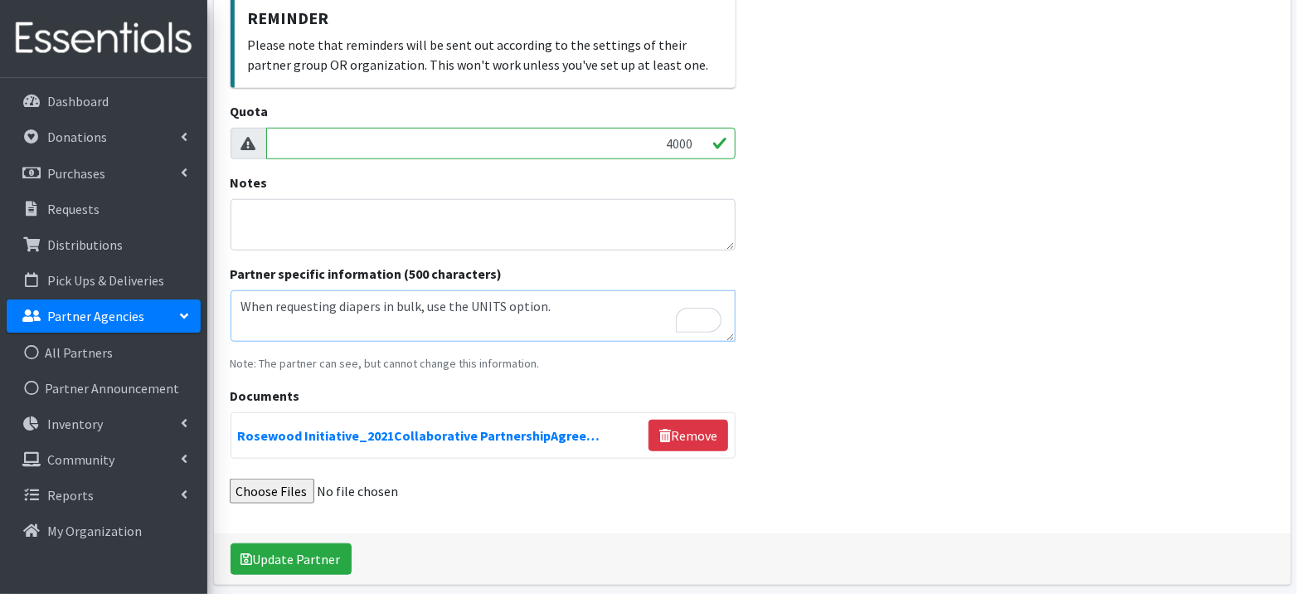
click at [444, 308] on textarea "When requesting diapers in bulk, use the UNITS option." at bounding box center [484, 315] width 506 height 51
click at [239, 307] on textarea "When requesting diapers in bulk, use the UNITS option." at bounding box center [484, 315] width 506 height 51
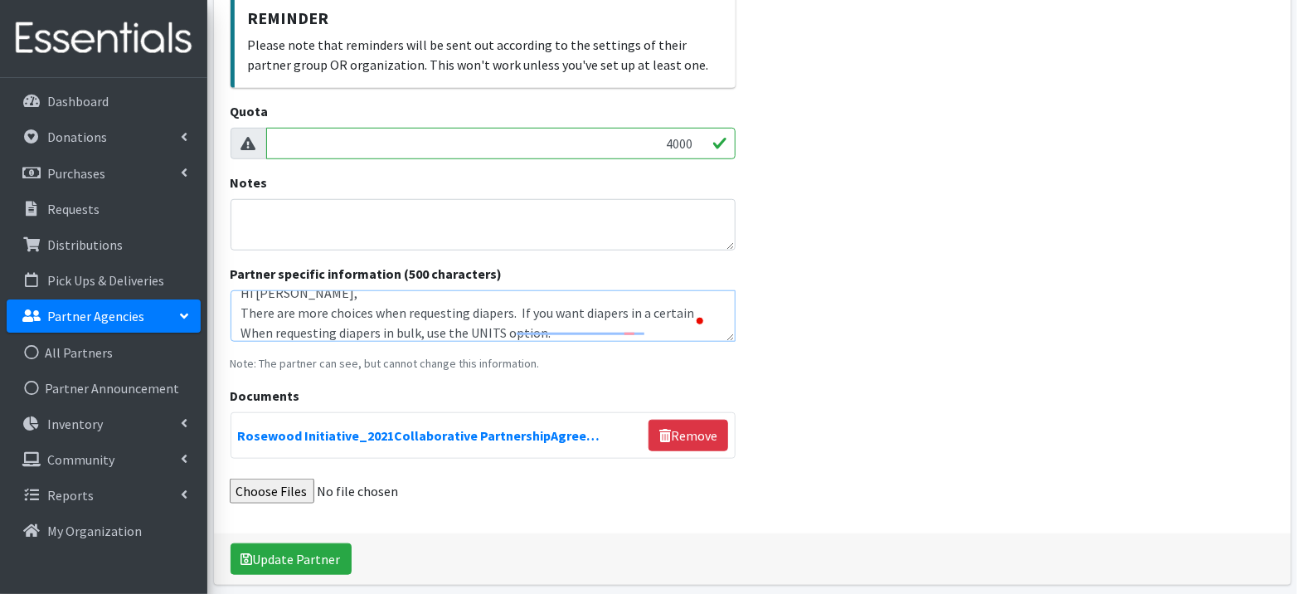
scroll to position [13, 0]
click at [641, 330] on textarea "Hi [PERSON_NAME], There are more choices when requesting diapers. If you want d…" at bounding box center [484, 315] width 506 height 51
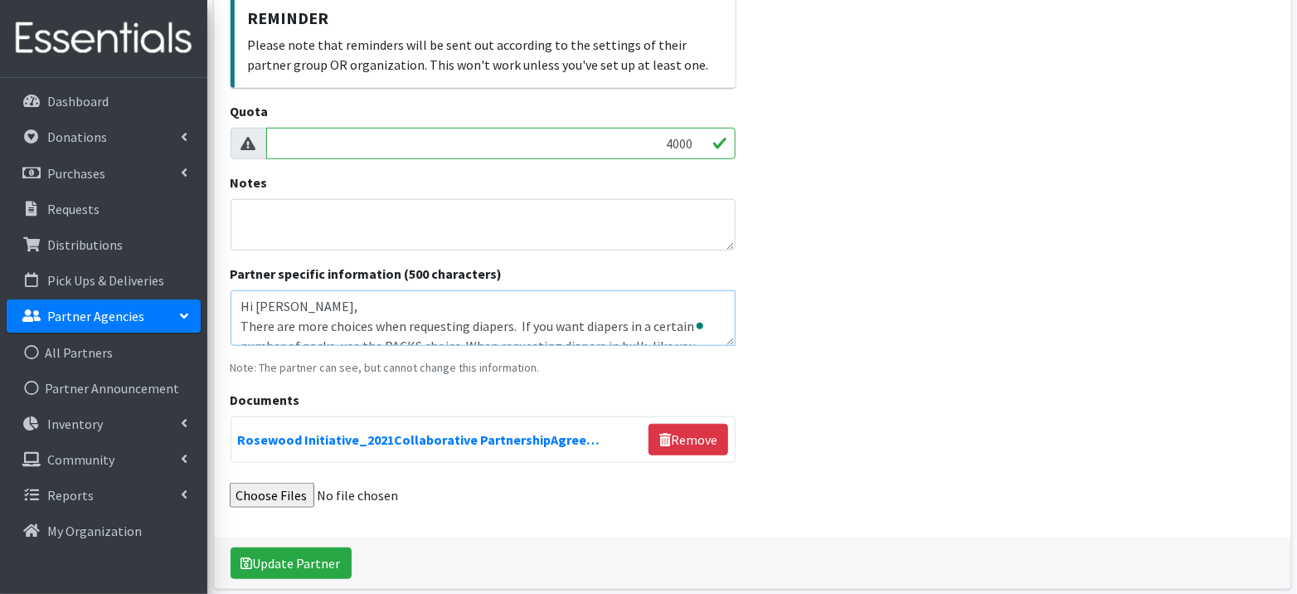
scroll to position [0, 0]
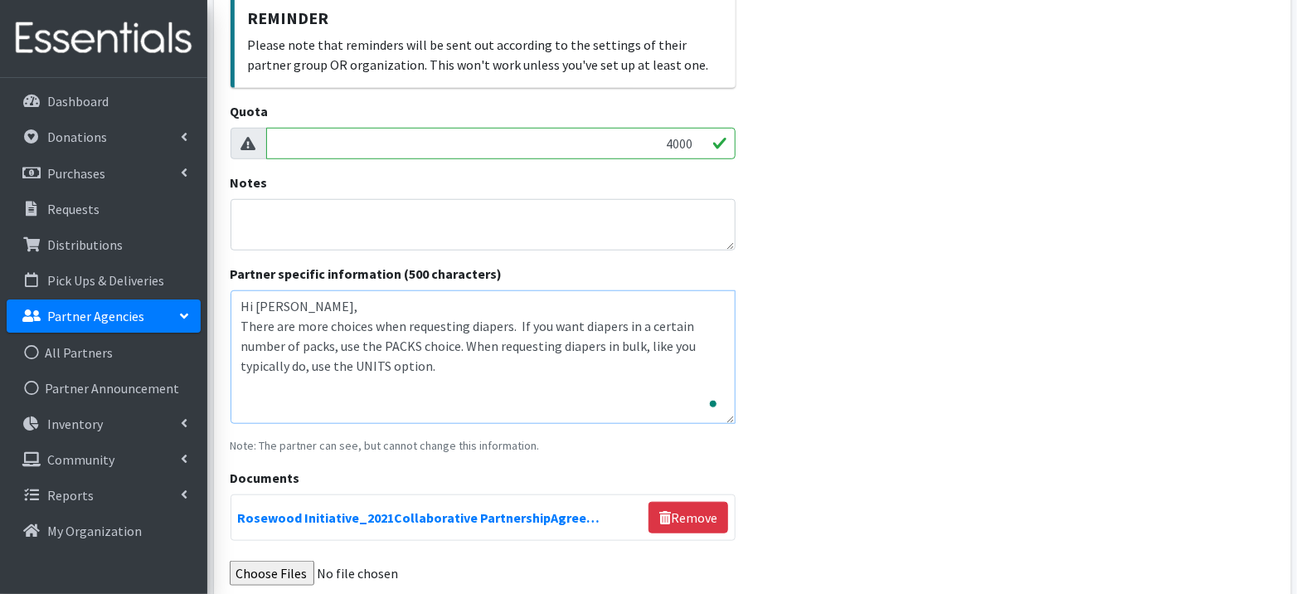
drag, startPoint x: 732, startPoint y: 337, endPoint x: 738, endPoint y: 420, distance: 83.1
click at [738, 420] on div "Name * The Rosewood Initiative (Tier 5/Group A) E-mail * [PERSON_NAME][EMAIL_AD…" at bounding box center [483, 119] width 539 height 993
click at [508, 325] on textarea "Hi [PERSON_NAME], There are more choices when requesting diapers. If you want d…" at bounding box center [484, 357] width 506 height 134
drag, startPoint x: 464, startPoint y: 346, endPoint x: 519, endPoint y: 370, distance: 60.5
click at [519, 370] on textarea "Hi [PERSON_NAME], There are more choices when requesting diapers. If you want d…" at bounding box center [484, 357] width 506 height 134
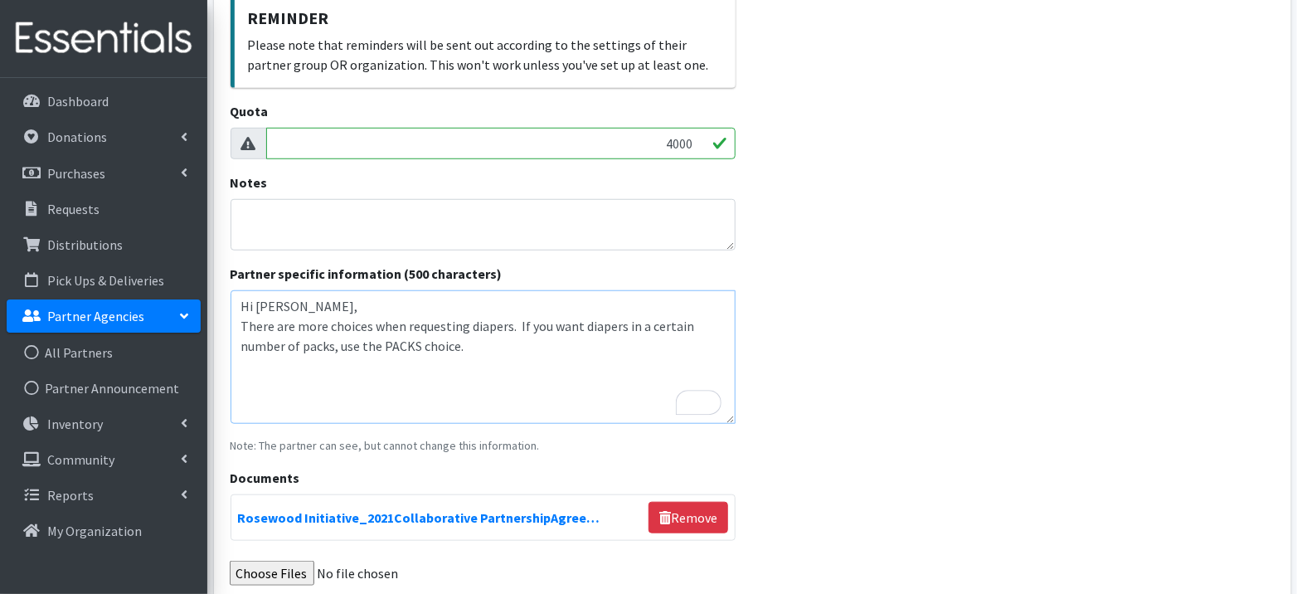
click at [518, 323] on textarea "Hi [PERSON_NAME], There are more choices when requesting diapers. If you want d…" at bounding box center [484, 357] width 506 height 134
paste textarea "When requesting diapers in bulk, like you typically do, use the UNITS option."
click at [349, 309] on textarea "Hi [PERSON_NAME], There are more choices when requesting diapers. When requesti…" at bounding box center [484, 357] width 506 height 134
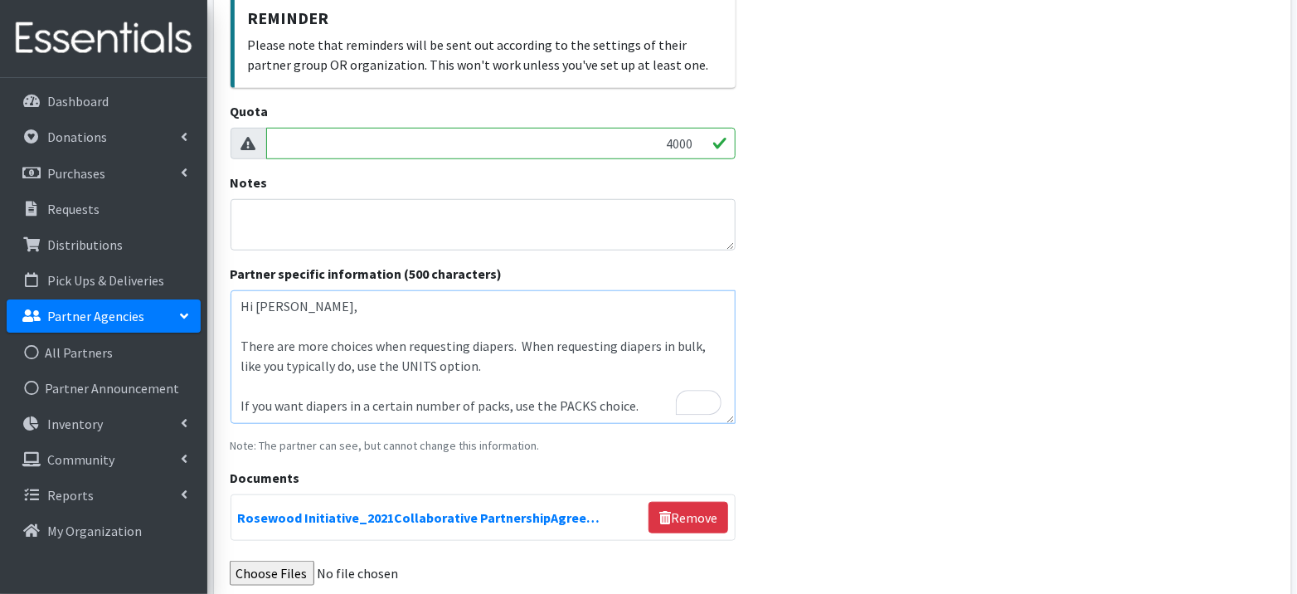
click at [508, 348] on textarea "Hi [PERSON_NAME], There are more choices when requesting diapers. When requesti…" at bounding box center [484, 357] width 506 height 134
click at [666, 406] on textarea "Hi [PERSON_NAME], There are more choices when requesting diapers now. When requ…" at bounding box center [484, 357] width 506 height 134
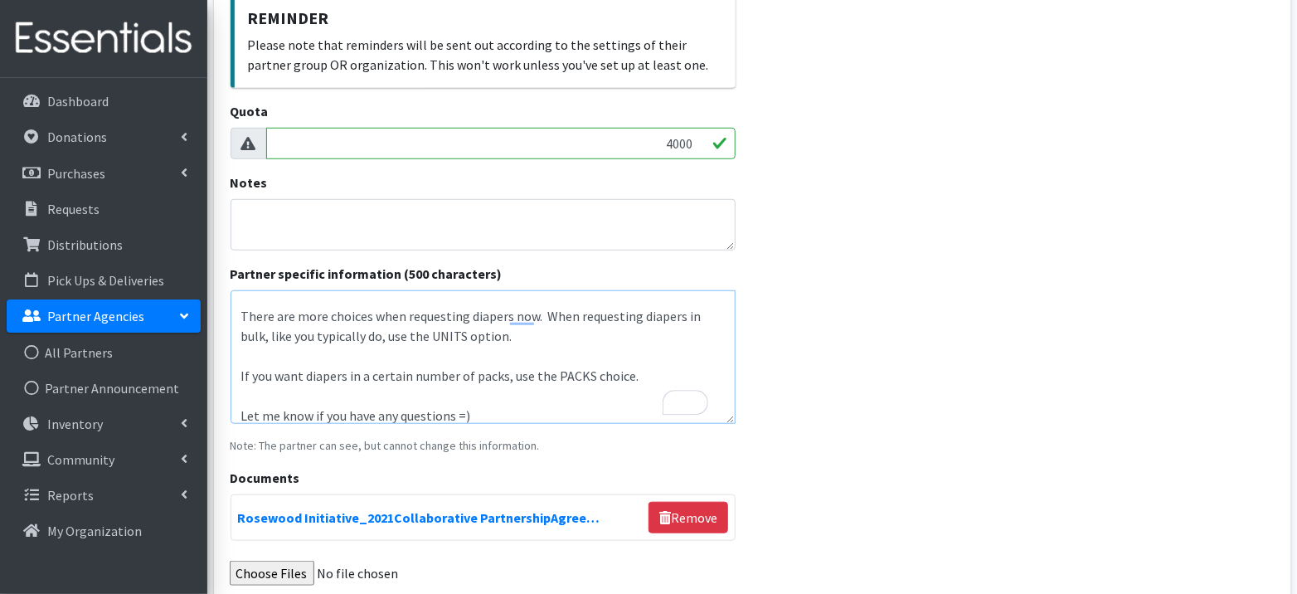
click at [242, 411] on textarea "Hi [PERSON_NAME], There are more choices when requesting diapers now. When requ…" at bounding box center [484, 357] width 506 height 134
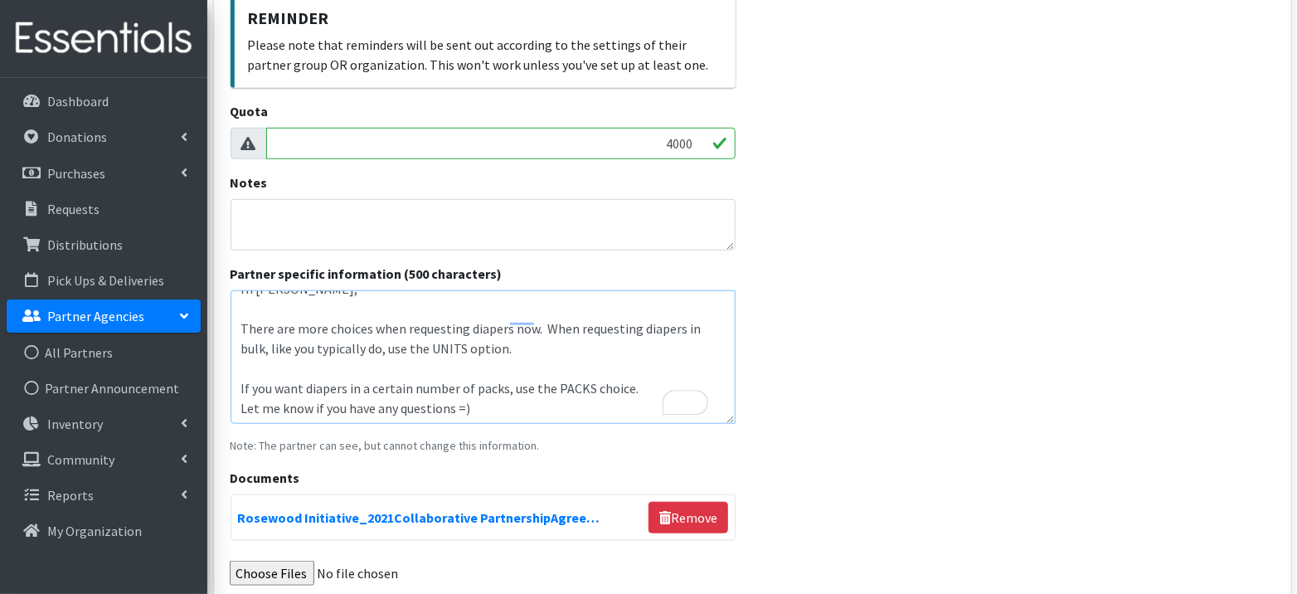
scroll to position [17, 0]
click at [237, 387] on textarea "Hi [PERSON_NAME], There are more choices when requesting diapers now. When requ…" at bounding box center [484, 357] width 506 height 134
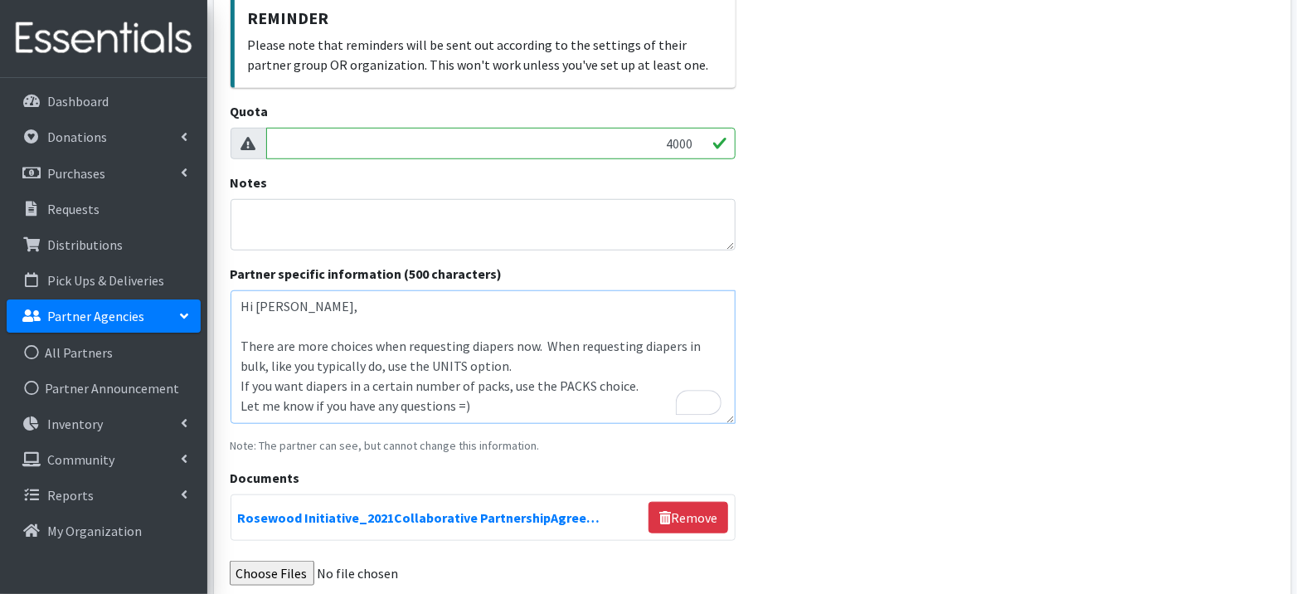
scroll to position [0, 0]
click at [241, 348] on textarea "Hi [PERSON_NAME], There are more choices when requesting diapers now. When requ…" at bounding box center [484, 357] width 506 height 134
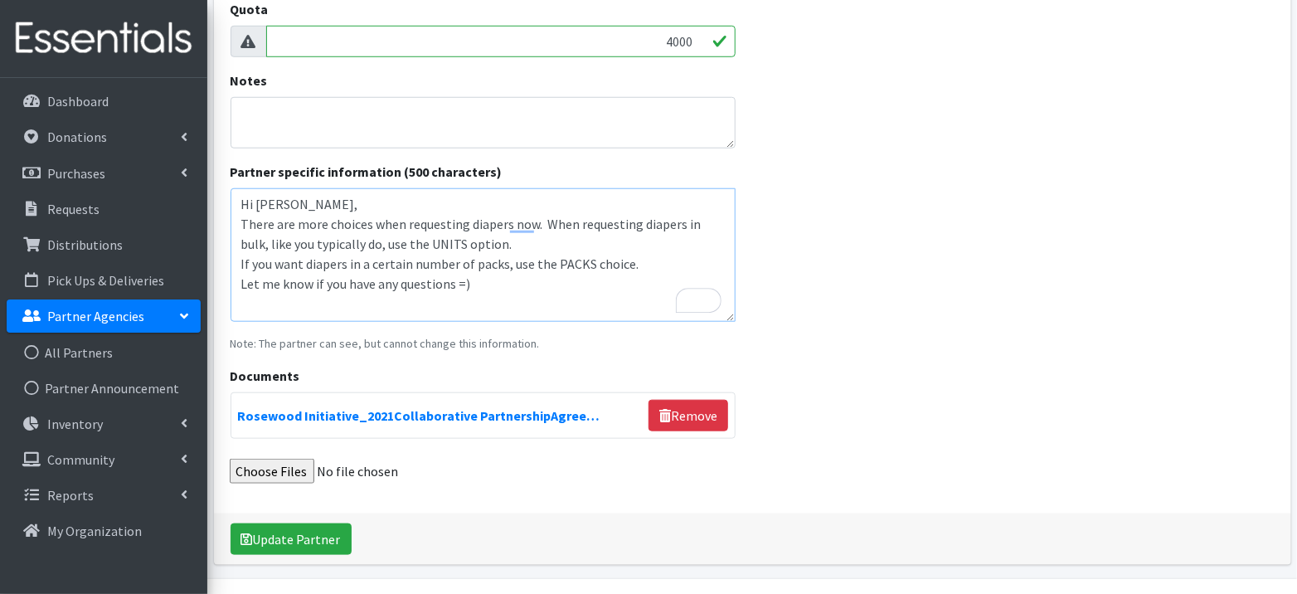
scroll to position [589, 0]
drag, startPoint x: 537, startPoint y: 280, endPoint x: 242, endPoint y: 219, distance: 301.6
click at [242, 219] on textarea "Hi [PERSON_NAME], There are more choices when requesting diapers now. When requ…" at bounding box center [484, 254] width 506 height 134
click at [567, 316] on textarea "Hi [PERSON_NAME], There are more choices when requesting diapers now. When requ…" at bounding box center [484, 254] width 506 height 134
drag, startPoint x: 518, startPoint y: 285, endPoint x: 238, endPoint y: 222, distance: 286.5
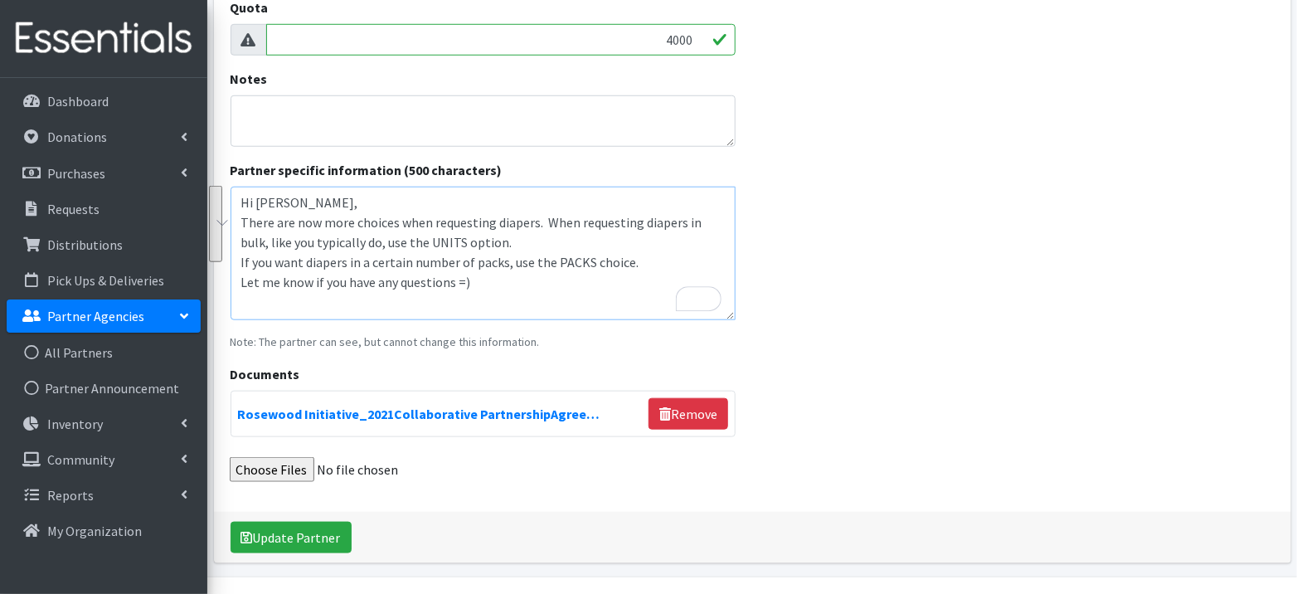
click at [238, 222] on textarea "Hi [PERSON_NAME], There are now more choices when requesting diapers. When requ…" at bounding box center [484, 254] width 506 height 134
type textarea "Hi [PERSON_NAME], There are now more choices when requesting diapers. When requ…"
click at [322, 533] on button "Update Partner" at bounding box center [291, 538] width 121 height 32
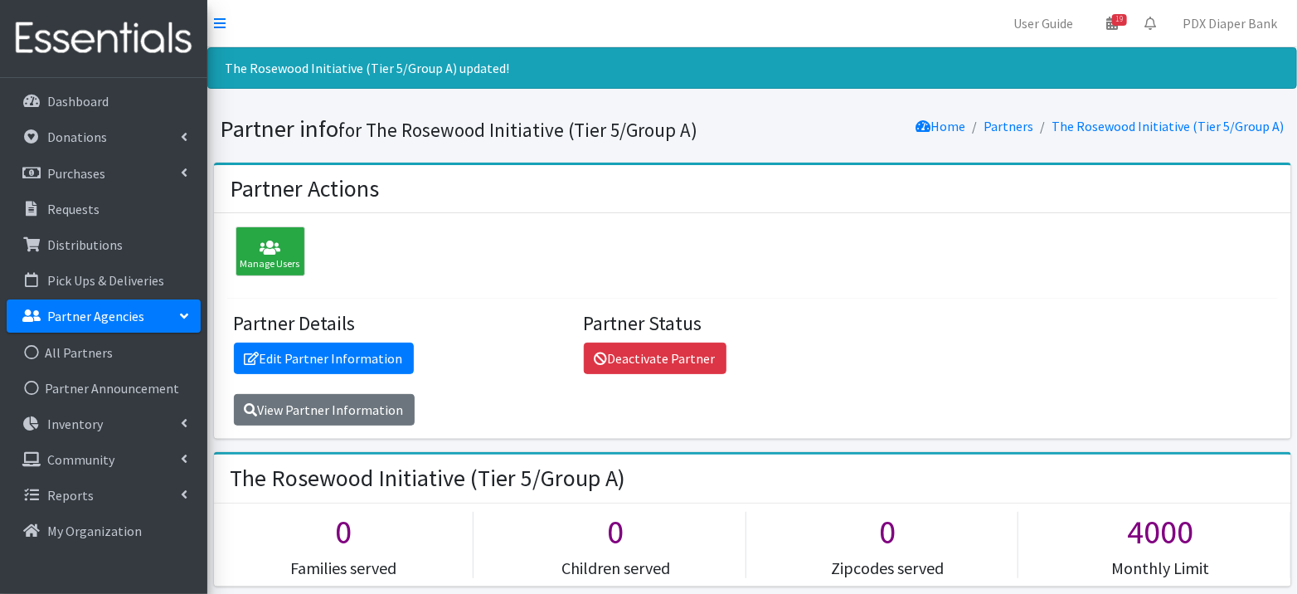
click at [102, 321] on p "Partner Agencies" at bounding box center [95, 316] width 97 height 17
click at [89, 355] on link "All Partners" at bounding box center [104, 352] width 194 height 33
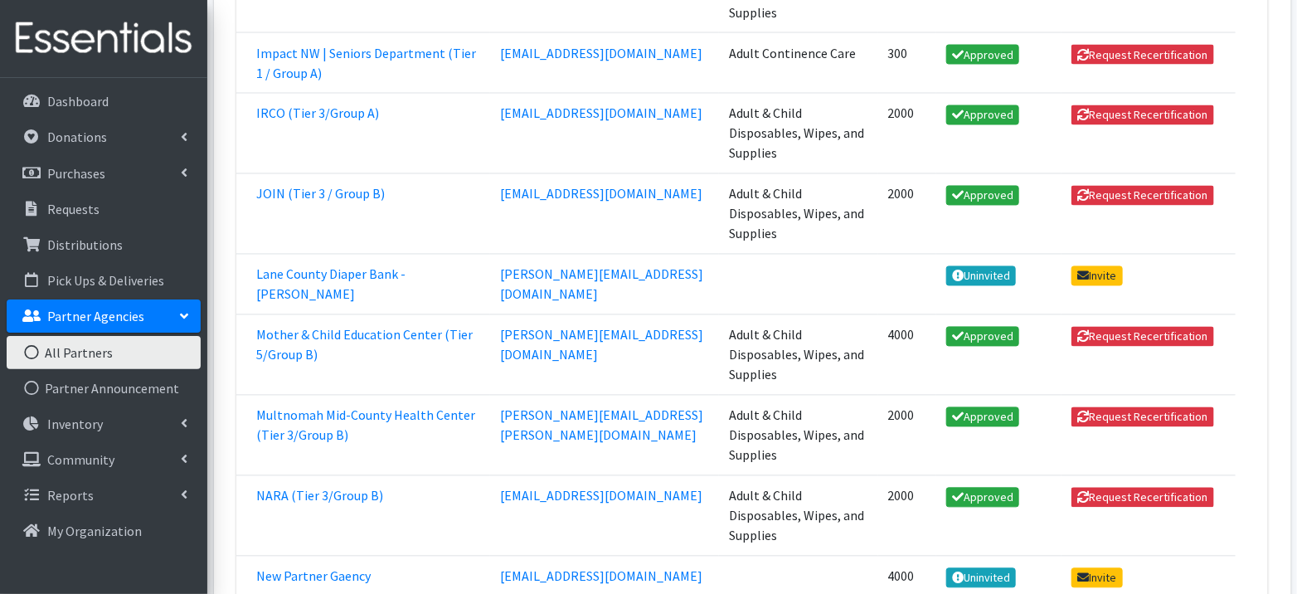
scroll to position [1378, 0]
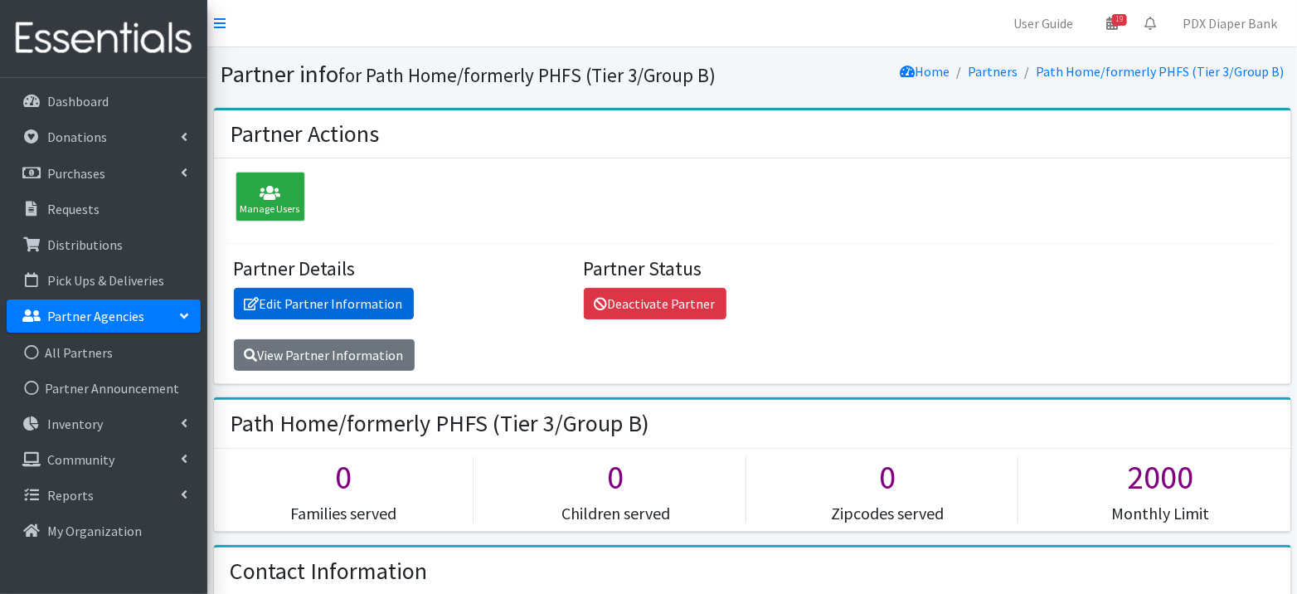
click at [349, 294] on link "Edit Partner Information" at bounding box center [324, 304] width 180 height 32
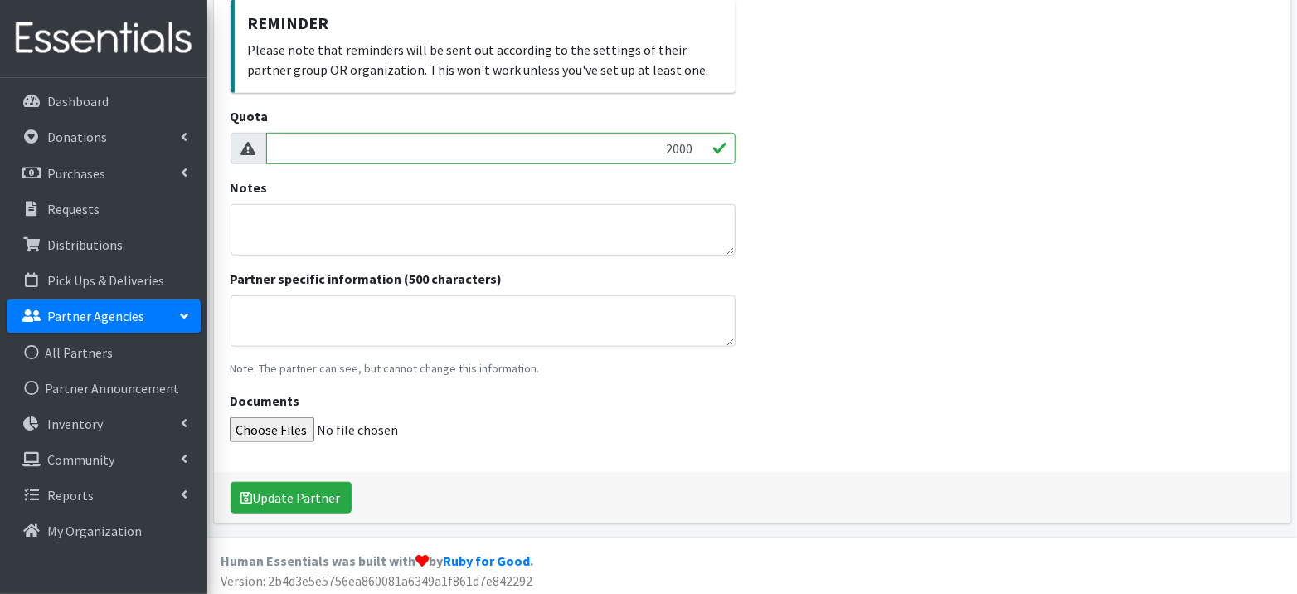
scroll to position [479, 0]
click at [338, 302] on textarea "Partner specific information (500 characters)" at bounding box center [484, 321] width 506 height 51
paste textarea "There are now more choices when requesting diapers. When requesting diapers in …"
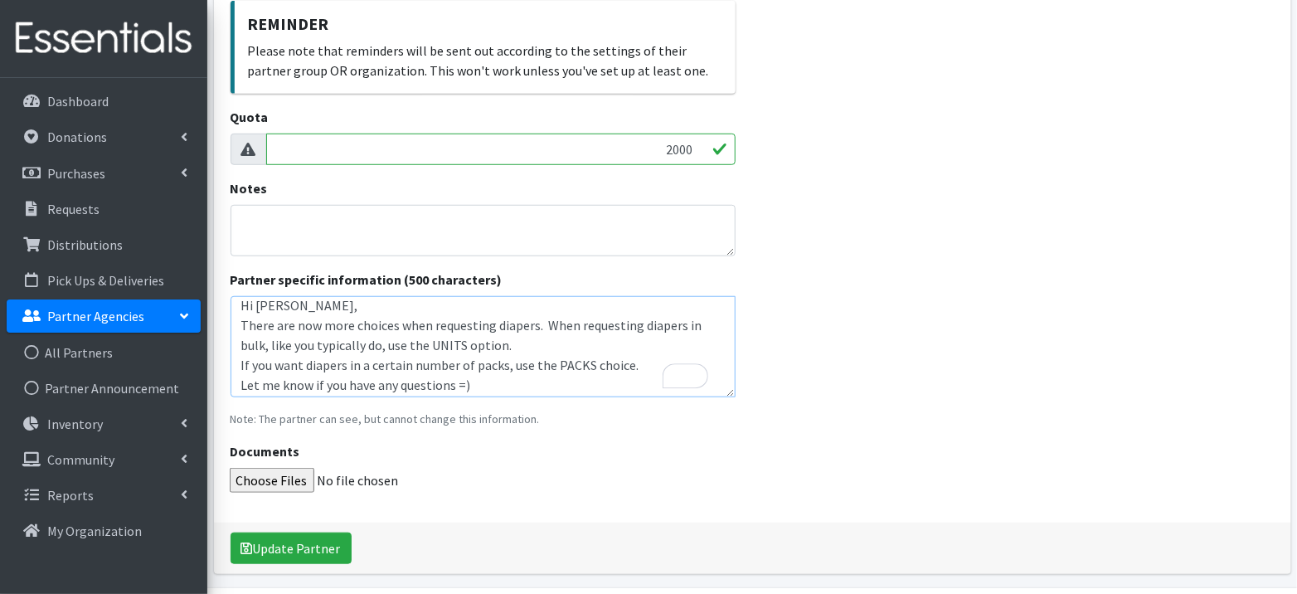
scroll to position [0, 0]
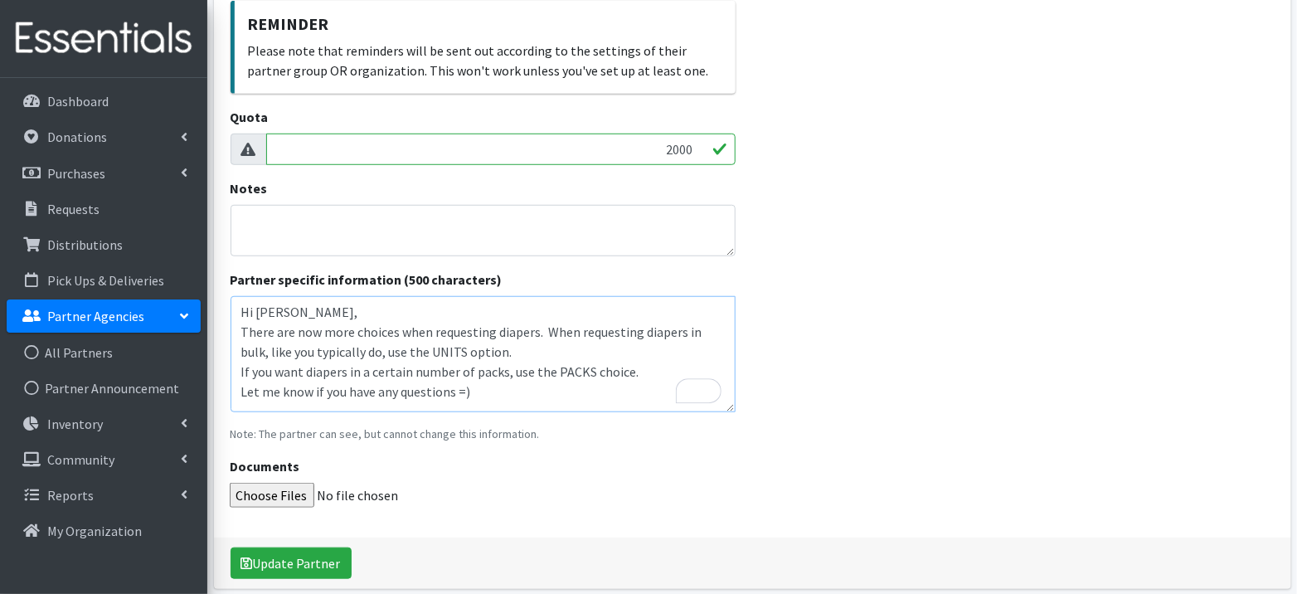
drag, startPoint x: 730, startPoint y: 342, endPoint x: 730, endPoint y: 408, distance: 66.3
click at [730, 408] on textarea "Hi [PERSON_NAME], There are now more choices when requesting diapers. When requ…" at bounding box center [484, 354] width 506 height 116
drag, startPoint x: 411, startPoint y: 371, endPoint x: 371, endPoint y: 375, distance: 40.8
click at [371, 375] on textarea "Hi [PERSON_NAME], There are now more choices when requesting diapers. When requ…" at bounding box center [484, 354] width 506 height 117
type textarea "Hi [PERSON_NAME], There are now more choices when requesting diapers. When requ…"
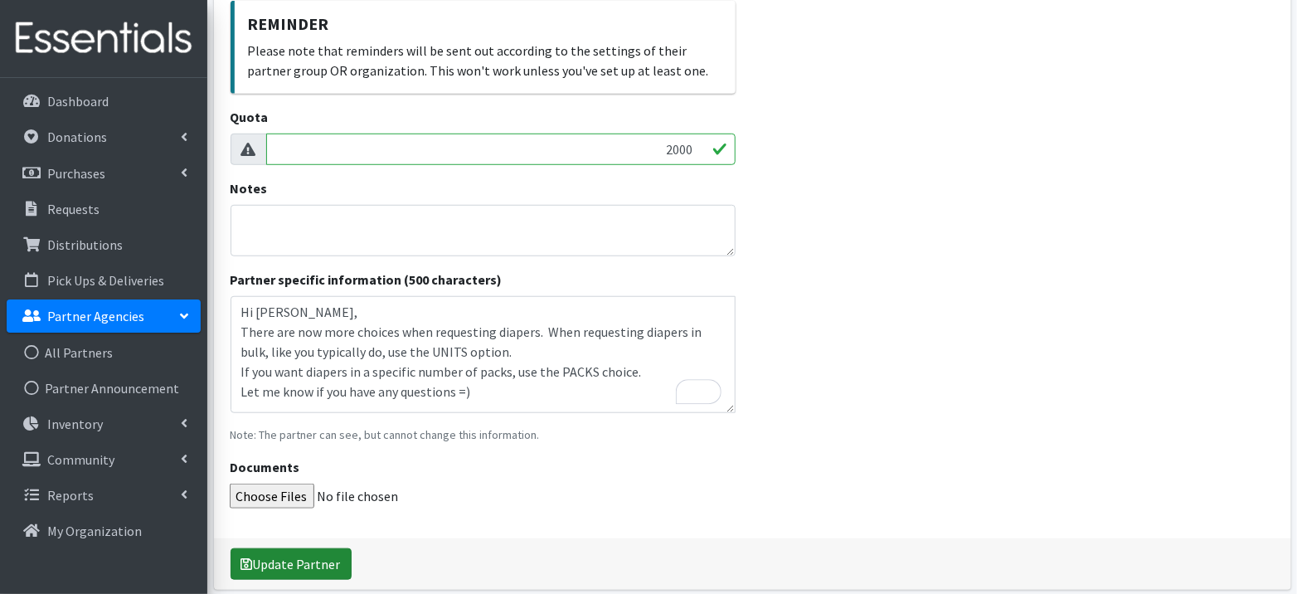
click at [295, 558] on button "Update Partner" at bounding box center [291, 564] width 121 height 32
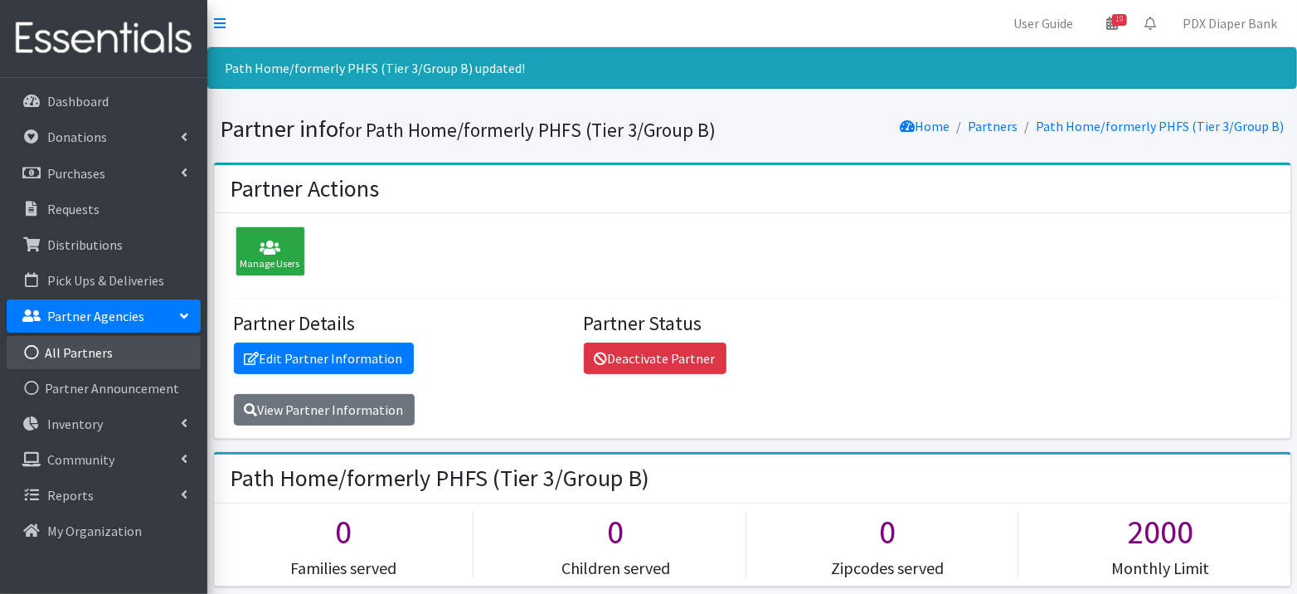
click at [105, 364] on link "All Partners" at bounding box center [104, 352] width 194 height 33
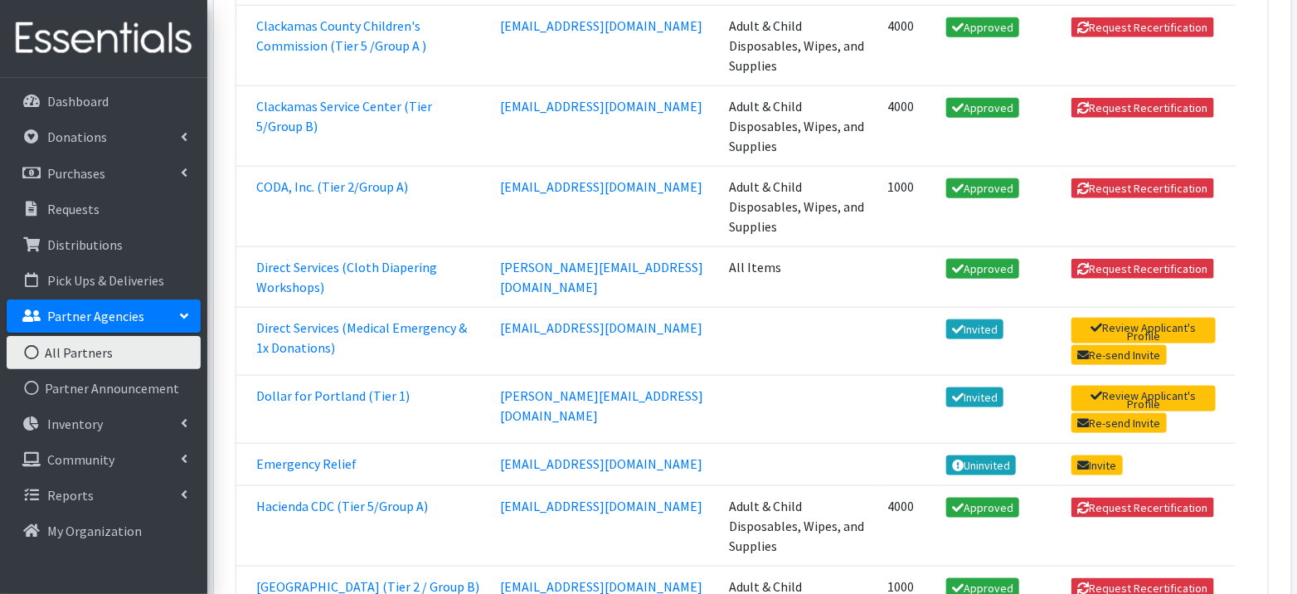
scroll to position [767, 0]
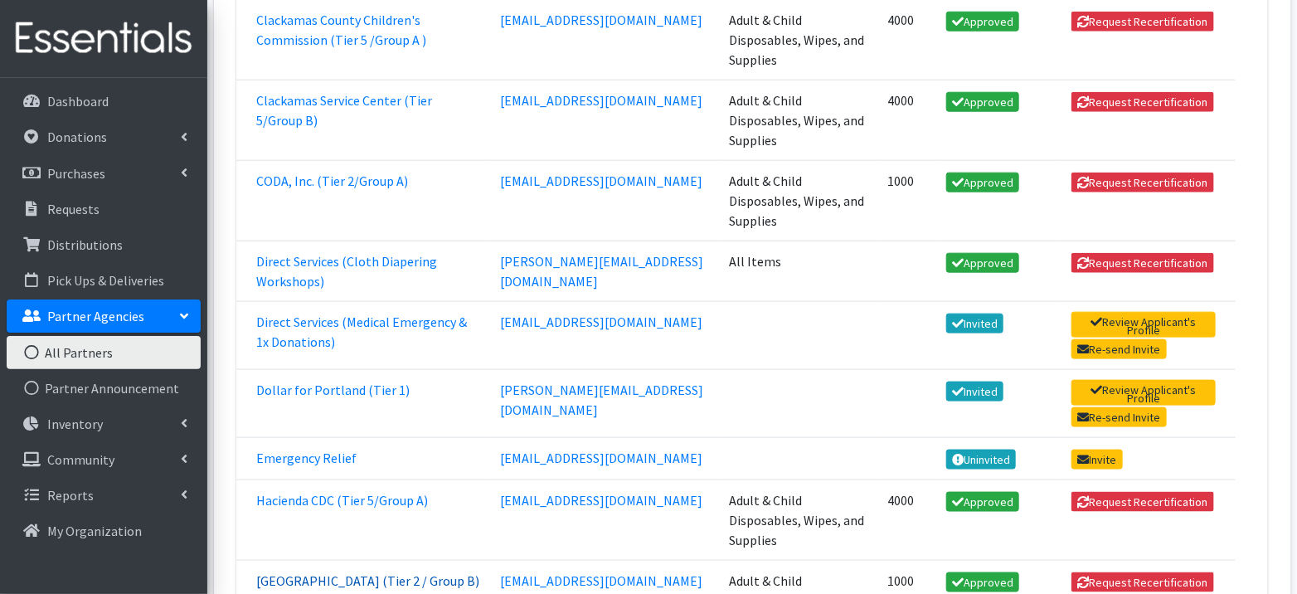
click at [363, 572] on link "[GEOGRAPHIC_DATA] (Tier 2 / Group B)" at bounding box center [367, 580] width 223 height 17
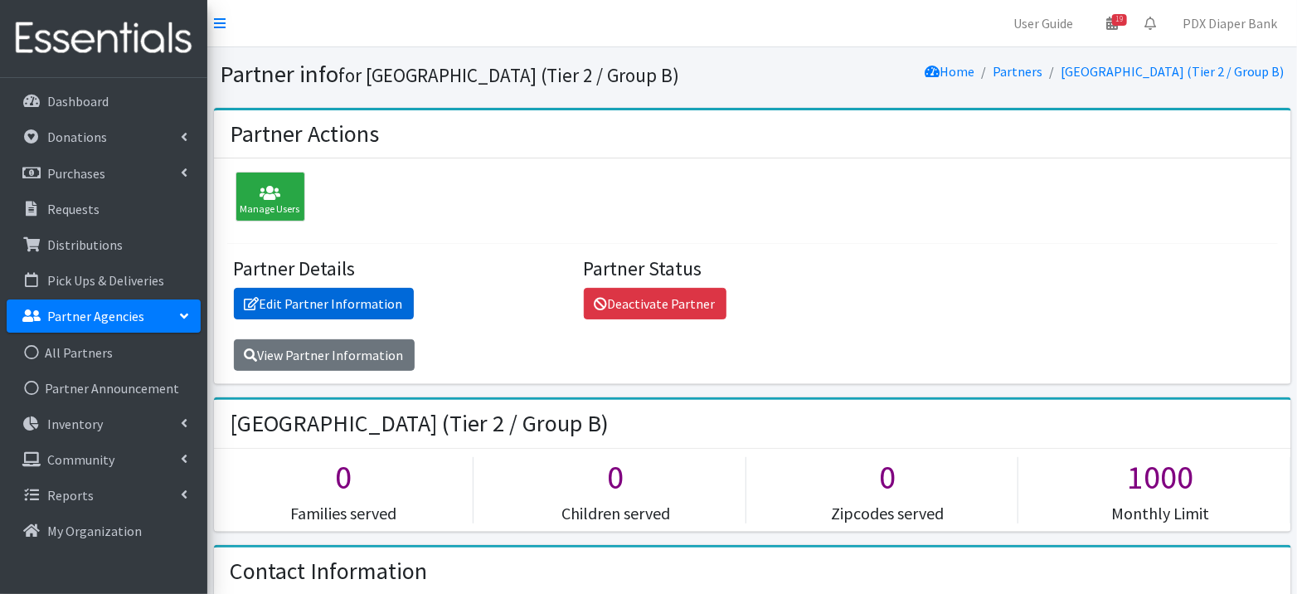
click at [361, 299] on link "Edit Partner Information" at bounding box center [324, 304] width 180 height 32
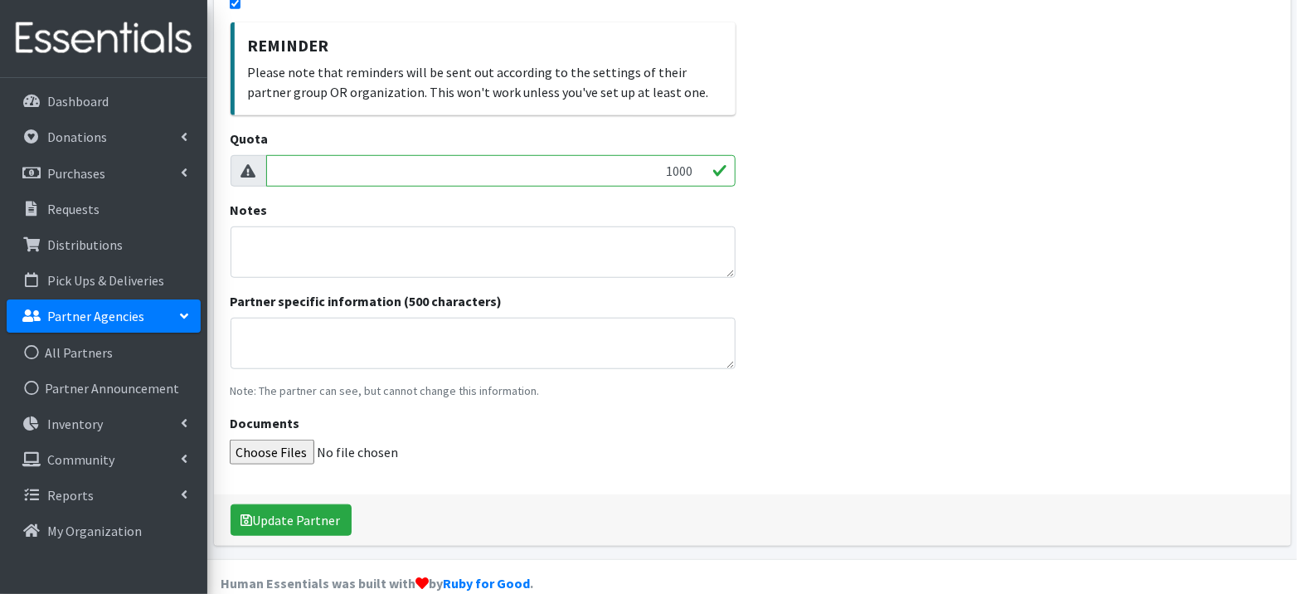
scroll to position [456, 0]
click at [352, 326] on textarea "Partner specific information (500 characters)" at bounding box center [484, 344] width 506 height 51
paste textarea "There are now more choices when requesting diapers. When requesting diapers in …"
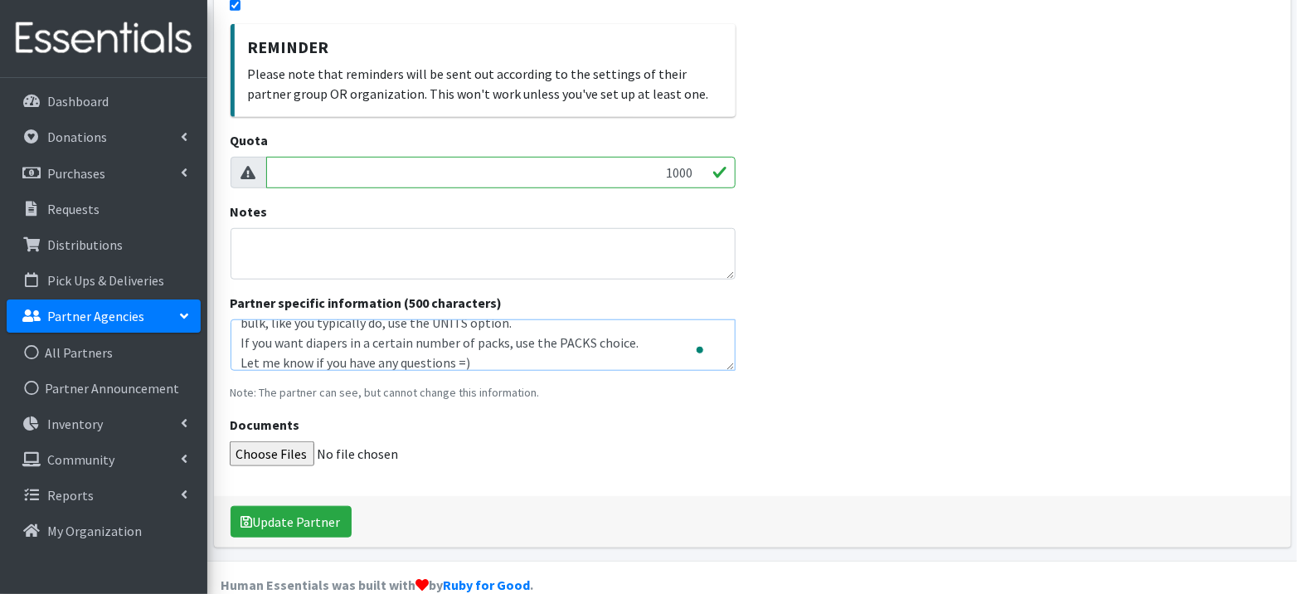
scroll to position [52, 0]
type textarea "Hi [PERSON_NAME], There are now more choices when requesting diapers. When requ…"
click at [265, 520] on button "Update Partner" at bounding box center [291, 522] width 121 height 32
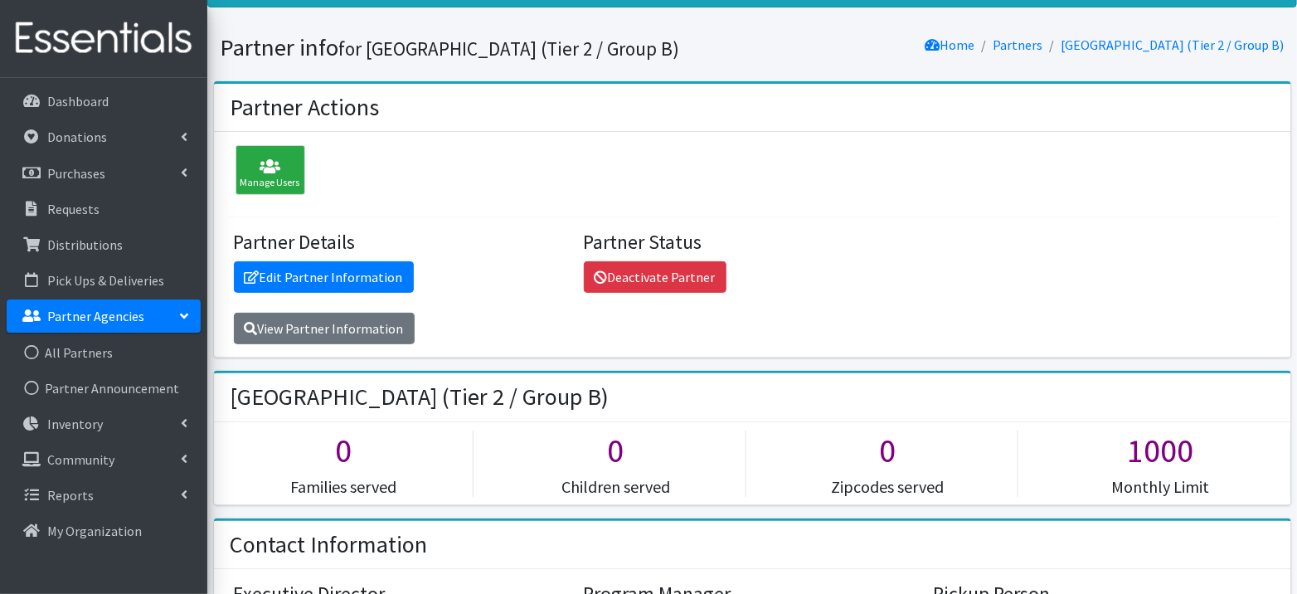
scroll to position [73, 0]
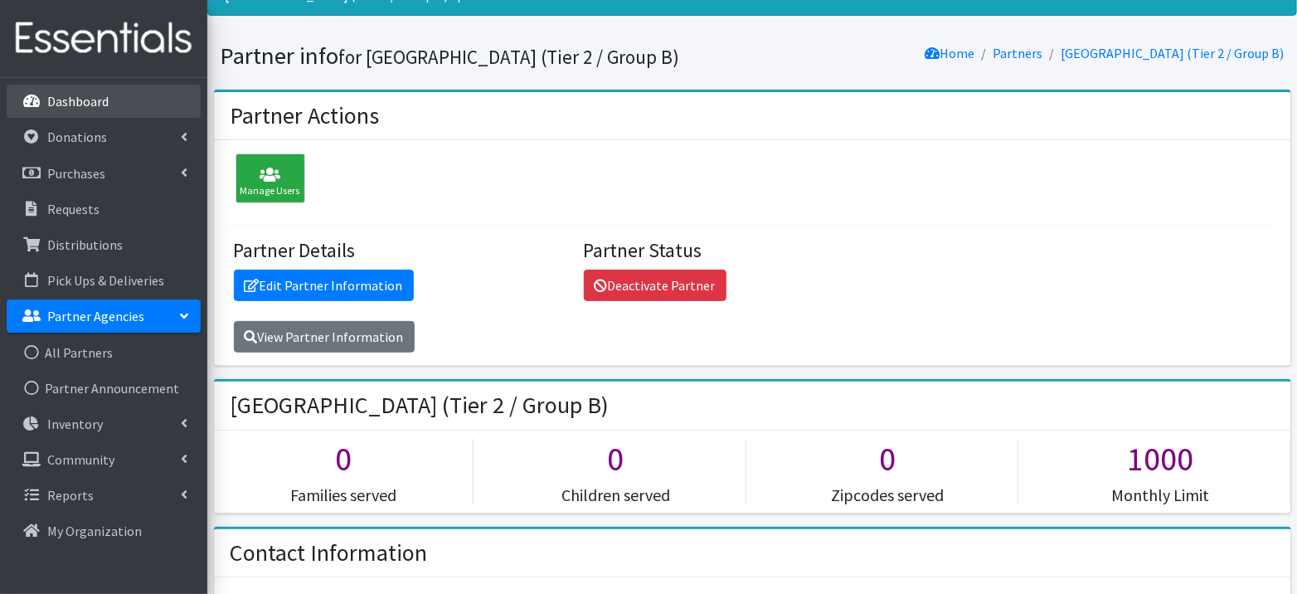
click at [98, 110] on link "Dashboard" at bounding box center [104, 101] width 194 height 33
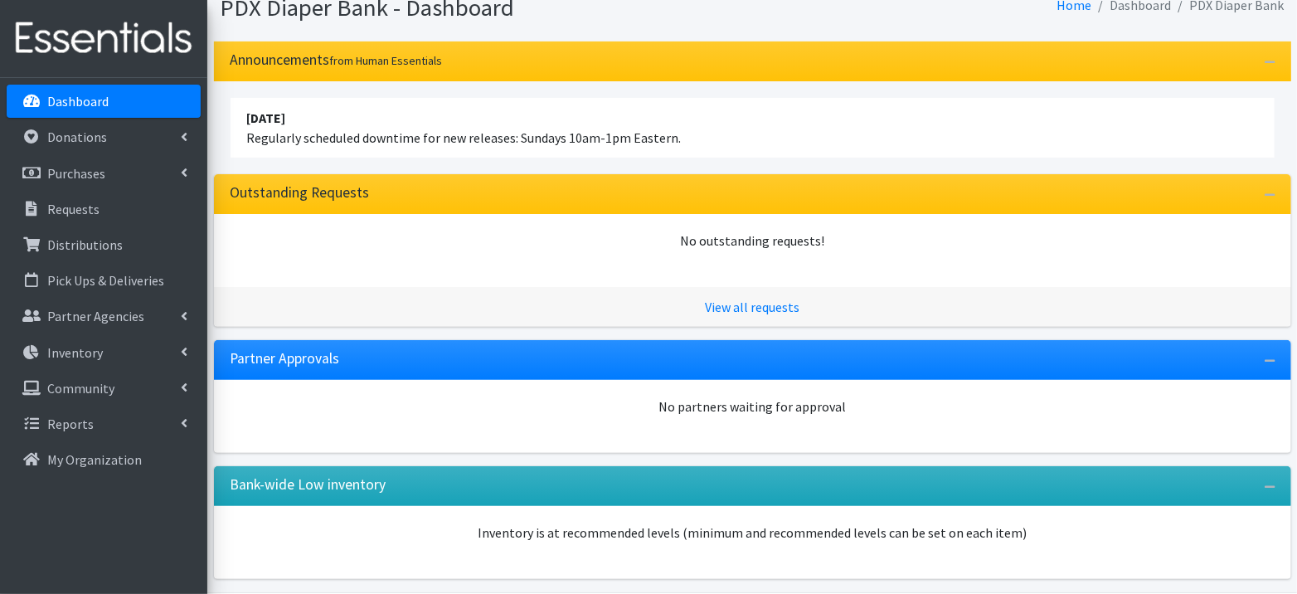
scroll to position [66, 0]
